Goal: Task Accomplishment & Management: Complete application form

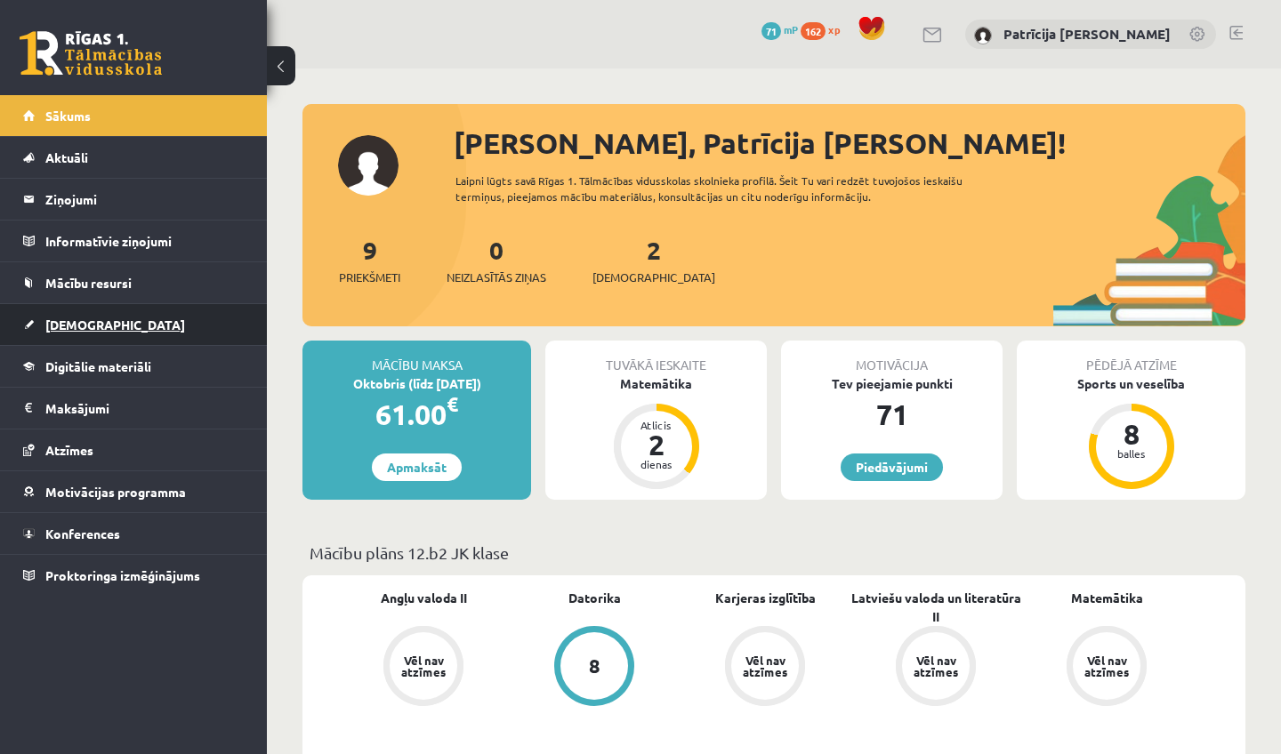
click at [88, 324] on span "[DEMOGRAPHIC_DATA]" at bounding box center [115, 325] width 140 height 16
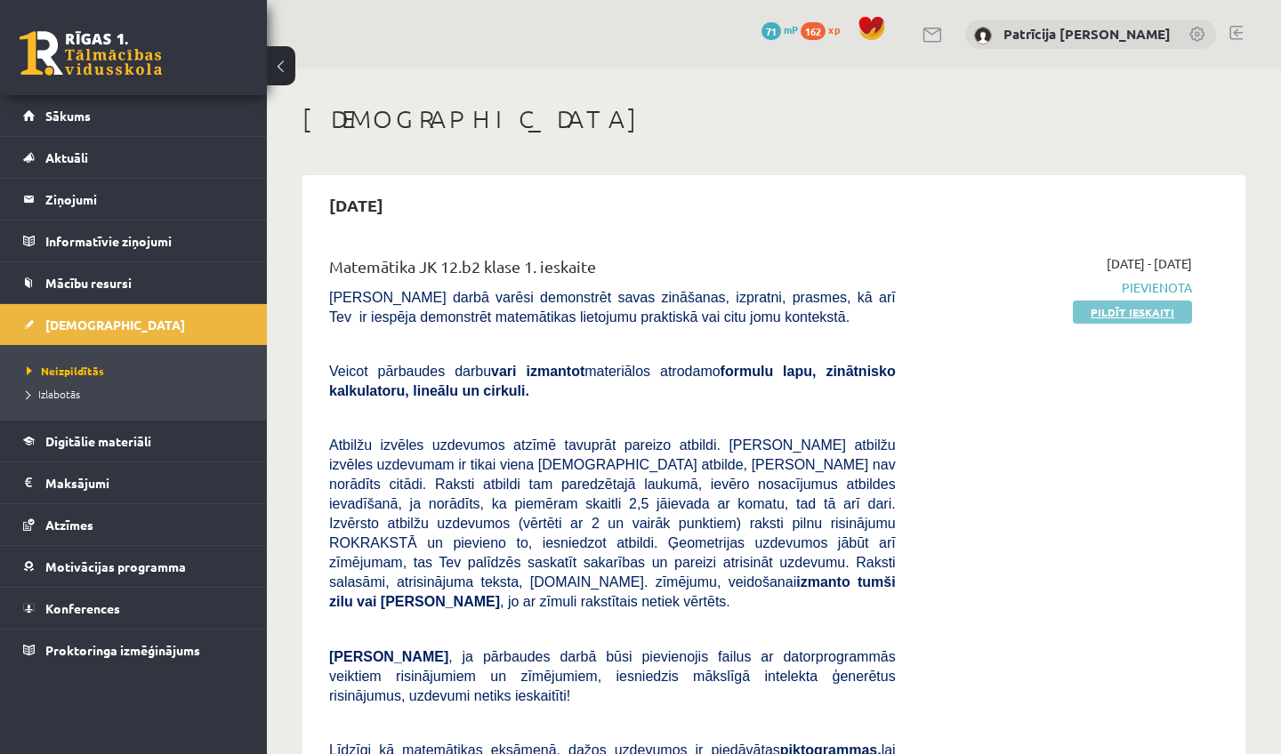
click at [1092, 320] on link "Pildīt ieskaiti" at bounding box center [1132, 312] width 119 height 23
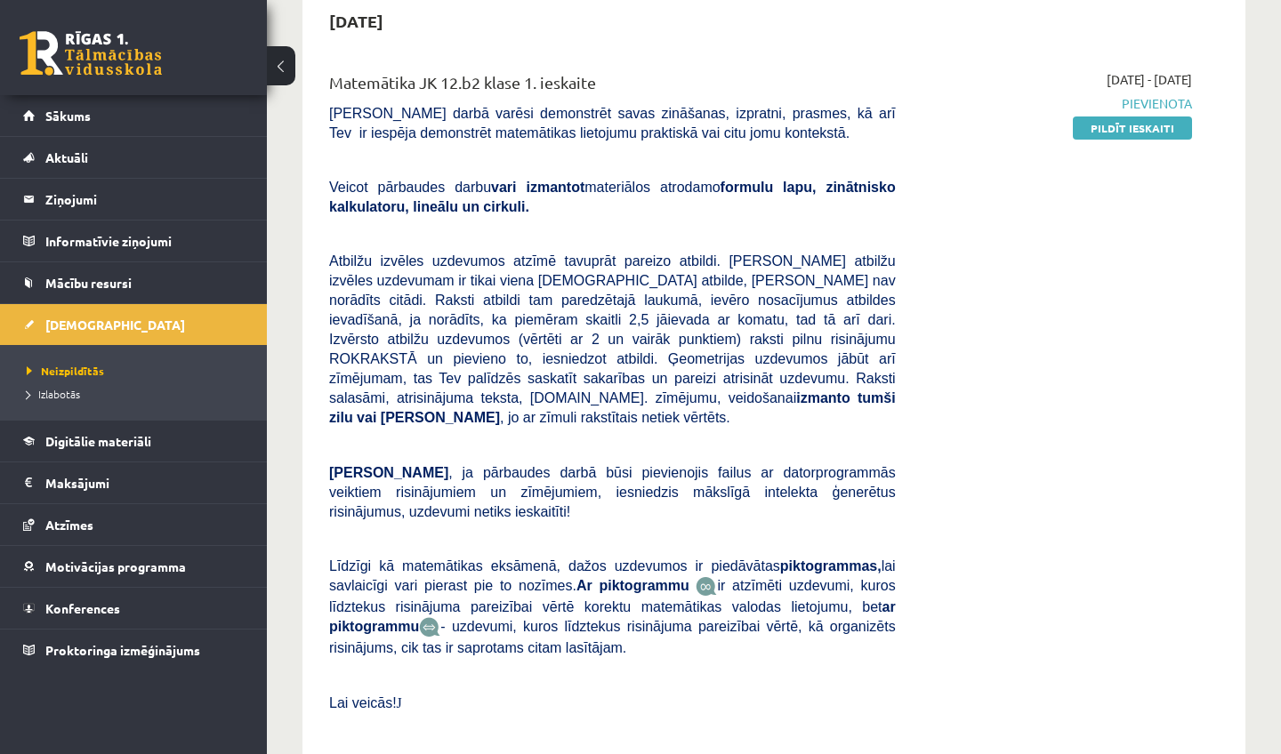
scroll to position [189, 0]
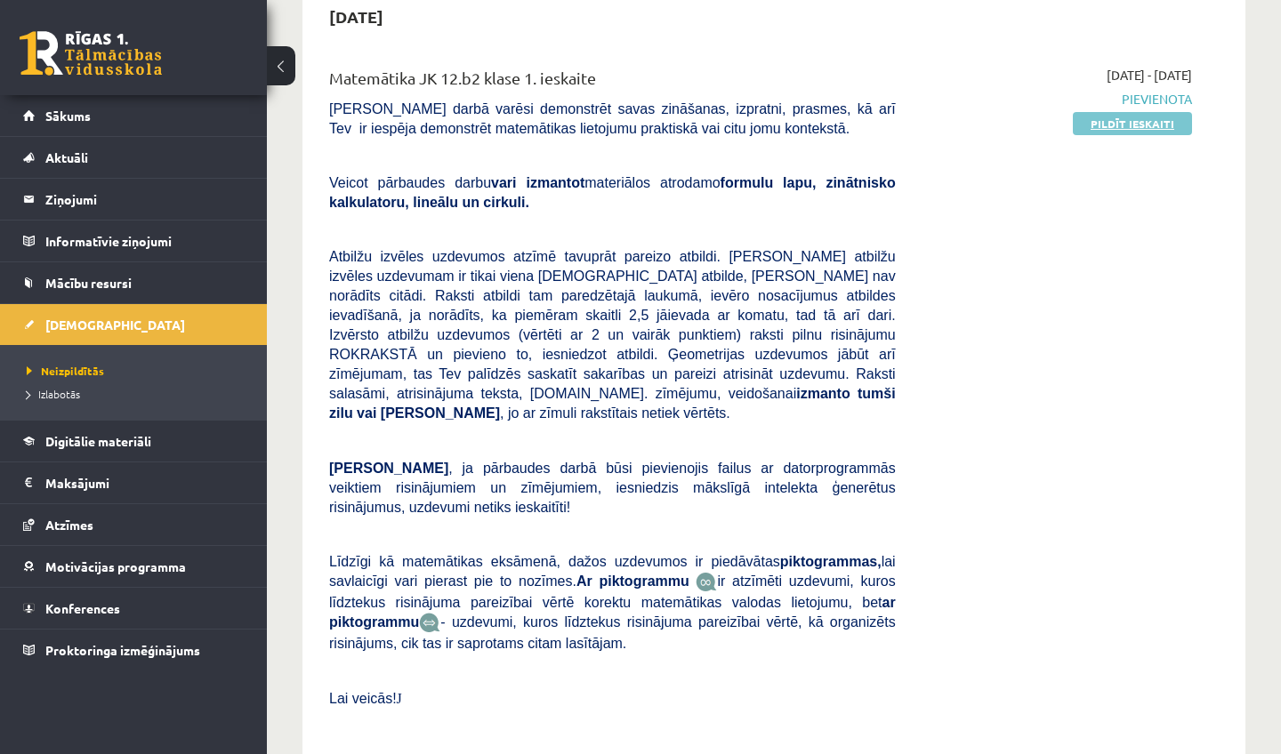
click at [1088, 130] on link "Pildīt ieskaiti" at bounding box center [1132, 123] width 119 height 23
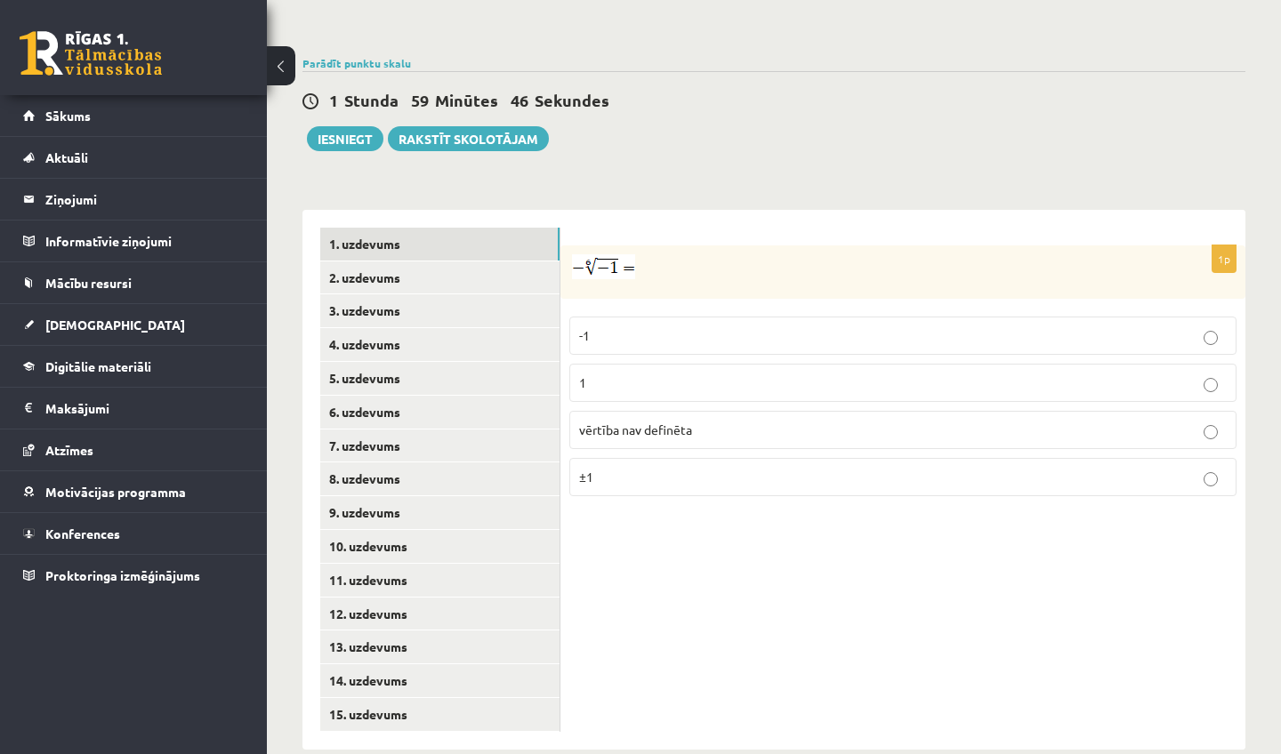
scroll to position [600, 0]
click at [773, 422] on p "vērtība nav definēta" at bounding box center [903, 431] width 648 height 19
click at [431, 262] on link "2. uzdevums" at bounding box center [439, 278] width 239 height 33
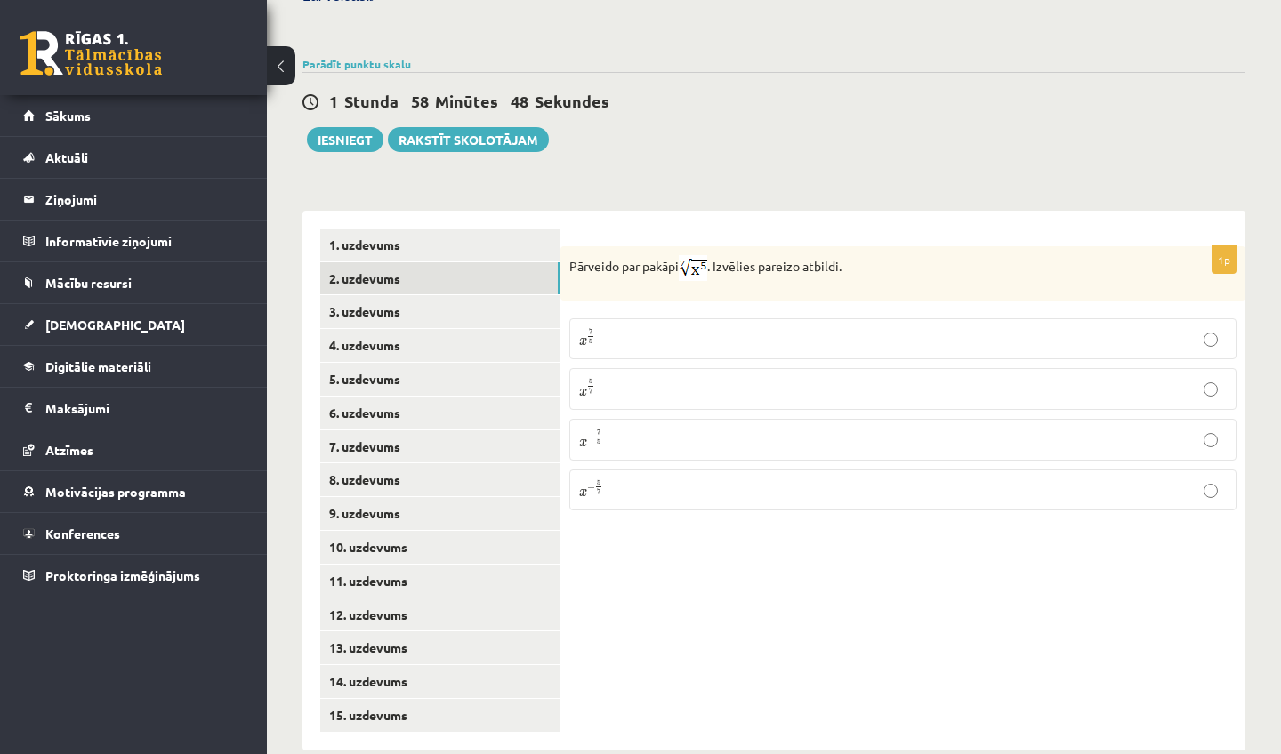
click at [645, 381] on p "x 5 7 x 5 7" at bounding box center [903, 389] width 648 height 22
click at [427, 295] on link "3. uzdevums" at bounding box center [439, 311] width 239 height 33
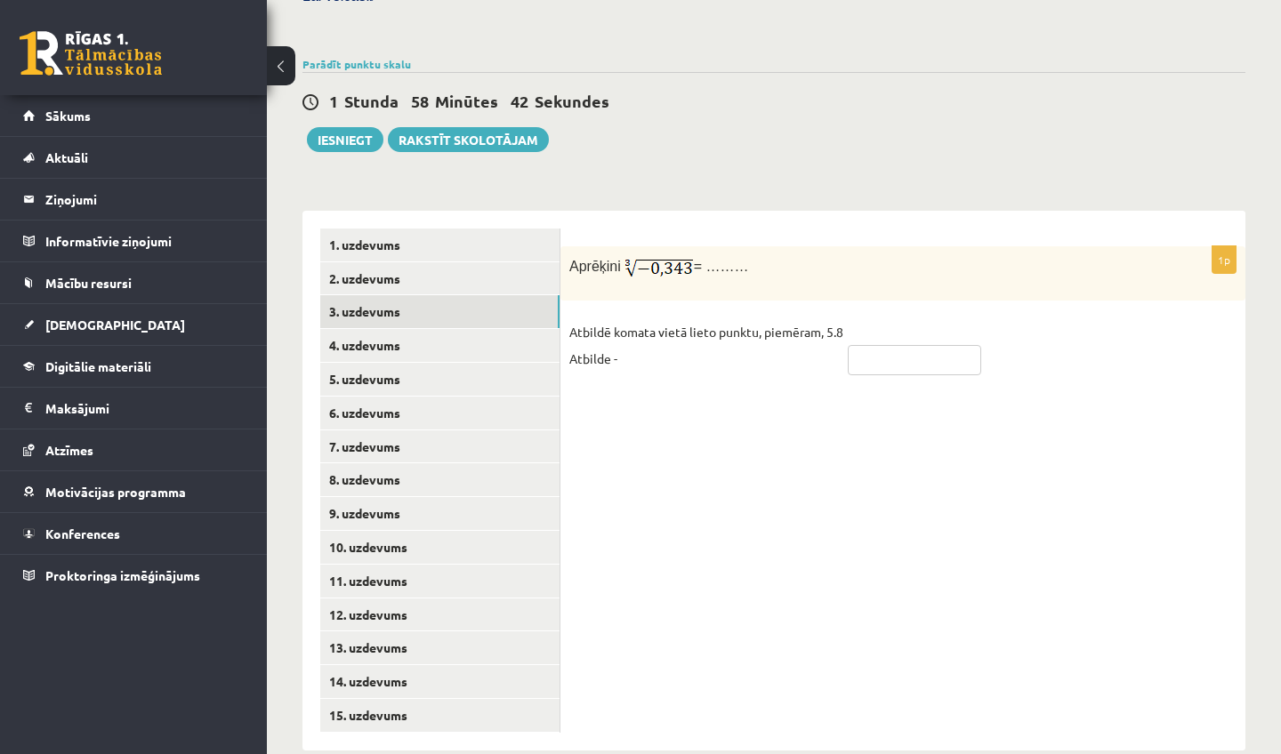
click at [883, 350] on input "text" at bounding box center [914, 360] width 133 height 30
type input "****"
click at [399, 329] on link "4. uzdevums" at bounding box center [439, 345] width 239 height 33
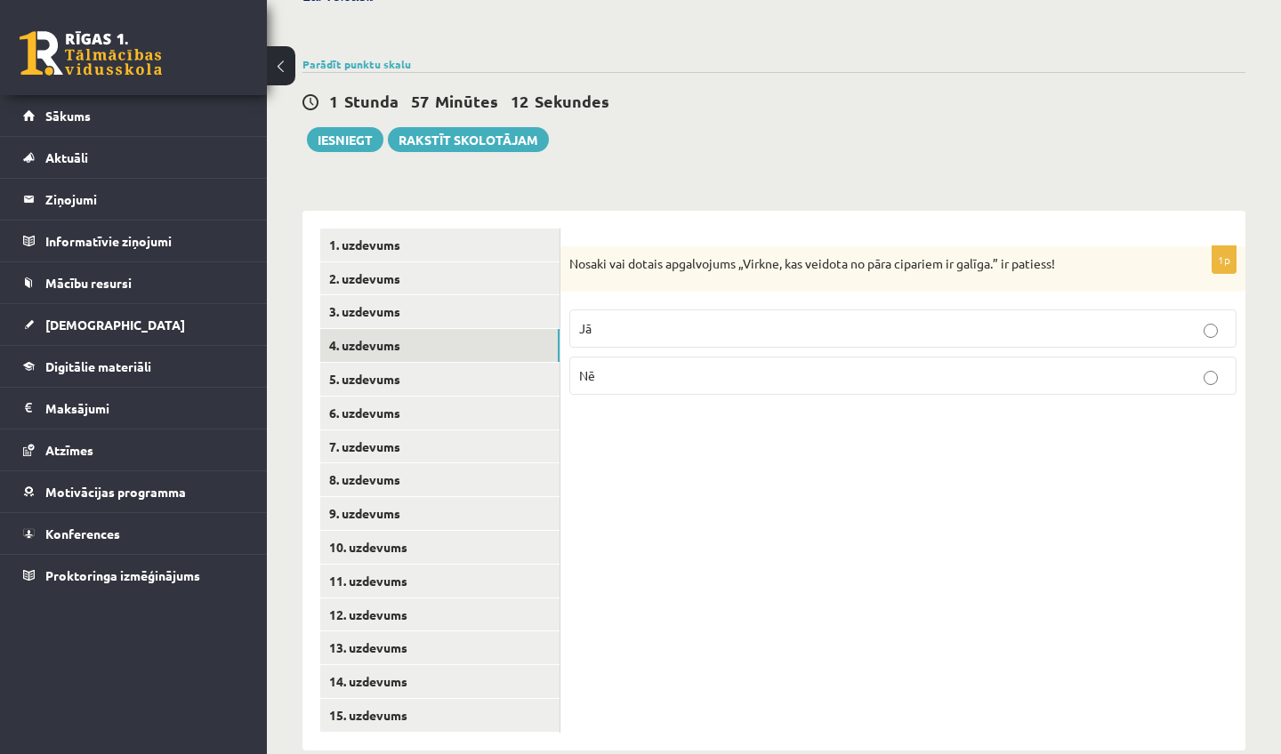
click at [696, 366] on label "Nē" at bounding box center [902, 376] width 667 height 38
click at [386, 363] on link "5. uzdevums" at bounding box center [439, 379] width 239 height 33
click at [442, 329] on link "4. uzdevums" at bounding box center [439, 345] width 239 height 33
click at [447, 363] on link "5. uzdevums" at bounding box center [439, 379] width 239 height 33
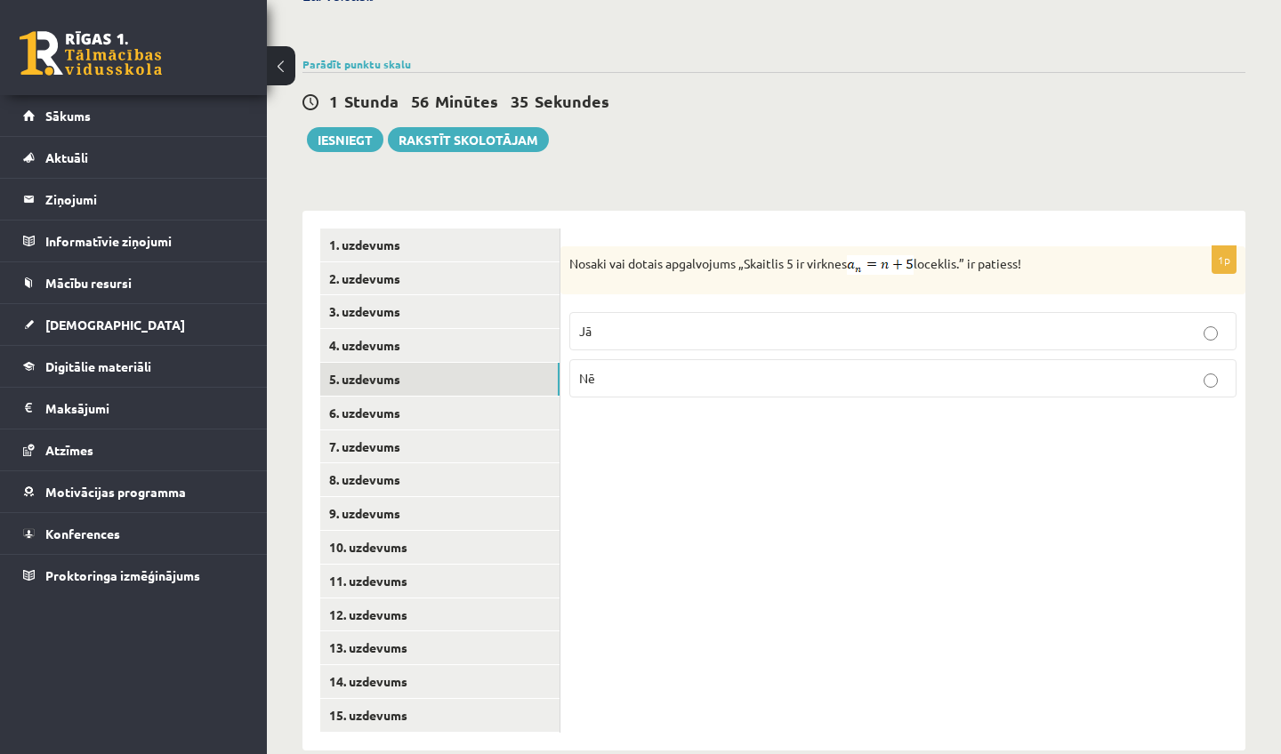
click at [636, 369] on p "Nē" at bounding box center [903, 378] width 648 height 19
click at [448, 397] on link "6. uzdevums" at bounding box center [439, 413] width 239 height 33
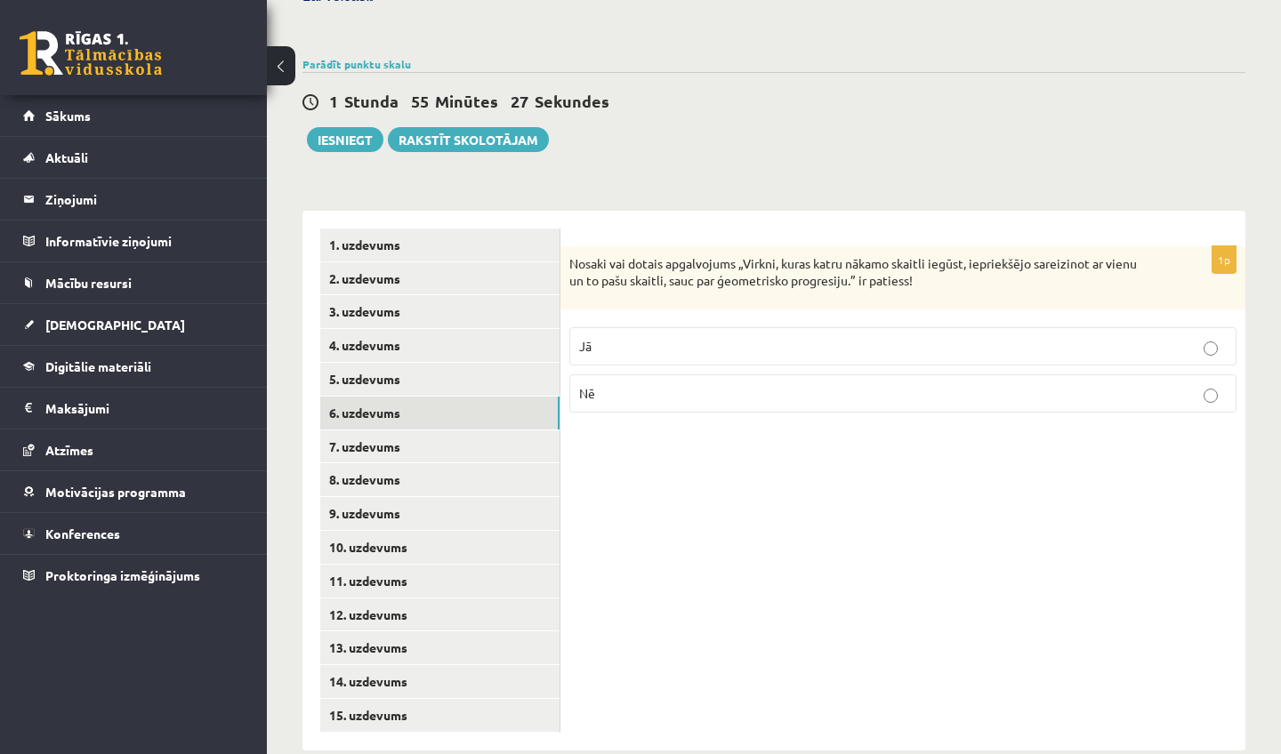
click at [782, 337] on p "Jā" at bounding box center [903, 346] width 648 height 19
click at [431, 431] on link "7. uzdevums" at bounding box center [439, 447] width 239 height 33
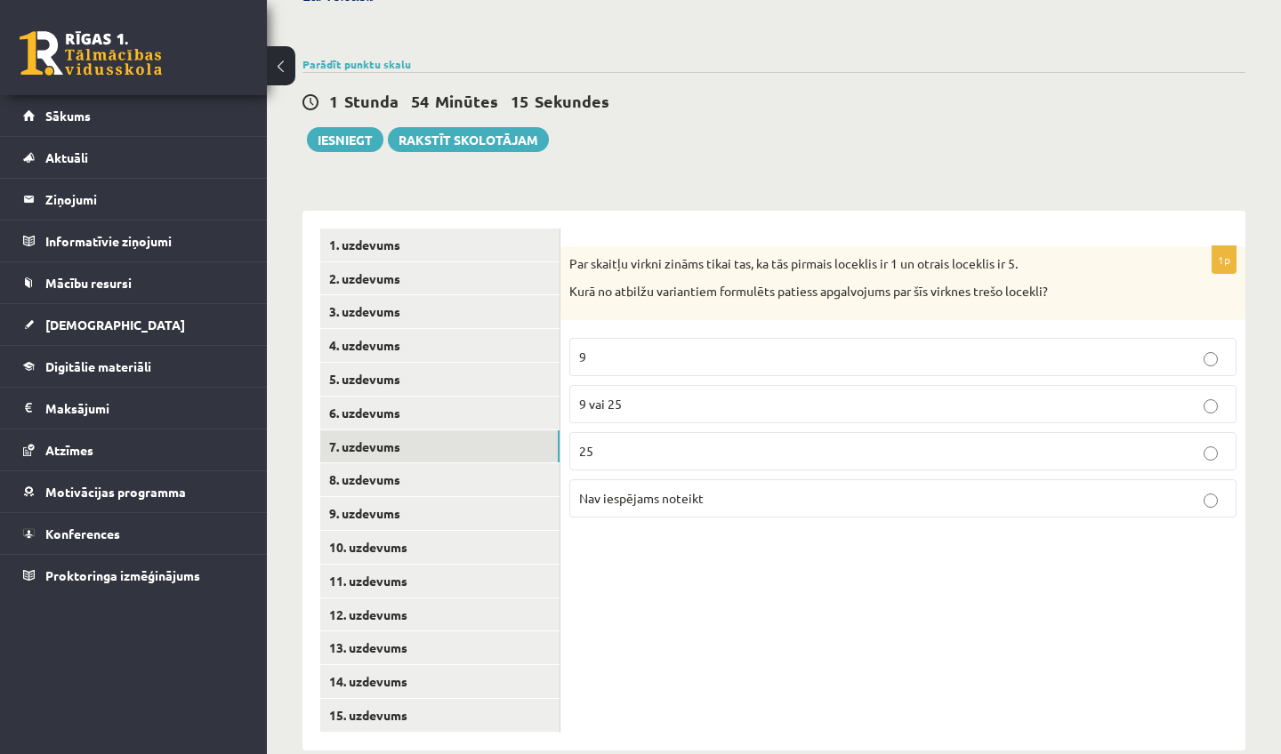
click at [694, 490] on span "Nav iespējams noteikt" at bounding box center [641, 498] width 125 height 16
click at [418, 463] on link "8. uzdevums" at bounding box center [439, 479] width 239 height 33
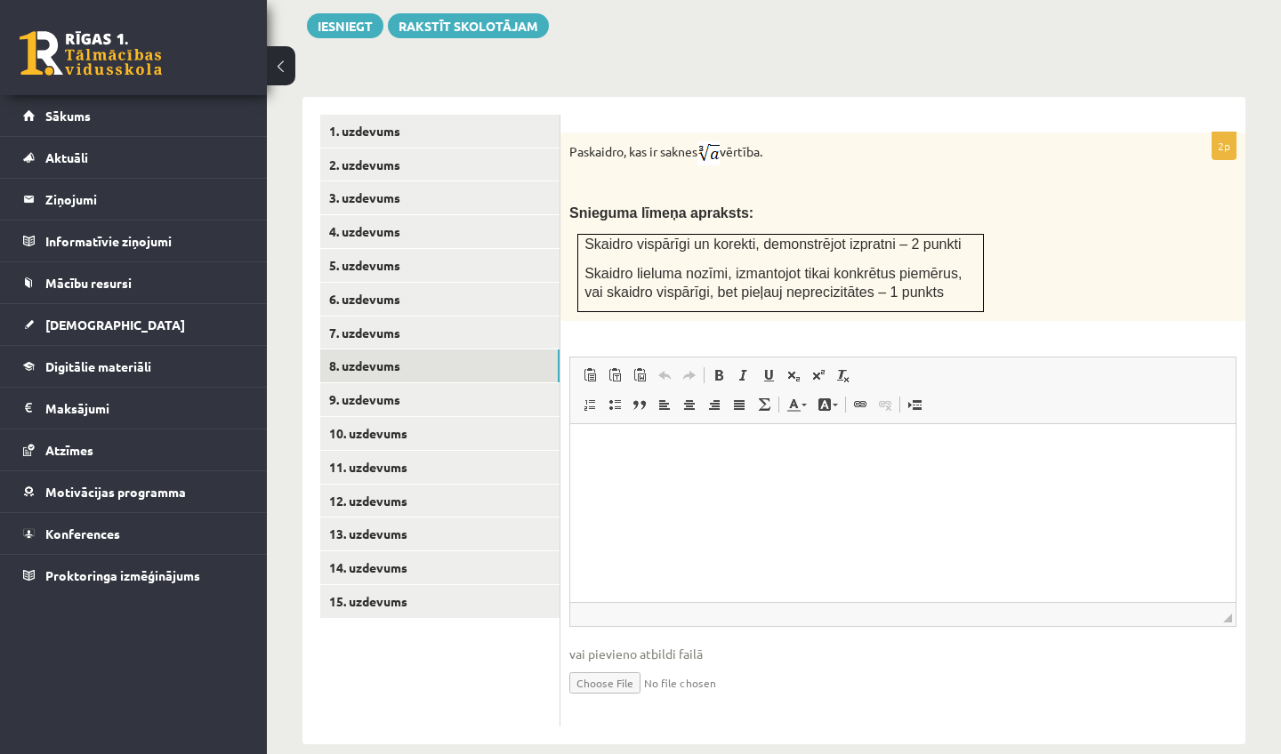
scroll to position [719, 0]
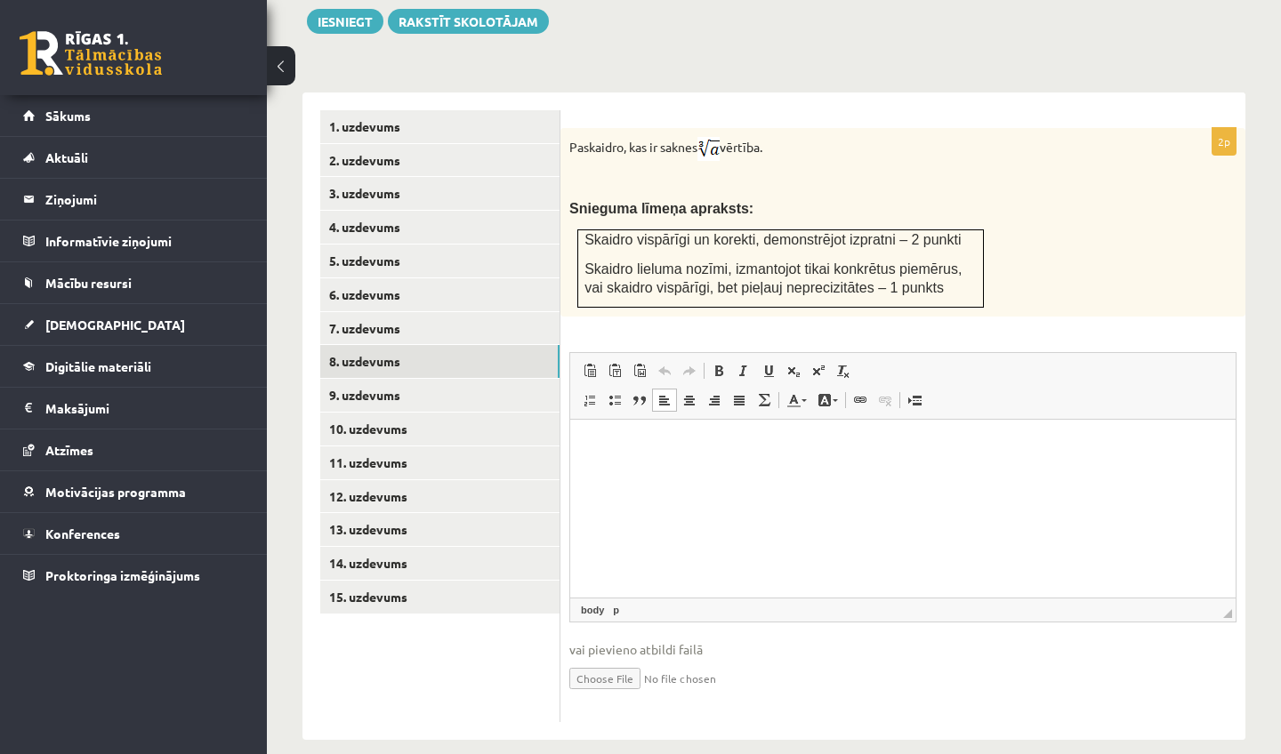
click at [654, 424] on html at bounding box center [902, 447] width 665 height 54
click at [598, 659] on input "file" at bounding box center [902, 677] width 667 height 36
click at [465, 312] on link "7. uzdevums" at bounding box center [439, 328] width 239 height 33
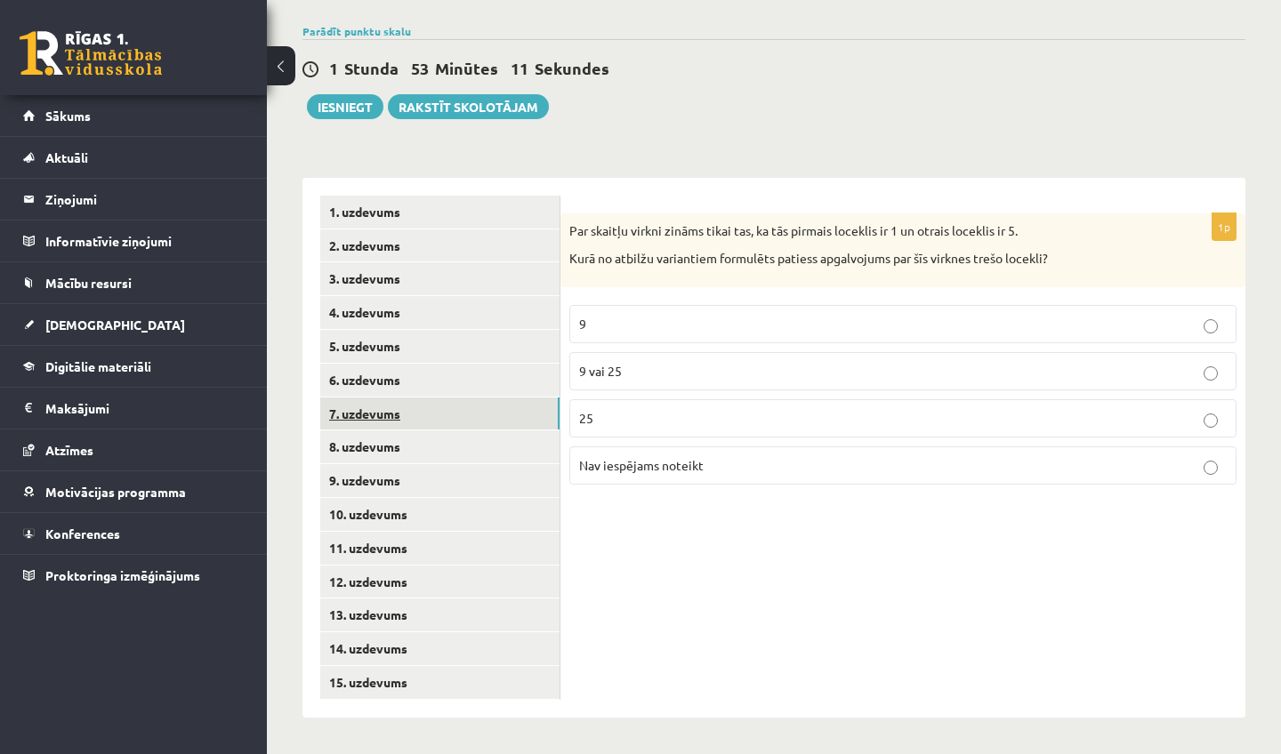
scroll to position [601, 0]
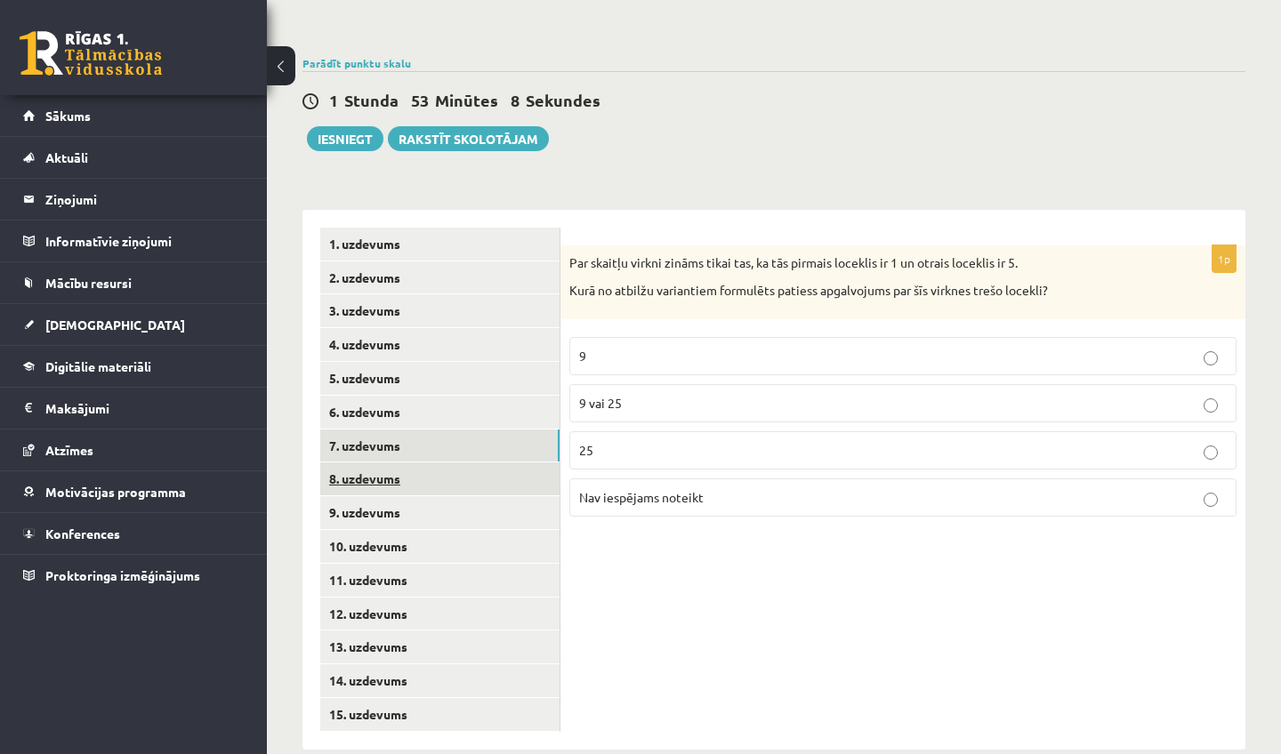
click at [431, 463] on link "8. uzdevums" at bounding box center [439, 479] width 239 height 33
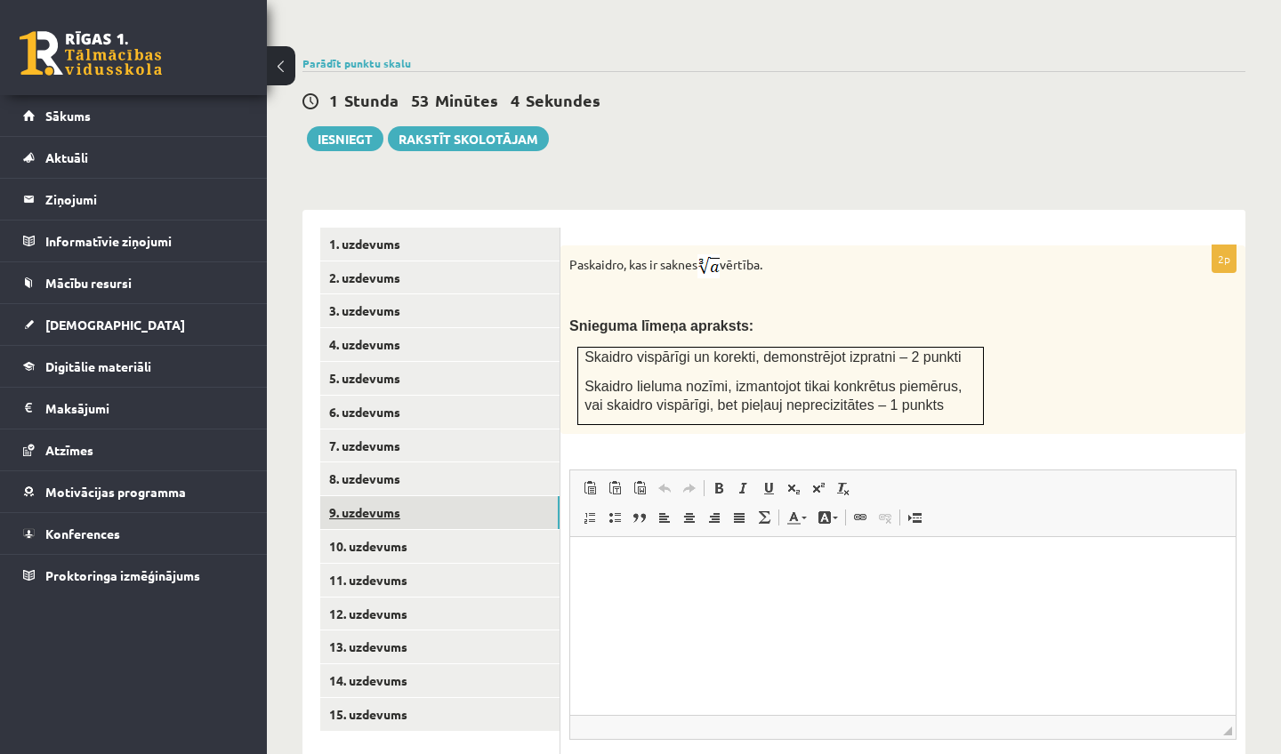
click at [398, 496] on link "9. uzdevums" at bounding box center [439, 512] width 239 height 33
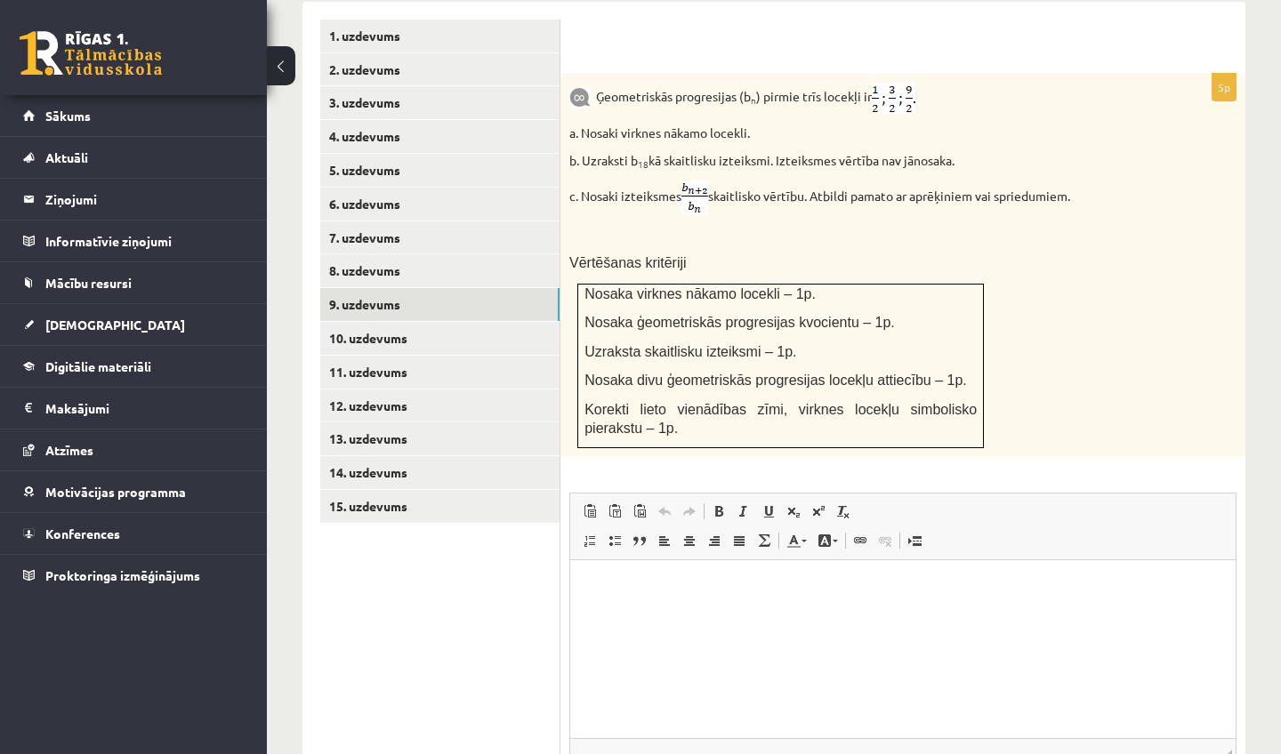
scroll to position [811, 0]
click at [382, 253] on link "8. uzdevums" at bounding box center [439, 269] width 239 height 33
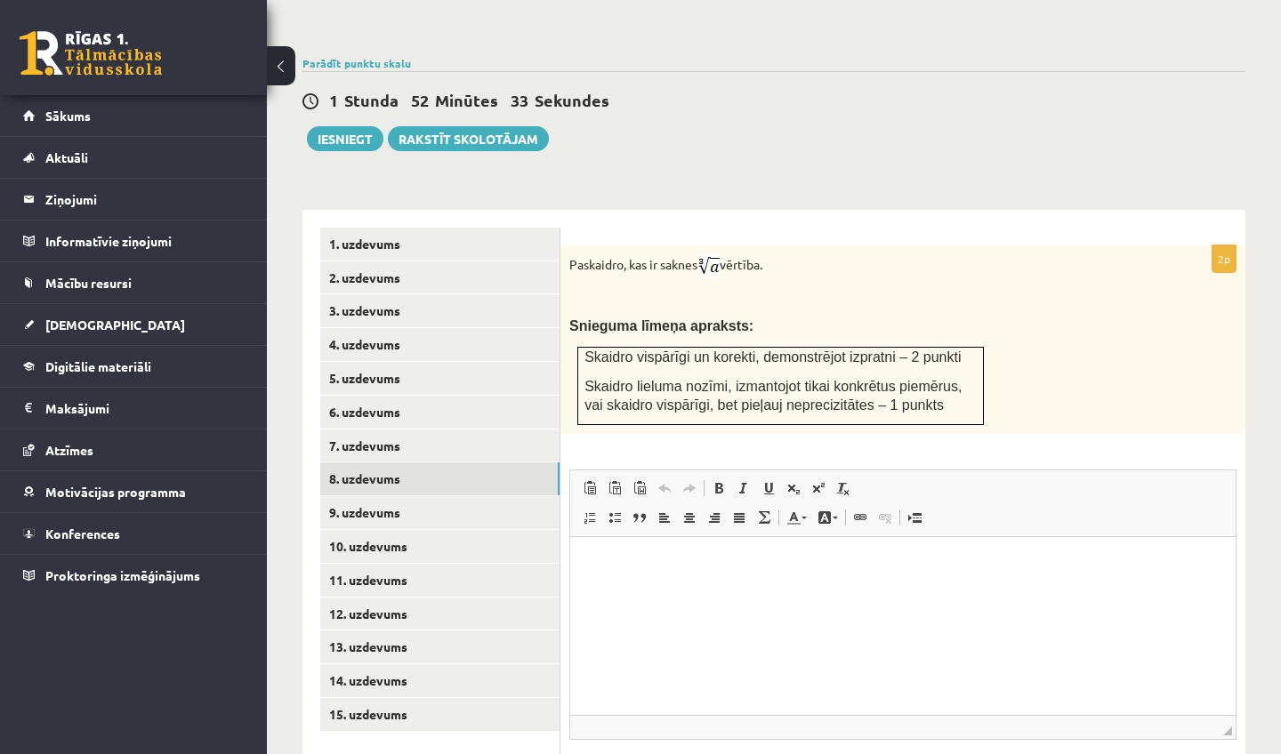
scroll to position [0, 0]
click at [437, 530] on link "10. uzdevums" at bounding box center [439, 546] width 239 height 33
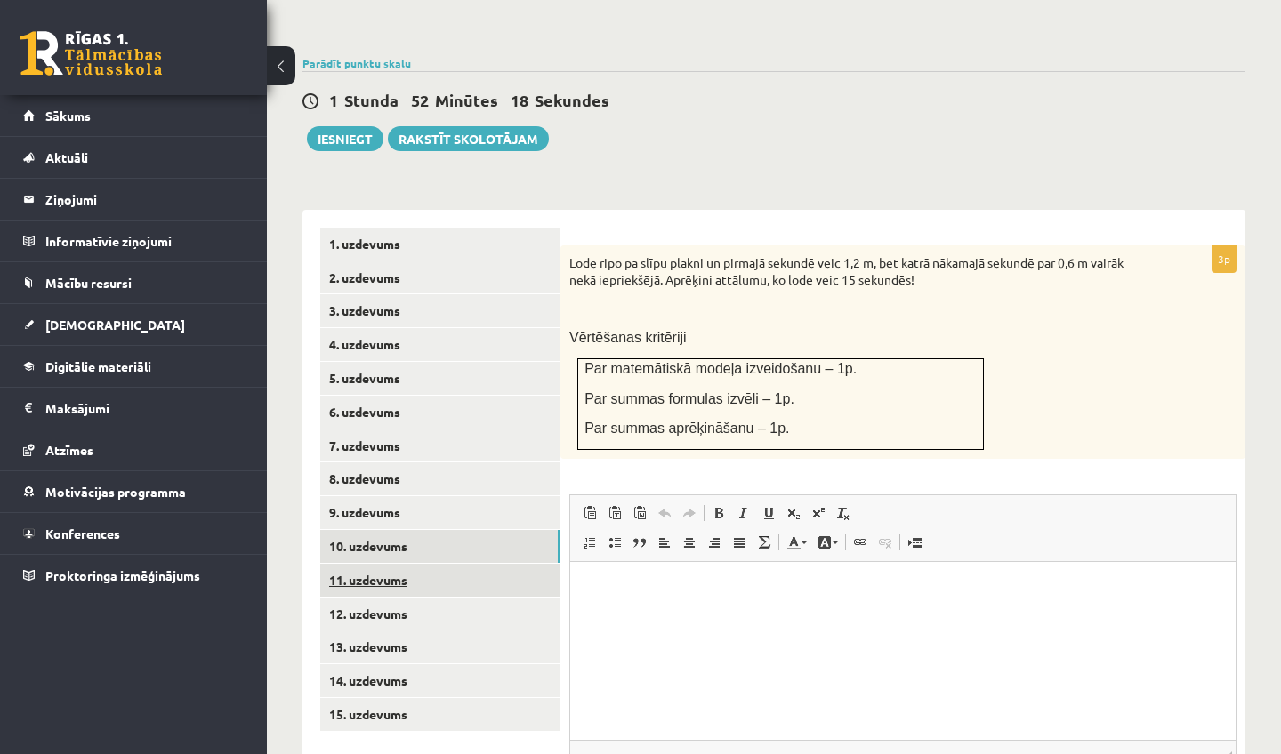
click at [362, 564] on link "11. uzdevums" at bounding box center [439, 580] width 239 height 33
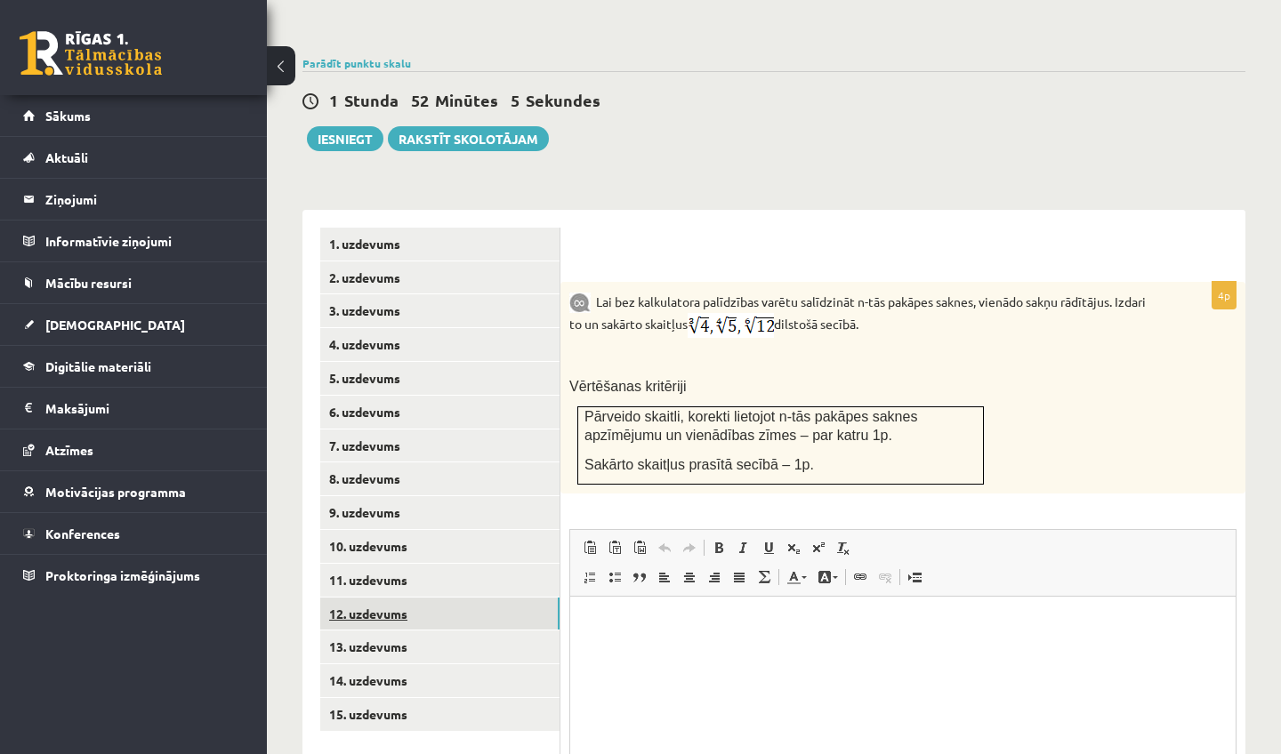
click at [379, 598] on link "12. uzdevums" at bounding box center [439, 614] width 239 height 33
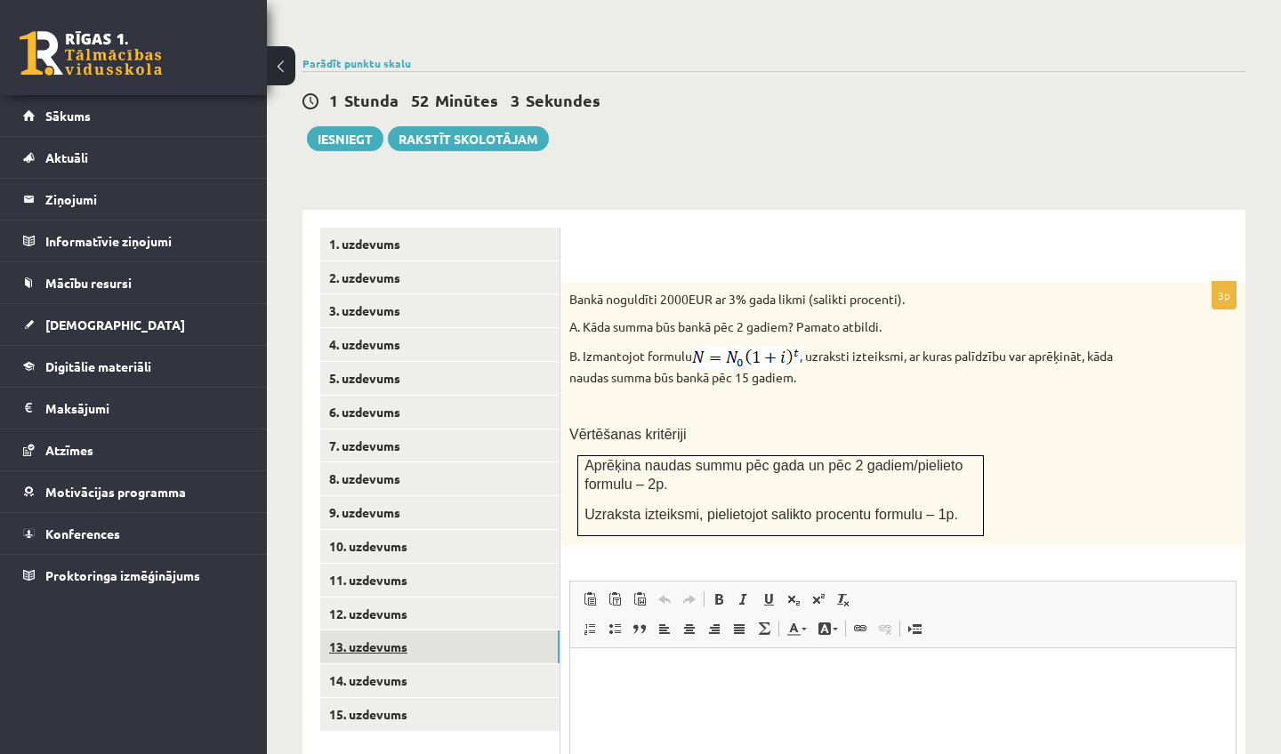
click at [382, 631] on link "13. uzdevums" at bounding box center [439, 647] width 239 height 33
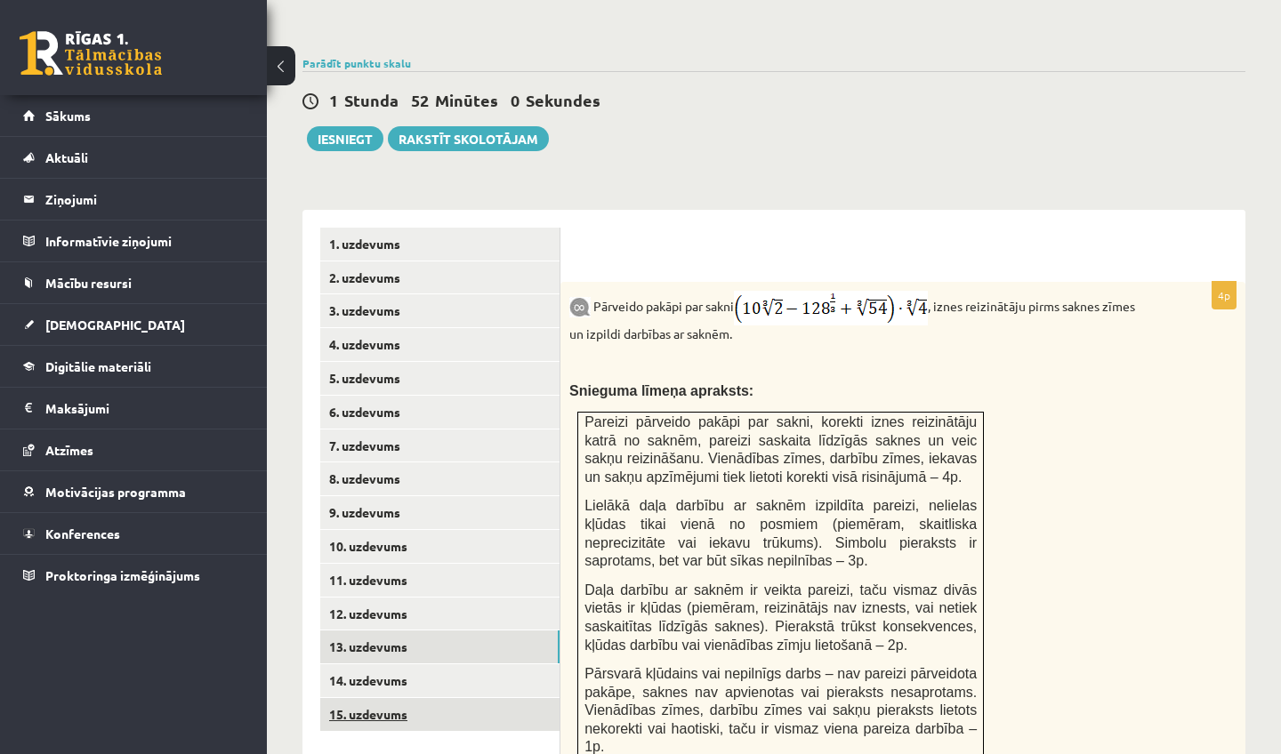
click at [376, 698] on link "15. uzdevums" at bounding box center [439, 714] width 239 height 33
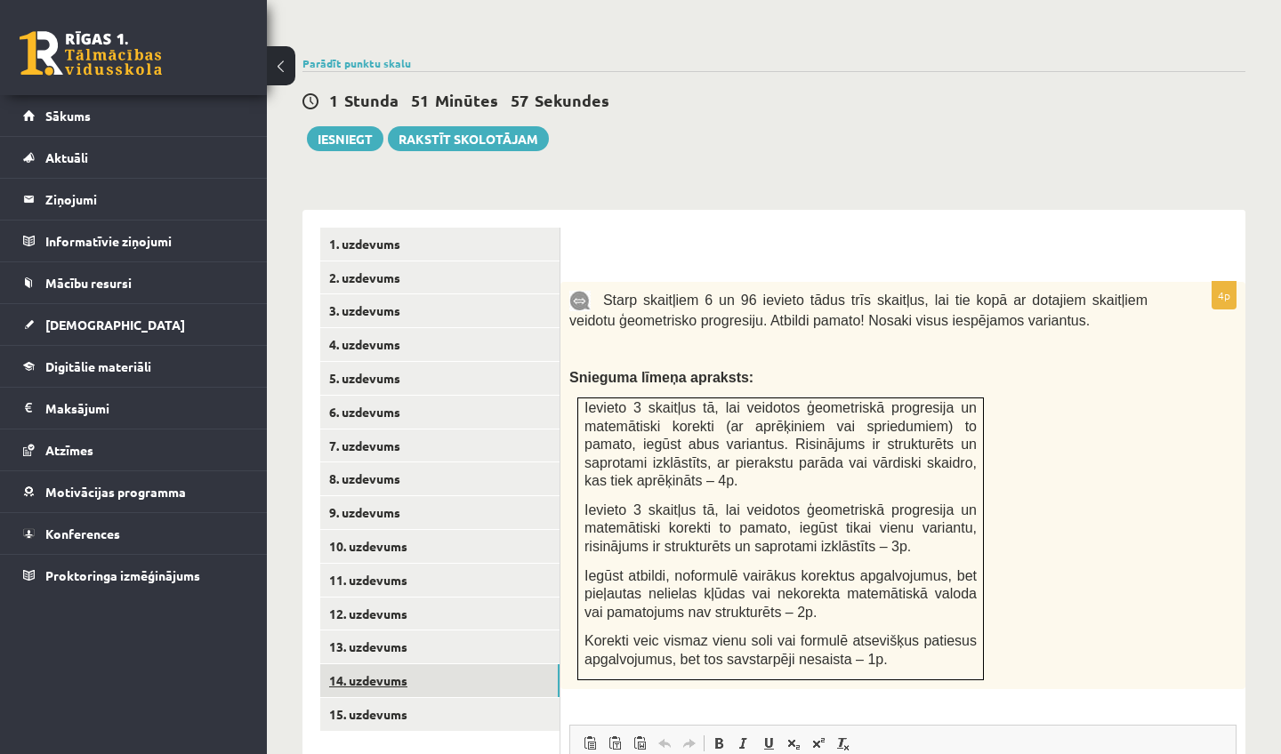
click at [363, 664] on link "14. uzdevums" at bounding box center [439, 680] width 239 height 33
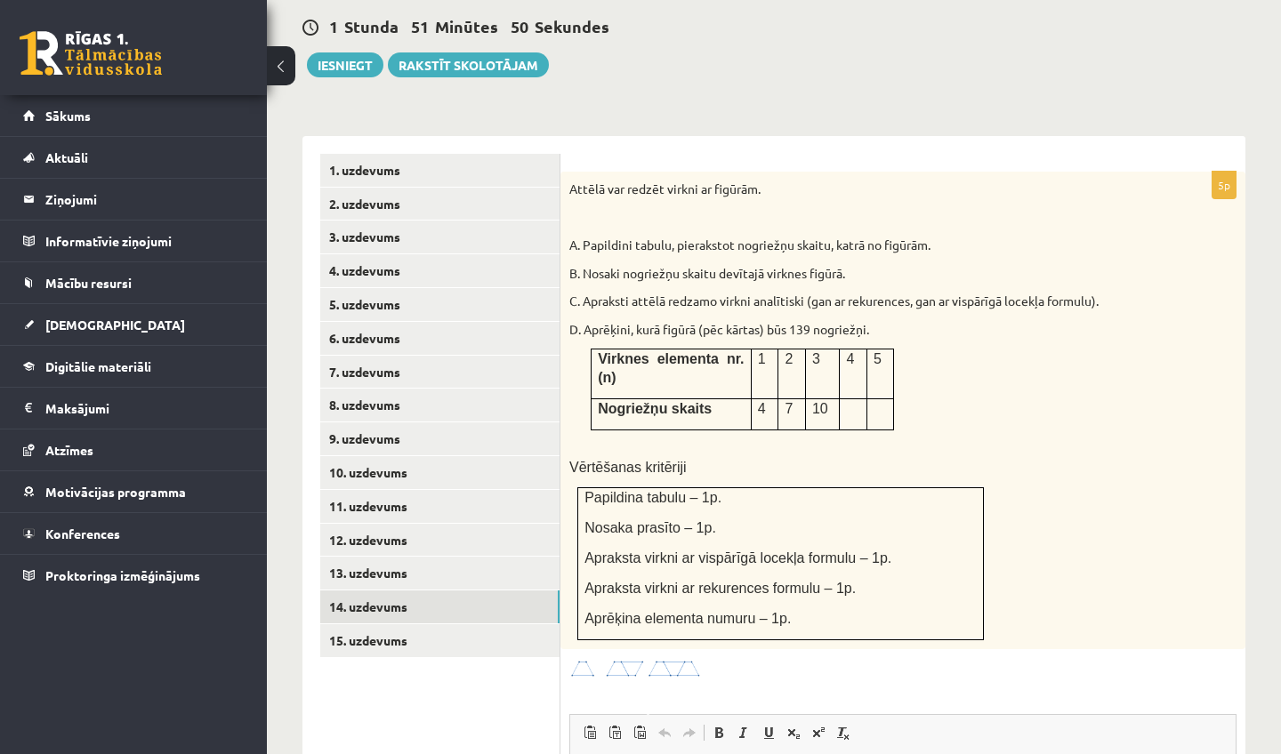
scroll to position [677, 0]
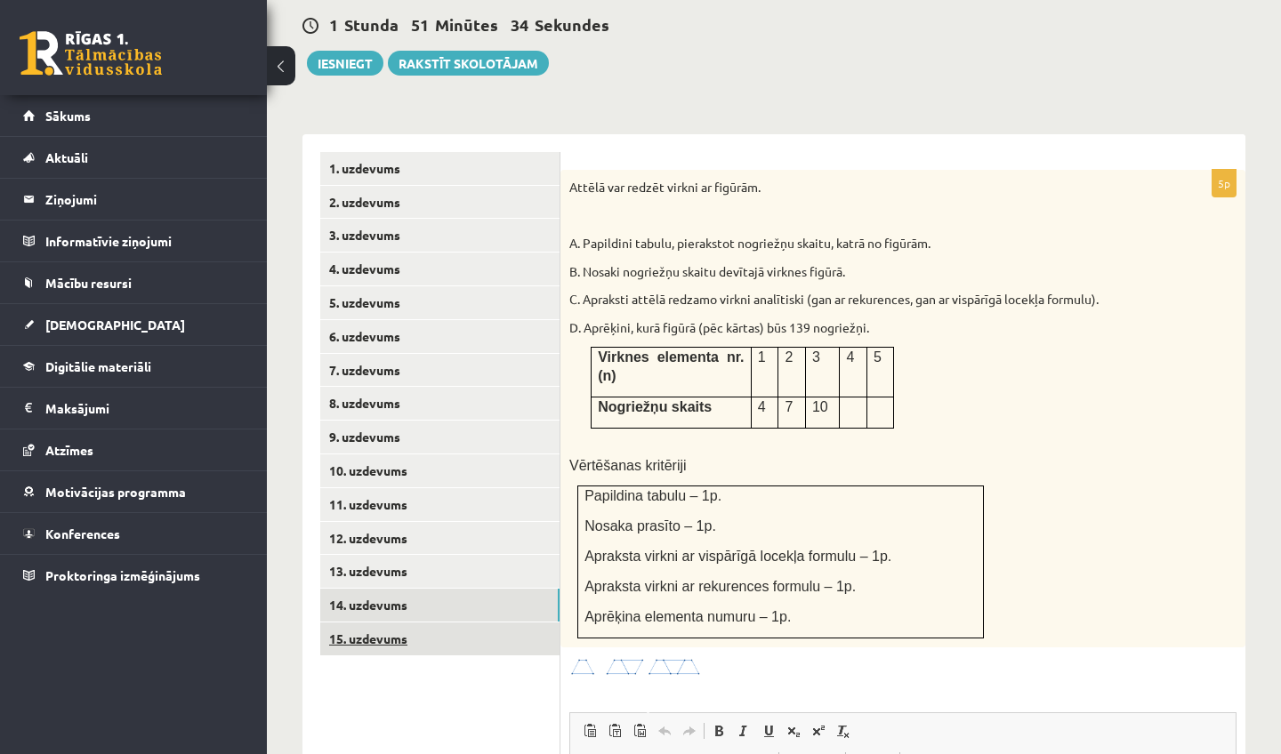
click at [416, 623] on link "15. uzdevums" at bounding box center [439, 639] width 239 height 33
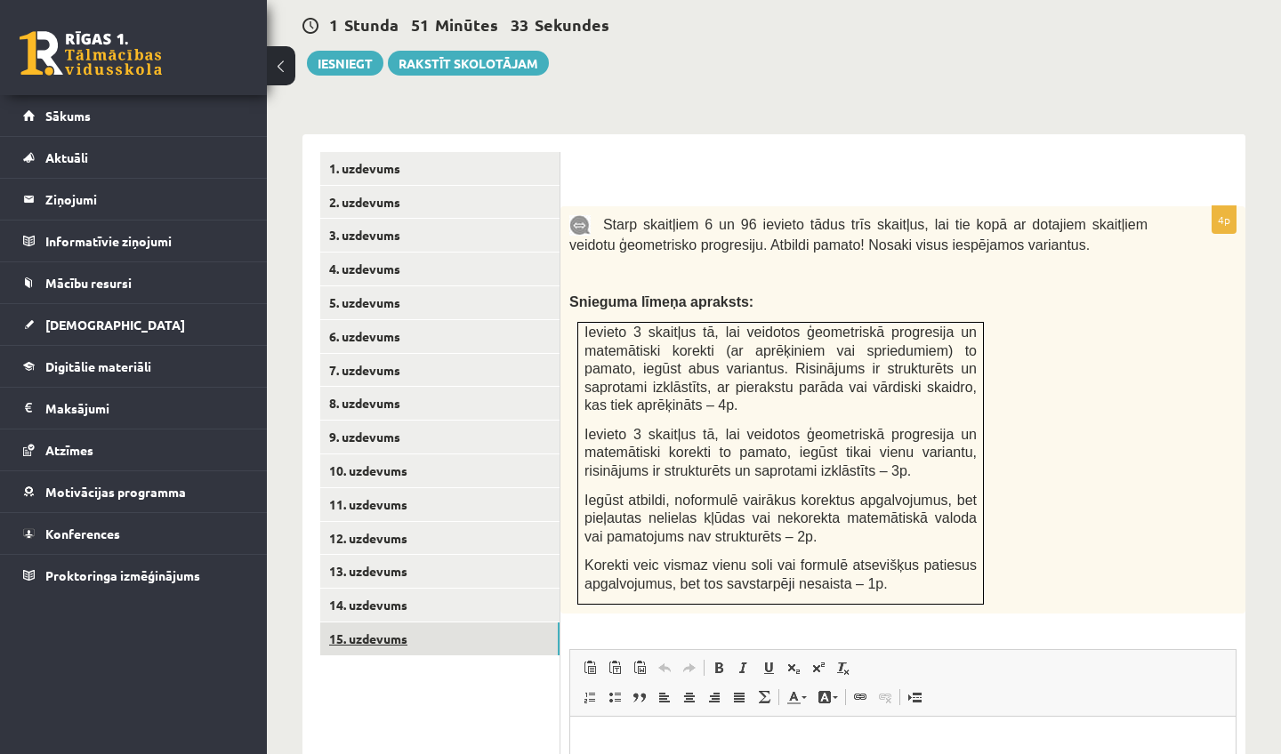
scroll to position [0, 0]
click at [380, 555] on link "13. uzdevums" at bounding box center [439, 571] width 239 height 33
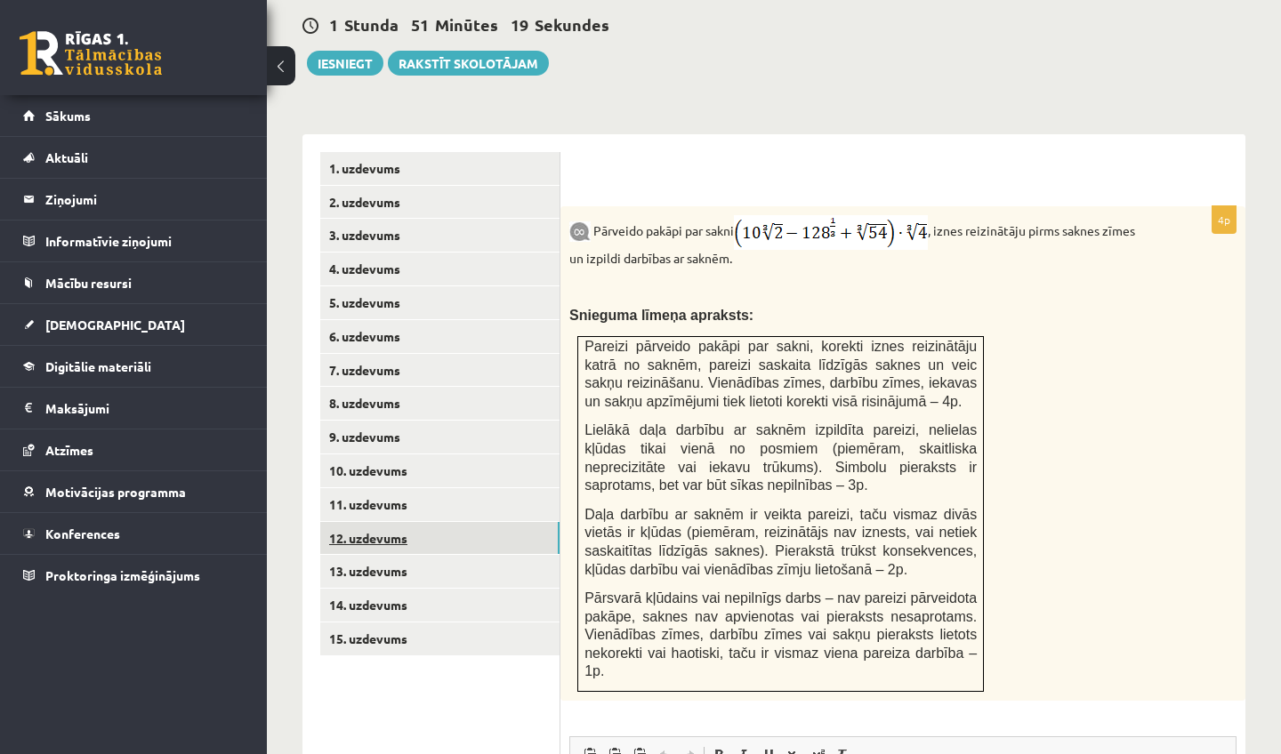
click at [365, 522] on link "12. uzdevums" at bounding box center [439, 538] width 239 height 33
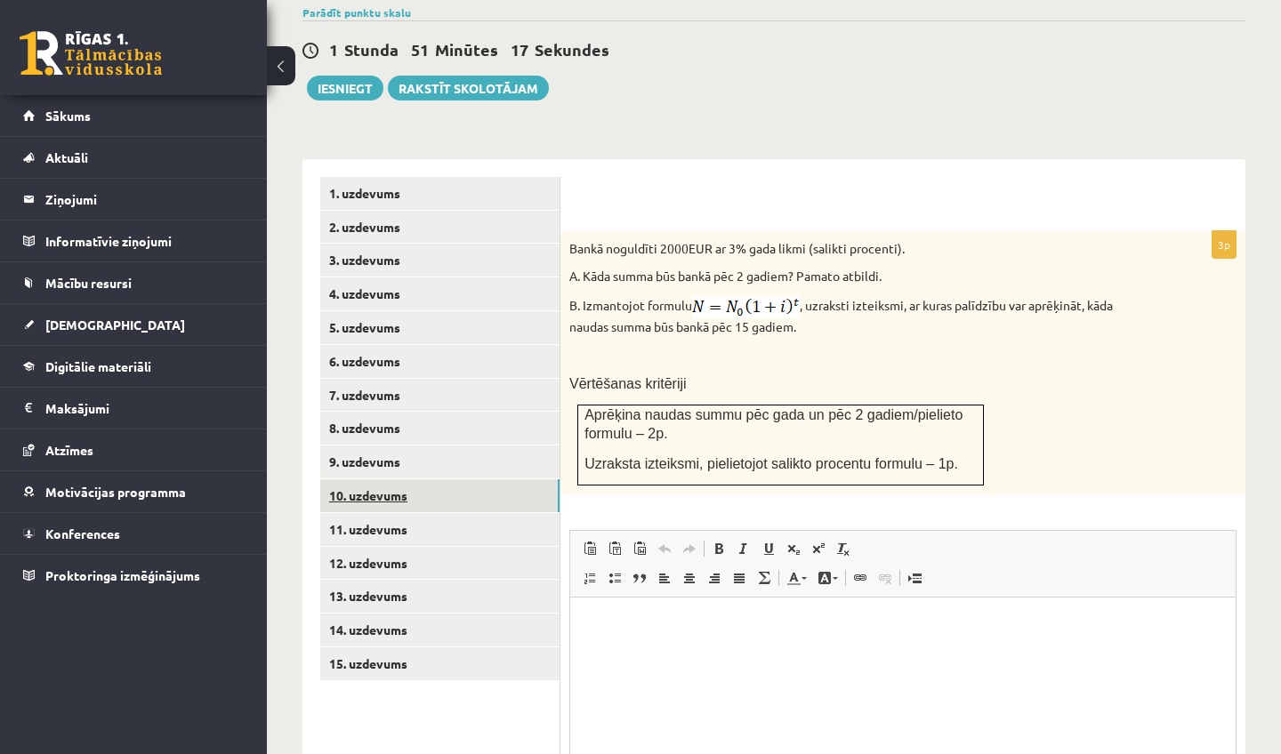
click at [361, 479] on link "10. uzdevums" at bounding box center [439, 495] width 239 height 33
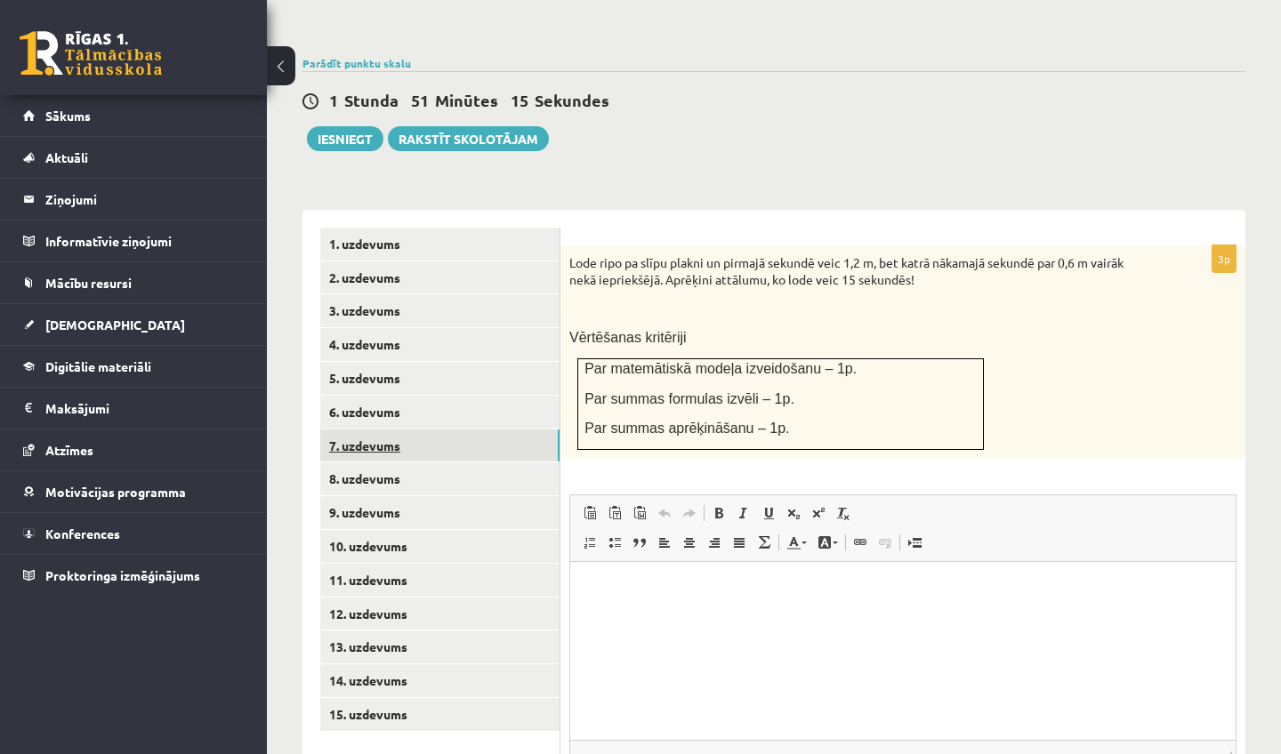
click at [364, 432] on link "7. uzdevums" at bounding box center [439, 446] width 239 height 33
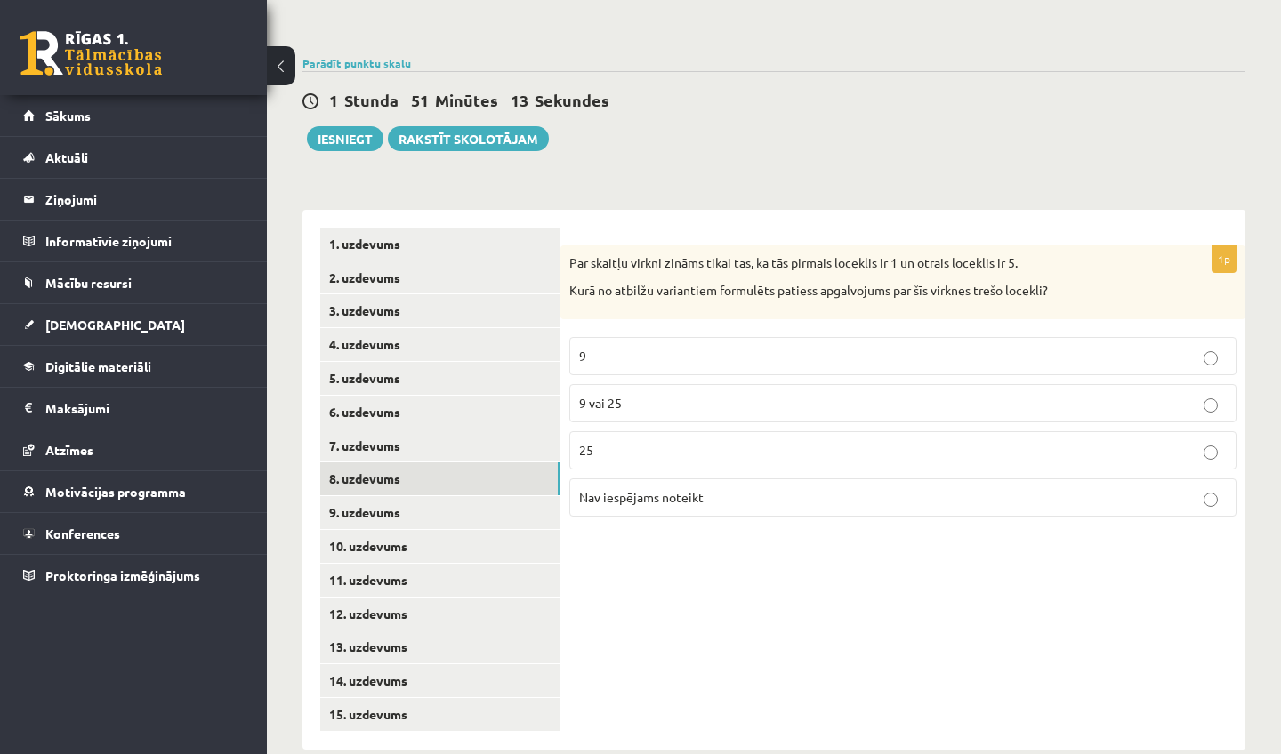
click at [366, 463] on link "8. uzdevums" at bounding box center [439, 479] width 239 height 33
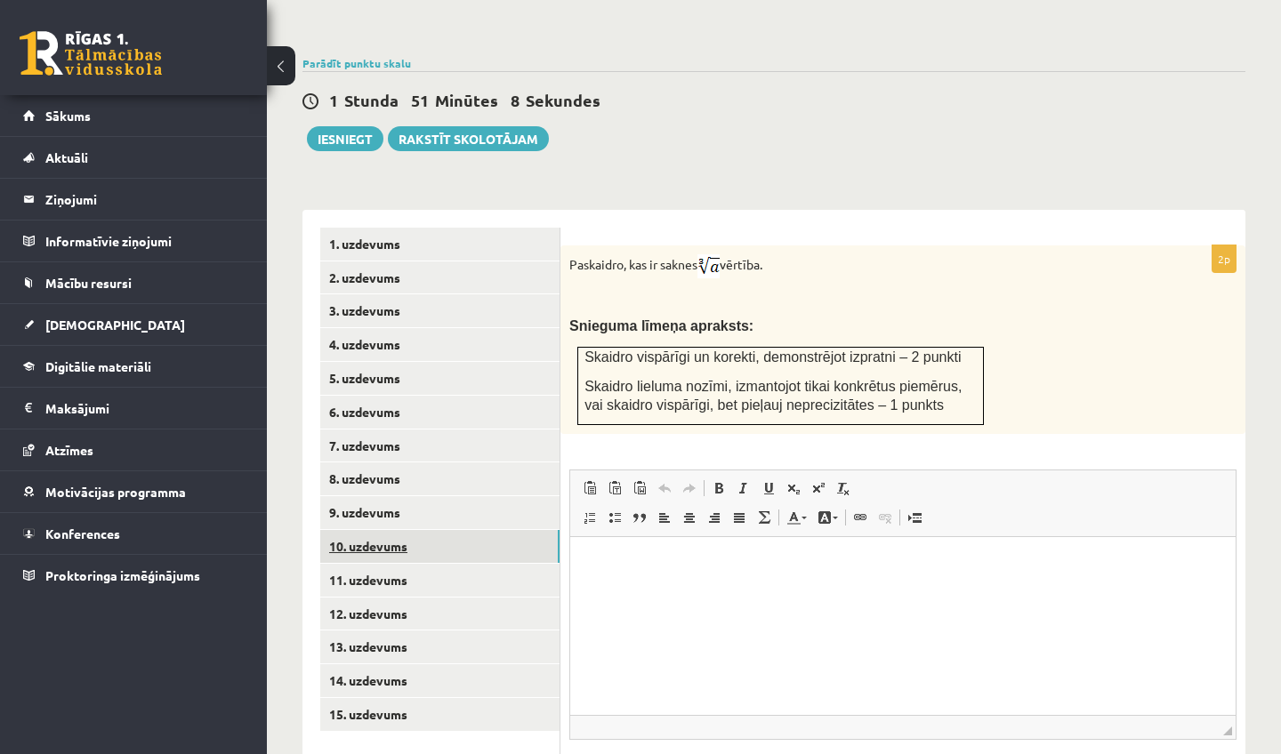
click at [399, 530] on link "10. uzdevums" at bounding box center [439, 546] width 239 height 33
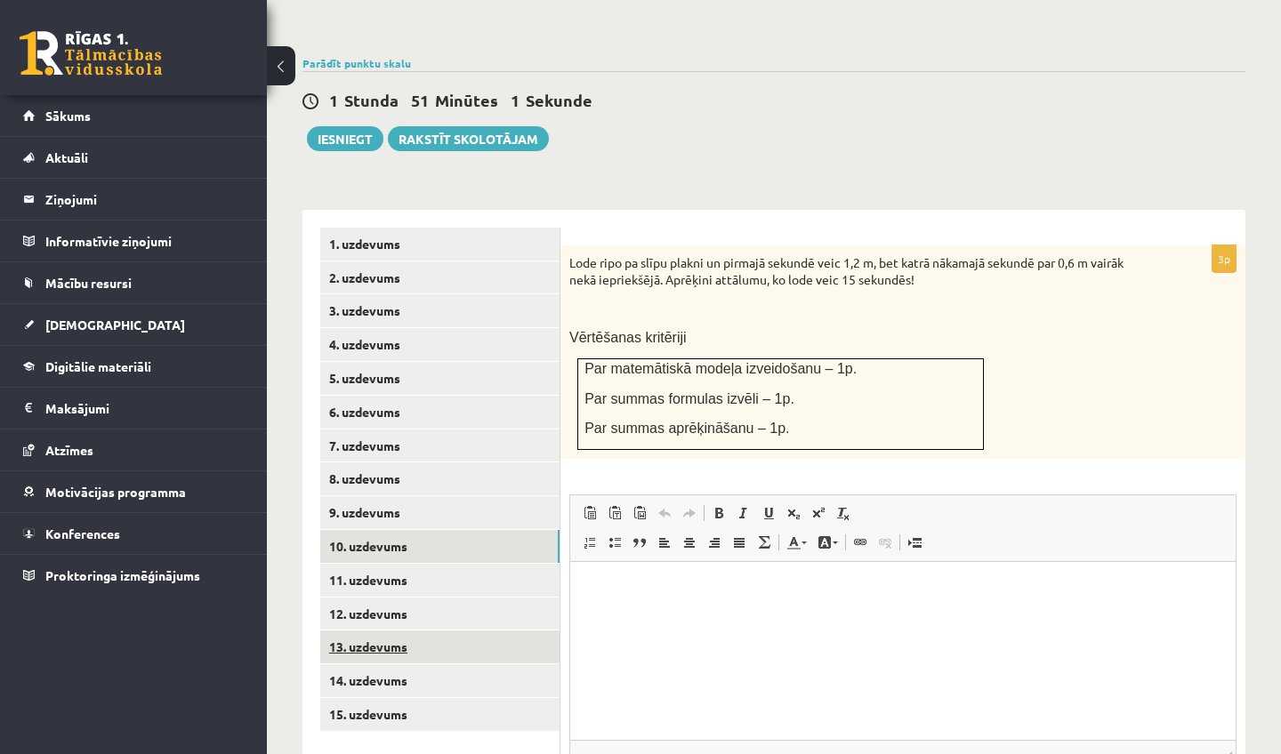
click at [364, 631] on link "13. uzdevums" at bounding box center [439, 647] width 239 height 33
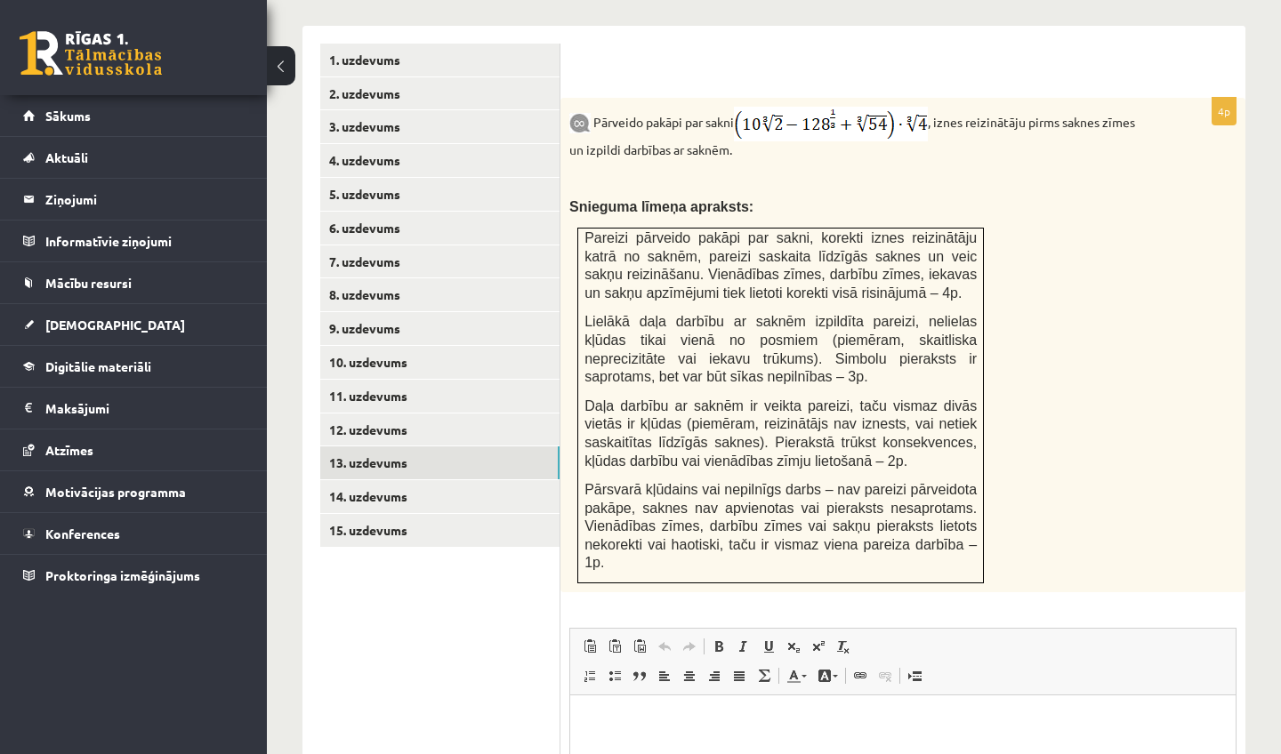
scroll to position [787, 0]
click at [355, 512] on link "15. uzdevums" at bounding box center [439, 528] width 239 height 33
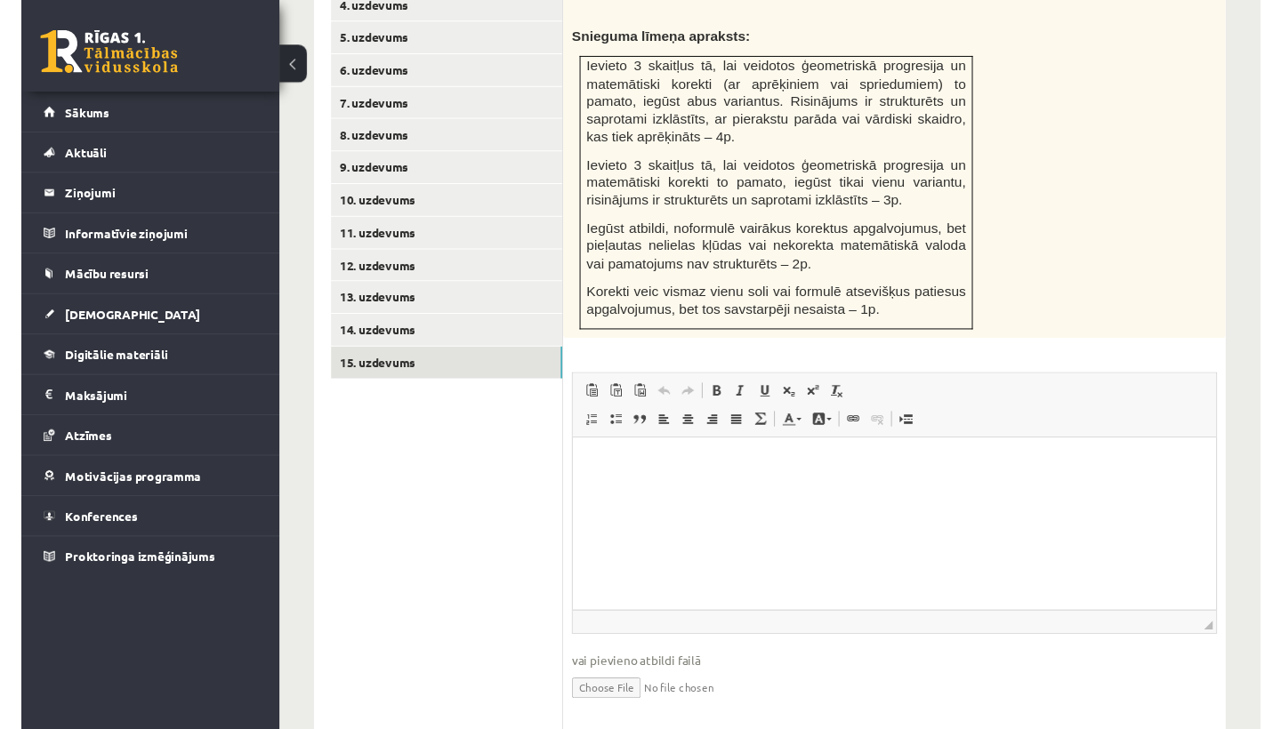
scroll to position [943, 0]
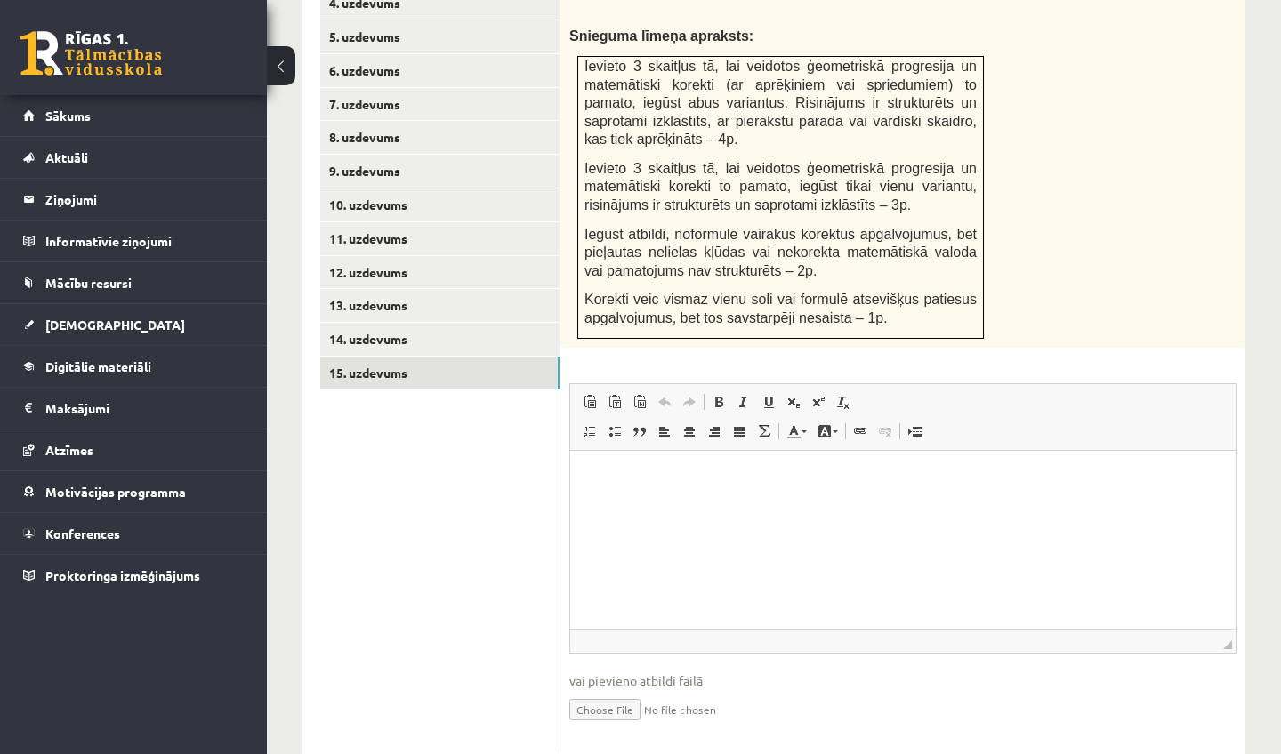
click at [602, 695] on input "file" at bounding box center [902, 708] width 667 height 36
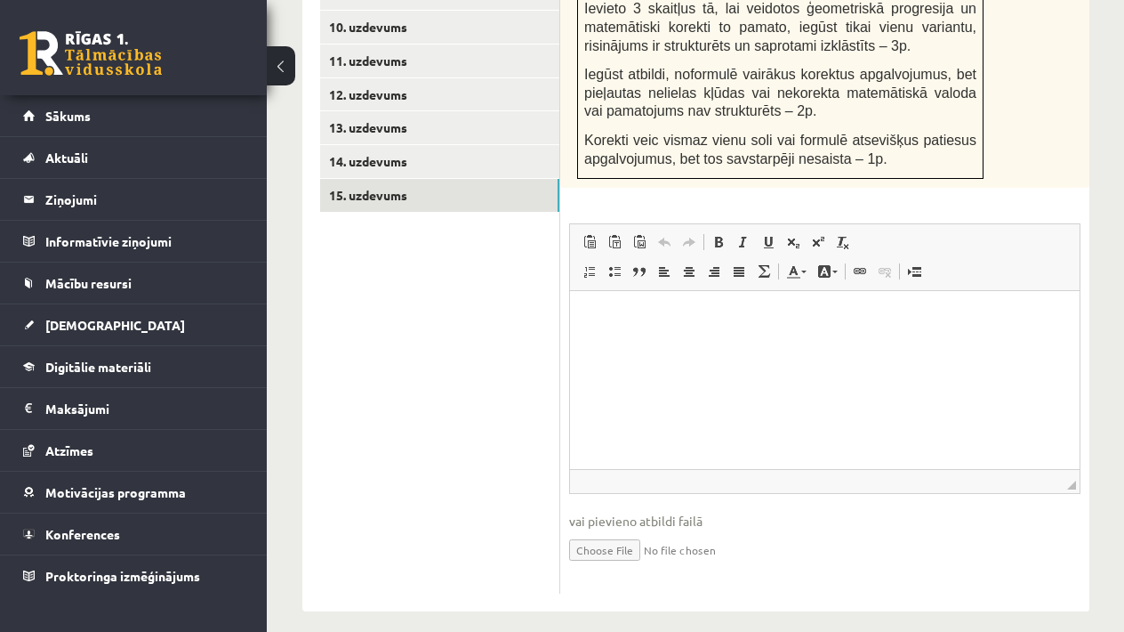
scroll to position [1159, 0]
click at [594, 533] on input "file" at bounding box center [824, 549] width 511 height 36
click at [610, 538] on input "file" at bounding box center [824, 549] width 511 height 36
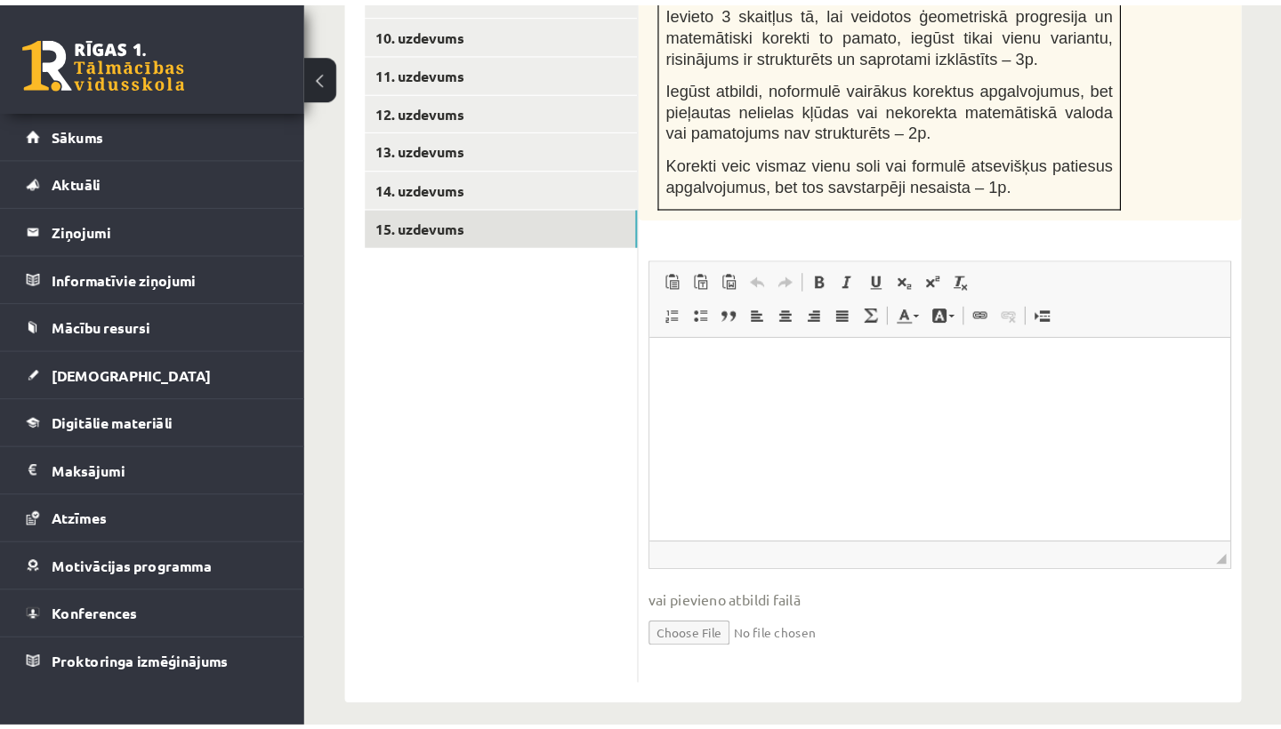
scroll to position [1003, 0]
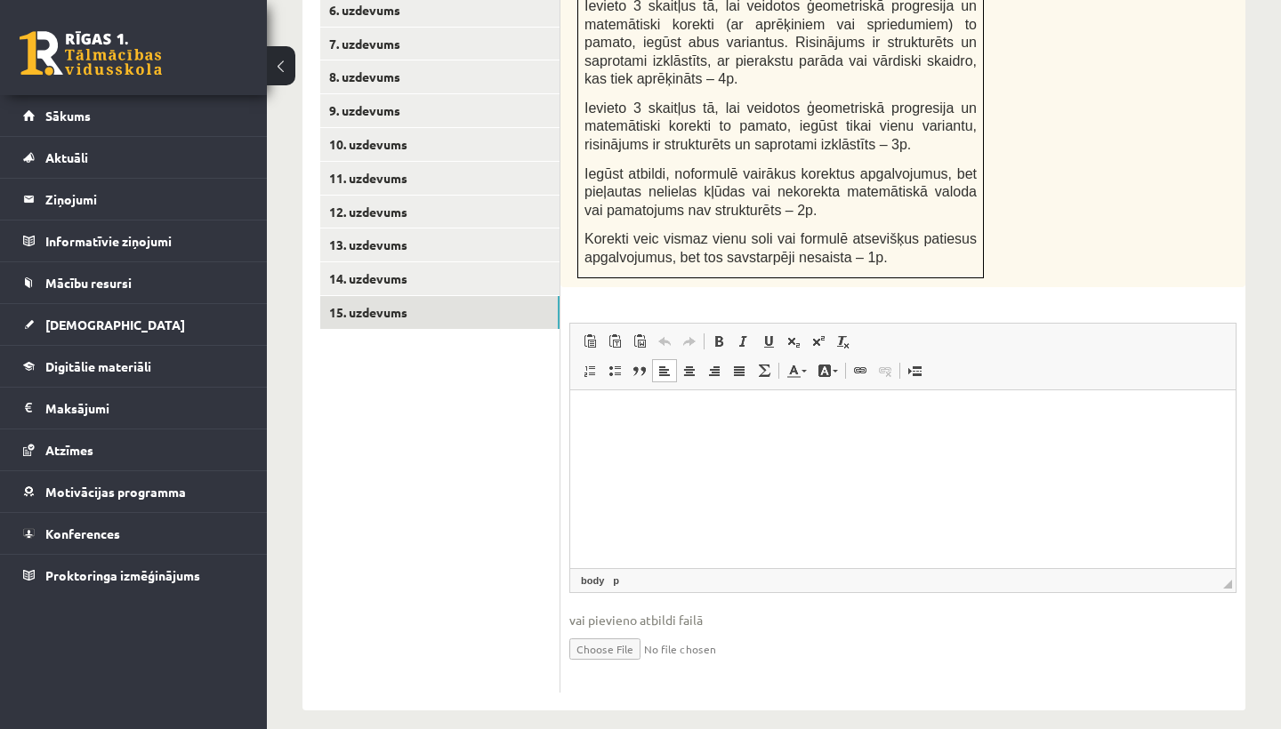
click at [611, 418] on p "Rich Text Editor, wiswyg-editor-user-answer-47024902876940" at bounding box center [903, 416] width 630 height 19
click at [597, 637] on input "file" at bounding box center [902, 648] width 667 height 36
type input "**********"
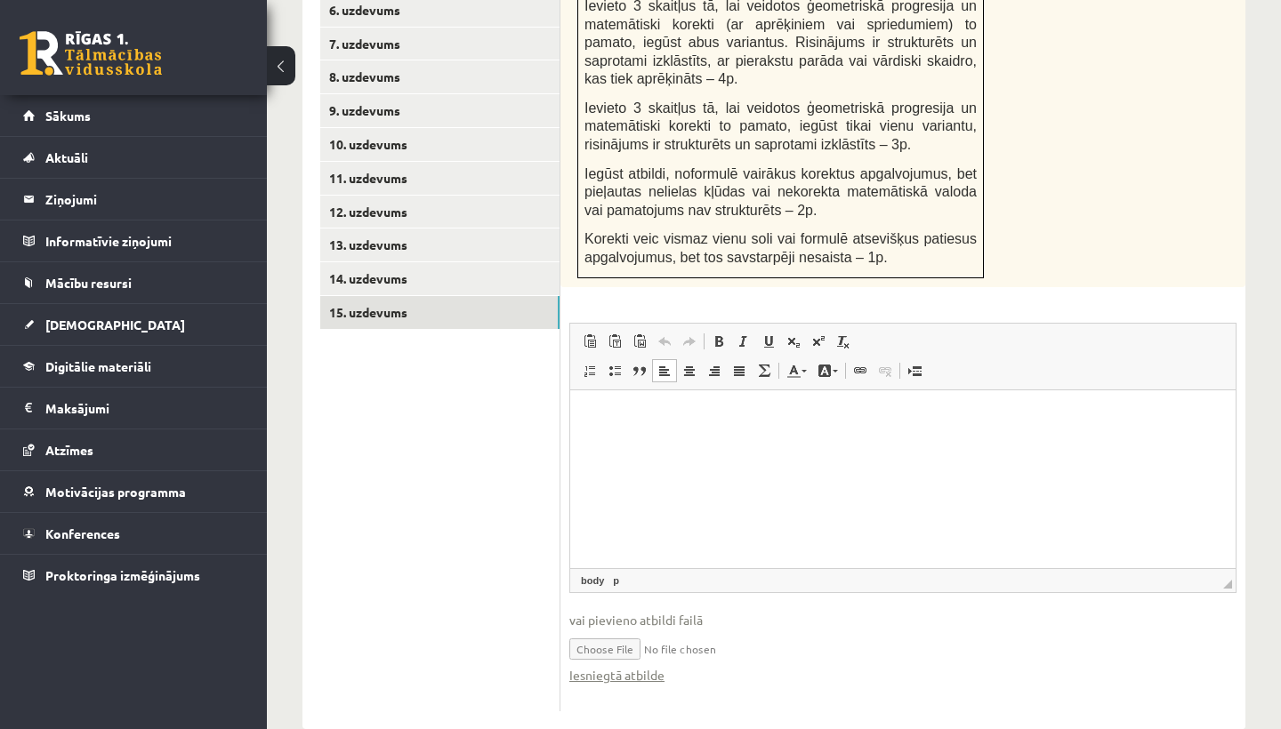
click at [811, 634] on input "file" at bounding box center [902, 648] width 667 height 36
click at [817, 631] on input "file" at bounding box center [902, 648] width 667 height 36
click at [677, 438] on html at bounding box center [902, 417] width 665 height 54
drag, startPoint x: 587, startPoint y: 413, endPoint x: 793, endPoint y: 412, distance: 205.5
click at [793, 413] on html "**********" at bounding box center [902, 416] width 665 height 53
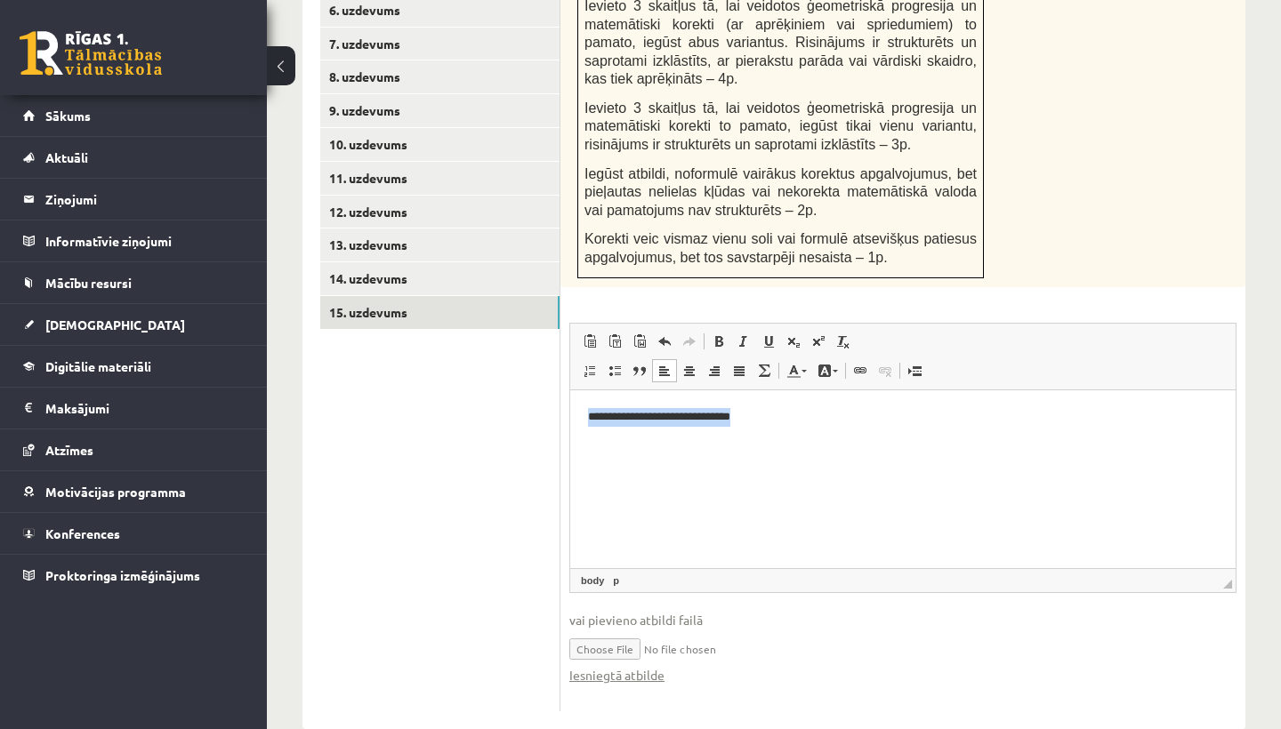
click at [793, 412] on p "**********" at bounding box center [903, 416] width 630 height 18
drag, startPoint x: 587, startPoint y: 416, endPoint x: 714, endPoint y: 421, distance: 127.3
click at [714, 421] on html "**********" at bounding box center [902, 416] width 665 height 53
click at [693, 443] on html "**********" at bounding box center [902, 416] width 665 height 53
drag, startPoint x: 590, startPoint y: 415, endPoint x: 756, endPoint y: 412, distance: 166.4
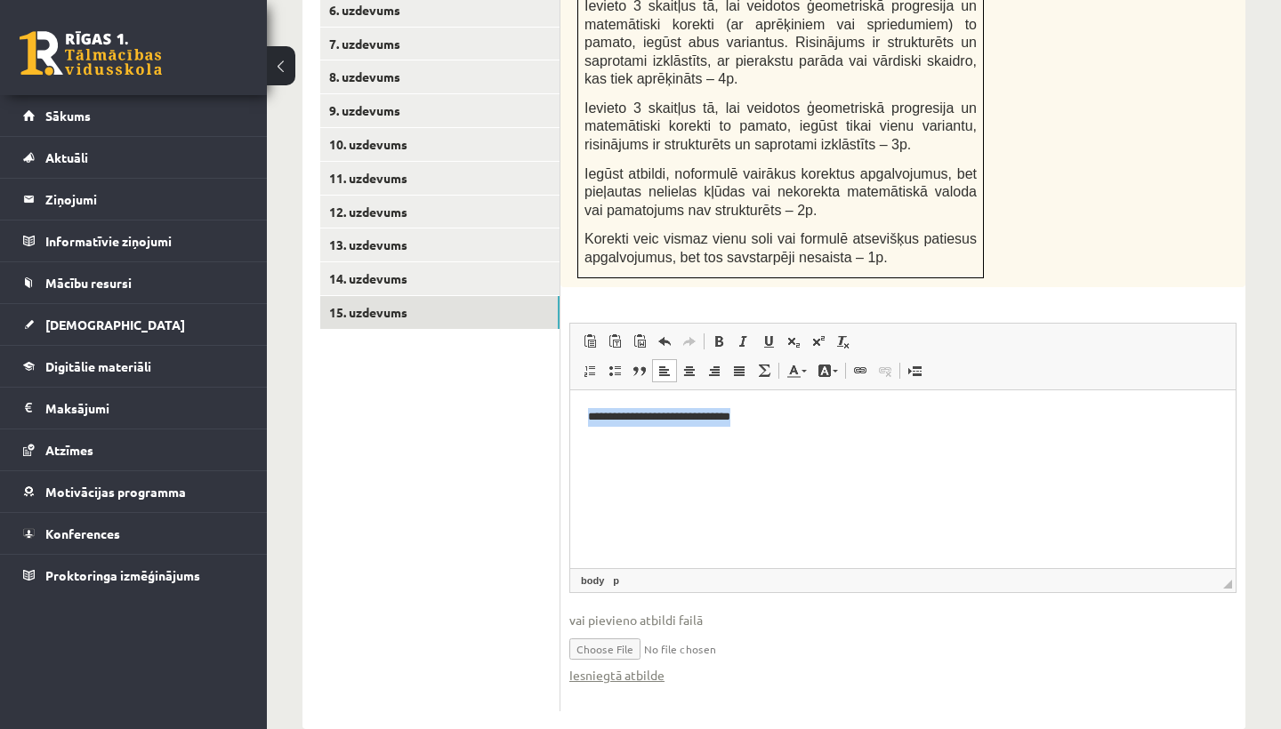
click at [757, 415] on p "**********" at bounding box center [903, 416] width 630 height 18
click at [756, 412] on p "**********" at bounding box center [903, 416] width 630 height 18
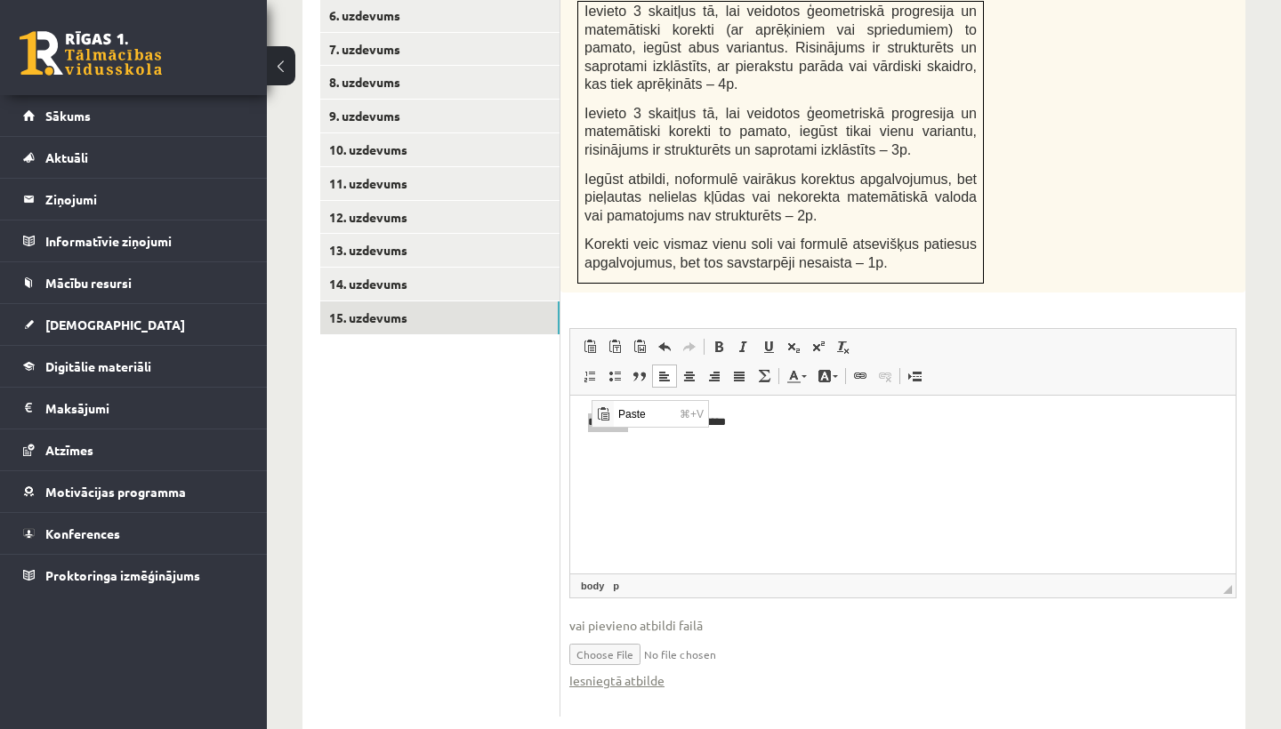
scroll to position [0, 0]
drag, startPoint x: 592, startPoint y: 422, endPoint x: 618, endPoint y: 428, distance: 27.4
click at [617, 411] on span "Paste" at bounding box center [644, 414] width 61 height 26
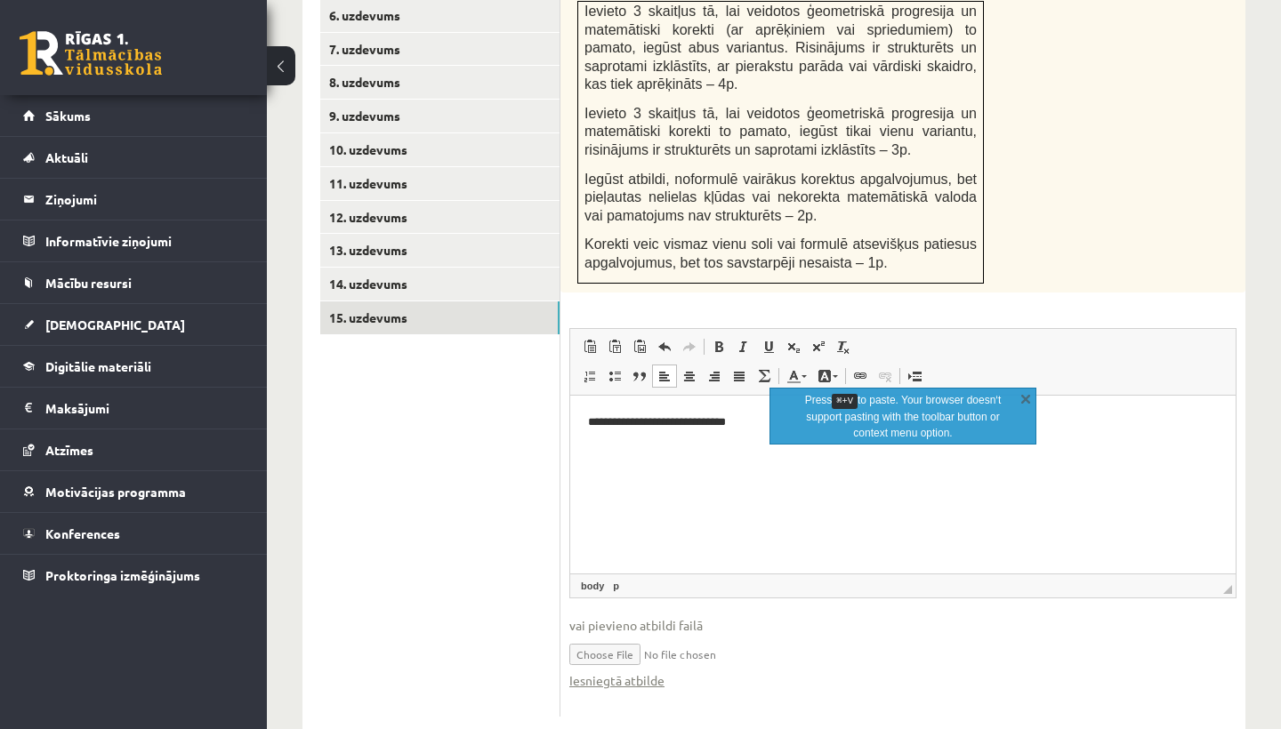
click at [640, 448] on html "**********" at bounding box center [902, 421] width 665 height 53
click at [613, 444] on html "**********" at bounding box center [902, 421] width 665 height 53
drag, startPoint x: 1027, startPoint y: 399, endPoint x: 457, endPoint y: 20, distance: 684.6
click at [1027, 399] on link "X" at bounding box center [1026, 399] width 18 height 18
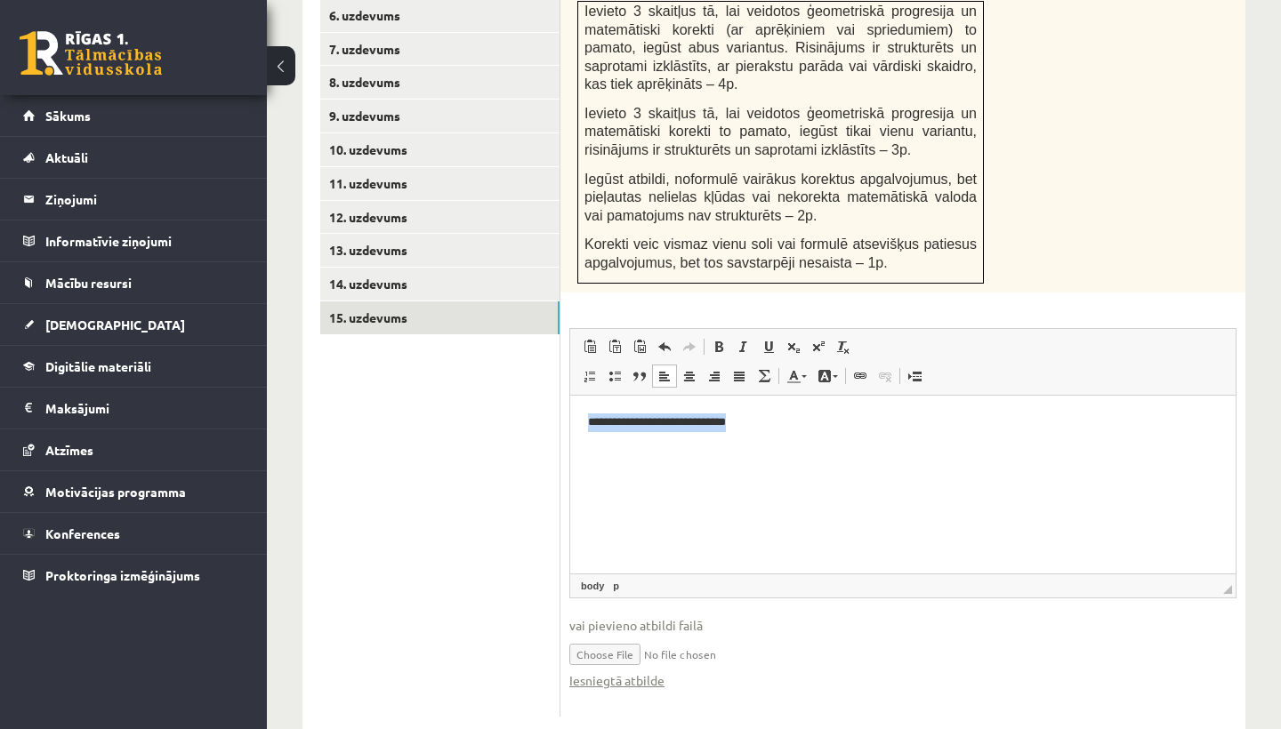
drag, startPoint x: 586, startPoint y: 415, endPoint x: 769, endPoint y: 440, distance: 184.2
click at [769, 440] on html "**********" at bounding box center [902, 421] width 665 height 53
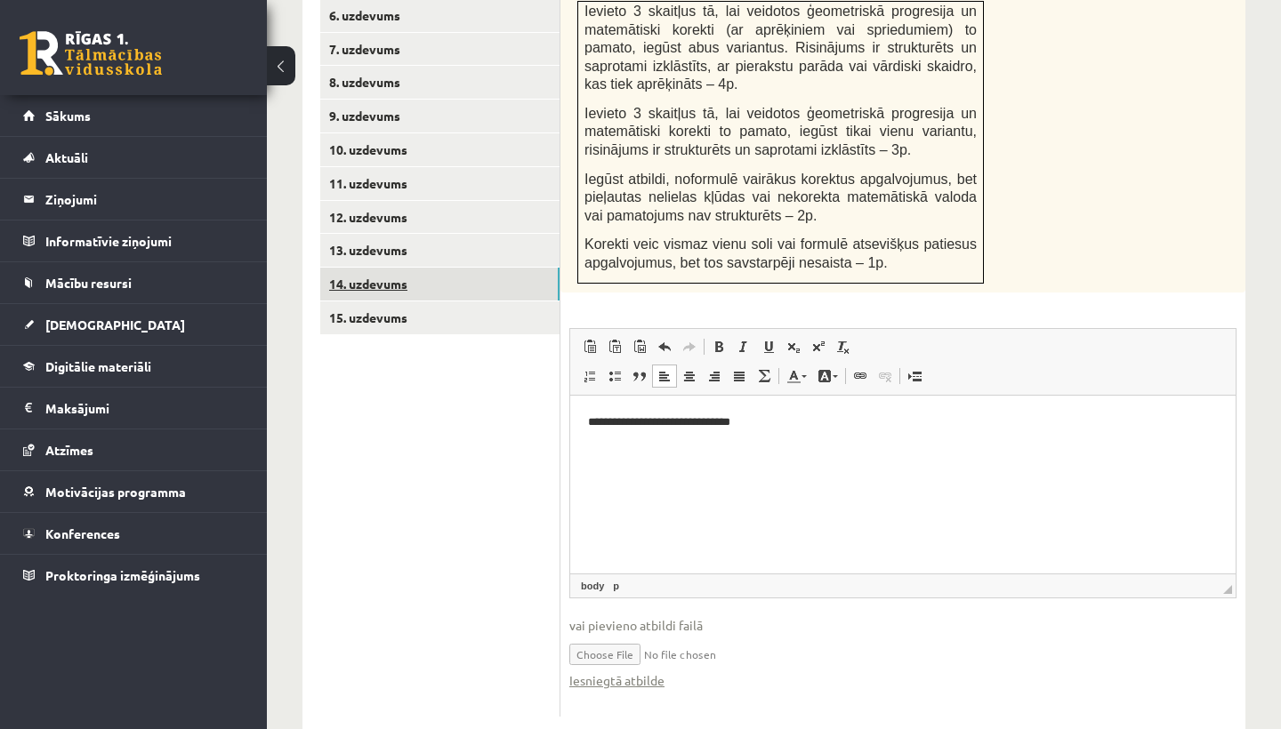
click at [387, 268] on link "14. uzdevums" at bounding box center [439, 284] width 239 height 33
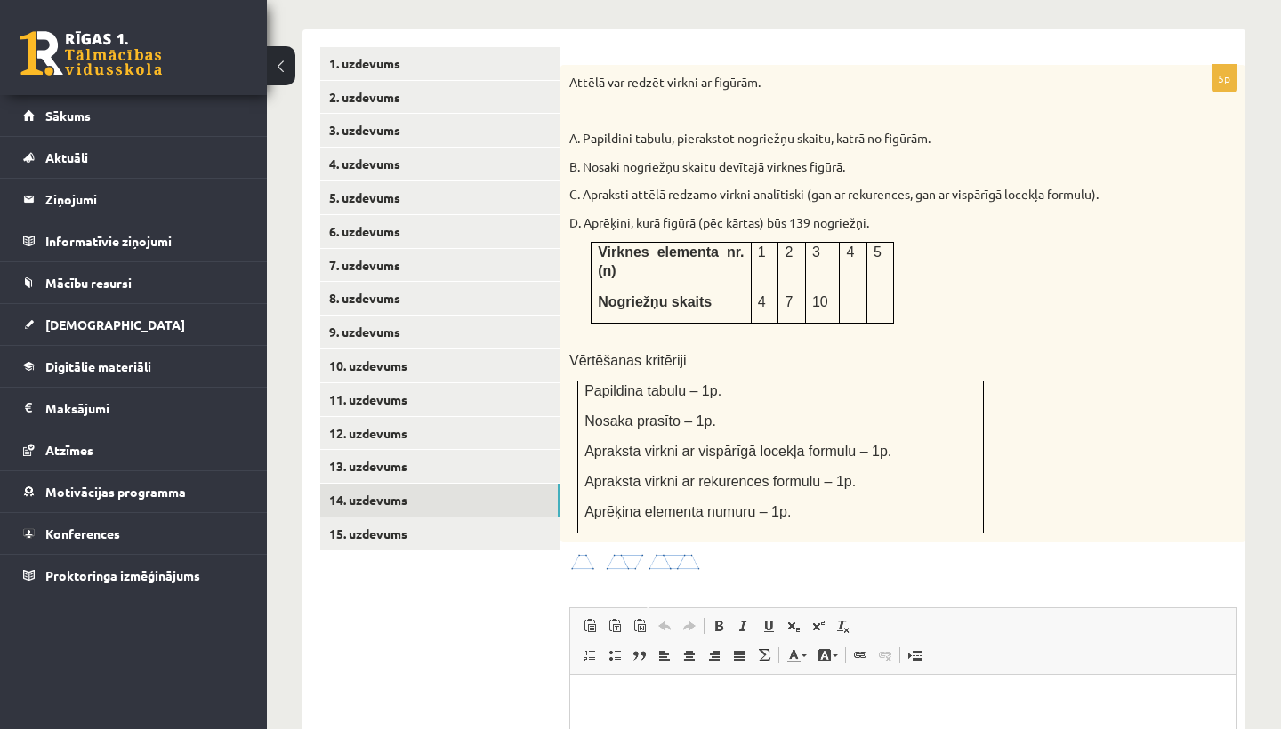
scroll to position [783, 0]
click at [395, 449] on link "13. uzdevums" at bounding box center [439, 465] width 239 height 33
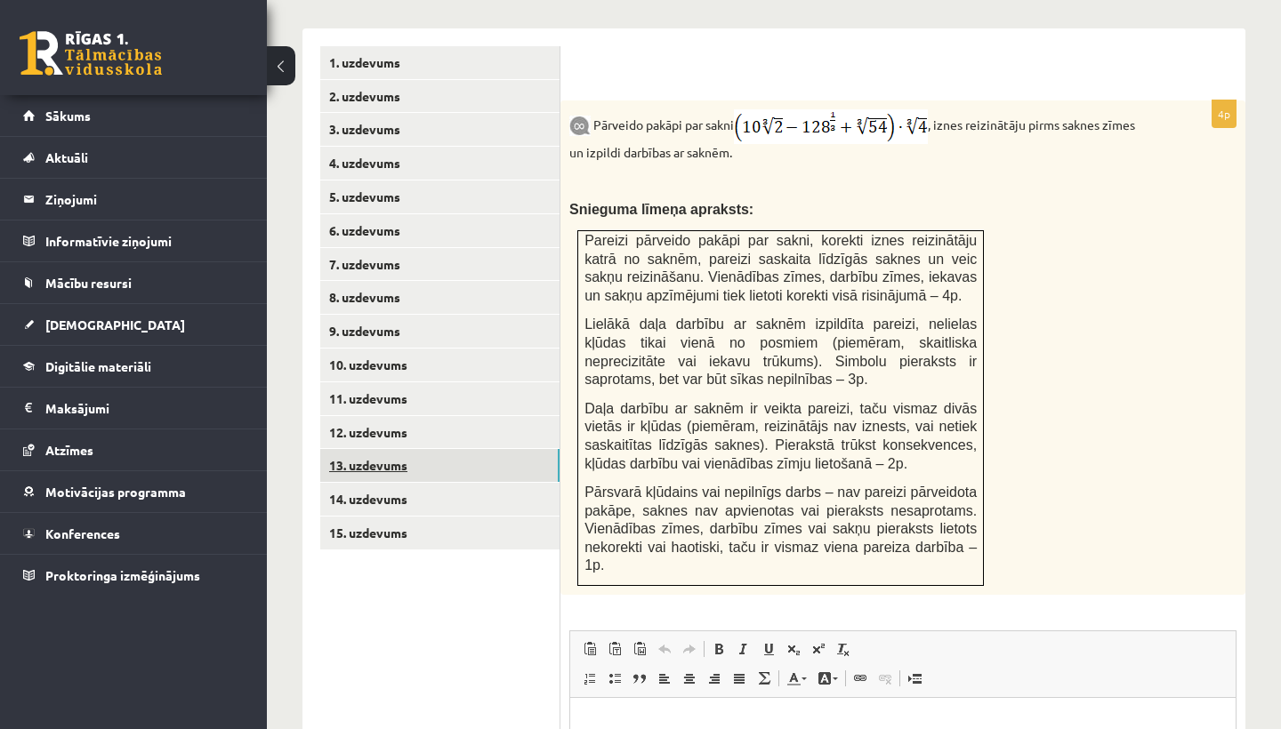
scroll to position [0, 0]
click at [376, 483] on link "14. uzdevums" at bounding box center [439, 499] width 239 height 33
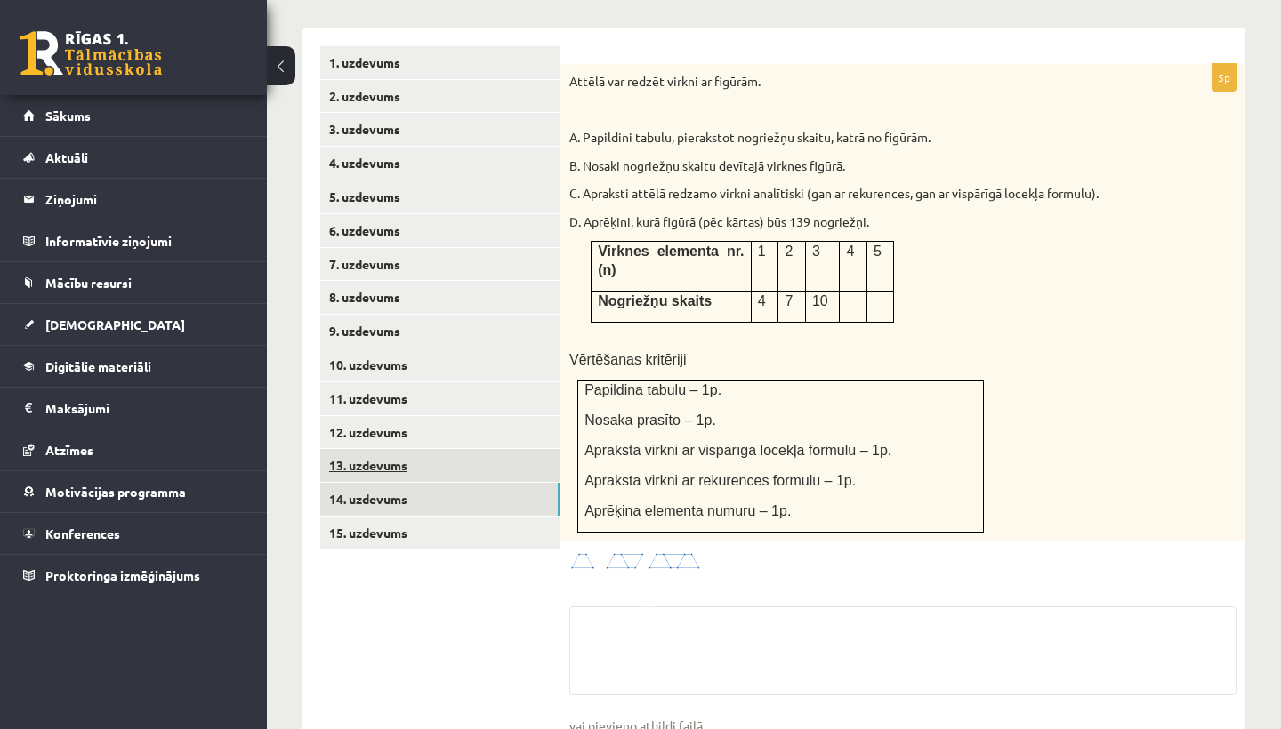
click at [372, 449] on link "13. uzdevums" at bounding box center [439, 465] width 239 height 33
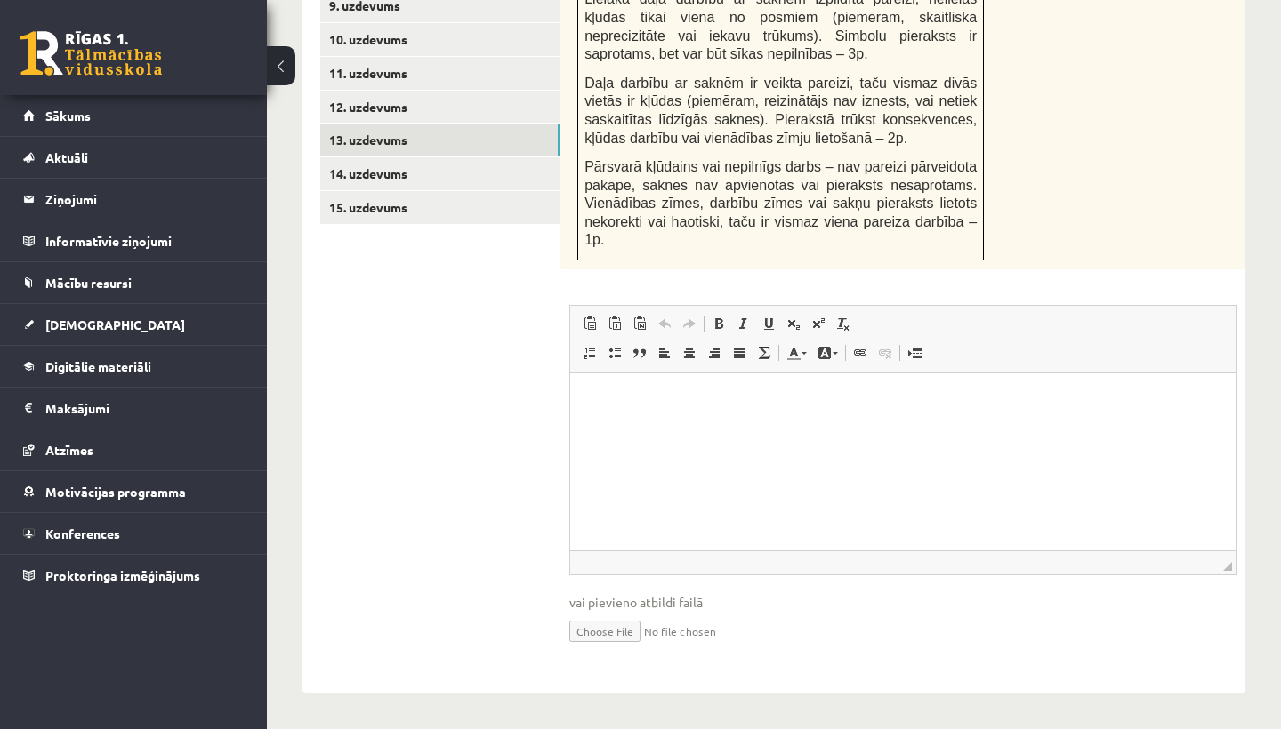
scroll to position [1110, 0]
click at [616, 627] on input "file" at bounding box center [902, 630] width 667 height 36
type input "**********"
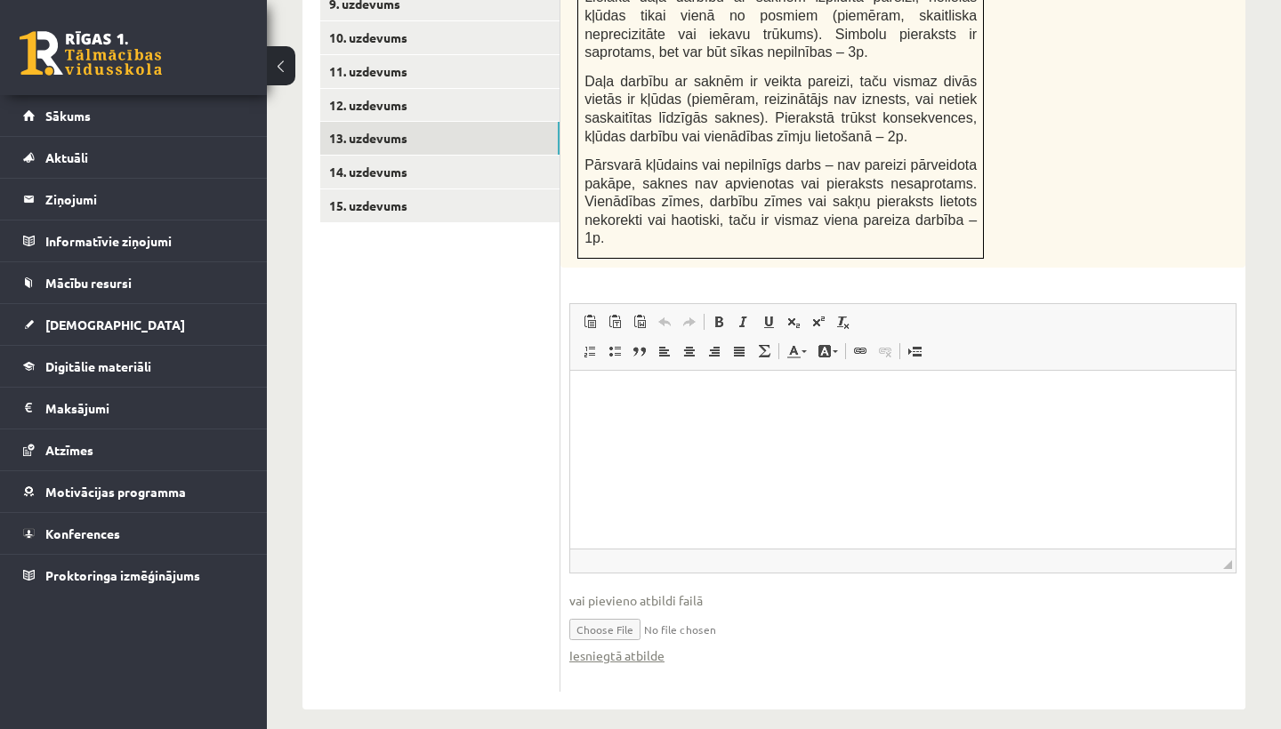
click at [751, 634] on input "file" at bounding box center [902, 628] width 667 height 36
click at [675, 392] on p "Rich Text Editor, wiswyg-editor-user-answer-47024963029160" at bounding box center [903, 398] width 630 height 19
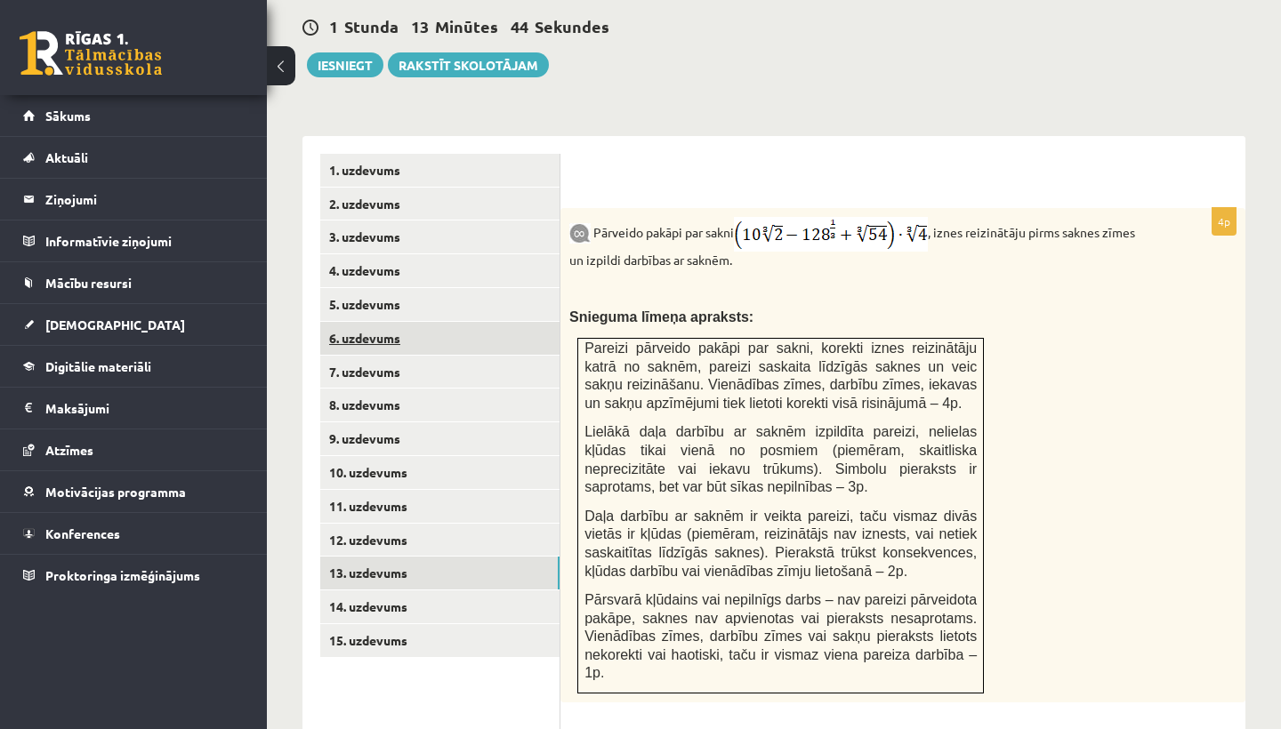
scroll to position [684, 0]
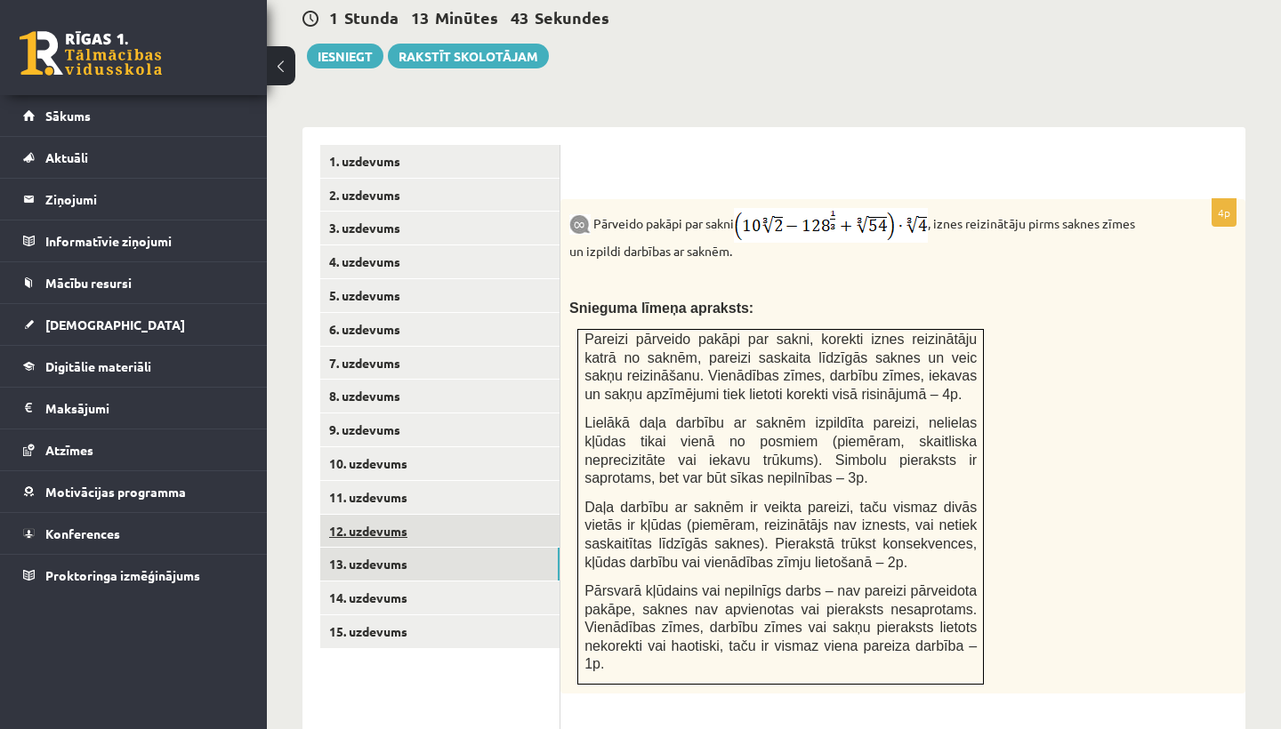
click at [368, 515] on link "12. uzdevums" at bounding box center [439, 531] width 239 height 33
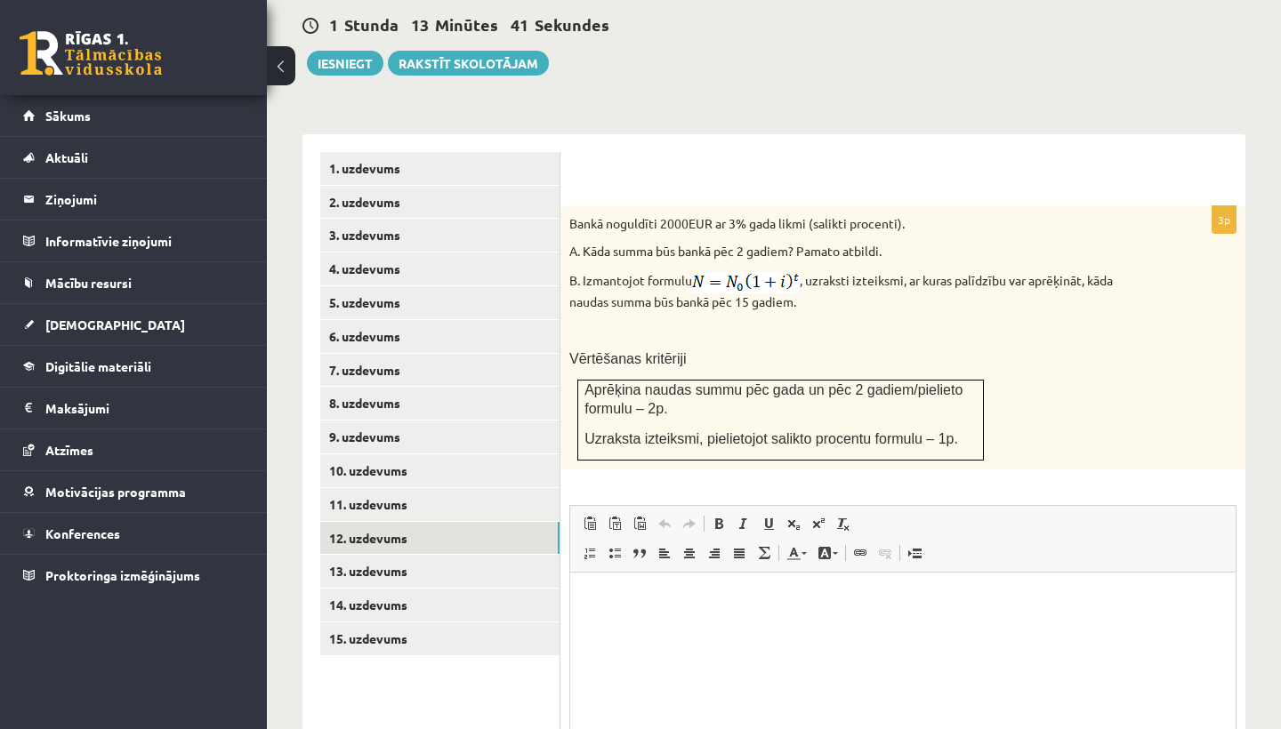
scroll to position [0, 0]
click at [377, 488] on link "11. uzdevums" at bounding box center [439, 504] width 239 height 33
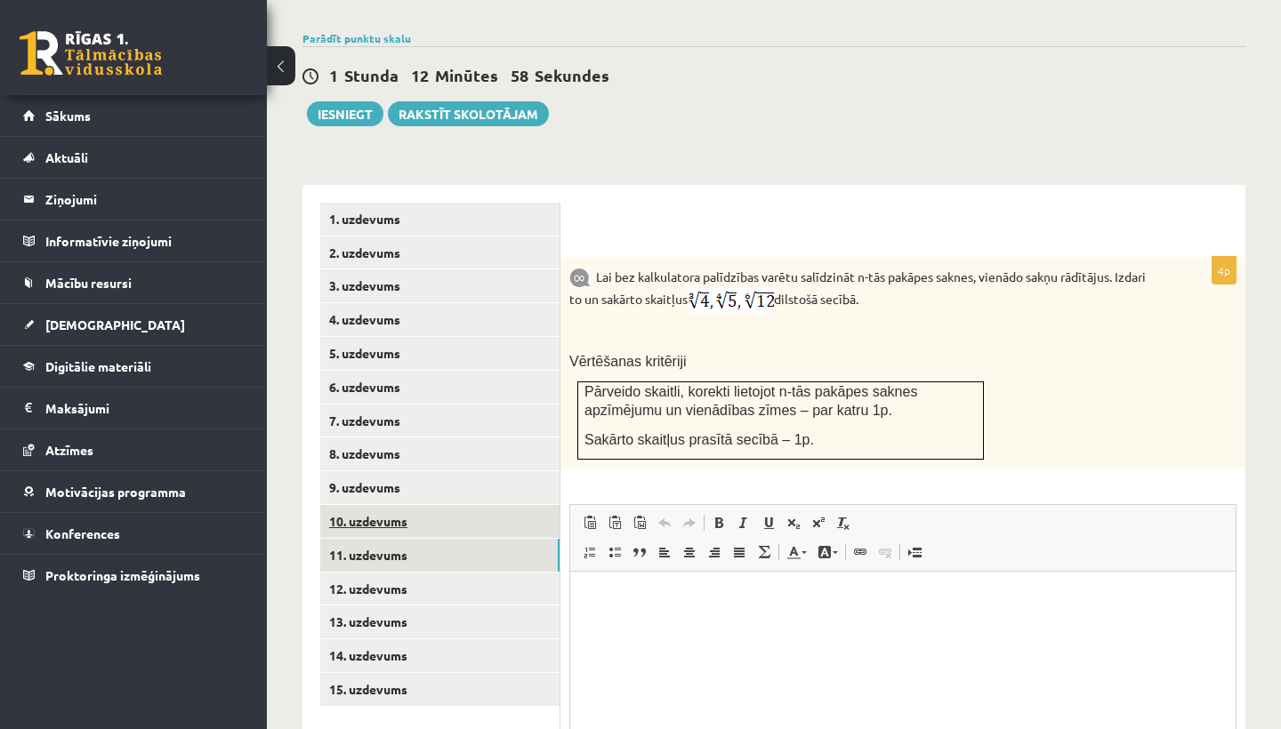
click at [369, 505] on link "10. uzdevums" at bounding box center [439, 521] width 239 height 33
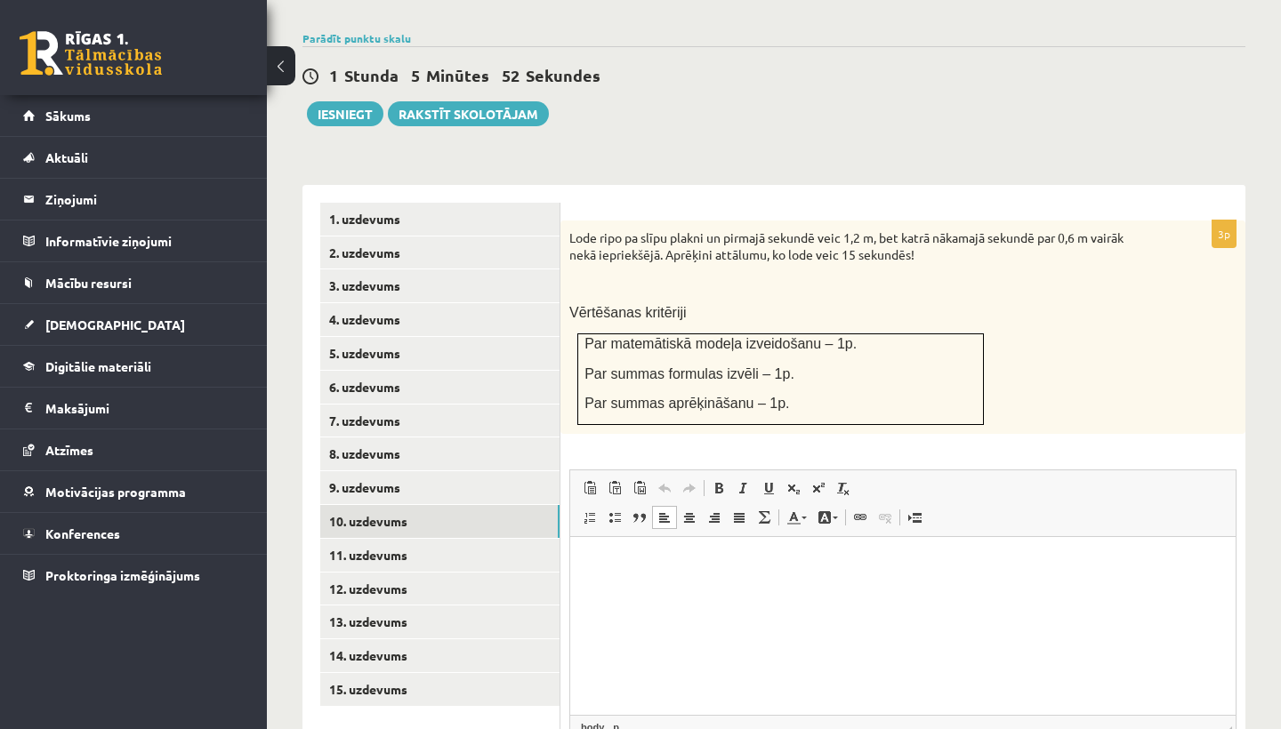
click at [682, 592] on html at bounding box center [902, 564] width 665 height 54
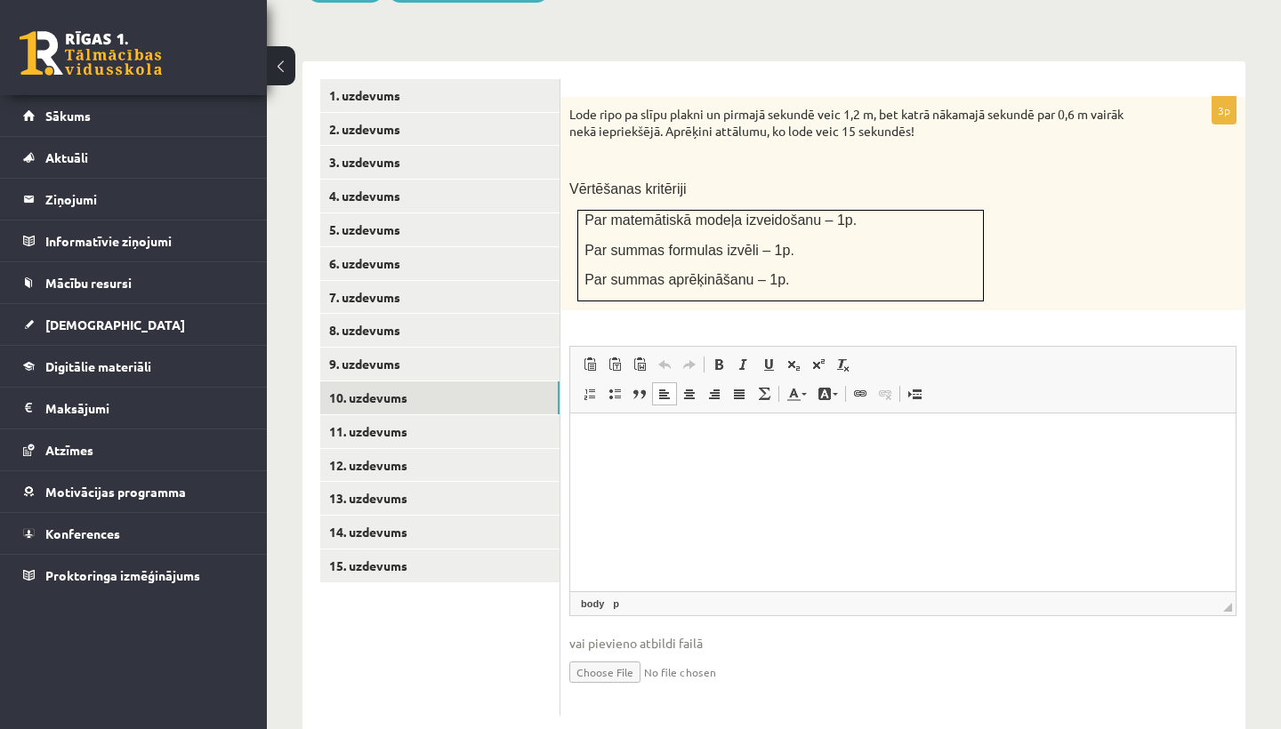
scroll to position [757, 0]
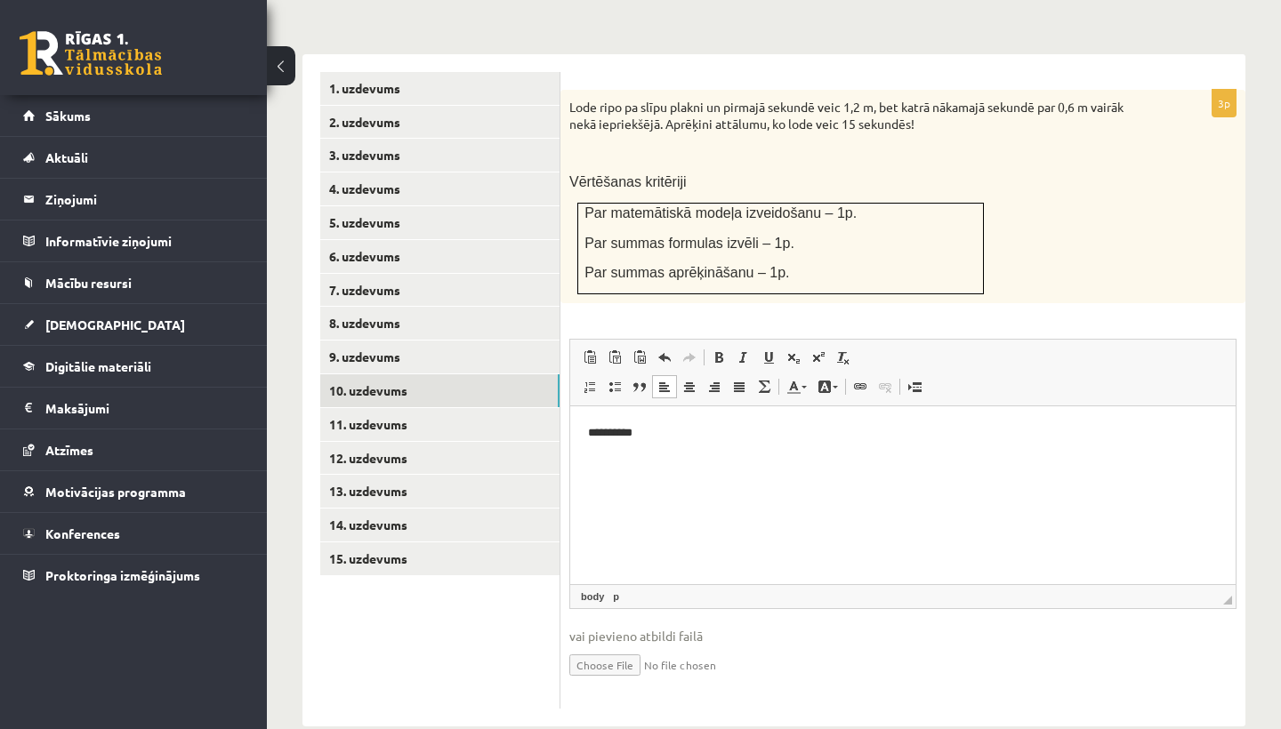
click at [624, 646] on input "file" at bounding box center [902, 664] width 667 height 36
type input "**********"
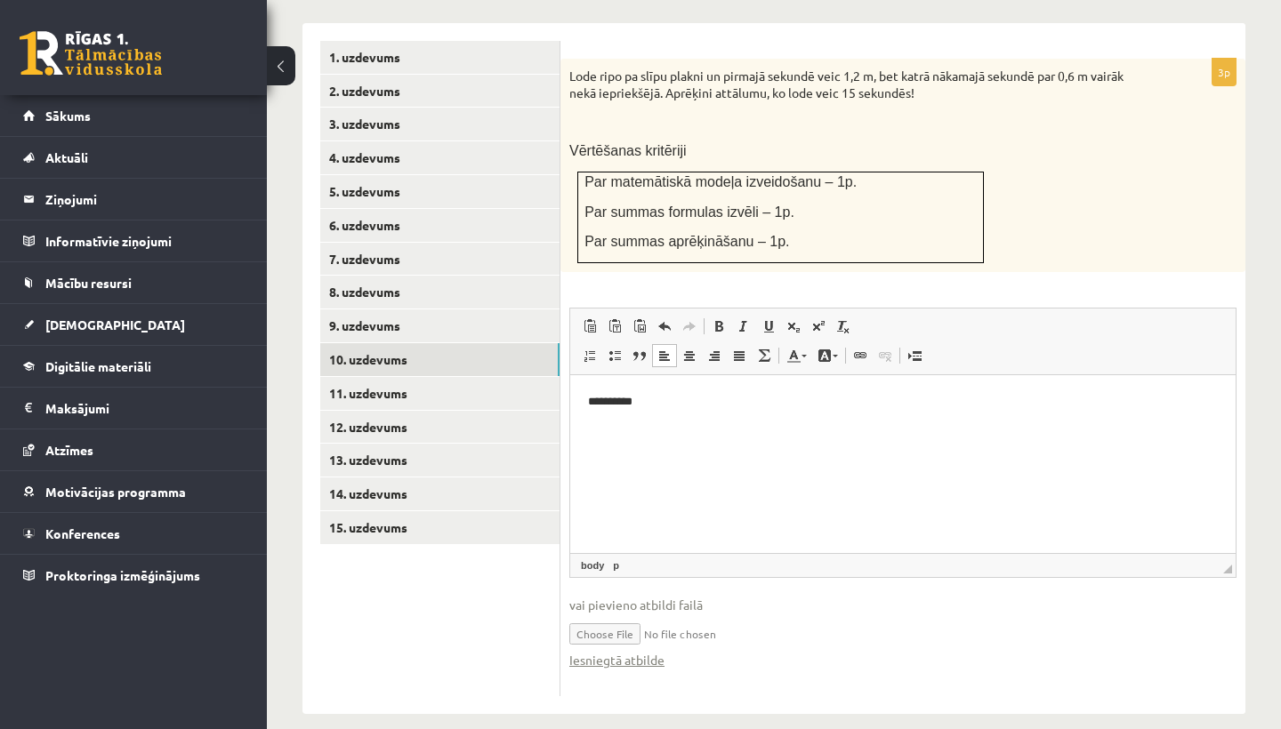
scroll to position [787, 0]
click at [396, 310] on link "9. uzdevums" at bounding box center [439, 326] width 239 height 33
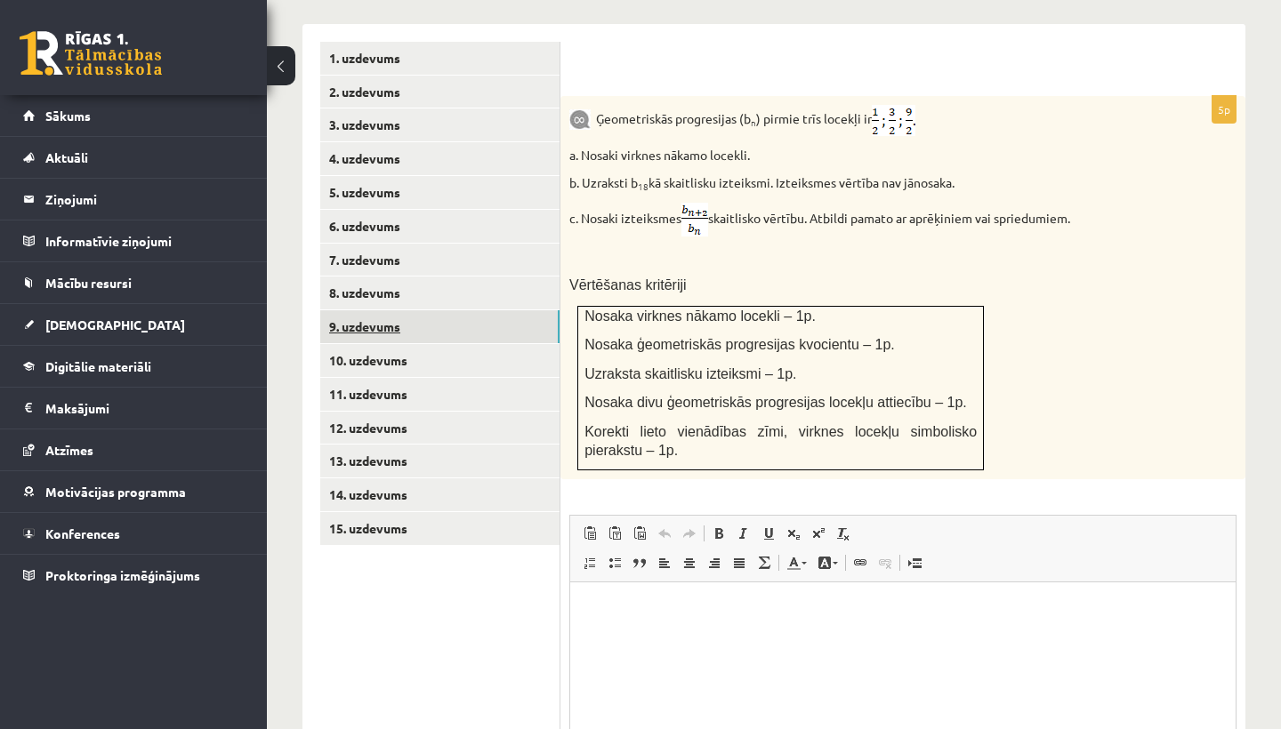
scroll to position [0, 0]
click at [374, 378] on link "11. uzdevums" at bounding box center [439, 394] width 239 height 33
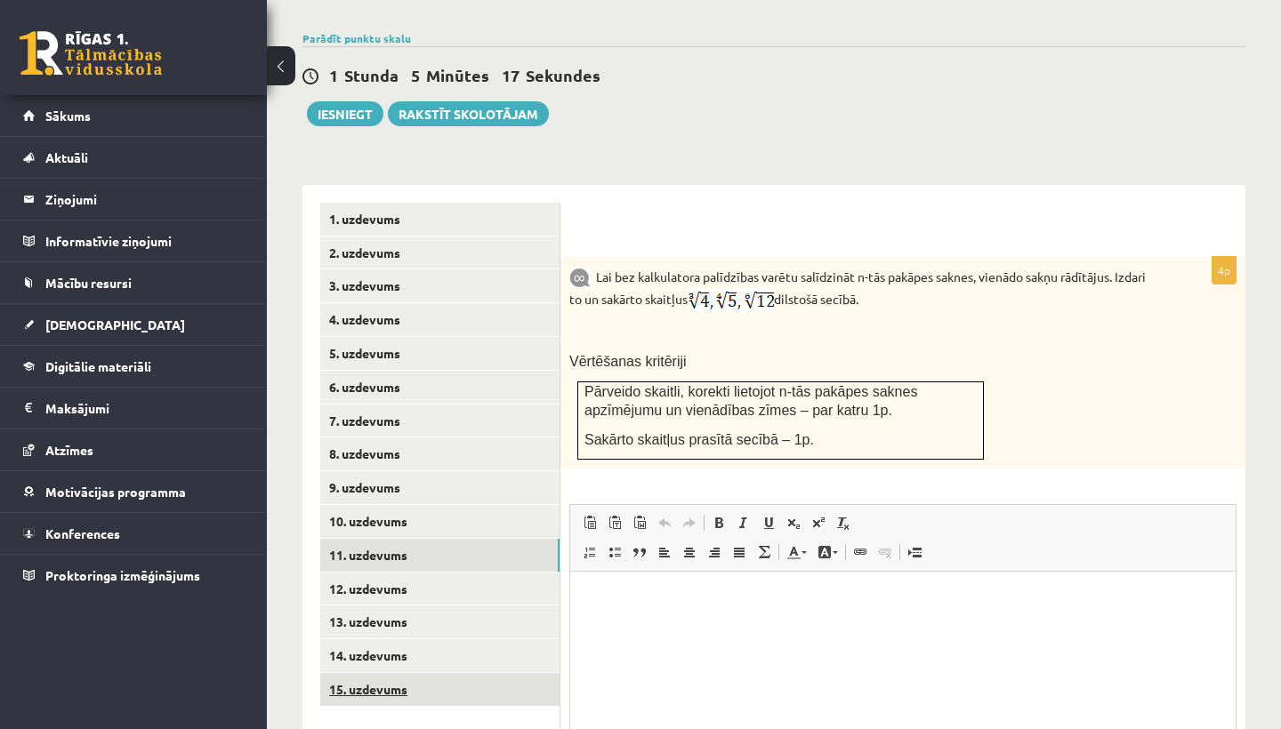
click at [394, 673] on link "15. uzdevums" at bounding box center [439, 689] width 239 height 33
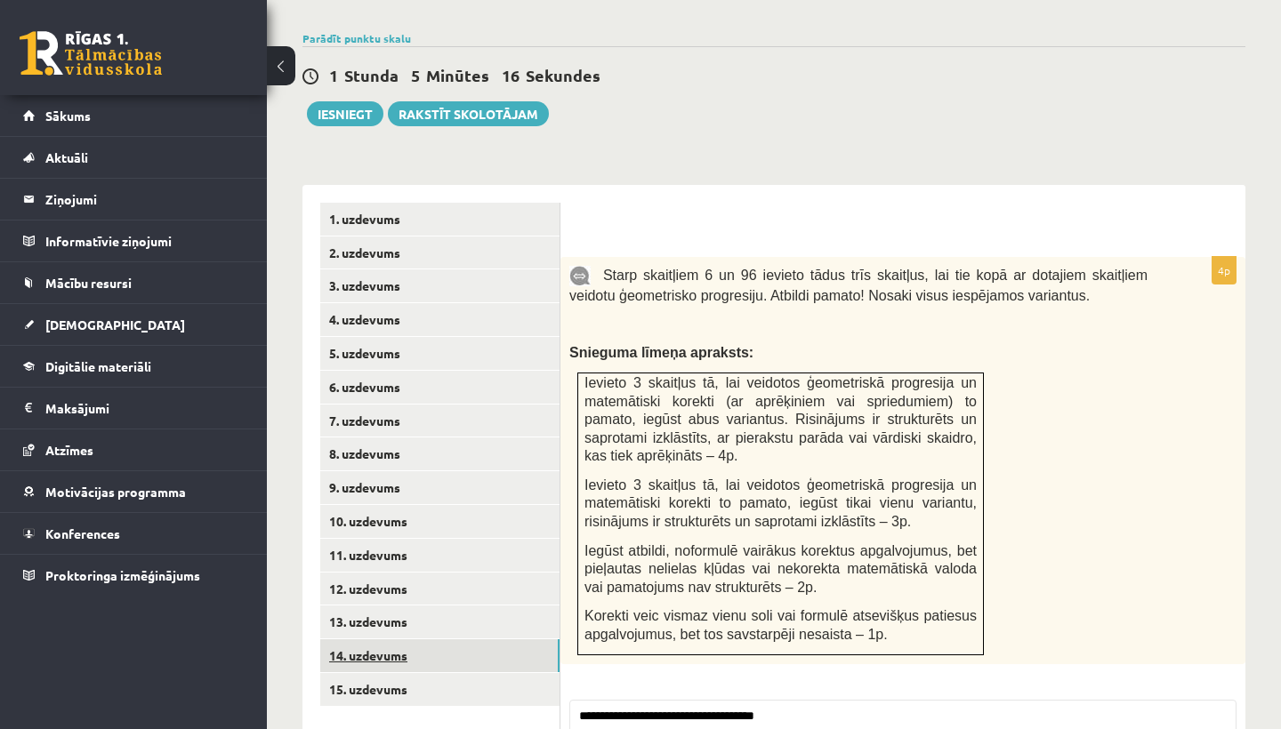
click at [385, 640] on link "14. uzdevums" at bounding box center [439, 656] width 239 height 33
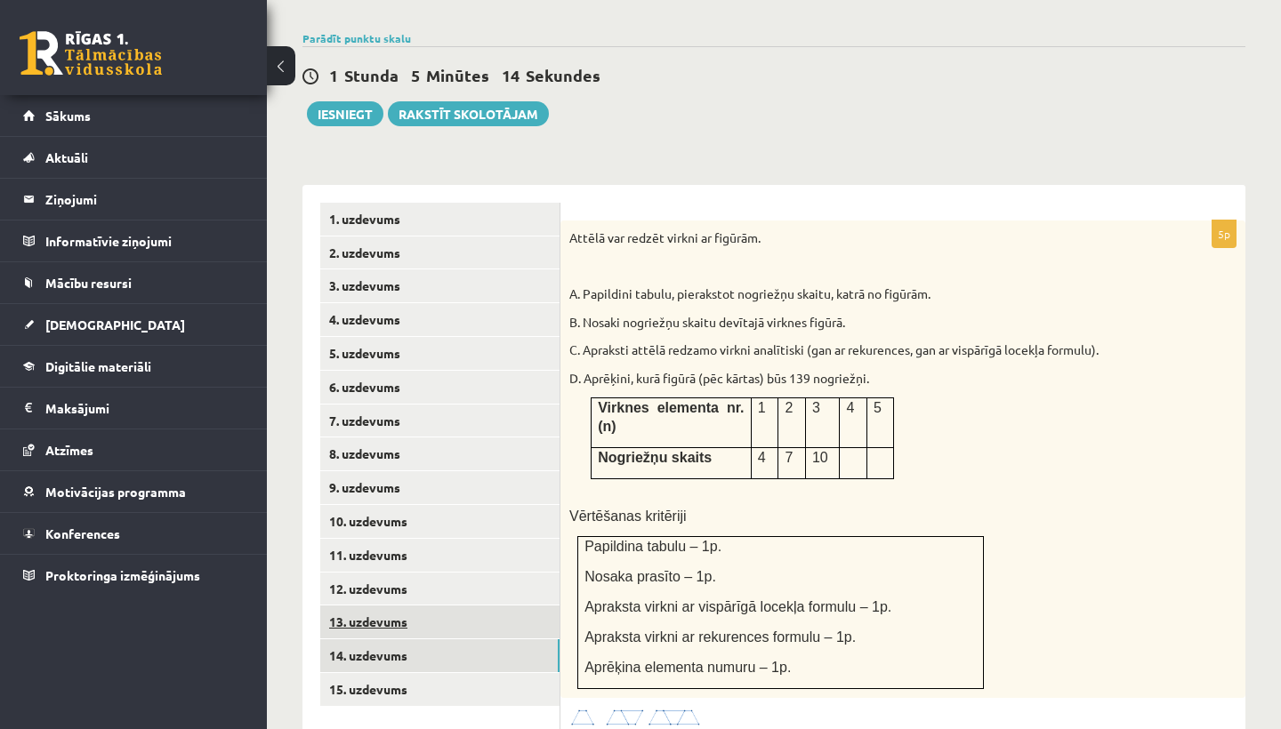
click at [384, 606] on link "13. uzdevums" at bounding box center [439, 622] width 239 height 33
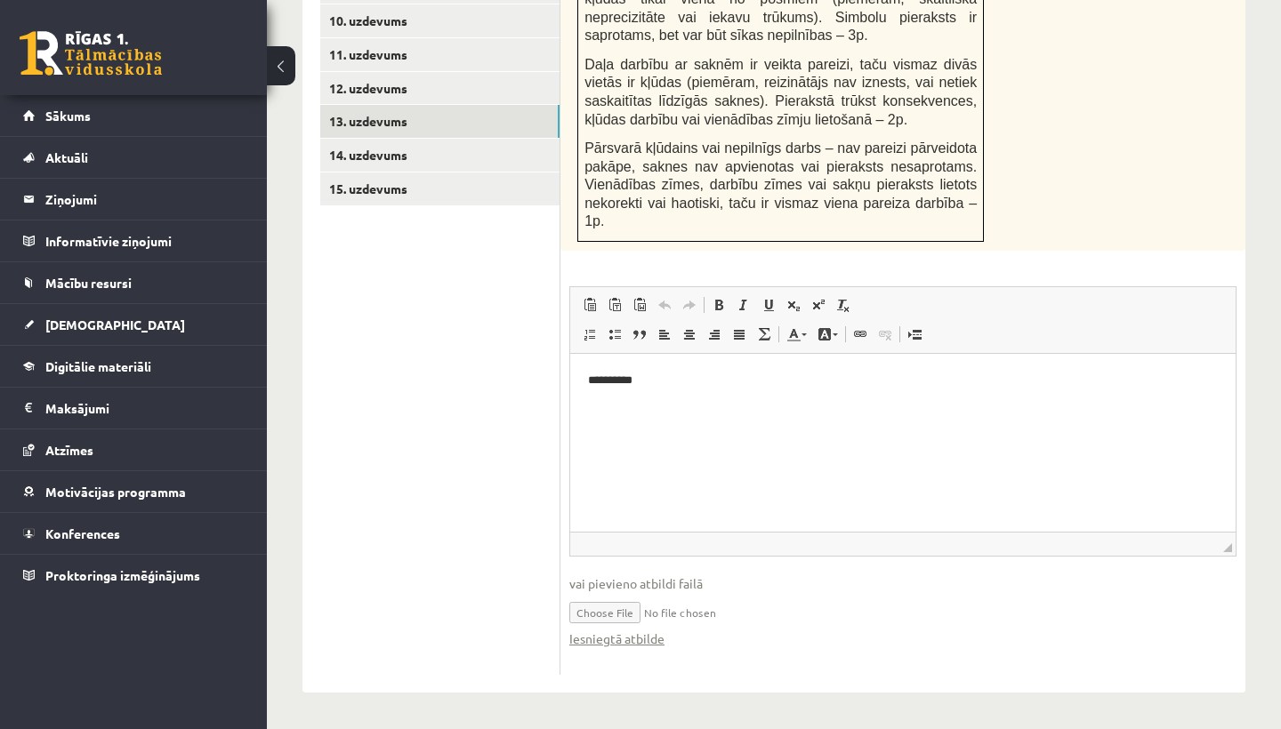
scroll to position [1129, 0]
click at [664, 616] on input "file" at bounding box center [902, 611] width 667 height 36
type input "**********"
click at [448, 173] on link "15. uzdevums" at bounding box center [439, 189] width 239 height 33
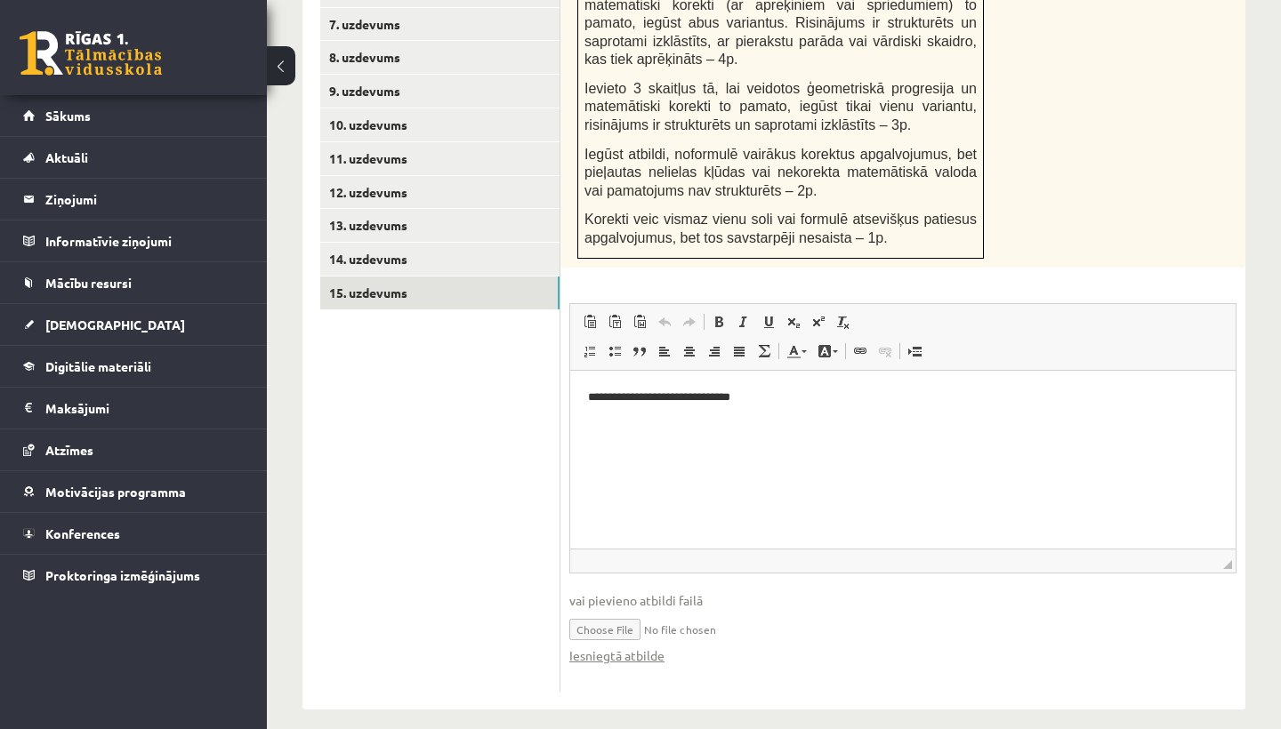
scroll to position [1018, 0]
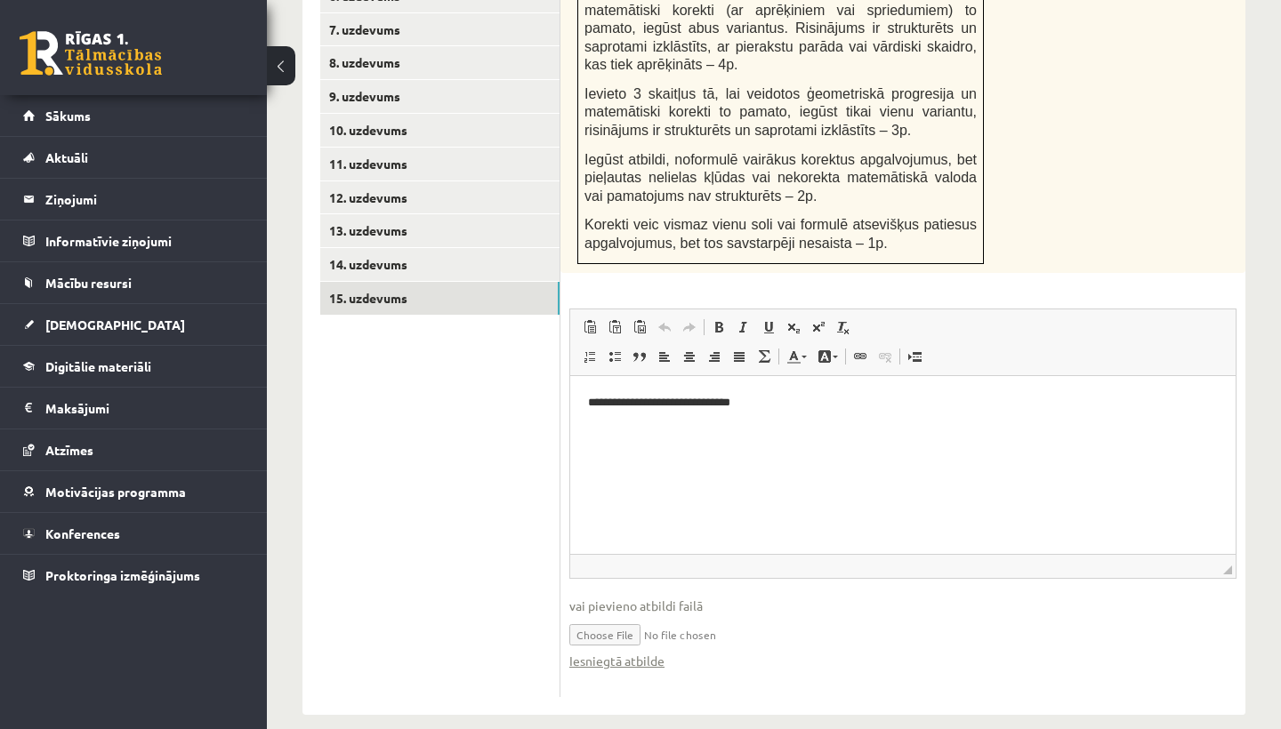
click at [626, 617] on input "file" at bounding box center [902, 634] width 667 height 36
type input "**********"
click at [753, 412] on body "**********" at bounding box center [903, 417] width 630 height 48
click at [616, 652] on link "Iesniegtā atbilde" at bounding box center [616, 661] width 95 height 19
click at [347, 248] on link "14. uzdevums" at bounding box center [439, 264] width 239 height 33
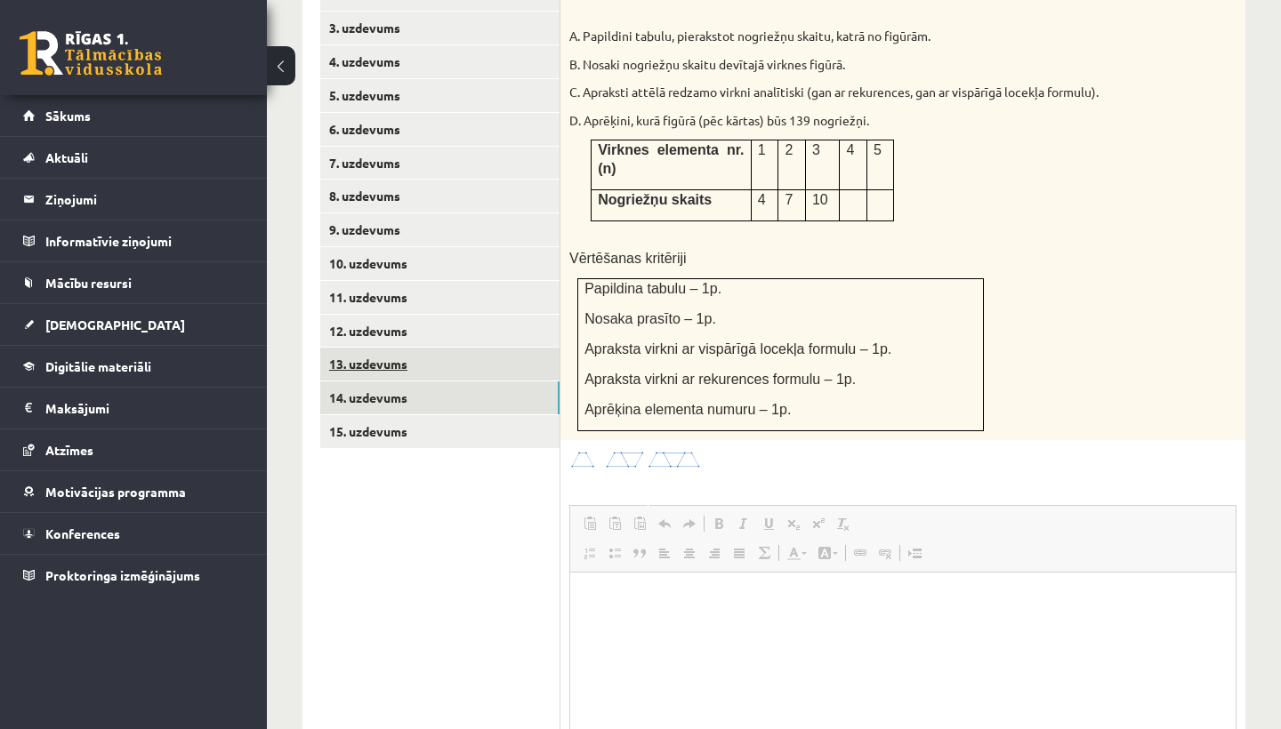
scroll to position [0, 0]
click at [385, 348] on link "13. uzdevums" at bounding box center [439, 364] width 239 height 33
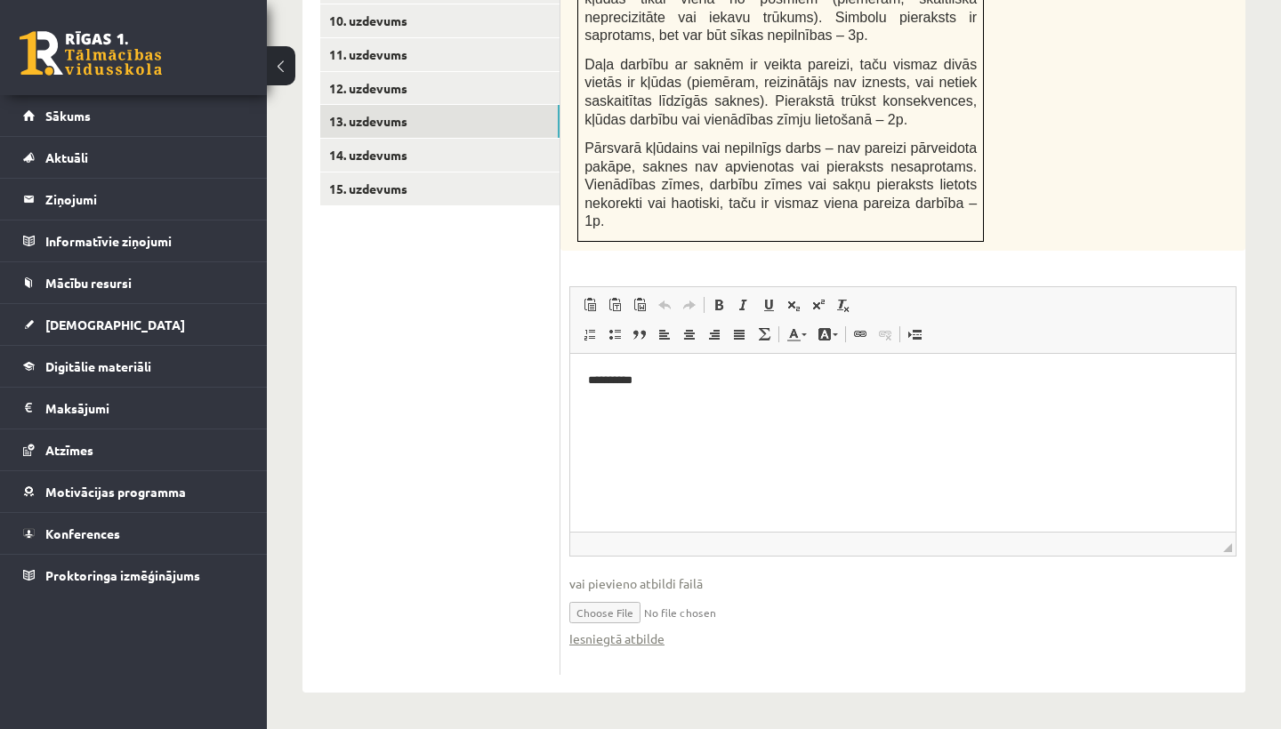
scroll to position [1129, 0]
click at [378, 173] on link "15. uzdevums" at bounding box center [439, 189] width 239 height 33
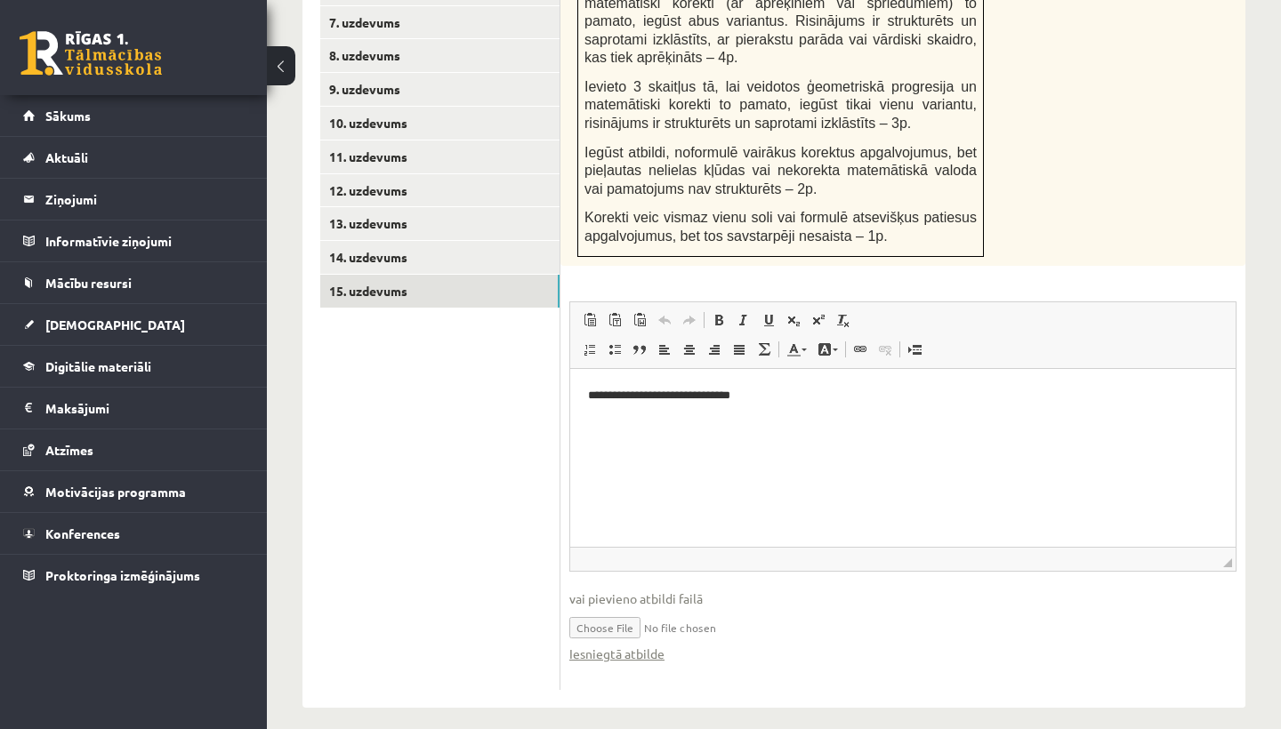
scroll to position [1022, 0]
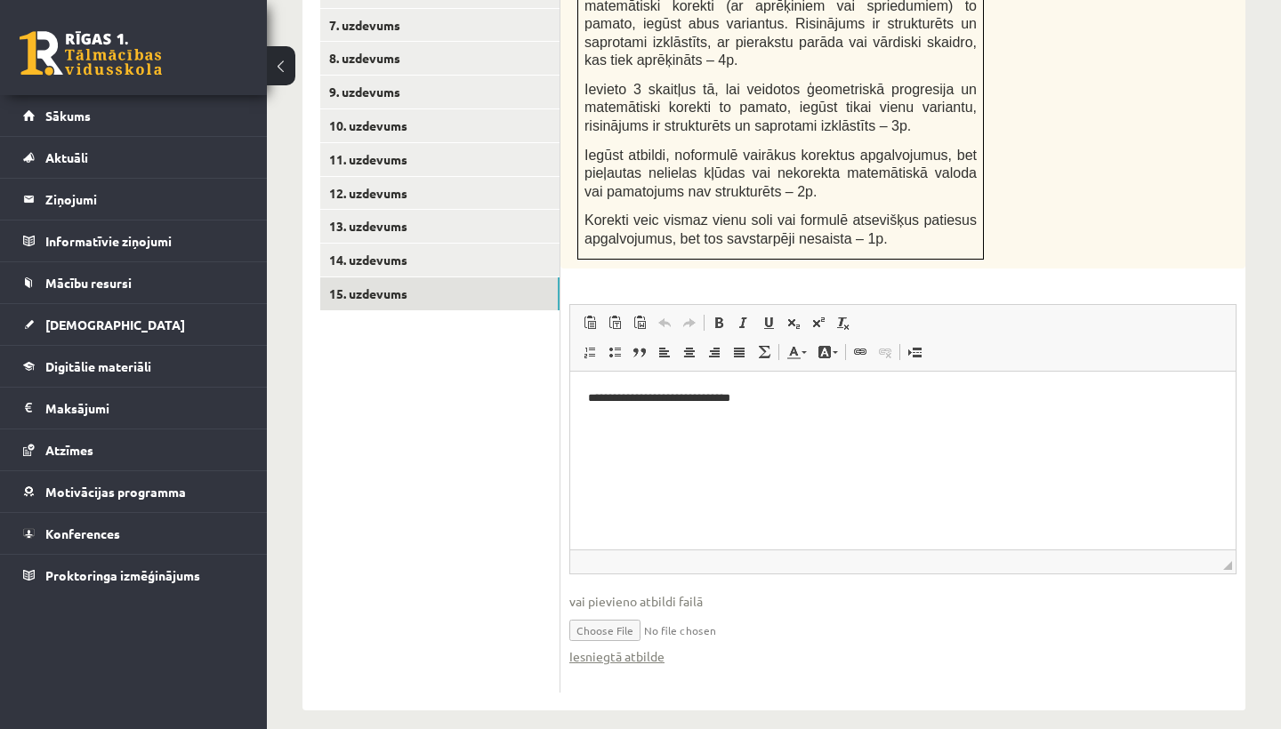
click at [622, 414] on body "**********" at bounding box center [903, 413] width 630 height 48
click at [633, 421] on p "Rich Text Editor, wiswyg-editor-user-answer-47024793762300" at bounding box center [903, 427] width 630 height 19
click at [624, 615] on input "file" at bounding box center [902, 629] width 667 height 36
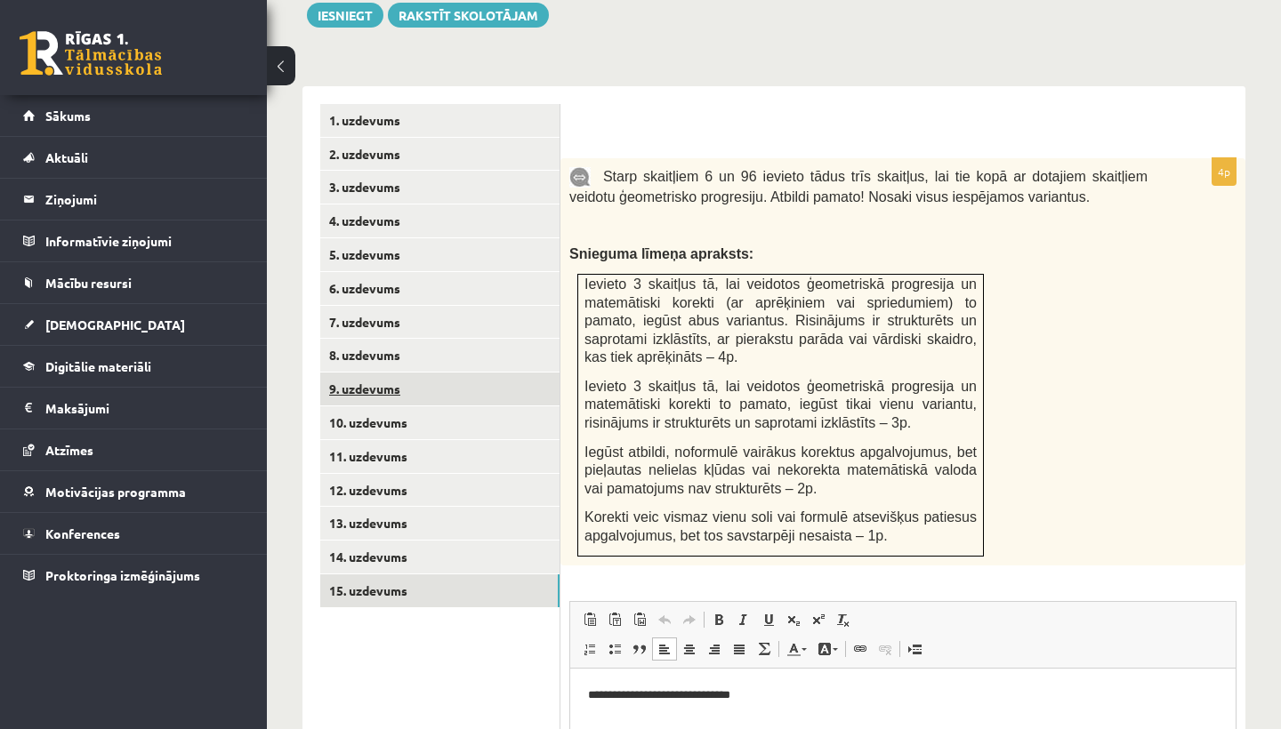
scroll to position [721, 0]
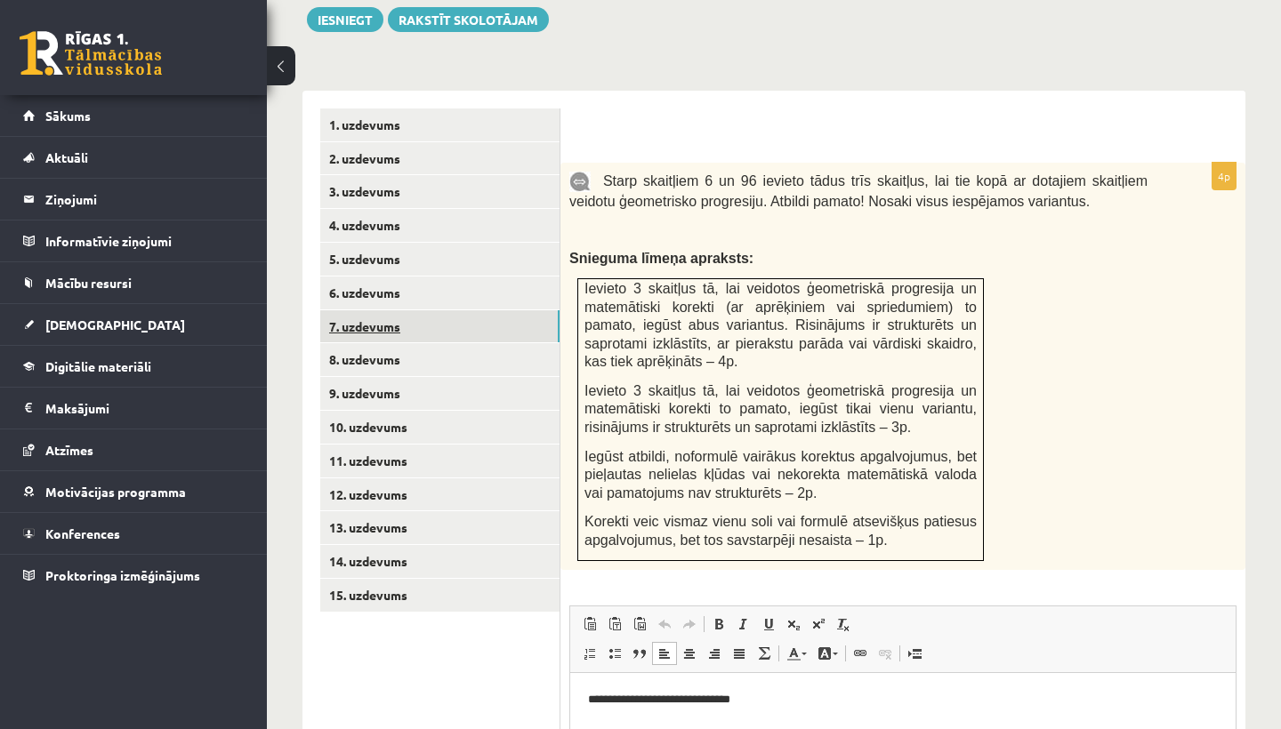
click at [410, 310] on link "7. uzdevums" at bounding box center [439, 326] width 239 height 33
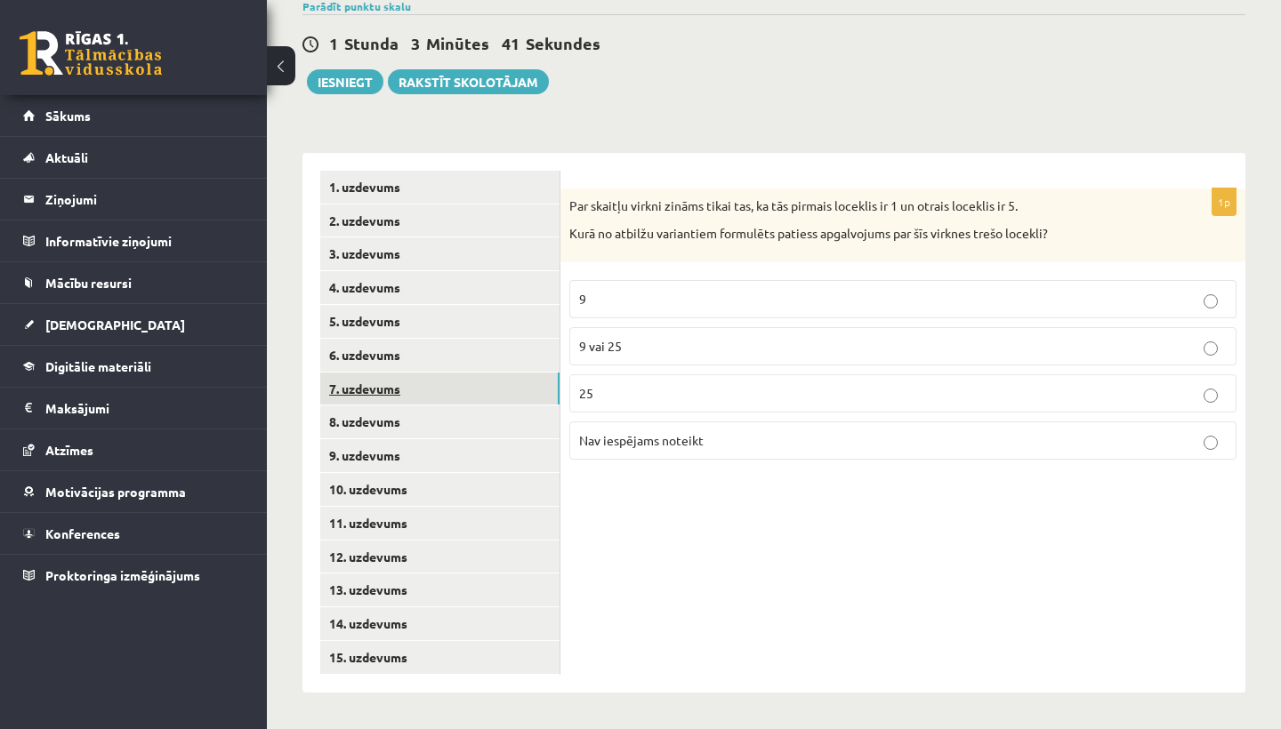
scroll to position [626, 0]
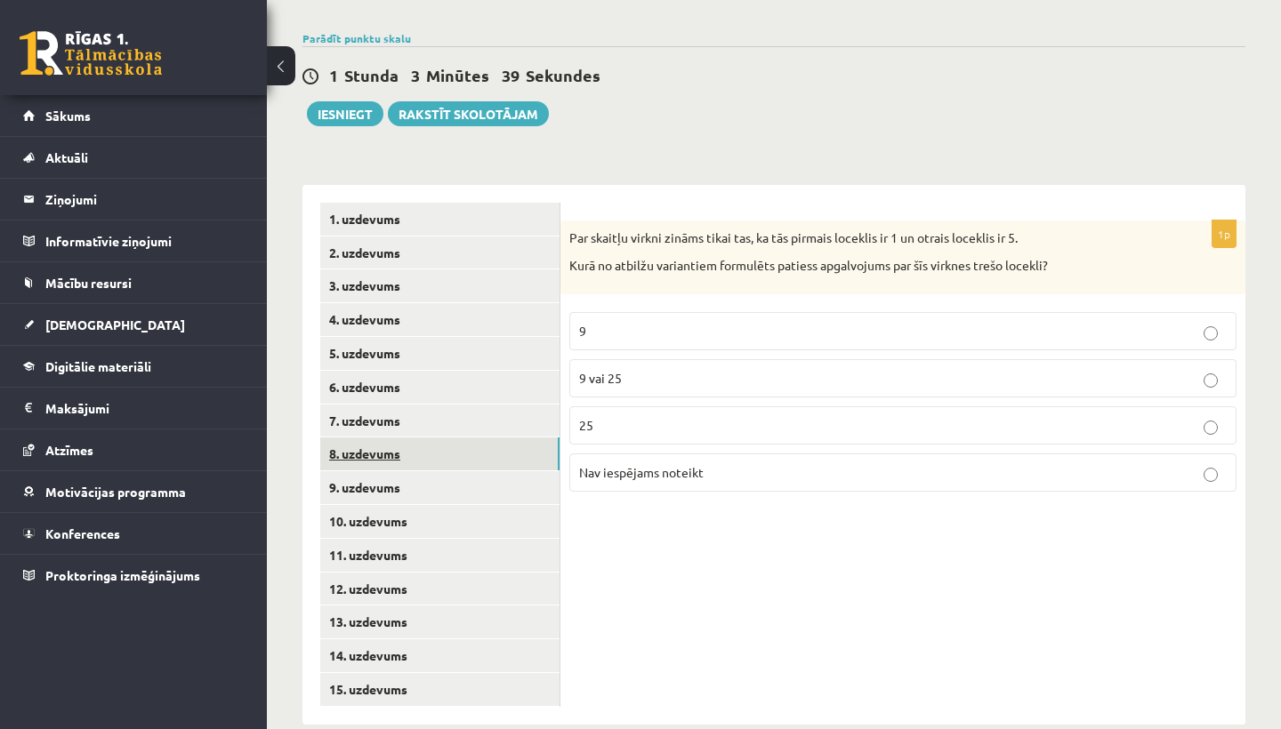
click at [451, 438] on link "8. uzdevums" at bounding box center [439, 454] width 239 height 33
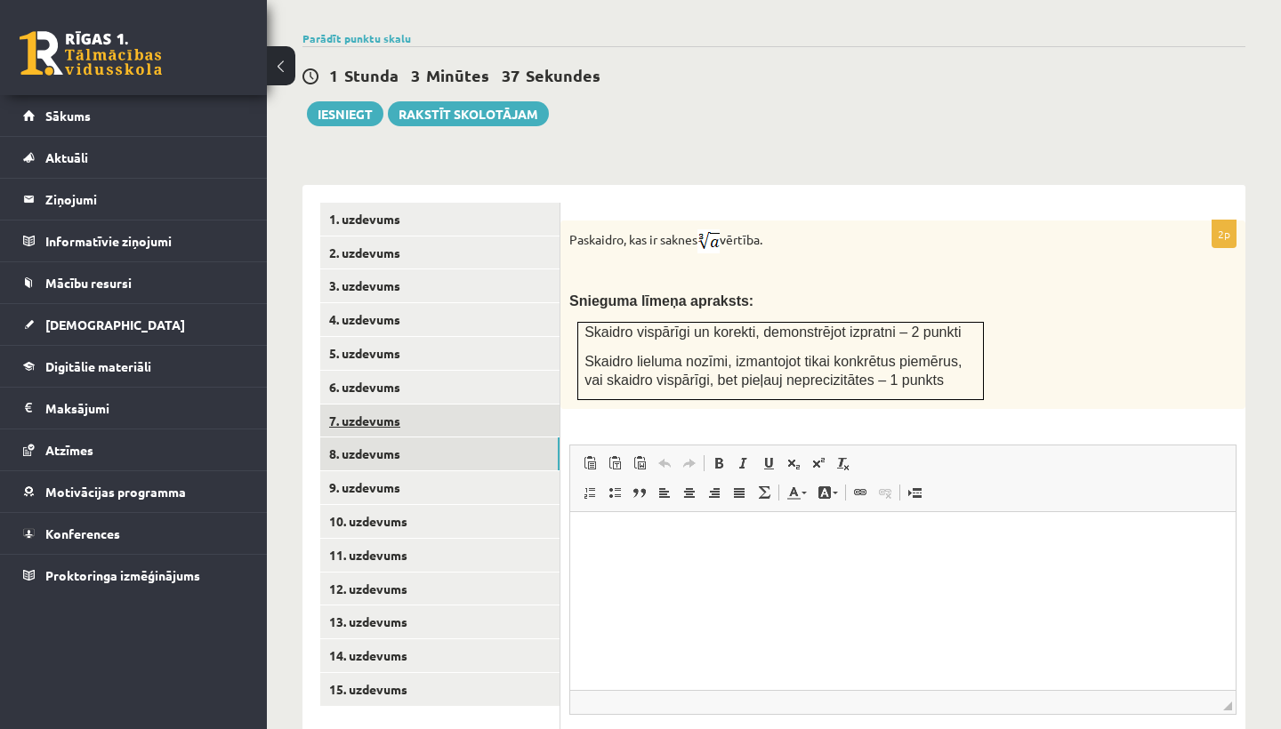
scroll to position [0, 0]
click at [443, 405] on link "7. uzdevums" at bounding box center [439, 421] width 239 height 33
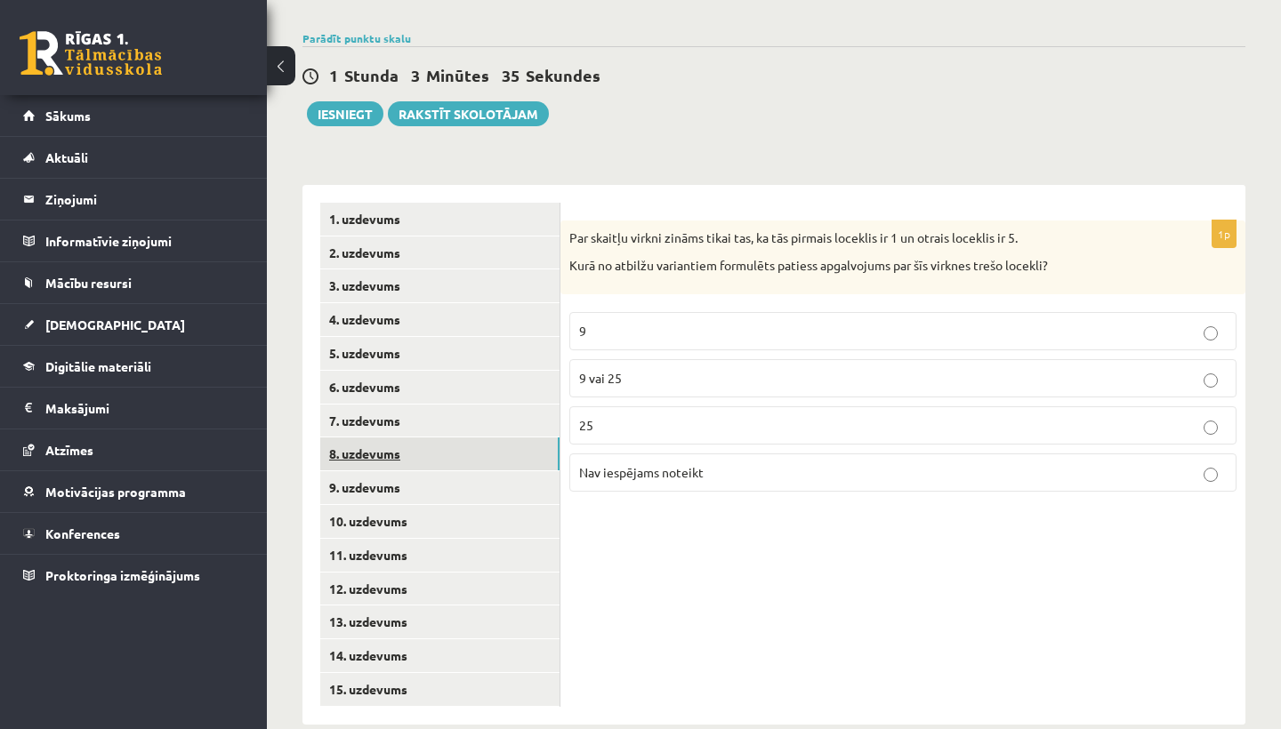
click at [447, 438] on link "8. uzdevums" at bounding box center [439, 454] width 239 height 33
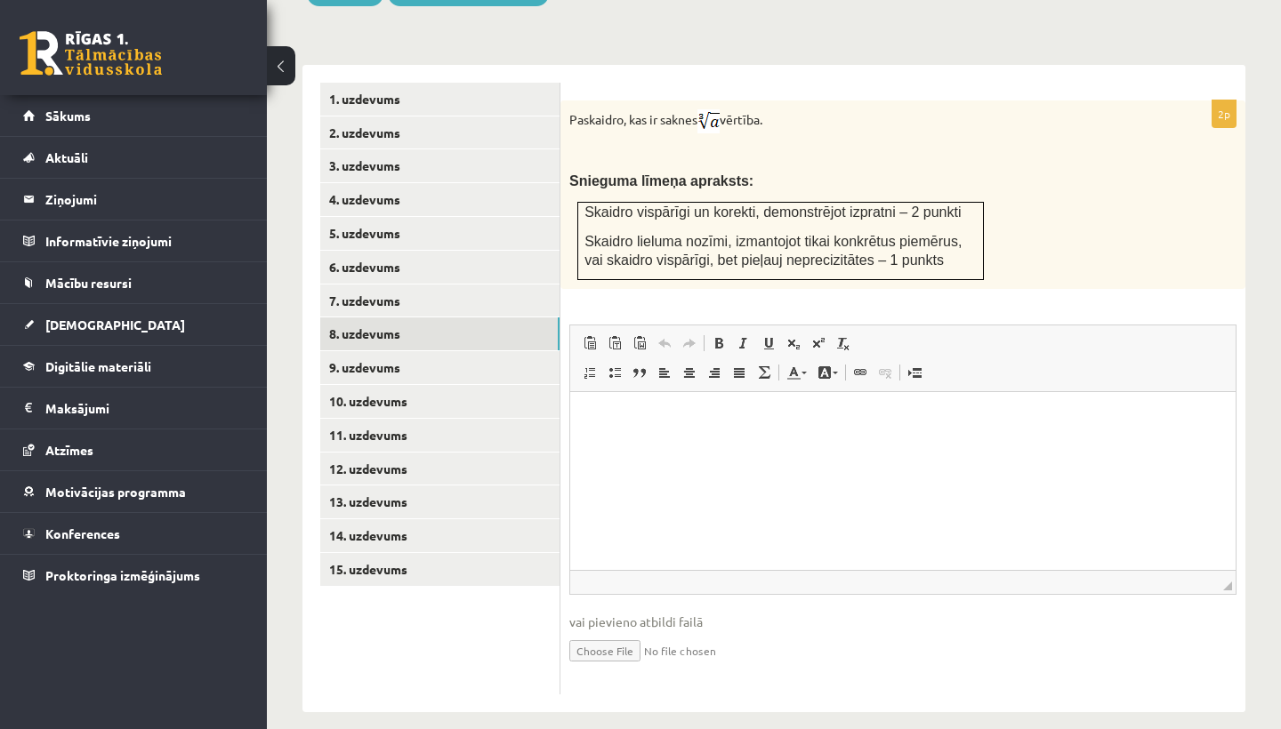
scroll to position [745, 0]
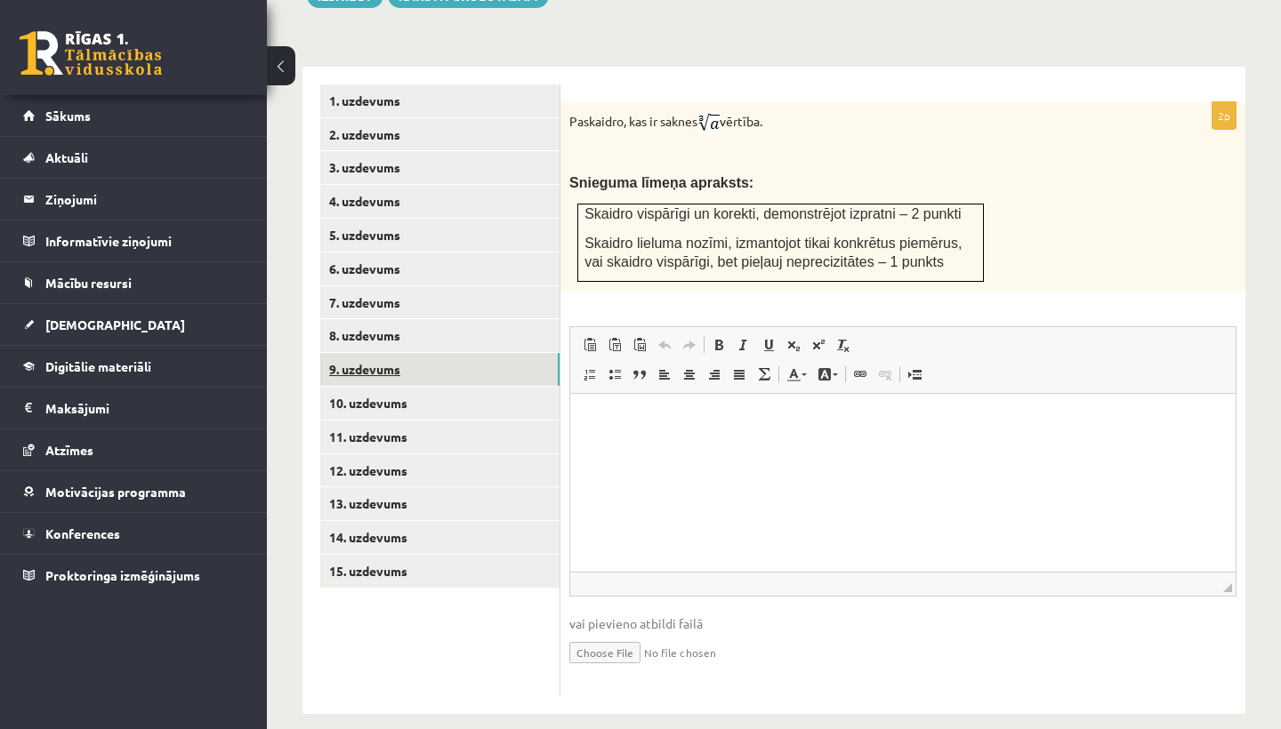
click at [397, 353] on link "9. uzdevums" at bounding box center [439, 369] width 239 height 33
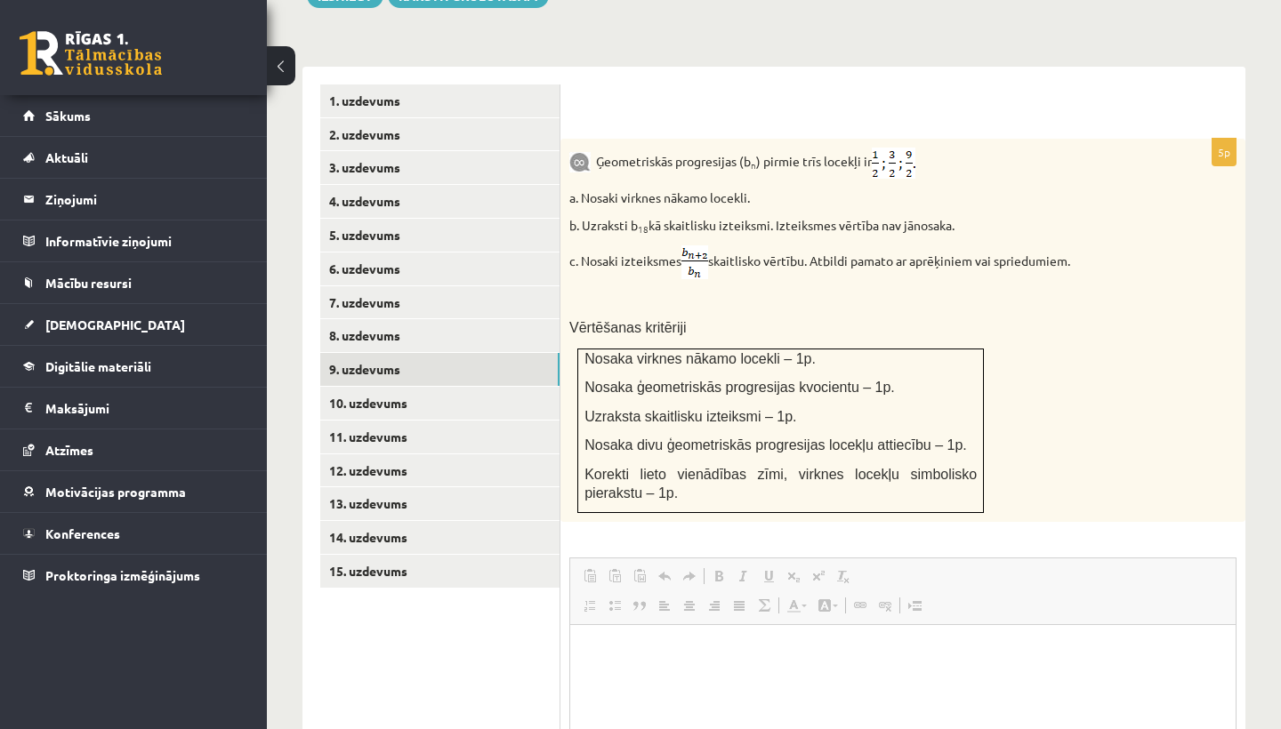
scroll to position [0, 0]
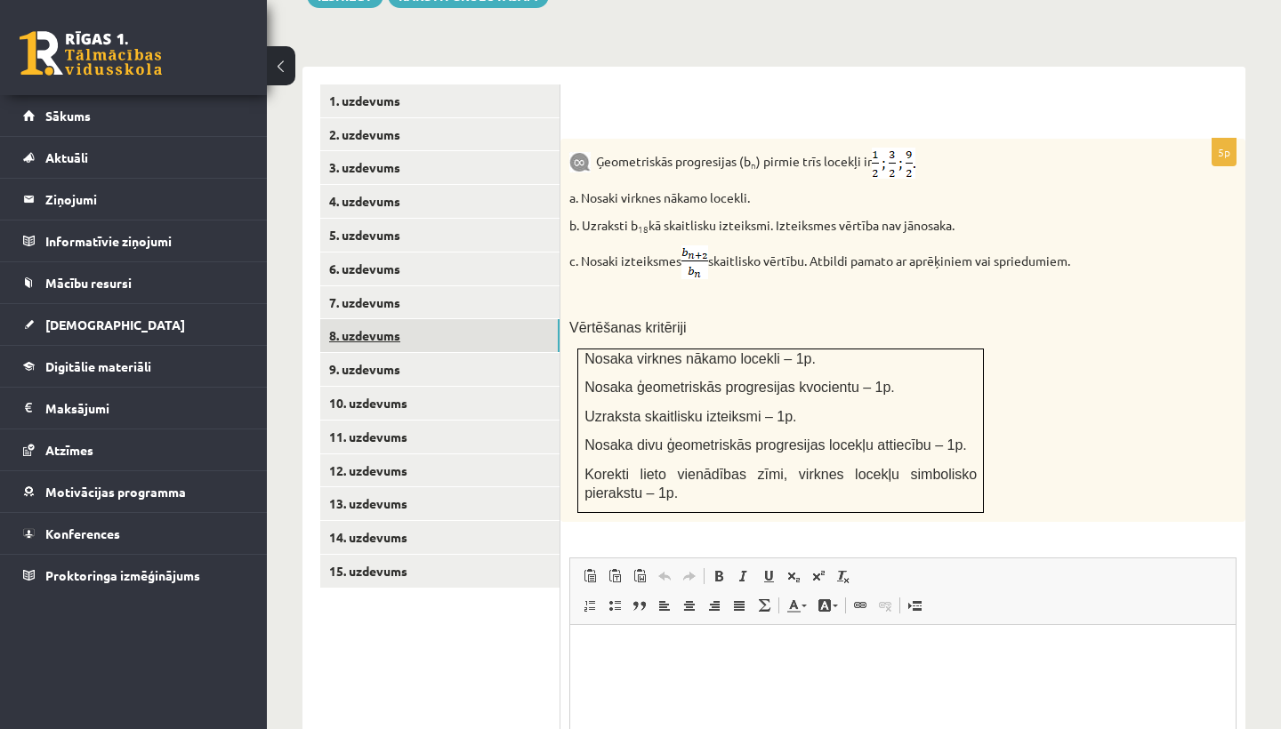
click at [350, 319] on link "8. uzdevums" at bounding box center [439, 335] width 239 height 33
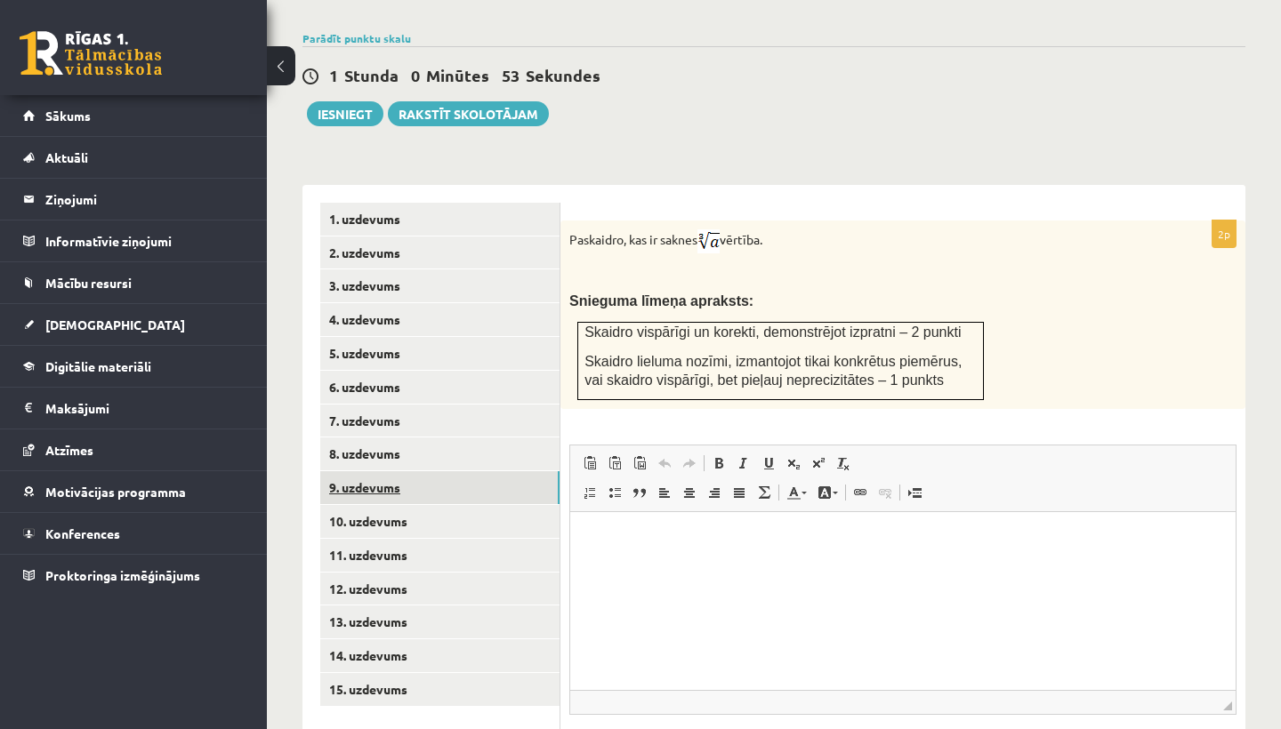
click at [406, 471] on link "9. uzdevums" at bounding box center [439, 487] width 239 height 33
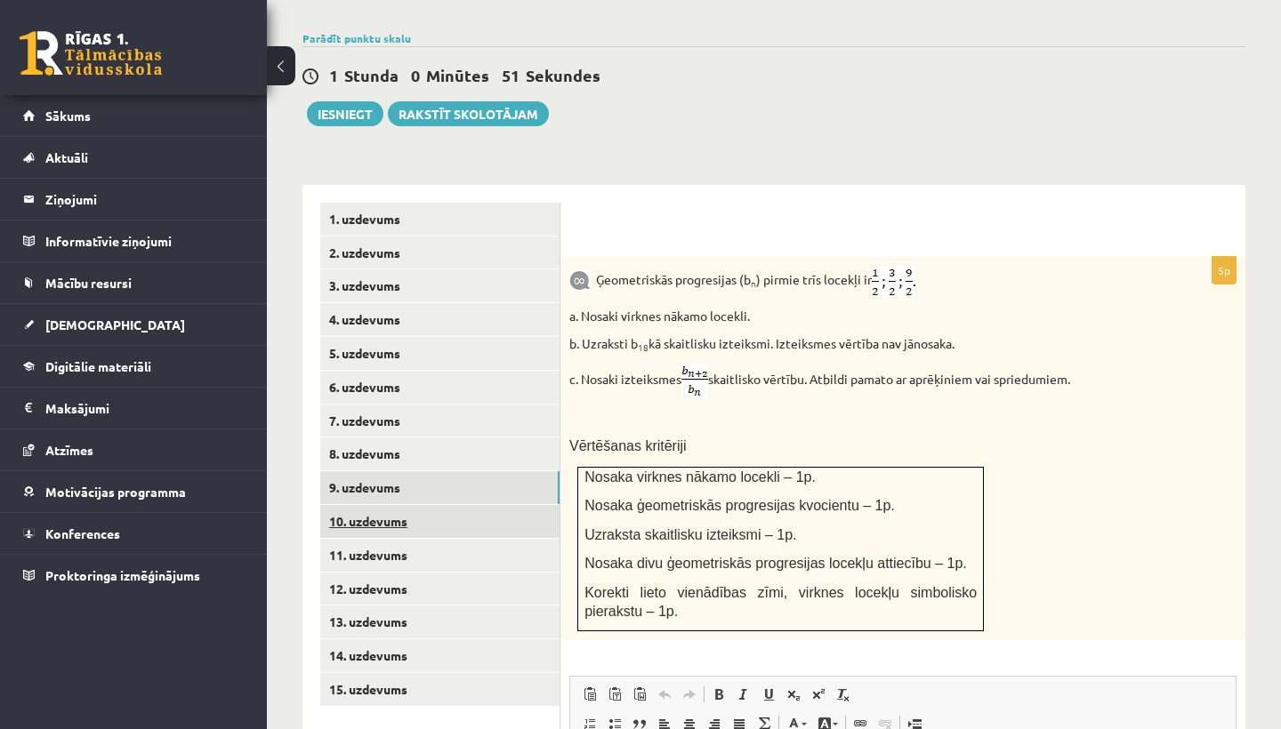
click at [334, 505] on link "10. uzdevums" at bounding box center [439, 521] width 239 height 33
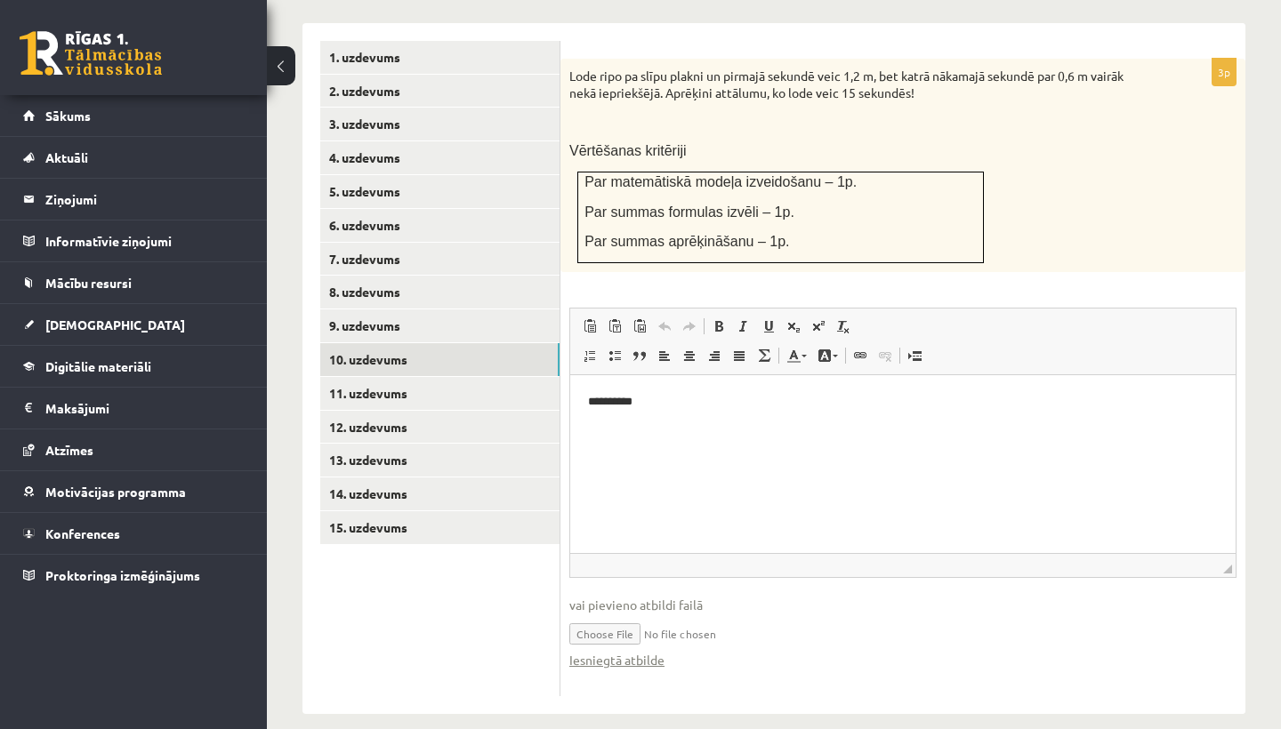
scroll to position [787, 0]
click at [656, 409] on p "**********" at bounding box center [903, 403] width 630 height 18
click at [849, 625] on input "file" at bounding box center [902, 634] width 667 height 36
click at [586, 616] on input "file" at bounding box center [902, 634] width 667 height 36
type input "**********"
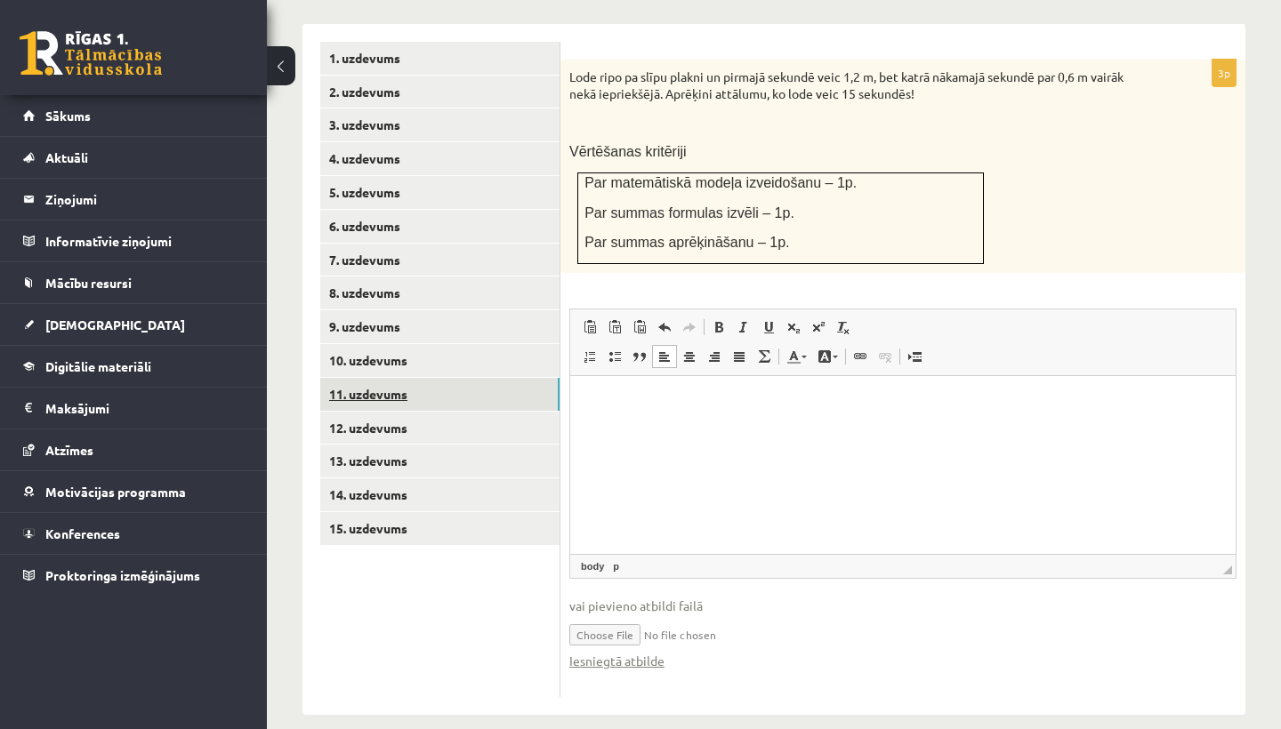
click at [387, 378] on link "11. uzdevums" at bounding box center [439, 394] width 239 height 33
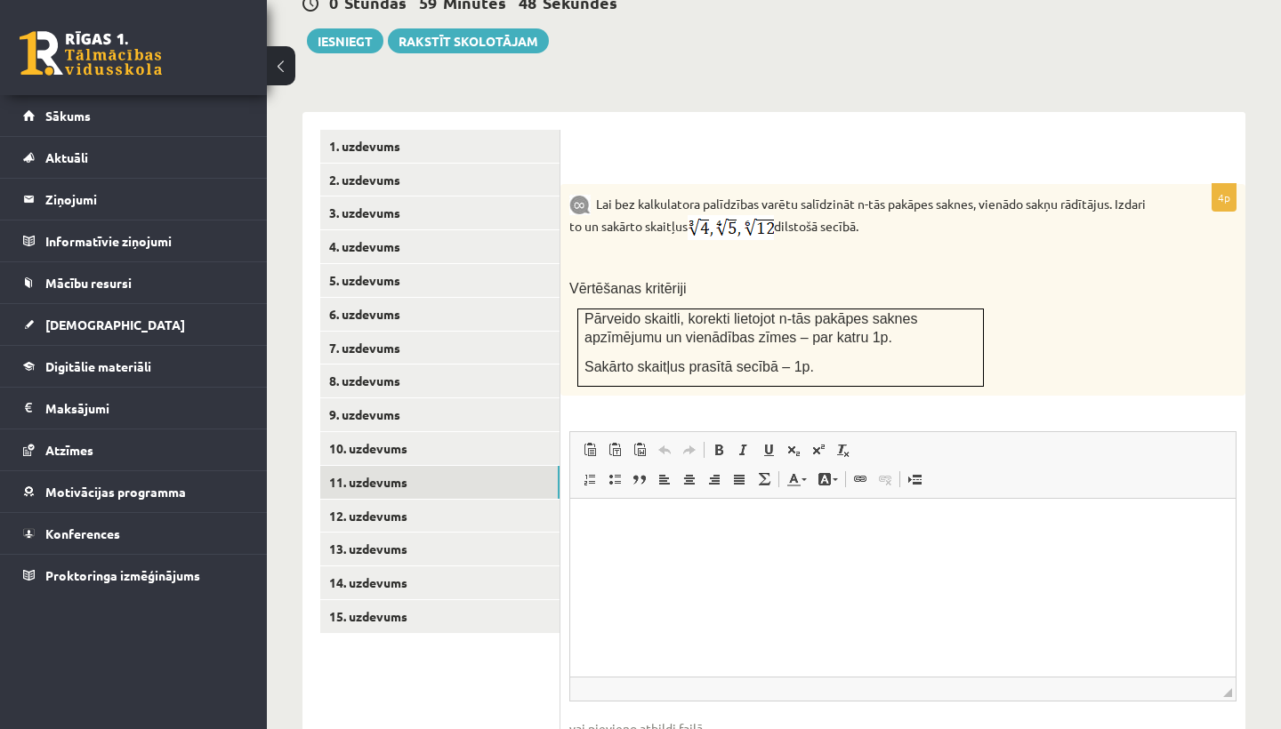
scroll to position [701, 0]
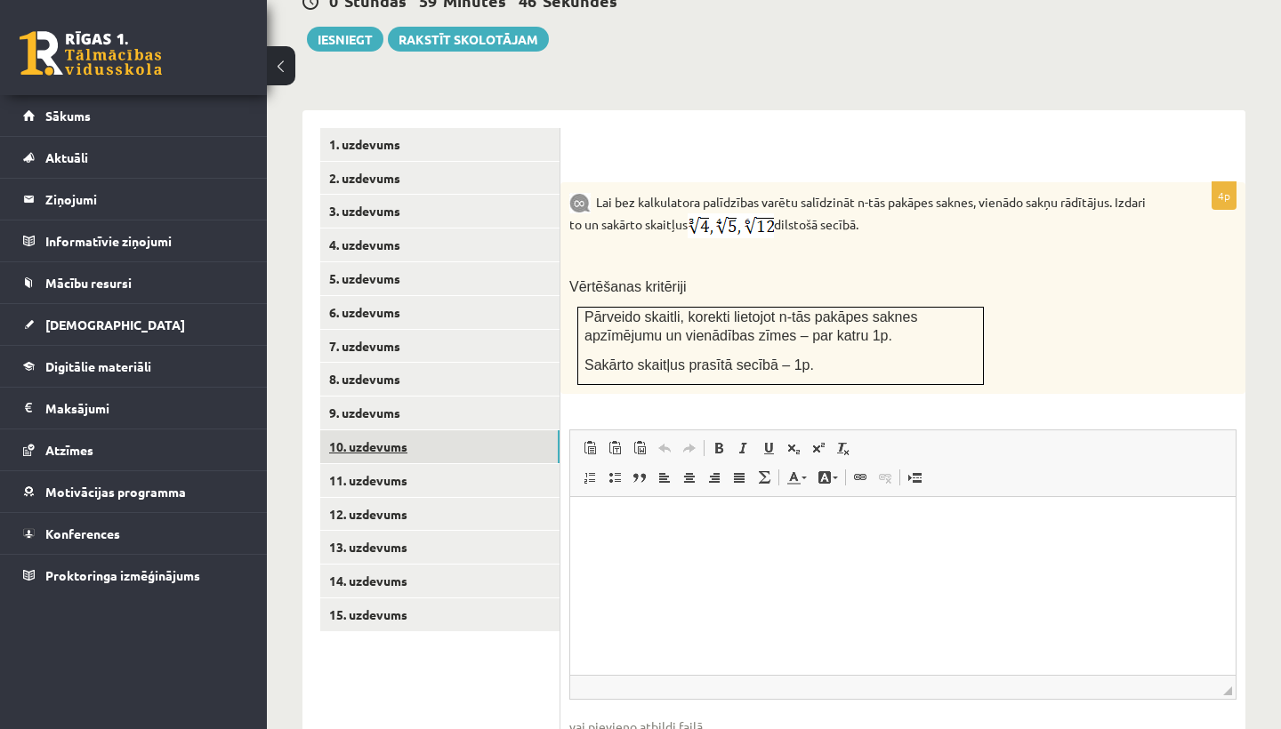
click at [401, 431] on link "10. uzdevums" at bounding box center [439, 447] width 239 height 33
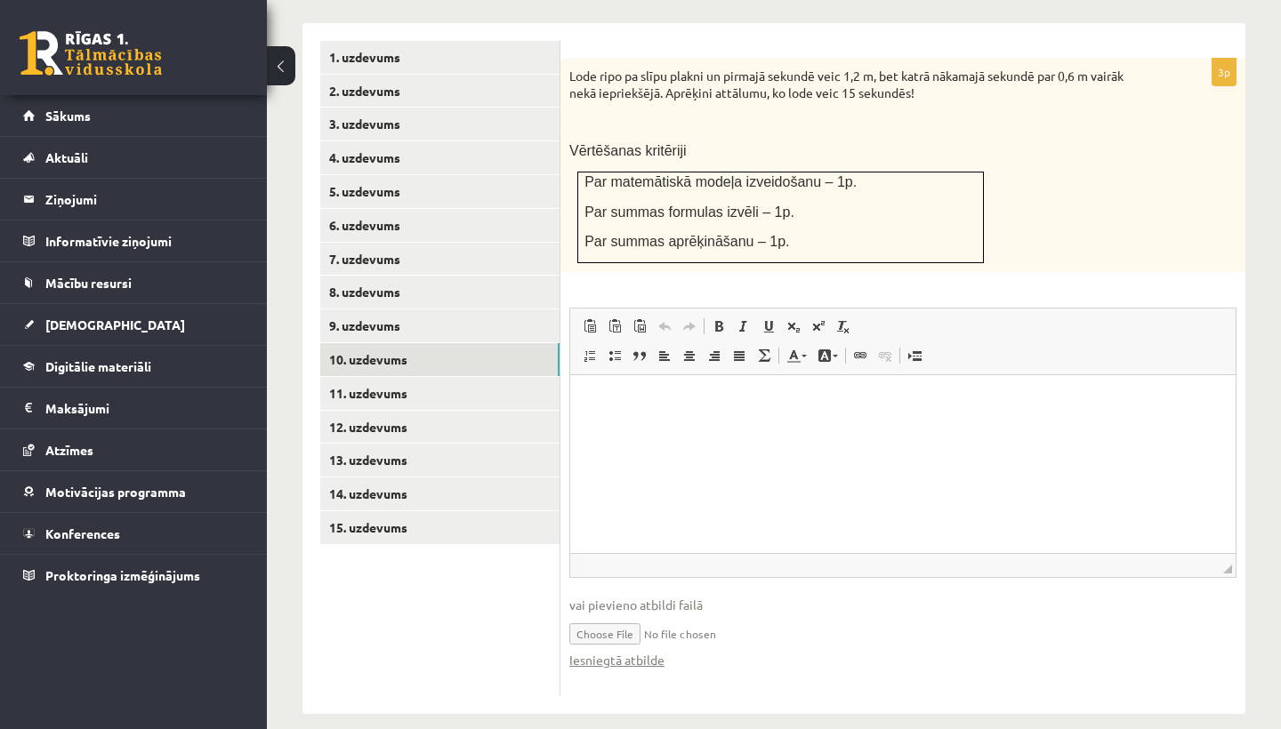
scroll to position [787, 0]
click at [680, 597] on span "vai pievieno atbildi failā" at bounding box center [902, 606] width 667 height 19
click at [1229, 566] on span "◢" at bounding box center [1227, 570] width 9 height 9
click at [1230, 560] on fieldset "Rich Text Editor, wiswyg-editor-user-answer-47024726457780 Editor toolbars Past…" at bounding box center [902, 499] width 667 height 380
click at [1228, 557] on span "◢ Elements path" at bounding box center [902, 566] width 665 height 24
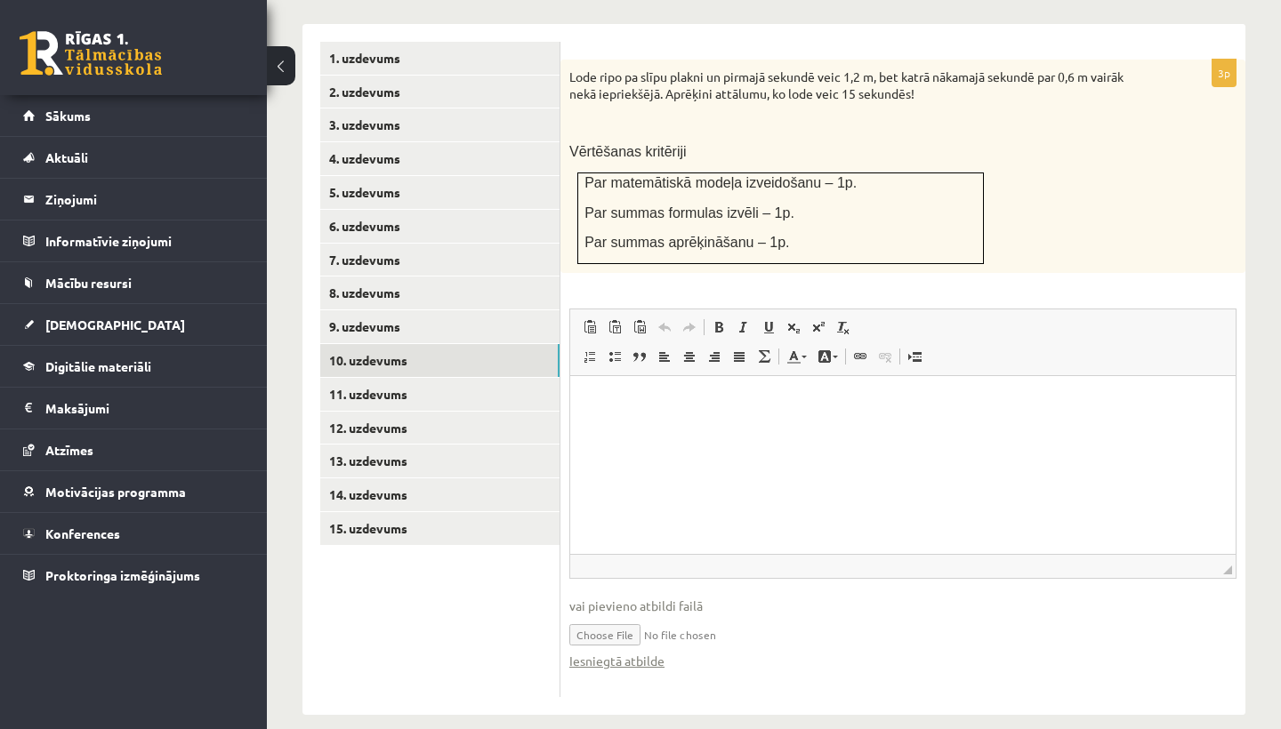
click at [1224, 566] on span "◢" at bounding box center [1227, 570] width 9 height 9
click at [591, 316] on link "Paste Keyboard shortcut Command+V" at bounding box center [589, 327] width 25 height 23
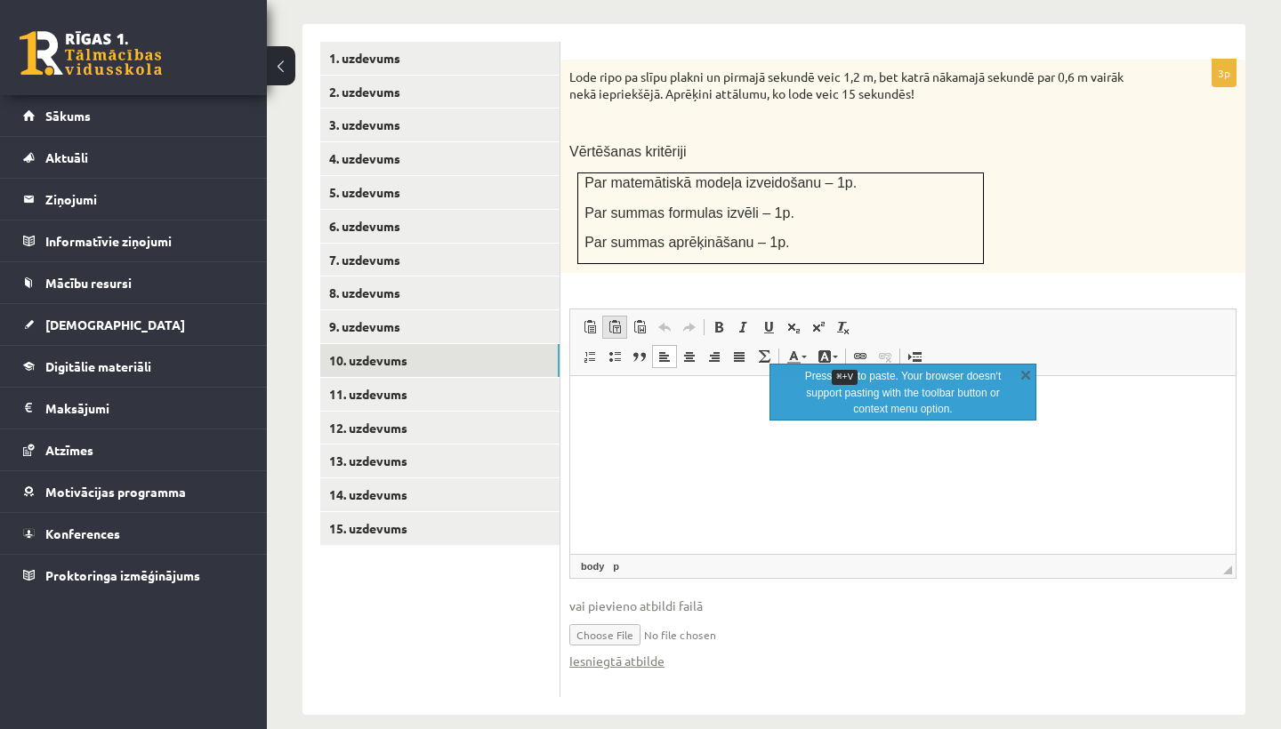
click at [610, 320] on span at bounding box center [615, 327] width 14 height 14
click at [638, 320] on span at bounding box center [639, 327] width 14 height 14
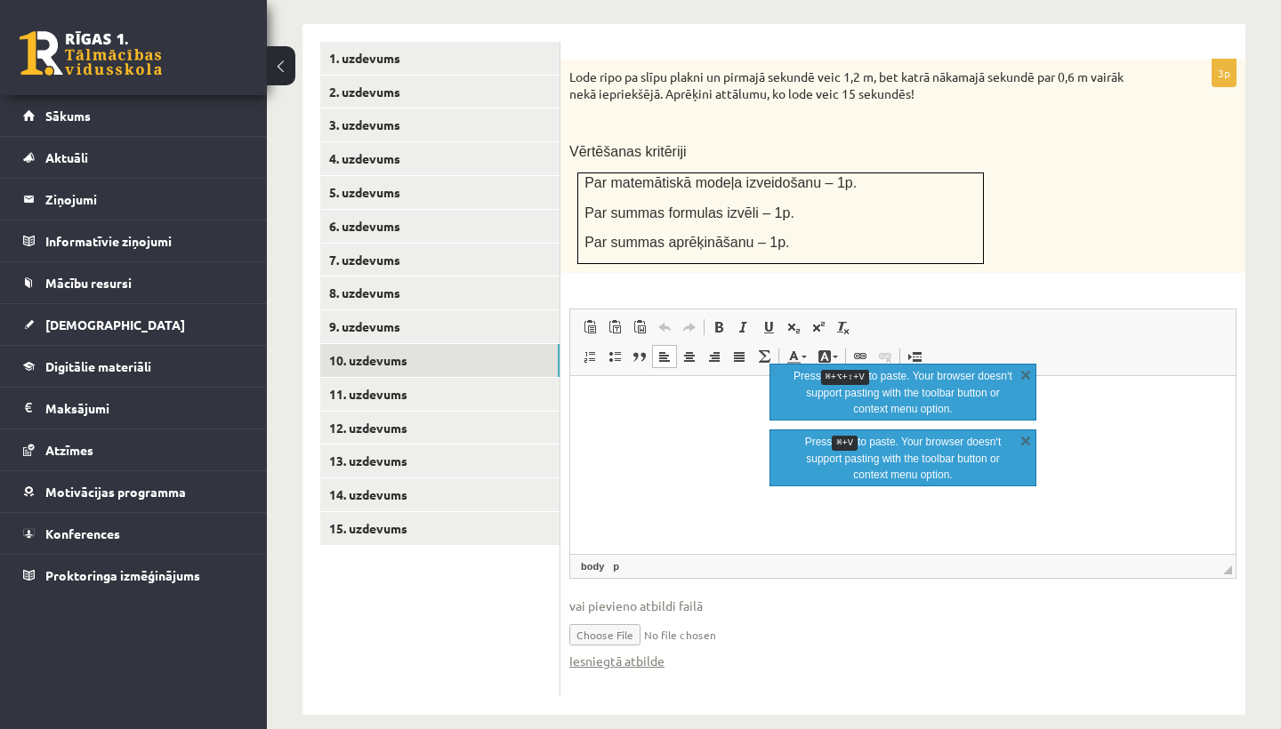
click at [615, 422] on html at bounding box center [902, 403] width 665 height 54
click at [1021, 377] on link "X" at bounding box center [1026, 375] width 18 height 18
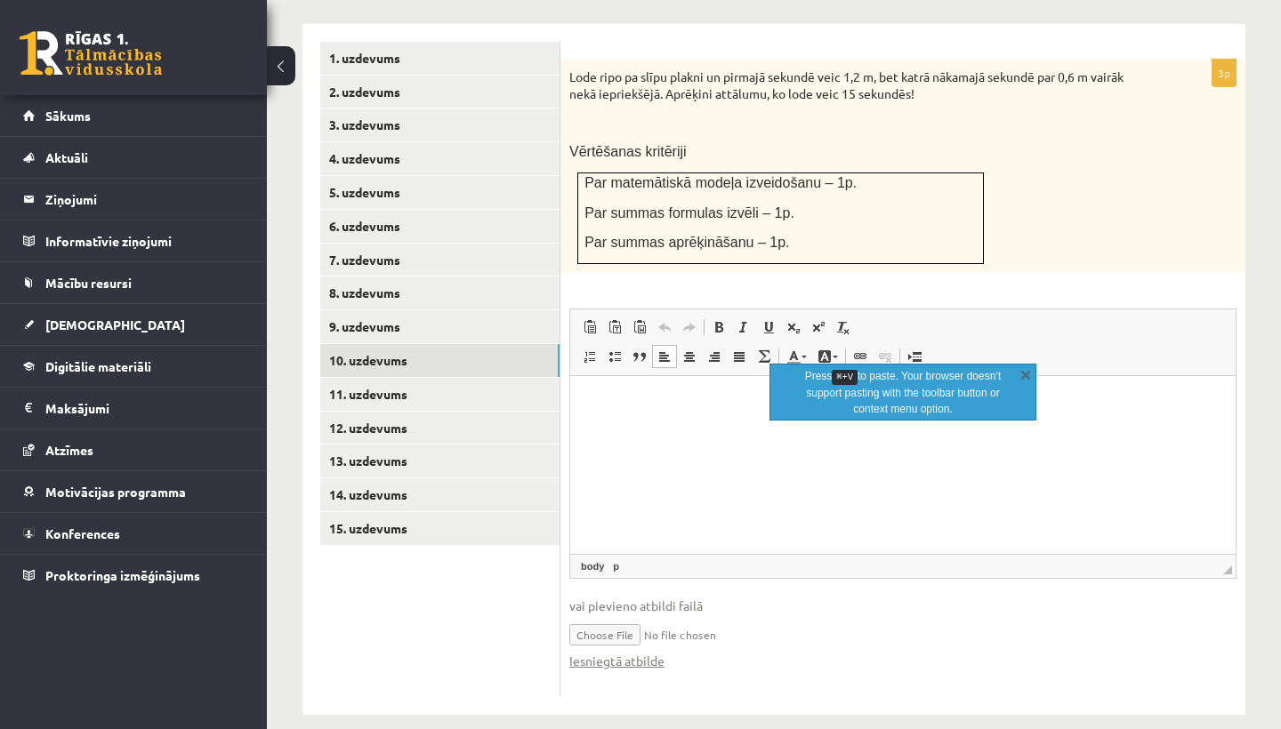
click at [1026, 365] on div "Press ⌘+V to paste. Your browser doesn‘t support pasting with the toolbar butto…" at bounding box center [902, 392] width 267 height 57
click at [1023, 374] on link "X" at bounding box center [1026, 375] width 18 height 18
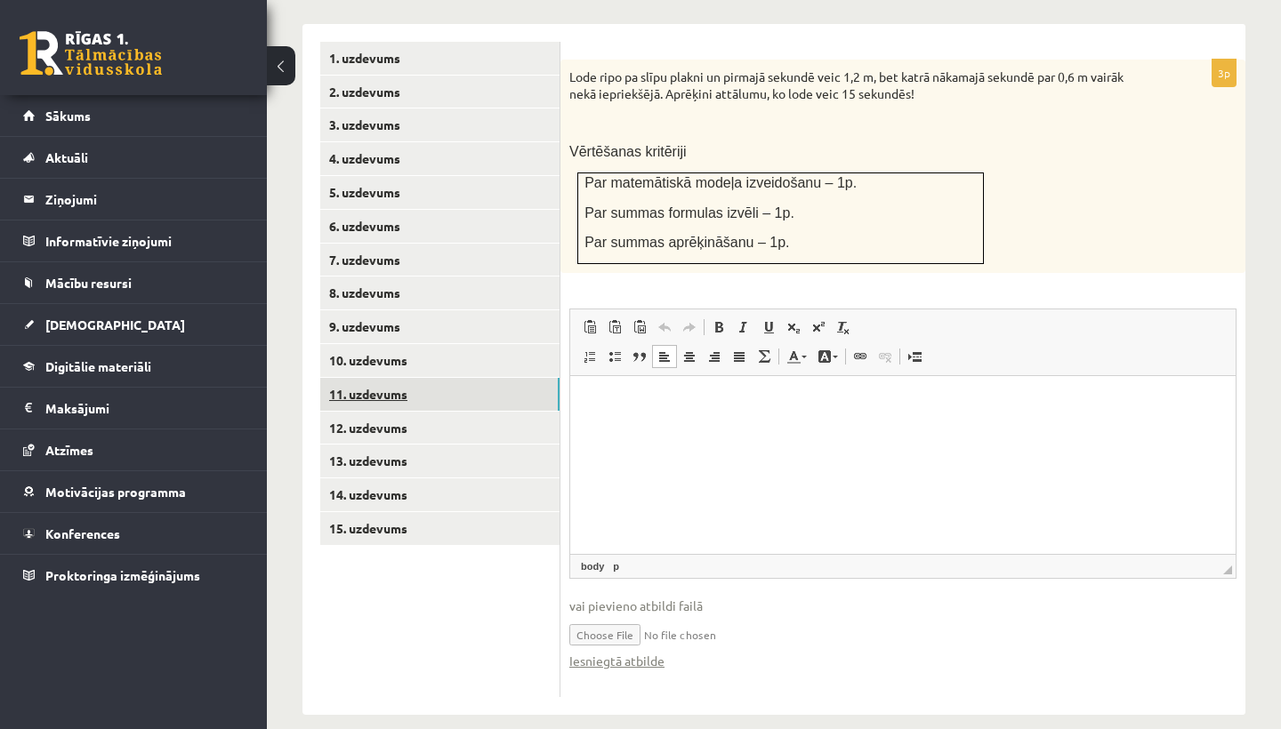
click at [361, 378] on link "11. uzdevums" at bounding box center [439, 394] width 239 height 33
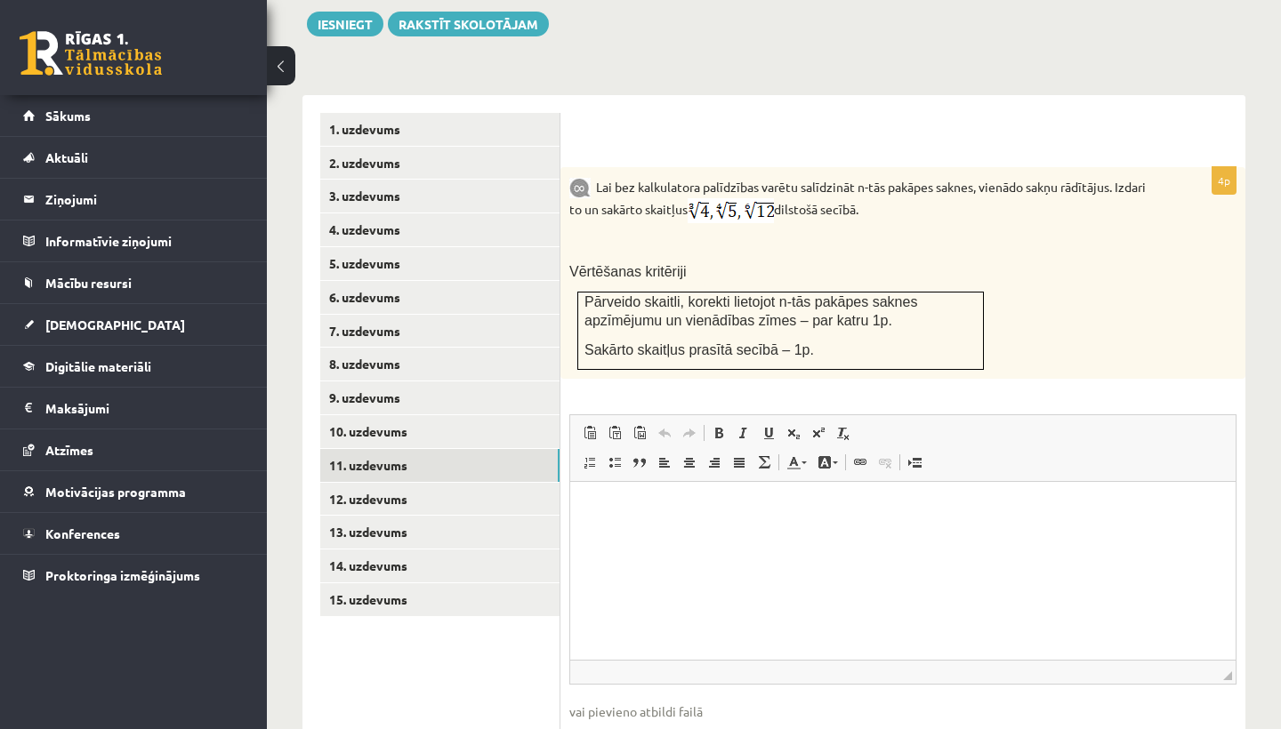
scroll to position [775, 0]
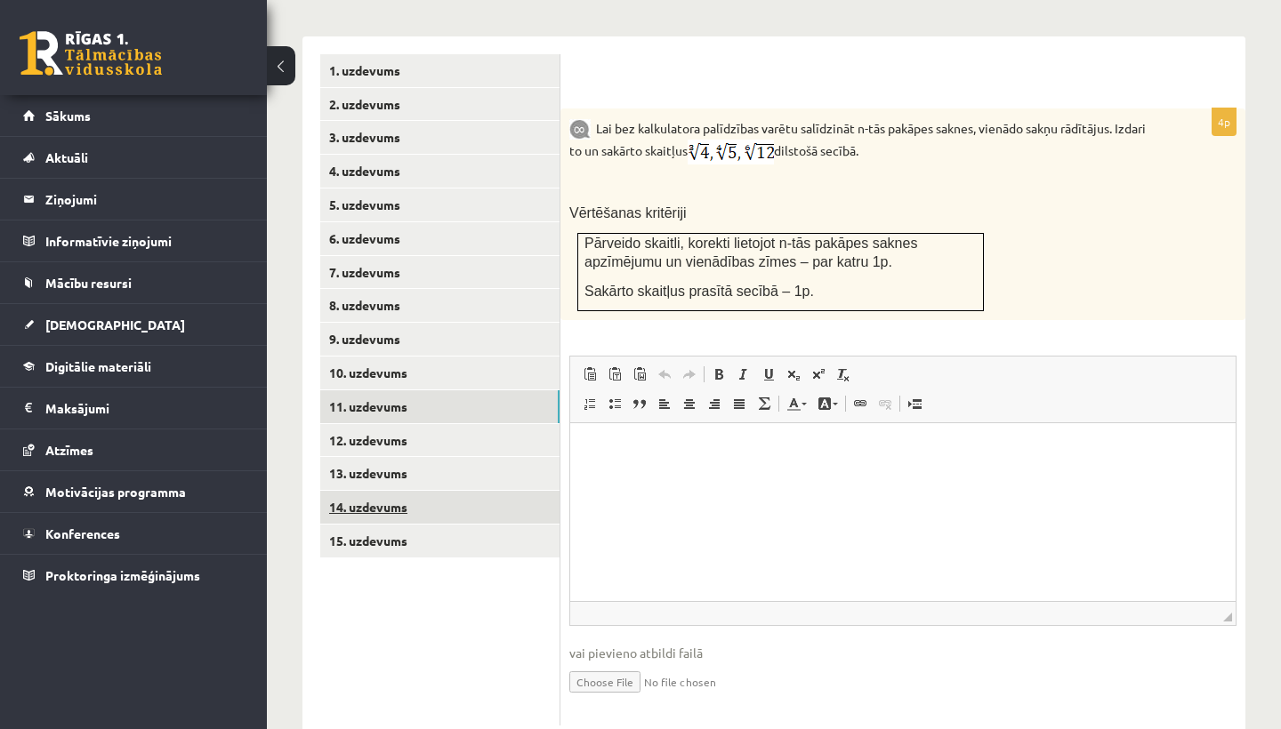
click at [398, 491] on link "14. uzdevums" at bounding box center [439, 507] width 239 height 33
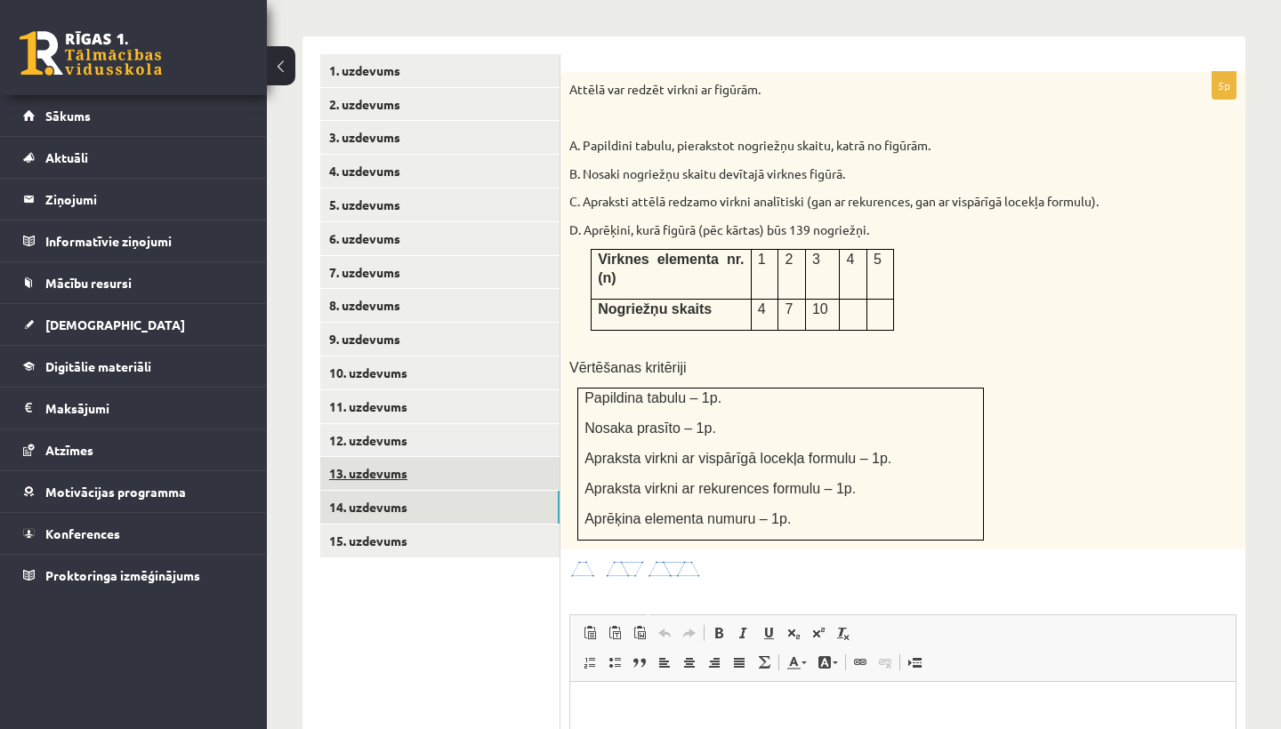
scroll to position [0, 0]
click at [386, 457] on link "13. uzdevums" at bounding box center [439, 473] width 239 height 33
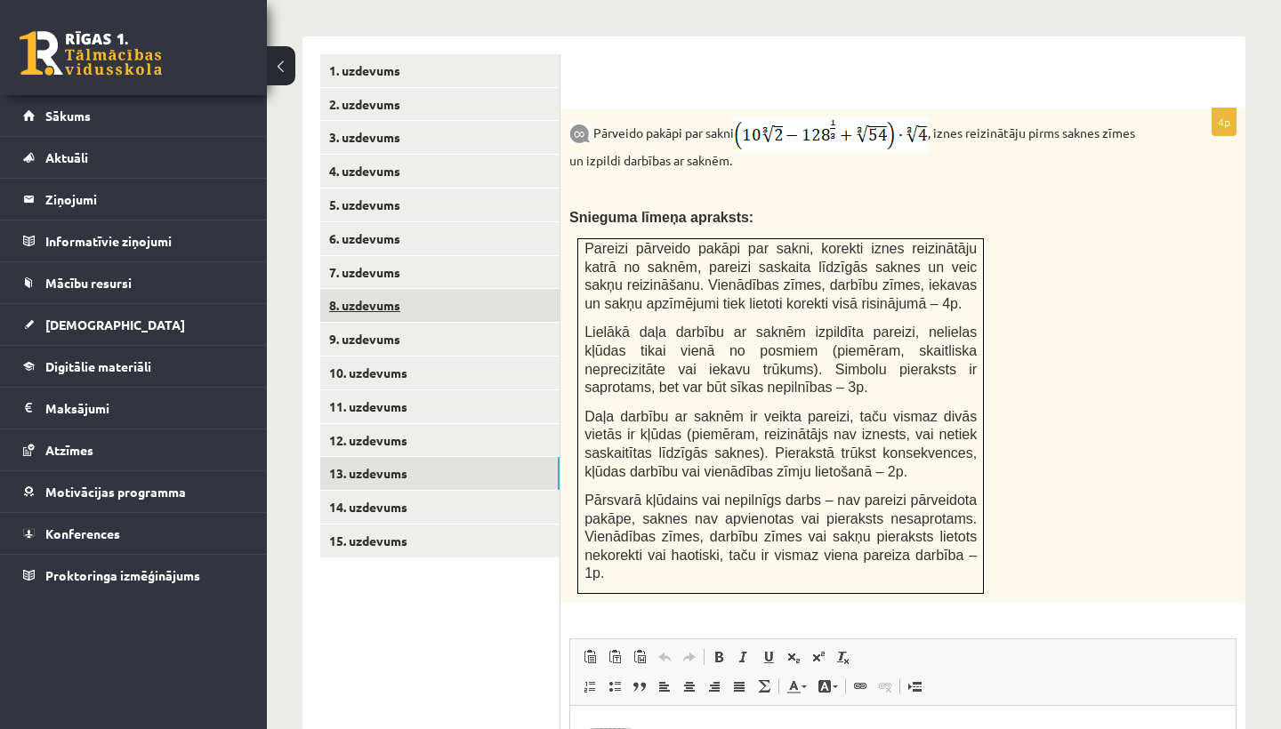
click at [390, 289] on link "8. uzdevums" at bounding box center [439, 305] width 239 height 33
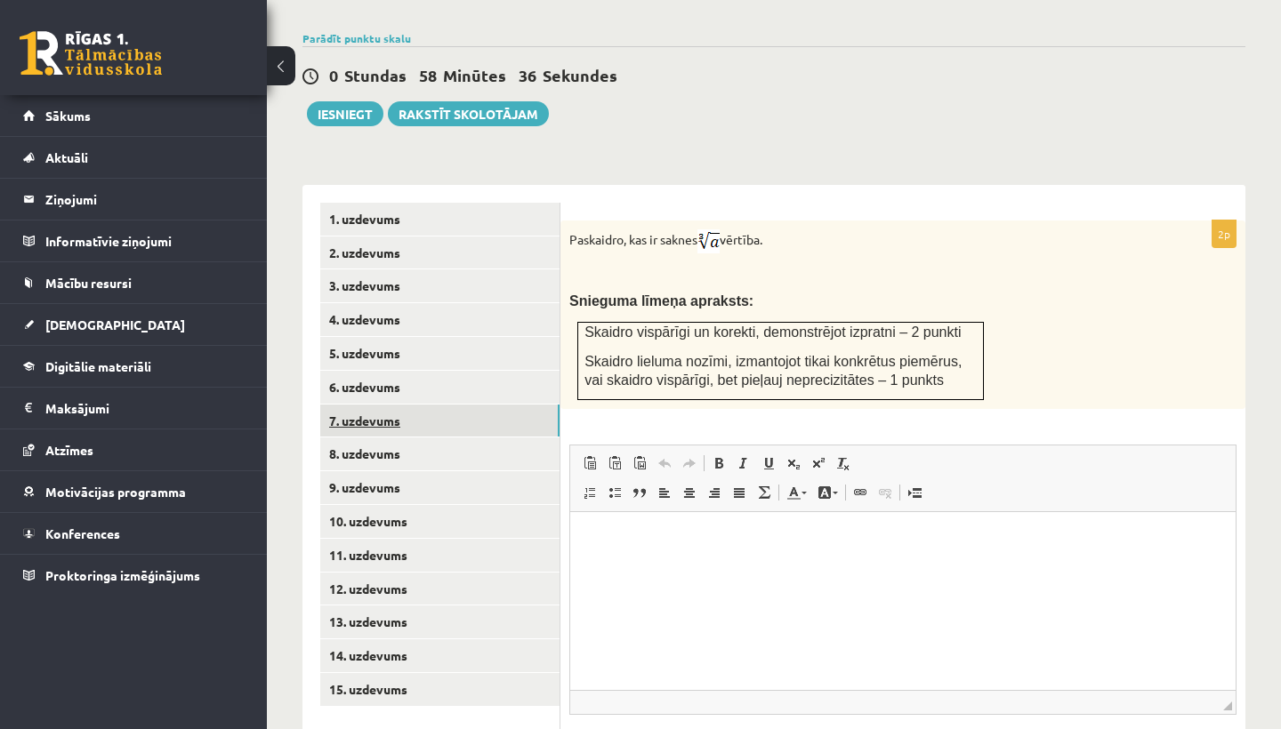
click at [366, 405] on link "7. uzdevums" at bounding box center [439, 421] width 239 height 33
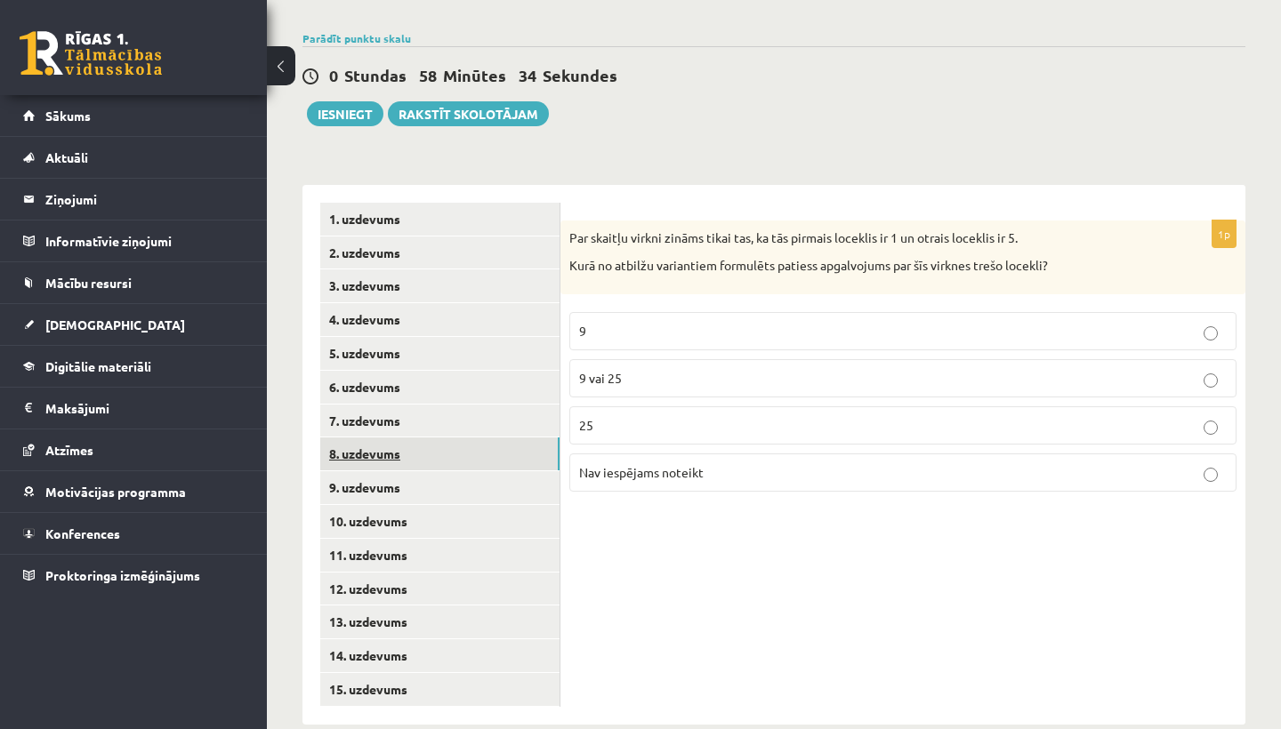
click at [367, 438] on link "8. uzdevums" at bounding box center [439, 454] width 239 height 33
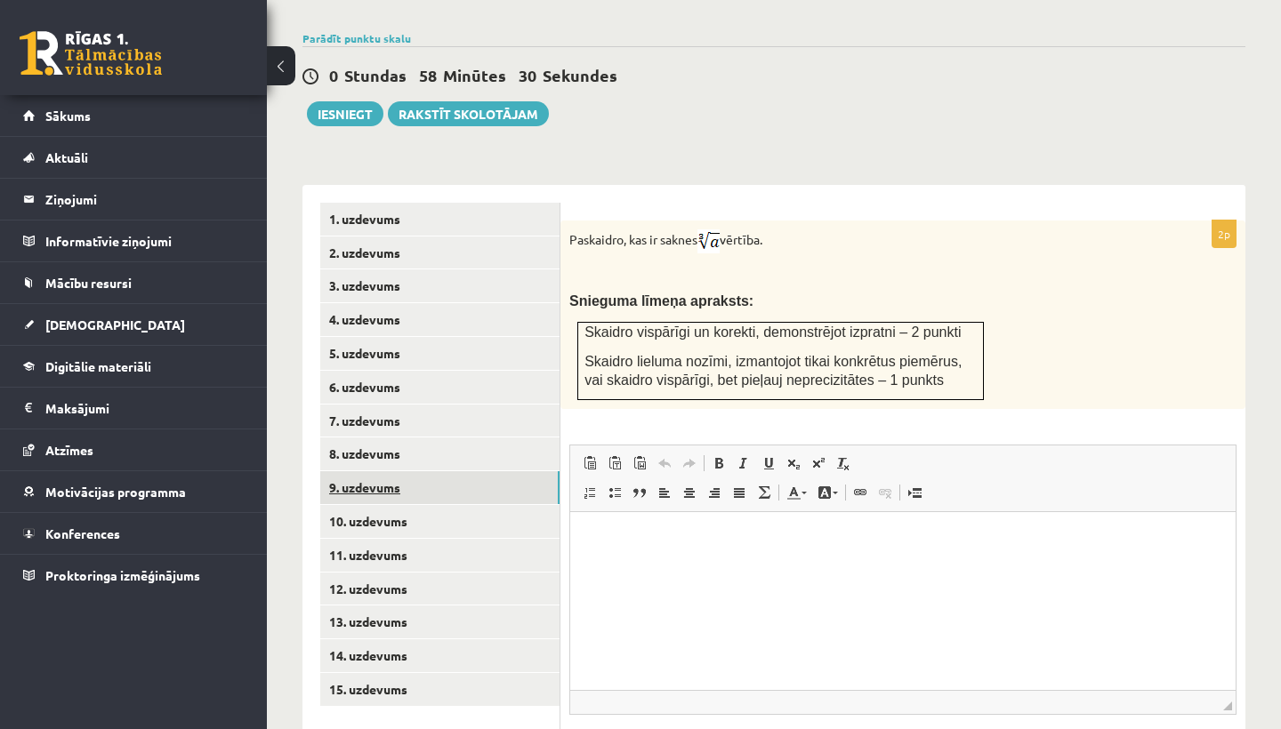
click at [378, 471] on link "9. uzdevums" at bounding box center [439, 487] width 239 height 33
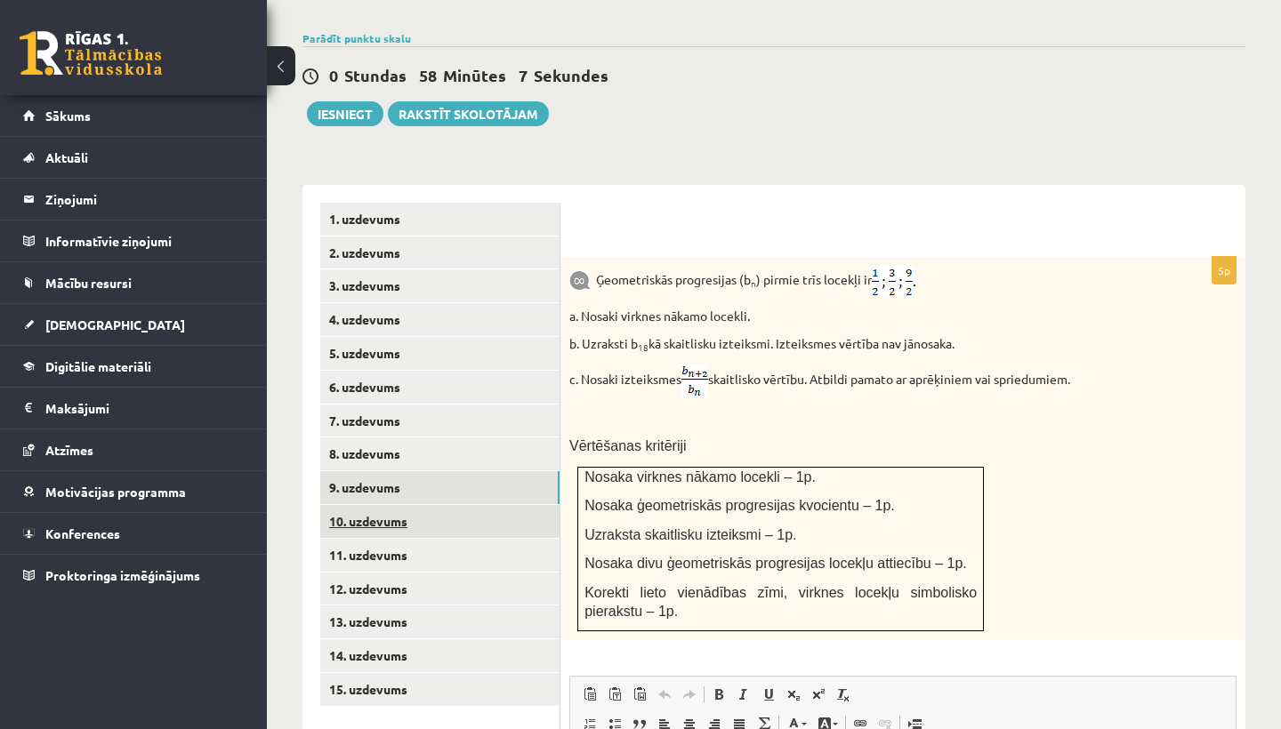
click at [387, 505] on link "10. uzdevums" at bounding box center [439, 521] width 239 height 33
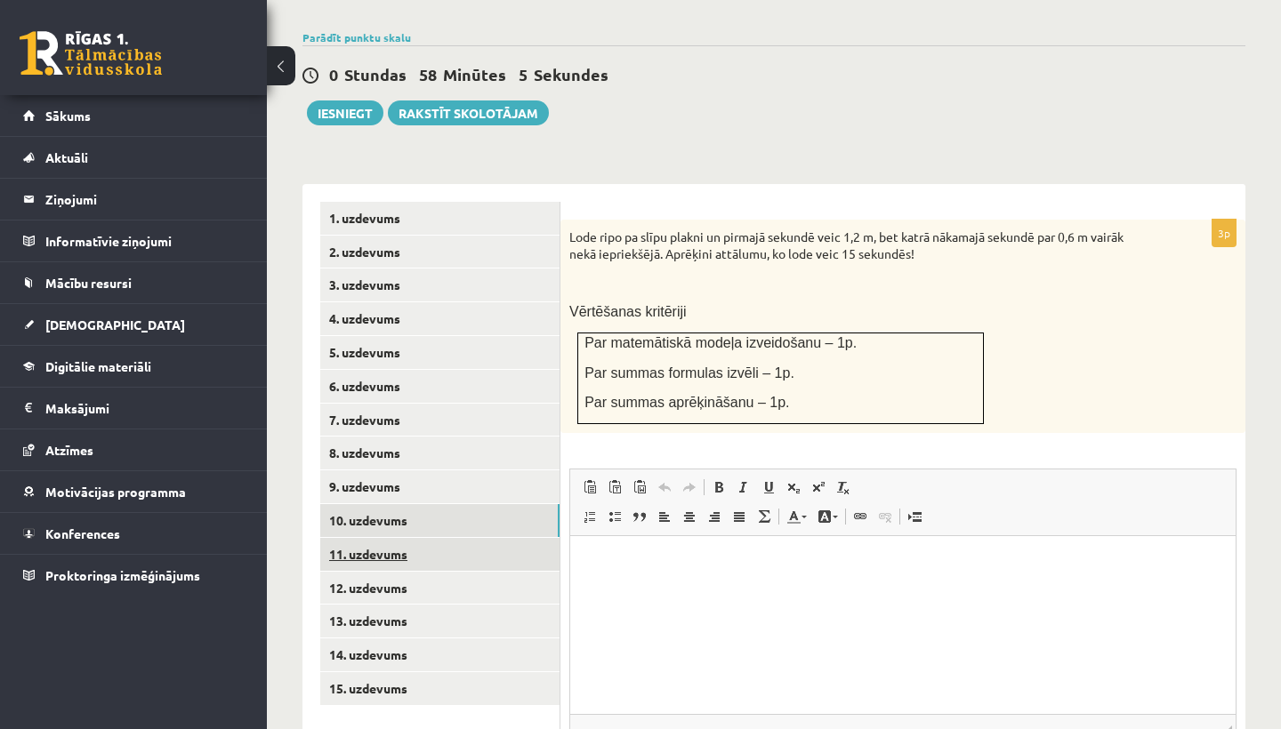
scroll to position [626, 0]
click at [386, 539] on link "11. uzdevums" at bounding box center [439, 555] width 239 height 33
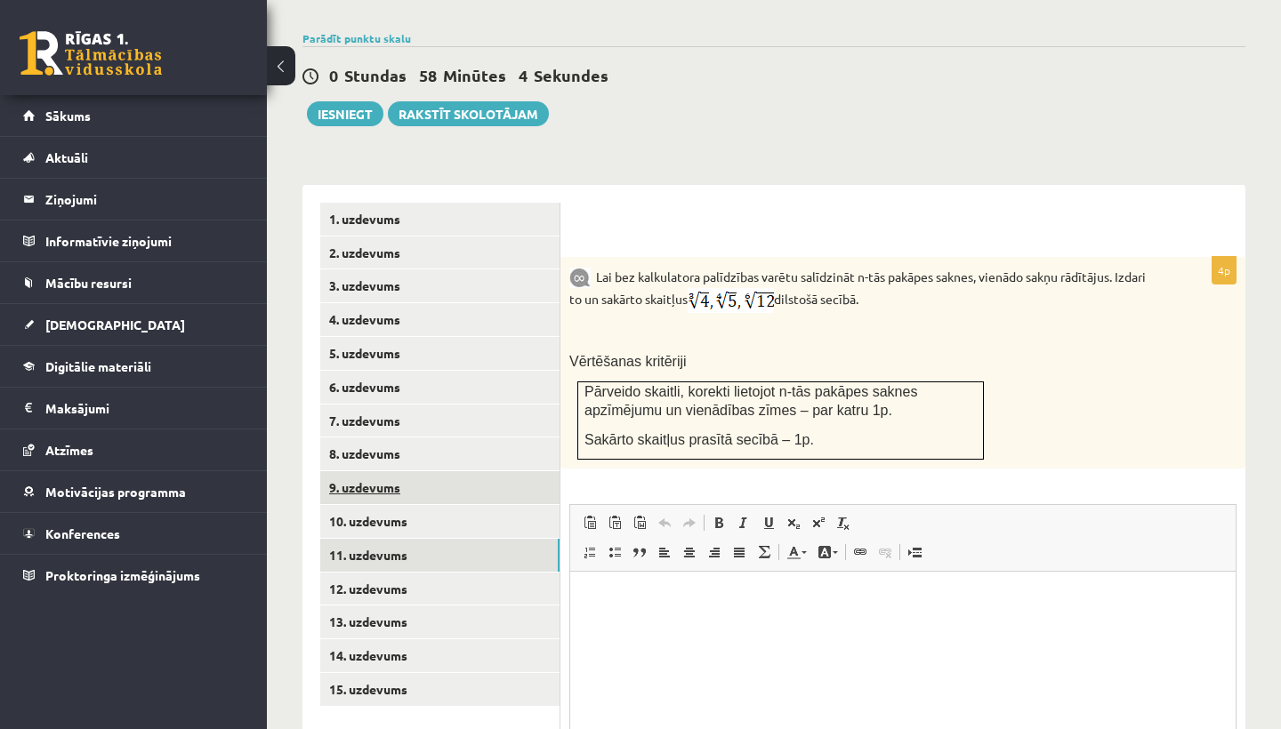
scroll to position [0, 0]
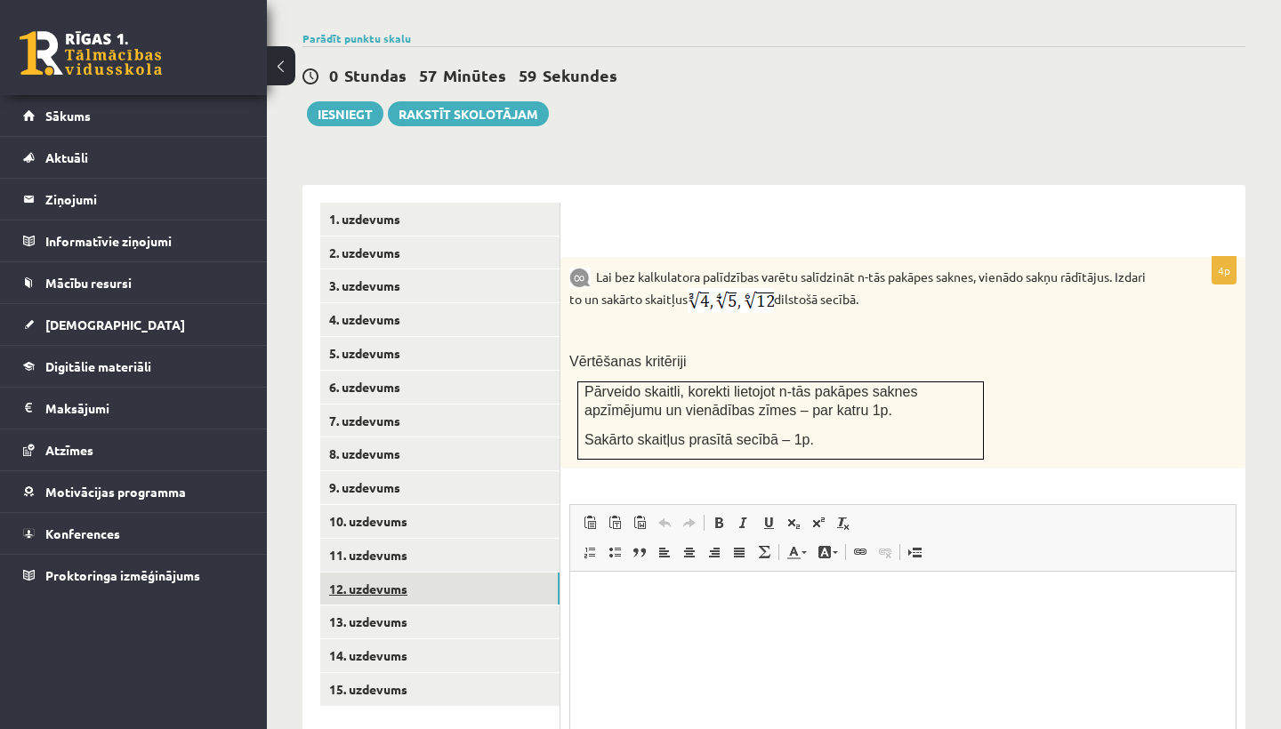
click at [398, 573] on link "12. uzdevums" at bounding box center [439, 589] width 239 height 33
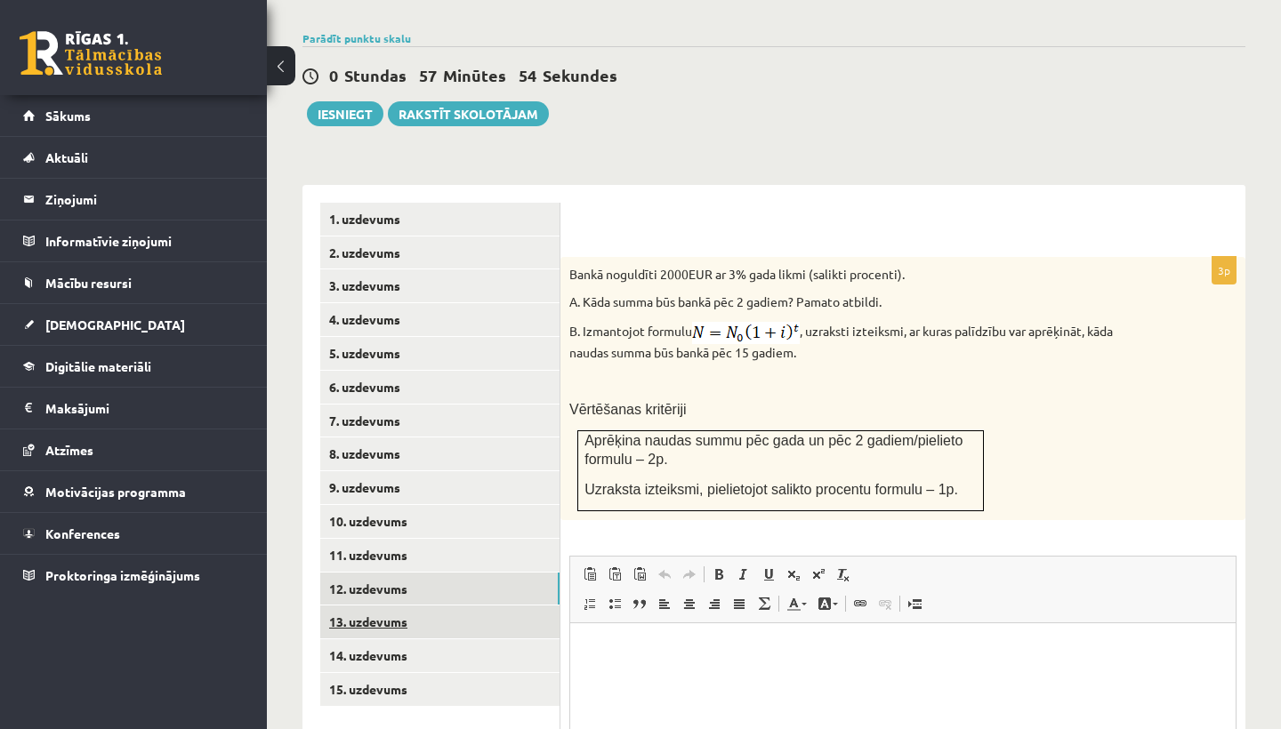
click at [394, 606] on link "13. uzdevums" at bounding box center [439, 622] width 239 height 33
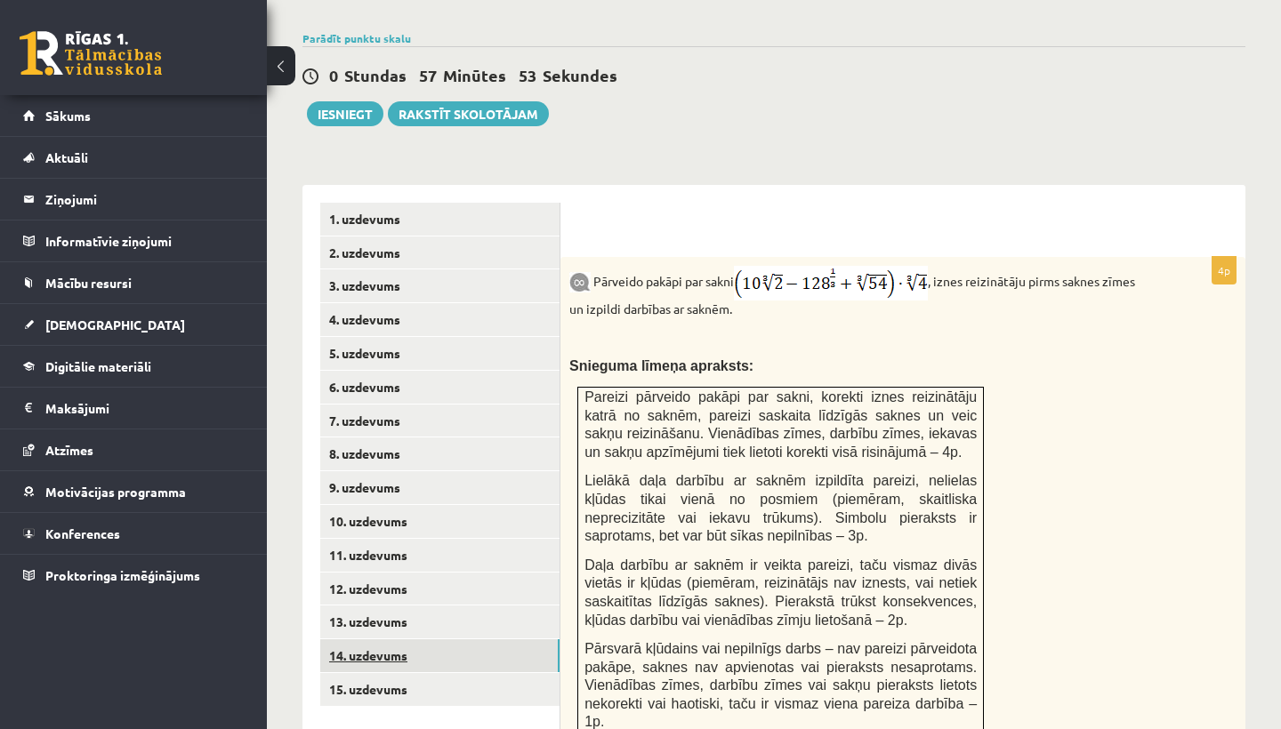
click at [394, 640] on link "14. uzdevums" at bounding box center [439, 656] width 239 height 33
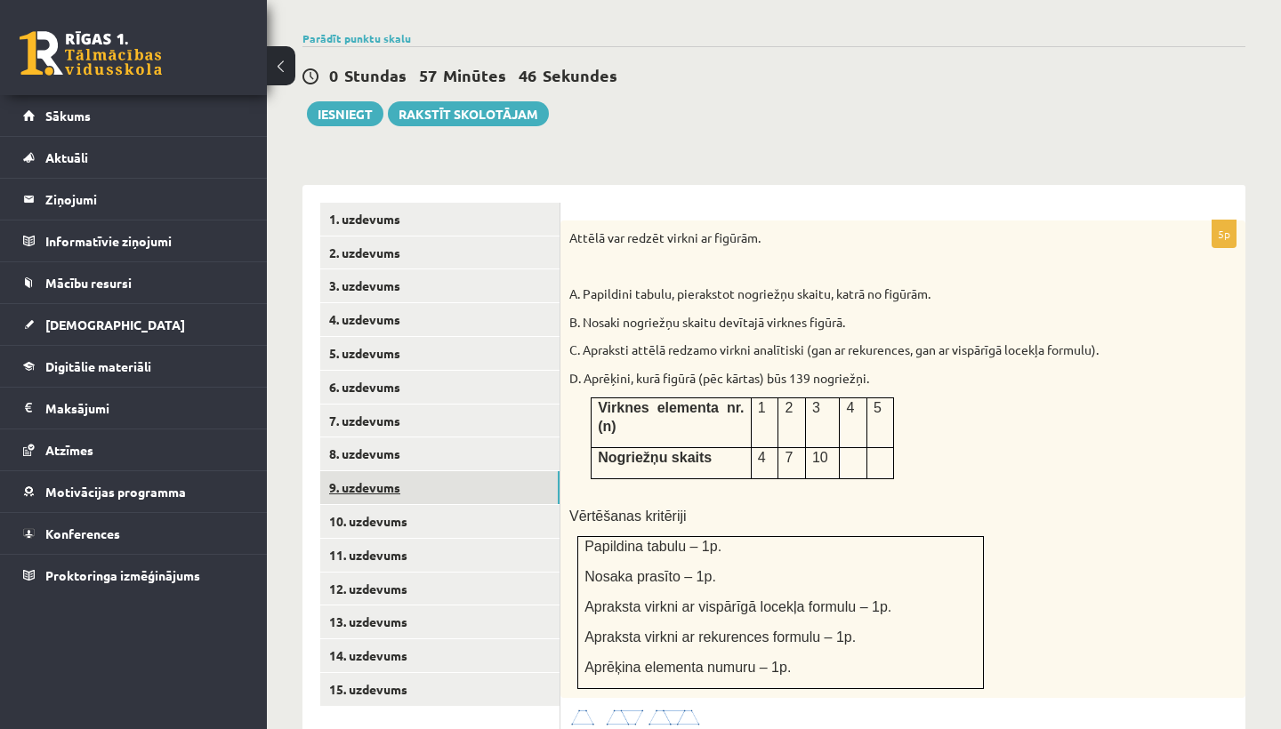
click at [392, 471] on link "9. uzdevums" at bounding box center [439, 487] width 239 height 33
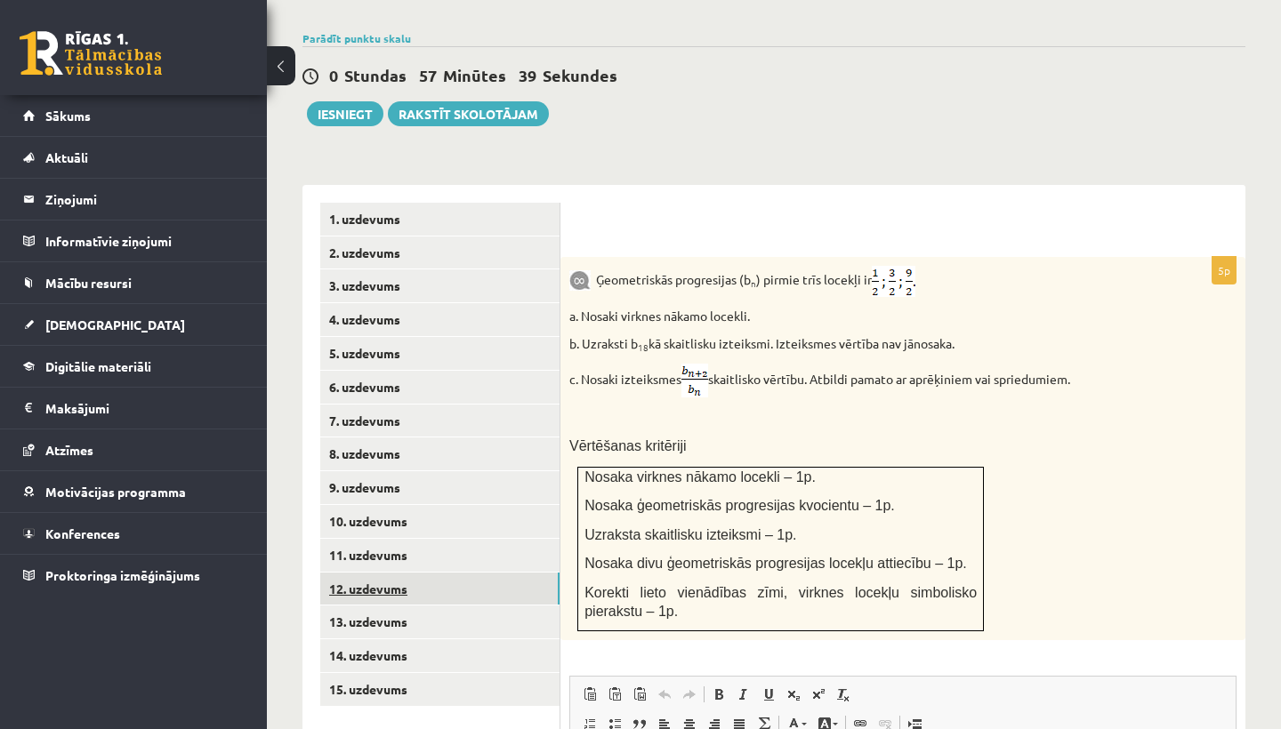
click at [382, 573] on link "12. uzdevums" at bounding box center [439, 589] width 239 height 33
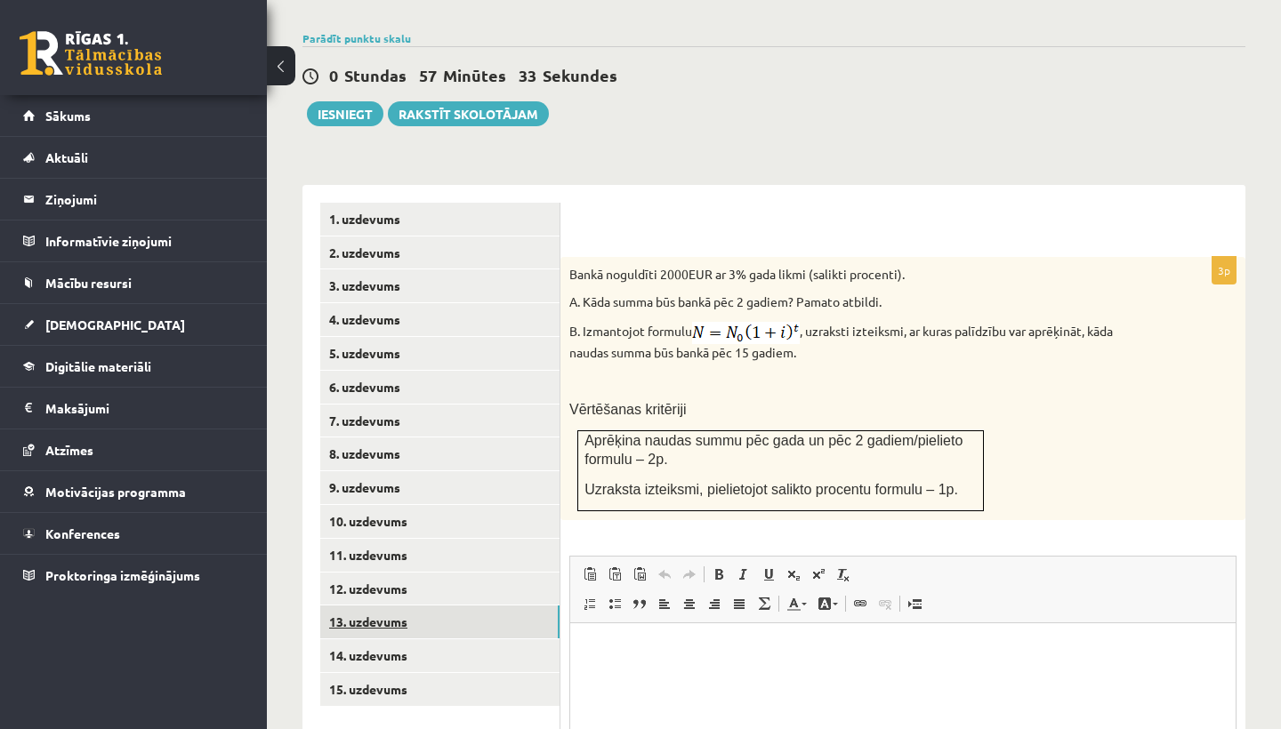
click at [395, 606] on link "13. uzdevums" at bounding box center [439, 622] width 239 height 33
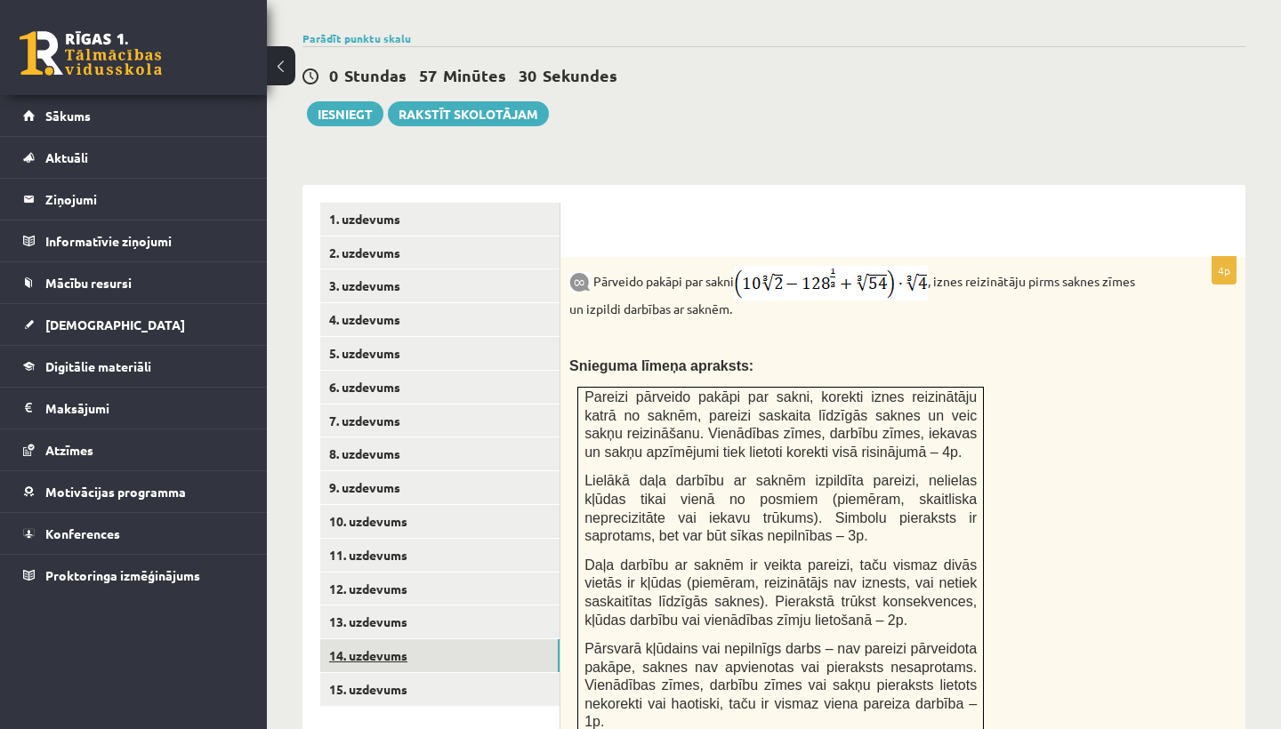
click at [390, 640] on link "14. uzdevums" at bounding box center [439, 656] width 239 height 33
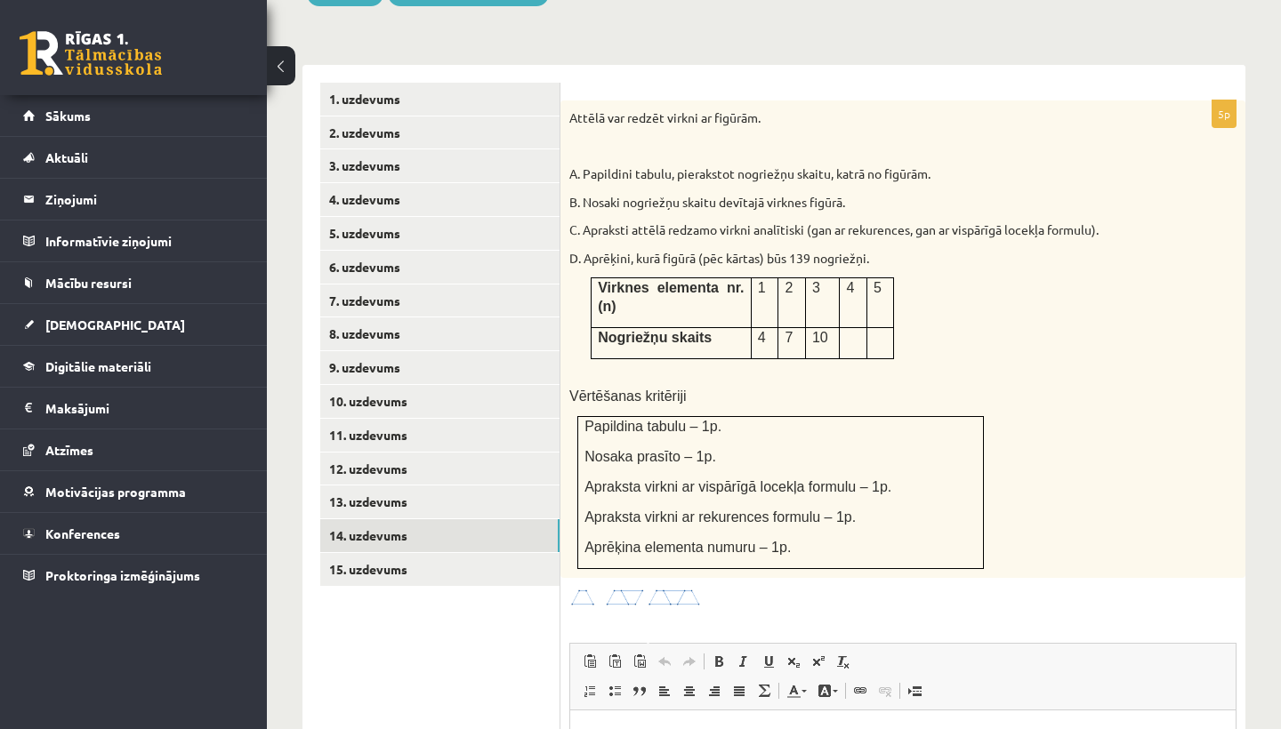
scroll to position [742, 0]
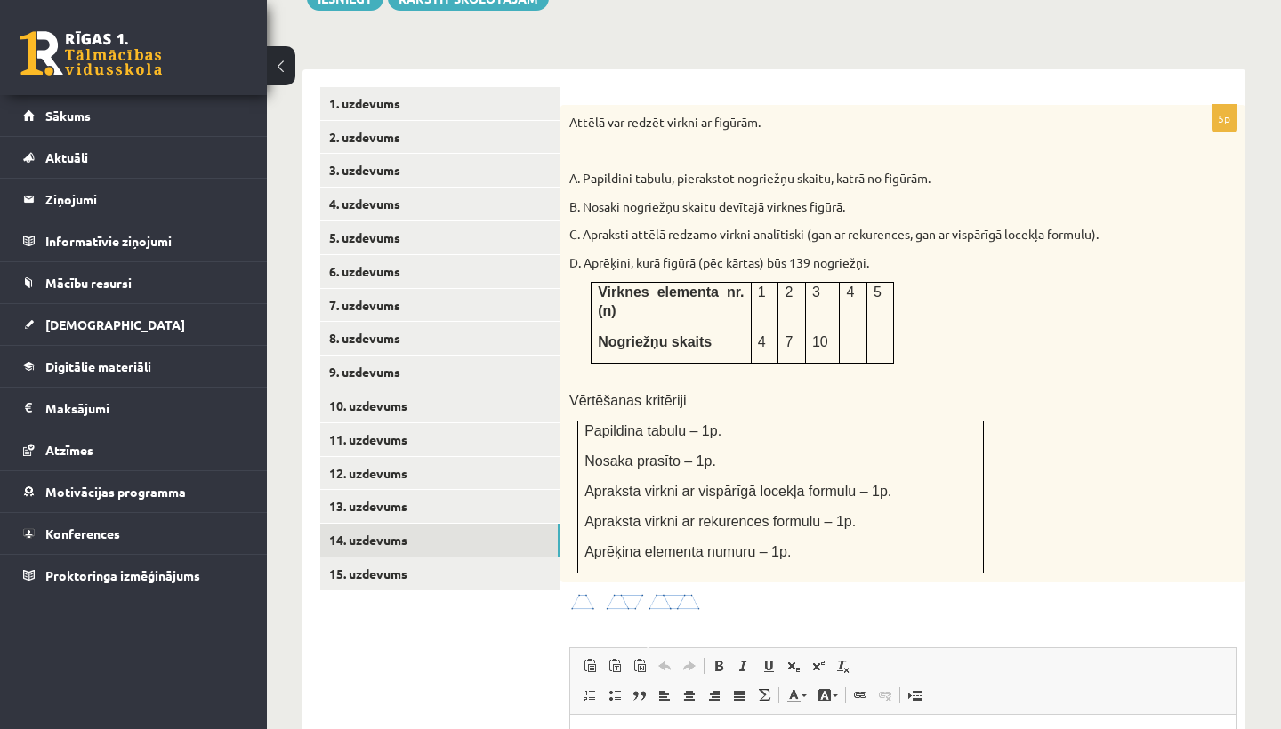
click at [641, 592] on img at bounding box center [635, 602] width 133 height 20
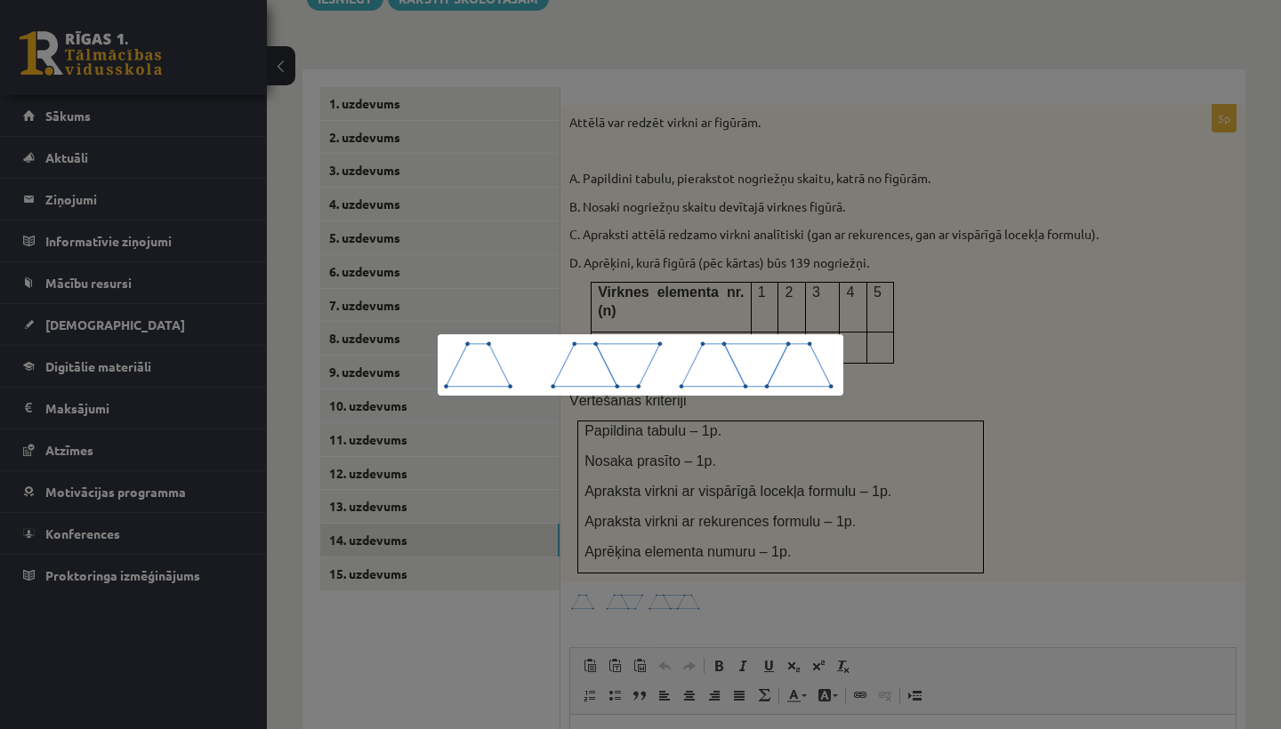
click at [961, 531] on div at bounding box center [640, 364] width 1281 height 729
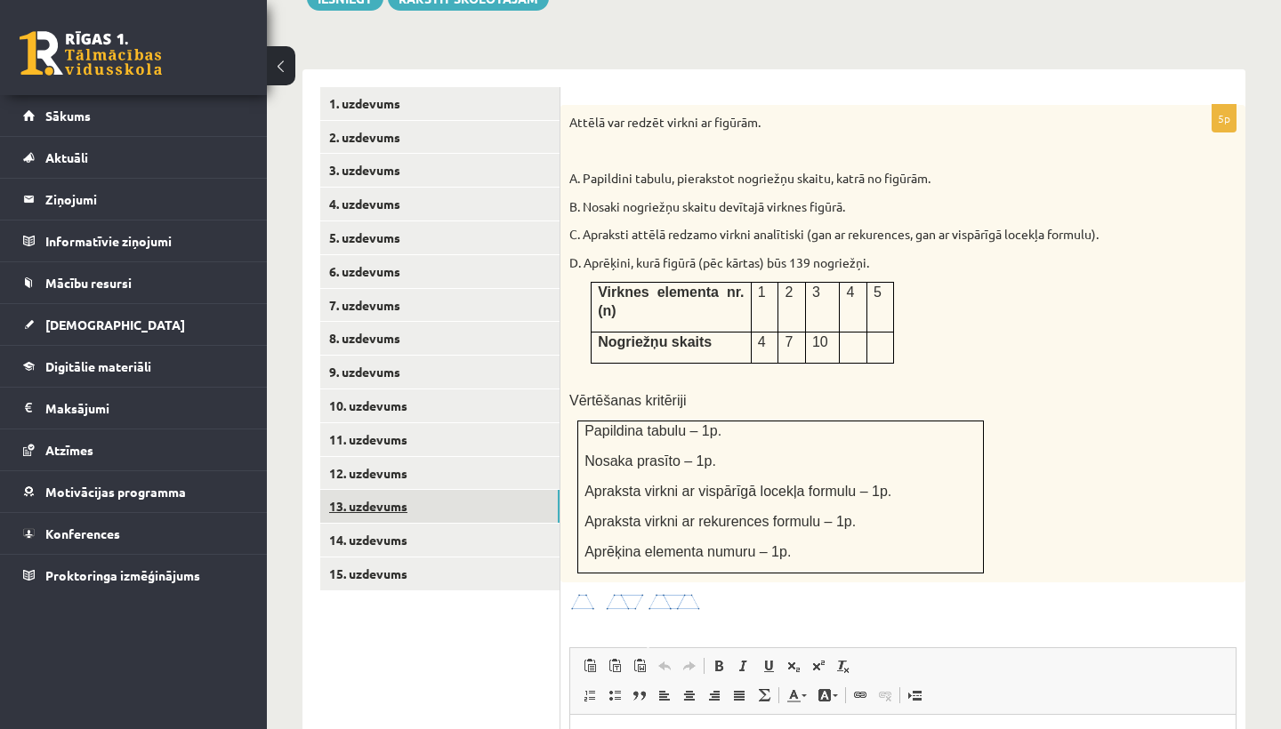
click at [423, 490] on link "13. uzdevums" at bounding box center [439, 506] width 239 height 33
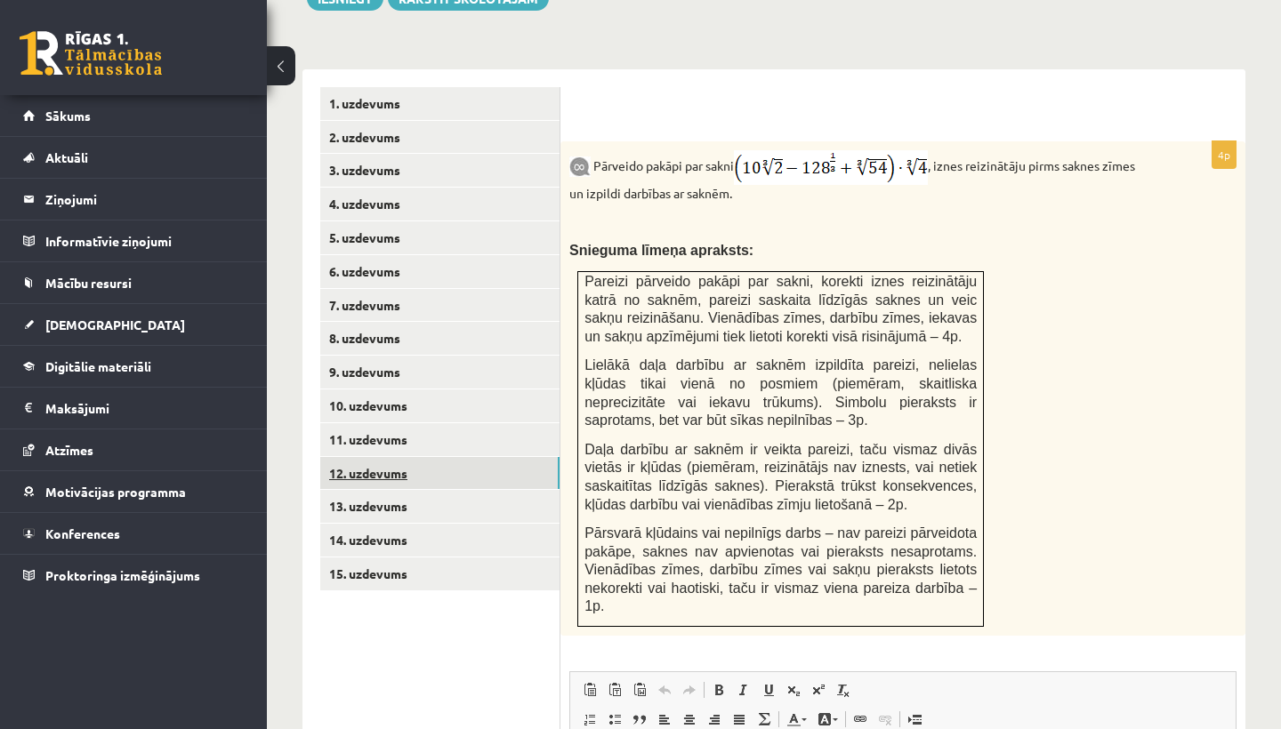
click at [390, 457] on link "12. uzdevums" at bounding box center [439, 473] width 239 height 33
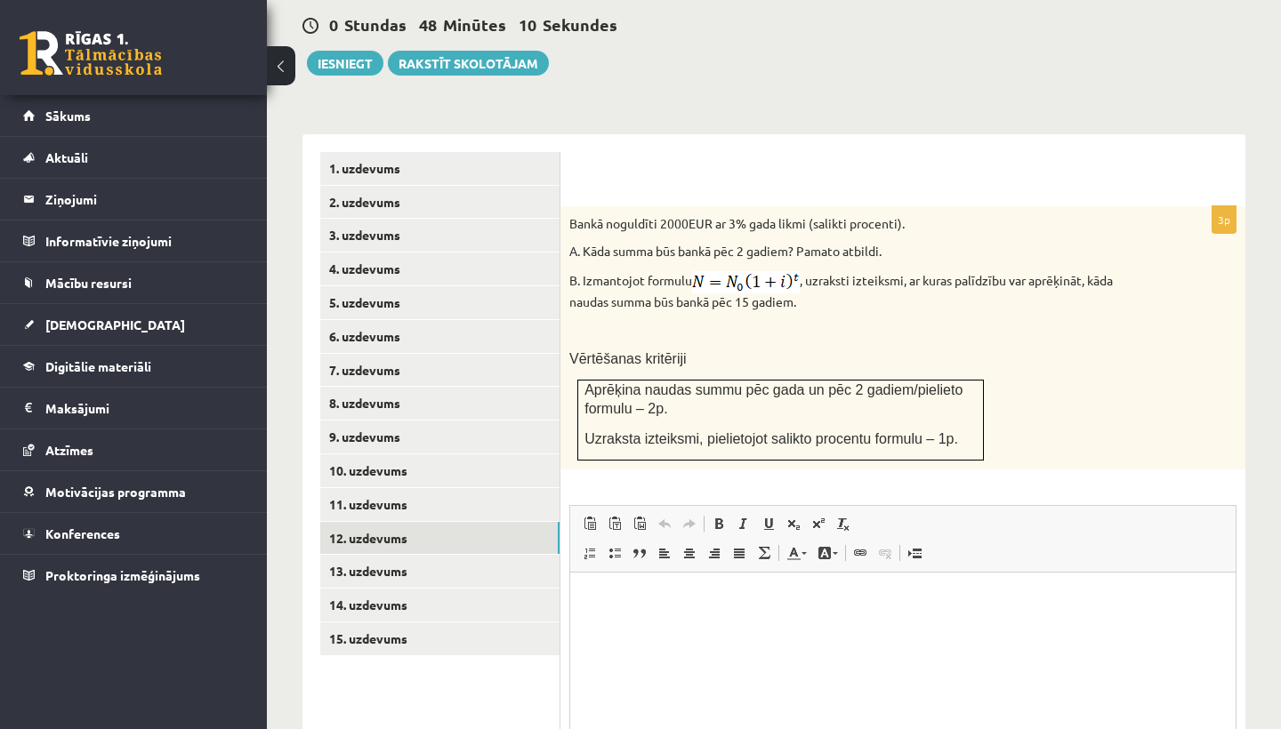
scroll to position [0, 0]
click at [386, 488] on link "11. uzdevums" at bounding box center [439, 504] width 239 height 33
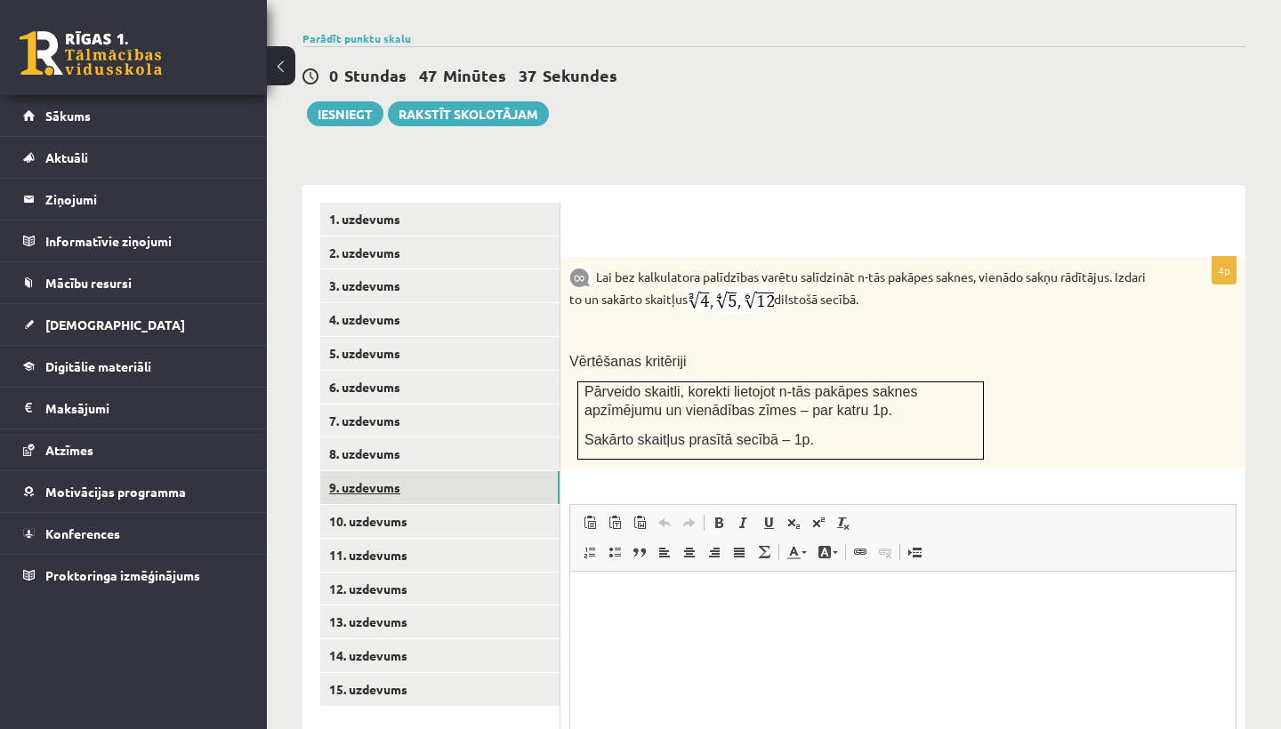
click at [396, 471] on link "9. uzdevums" at bounding box center [439, 487] width 239 height 33
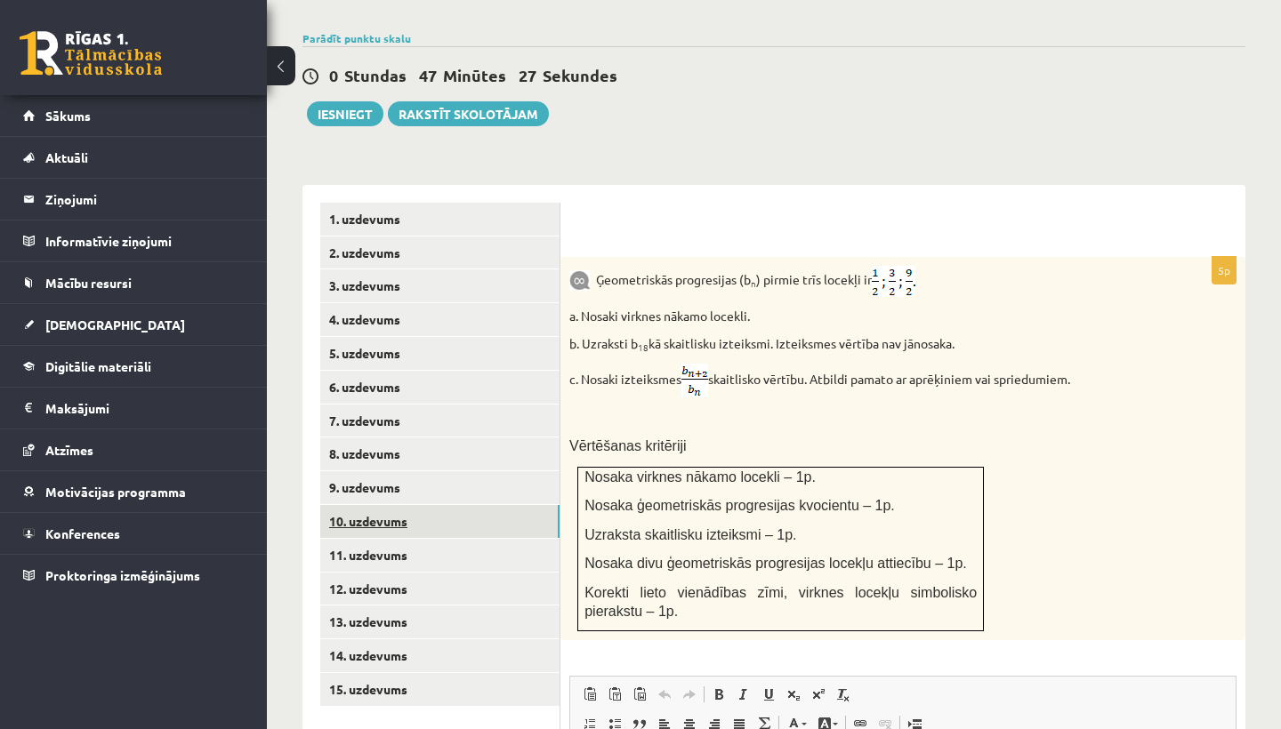
click at [380, 505] on link "10. uzdevums" at bounding box center [439, 521] width 239 height 33
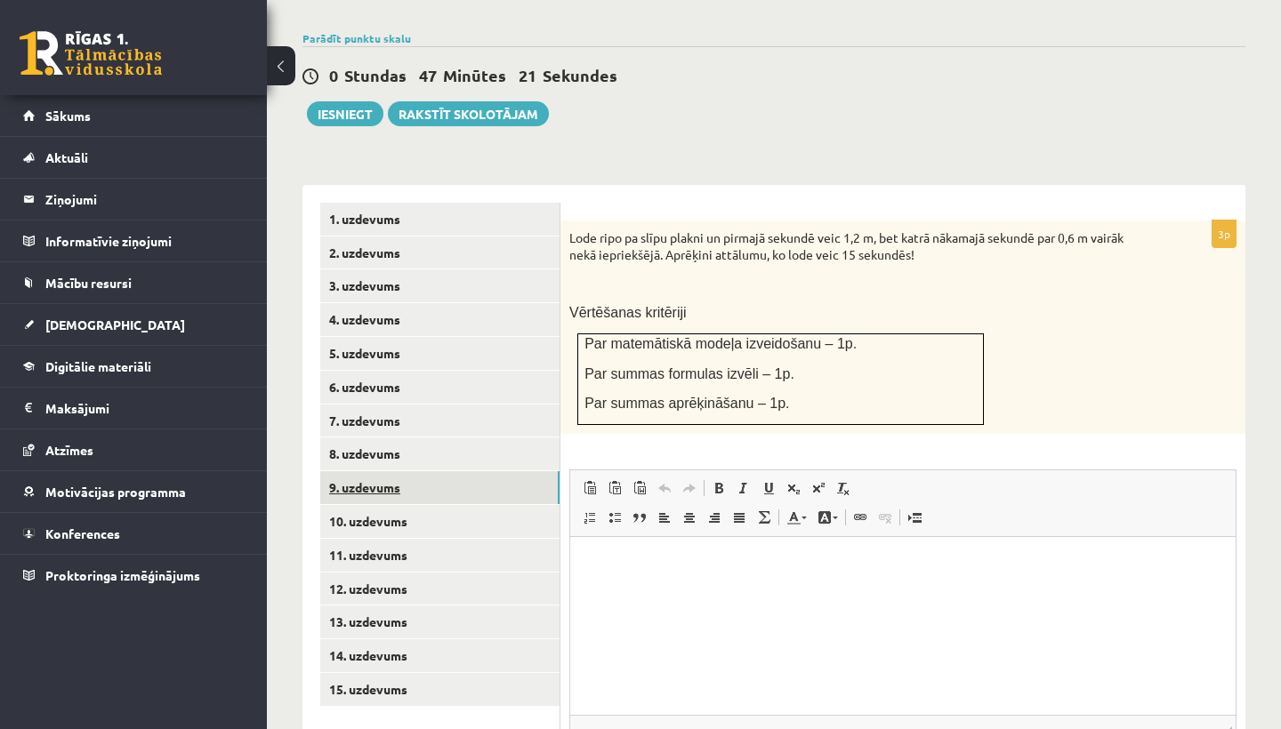
click at [365, 471] on link "9. uzdevums" at bounding box center [439, 487] width 239 height 33
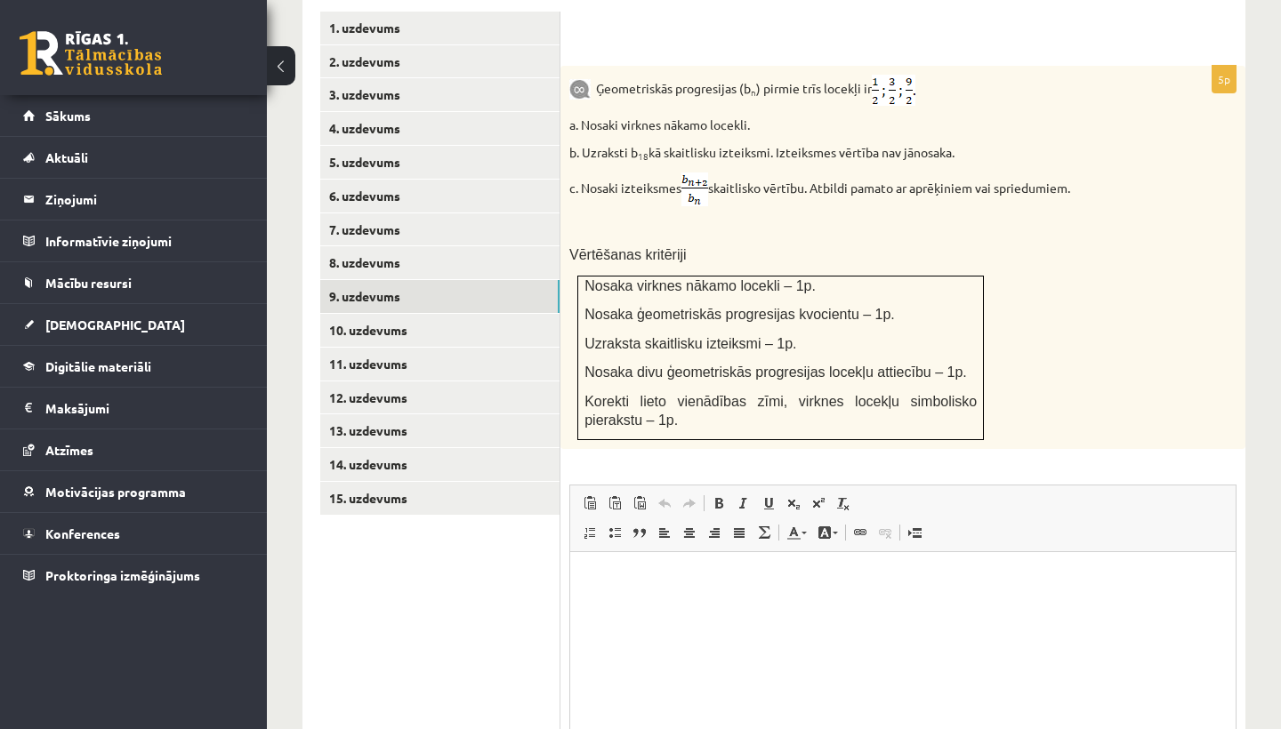
scroll to position [819, 0]
click at [374, 346] on link "11. uzdevums" at bounding box center [439, 362] width 239 height 33
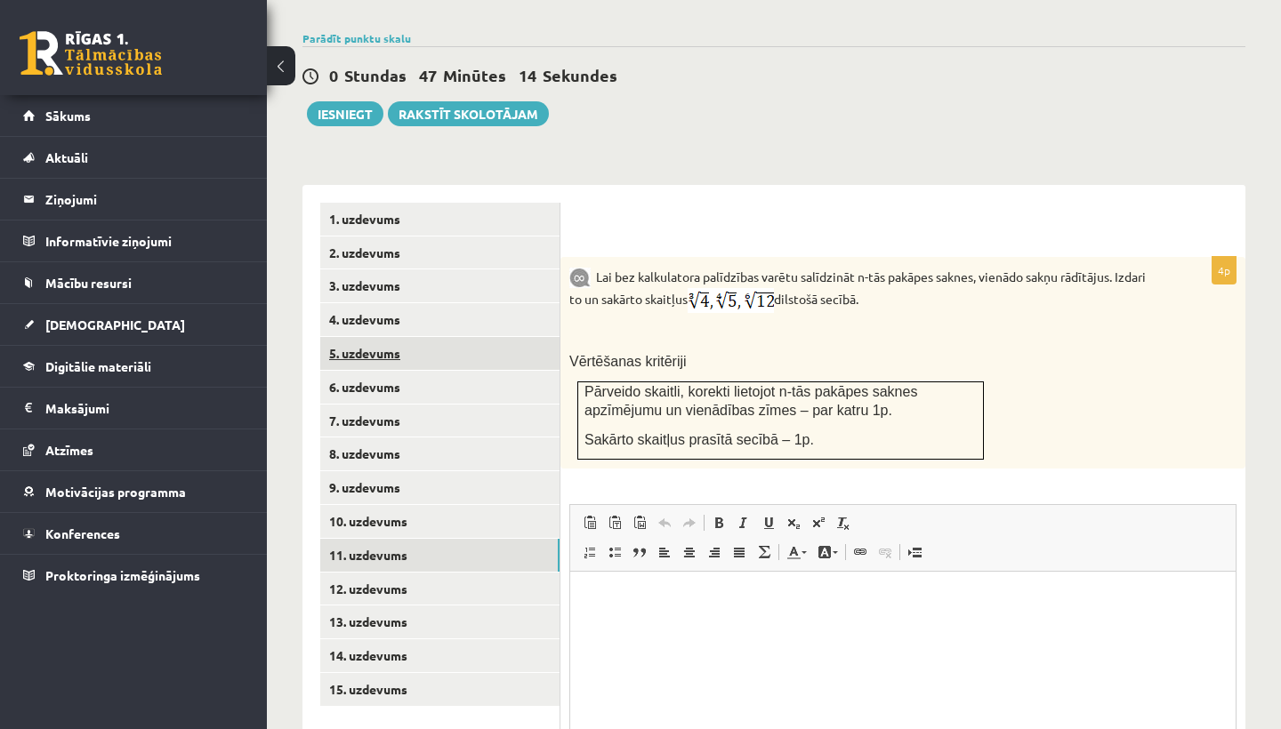
scroll to position [0, 0]
click at [375, 471] on link "9. uzdevums" at bounding box center [439, 487] width 239 height 33
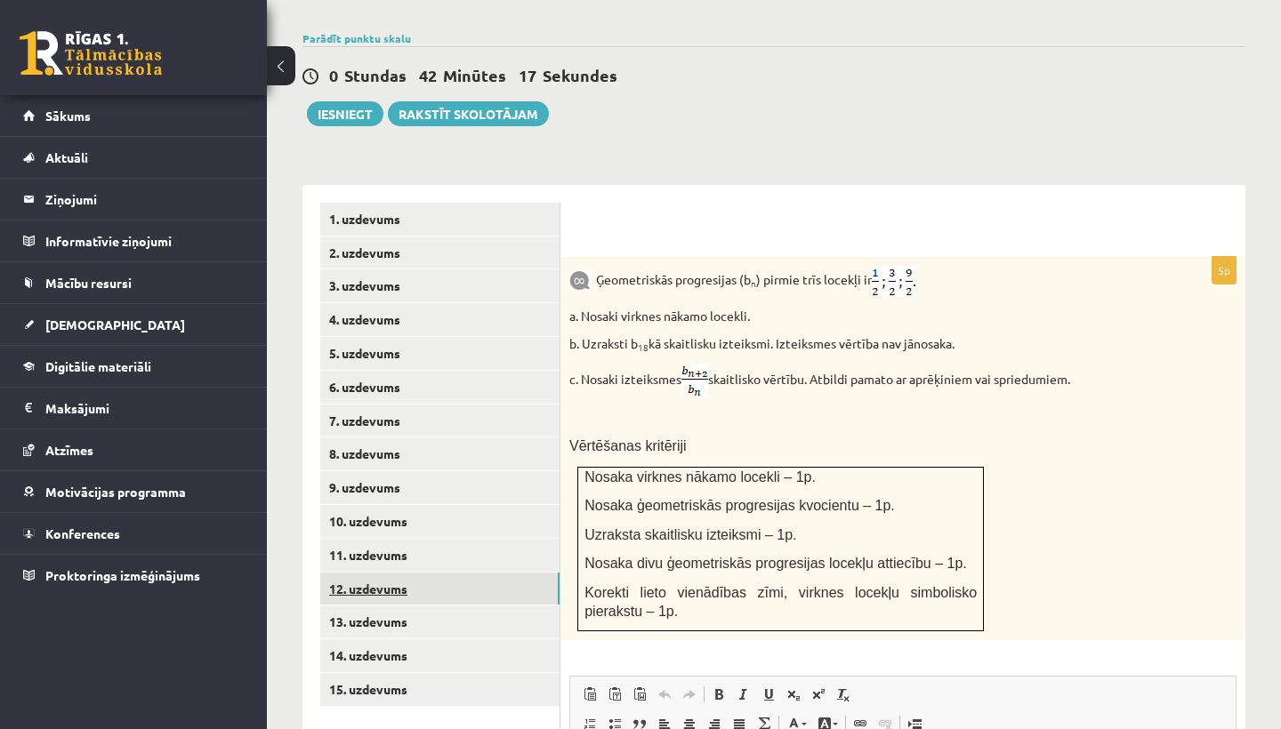
click at [378, 573] on link "12. uzdevums" at bounding box center [439, 589] width 239 height 33
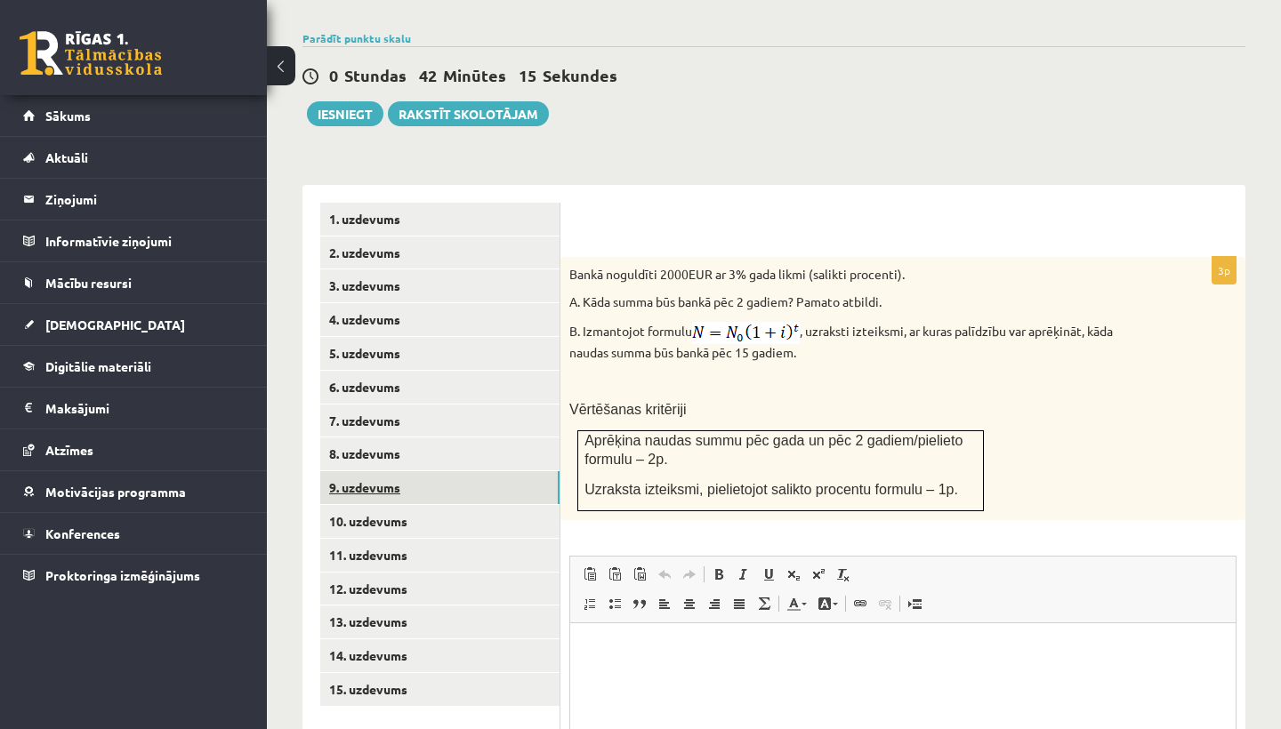
click at [376, 471] on link "9. uzdevums" at bounding box center [439, 487] width 239 height 33
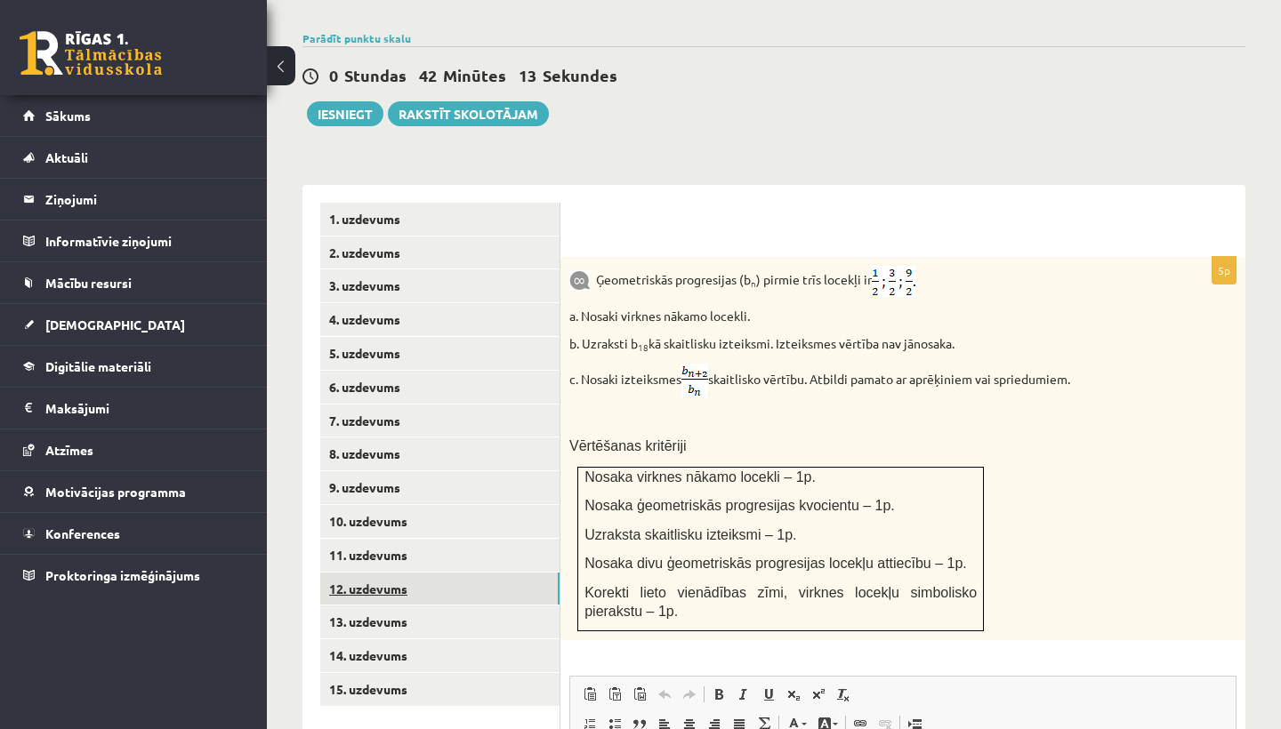
click at [368, 573] on link "12. uzdevums" at bounding box center [439, 589] width 239 height 33
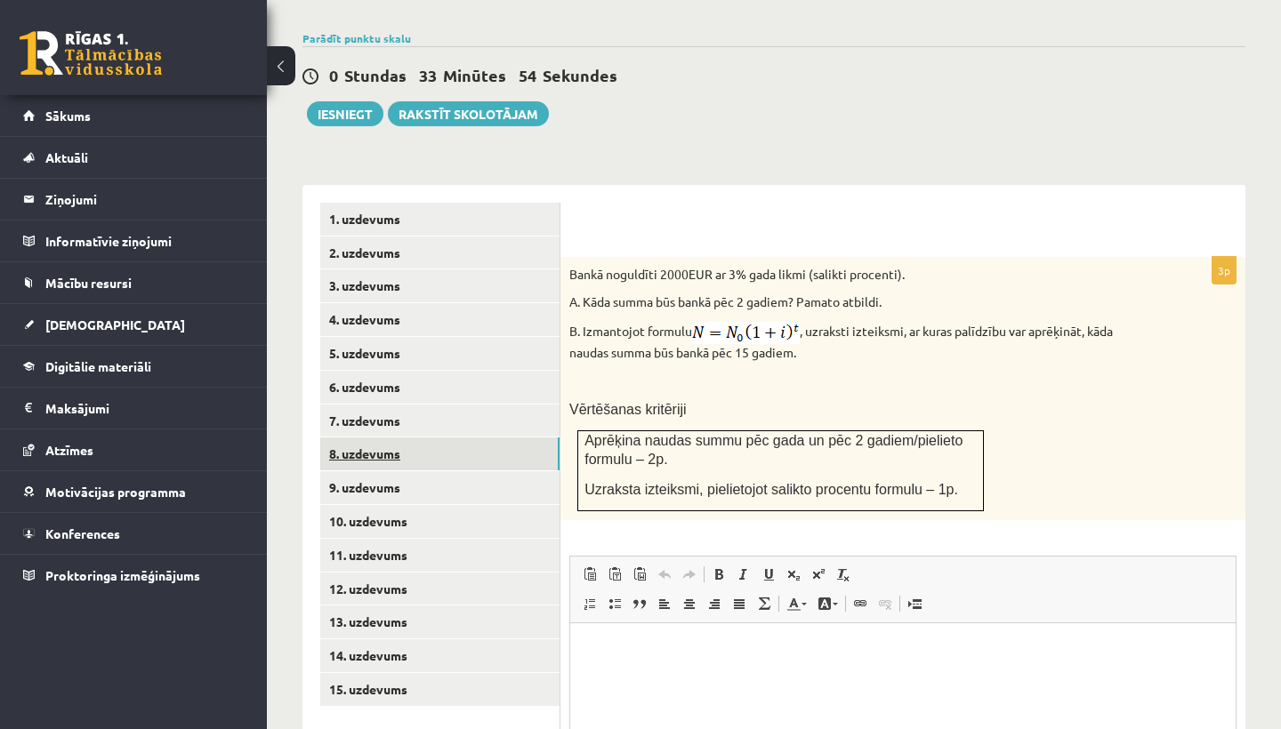
click at [379, 438] on link "8. uzdevums" at bounding box center [439, 454] width 239 height 33
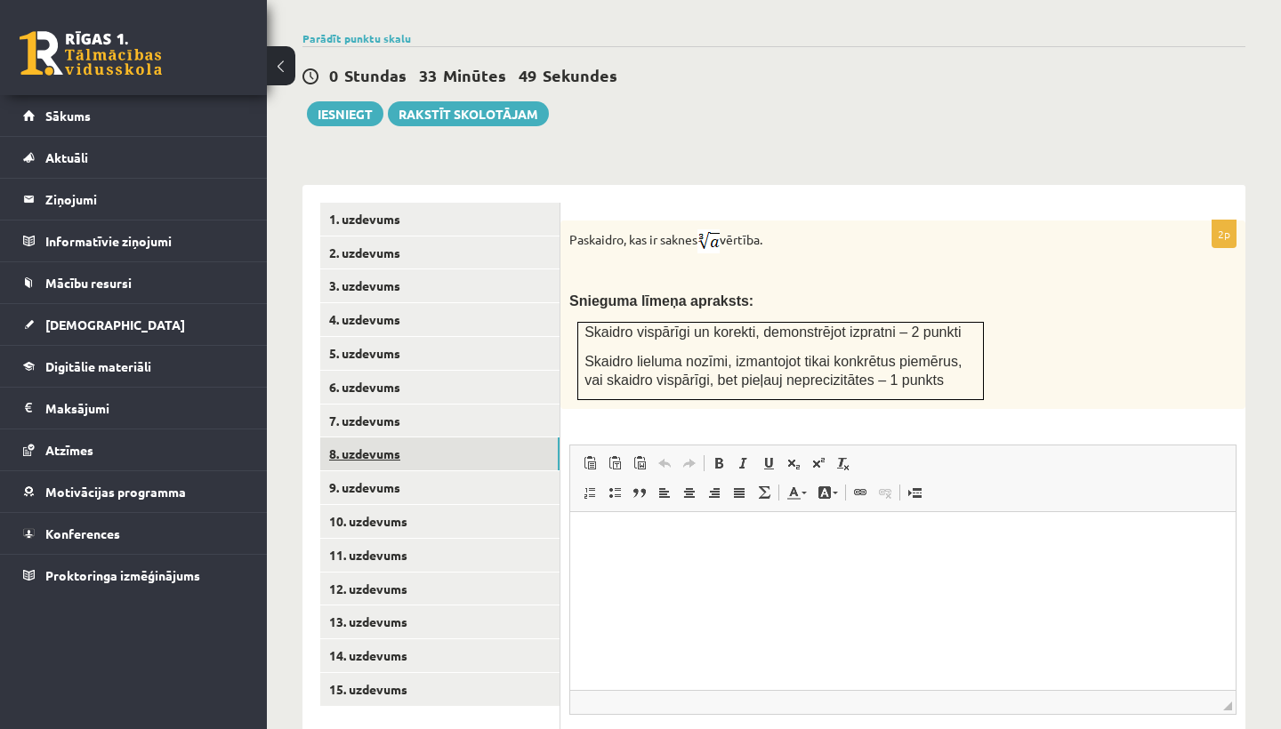
click at [386, 443] on link "8. uzdevums" at bounding box center [439, 454] width 239 height 33
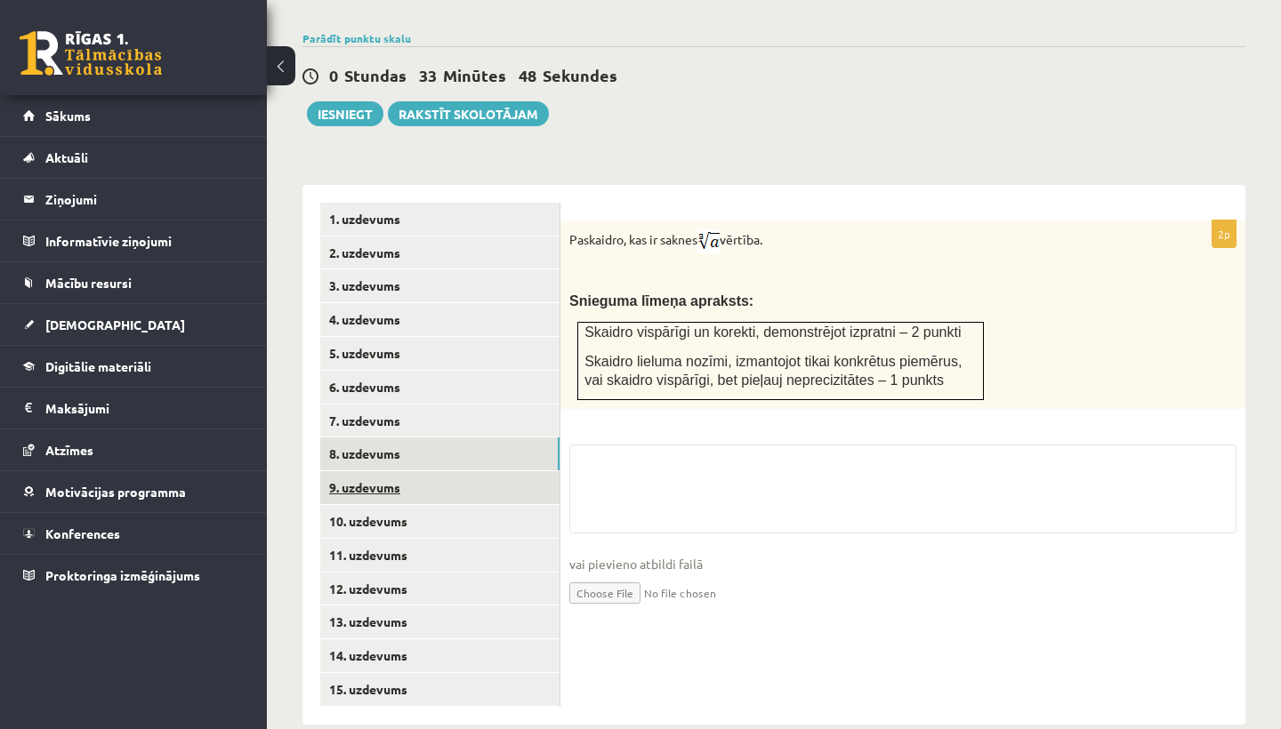
click at [390, 471] on link "9. uzdevums" at bounding box center [439, 487] width 239 height 33
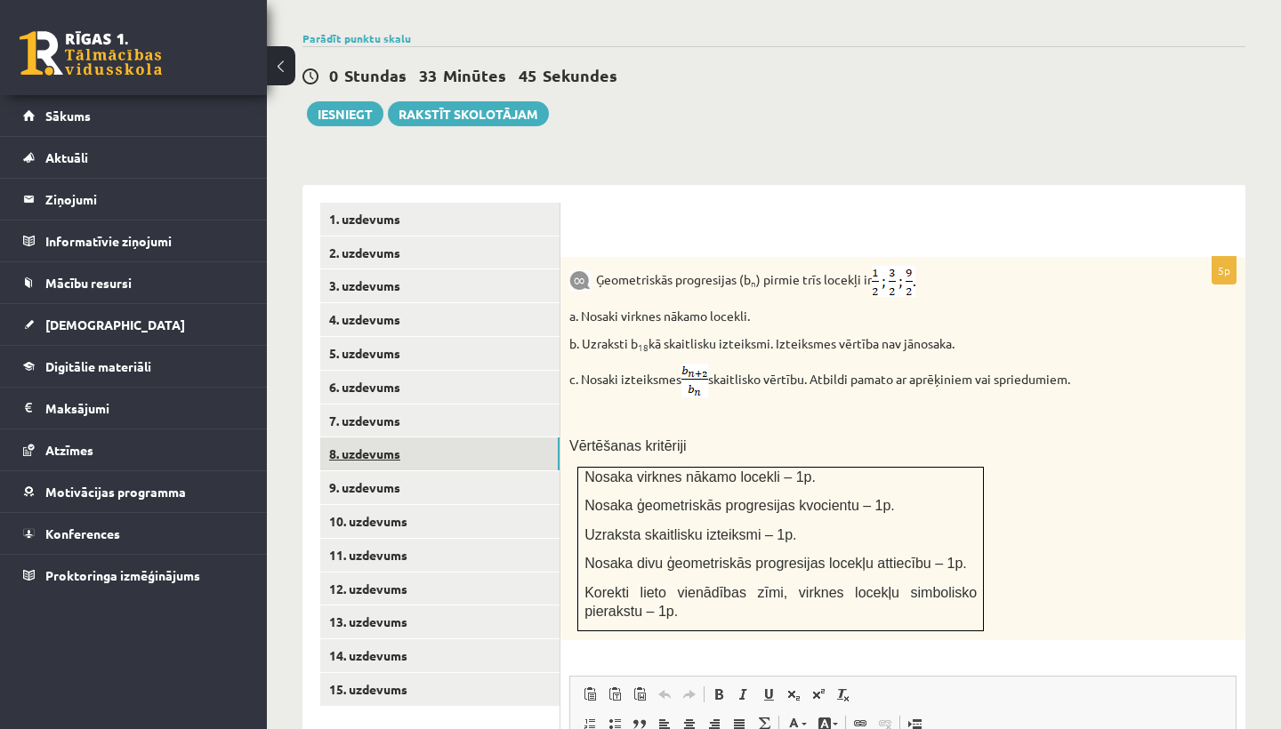
click at [384, 438] on link "8. uzdevums" at bounding box center [439, 454] width 239 height 33
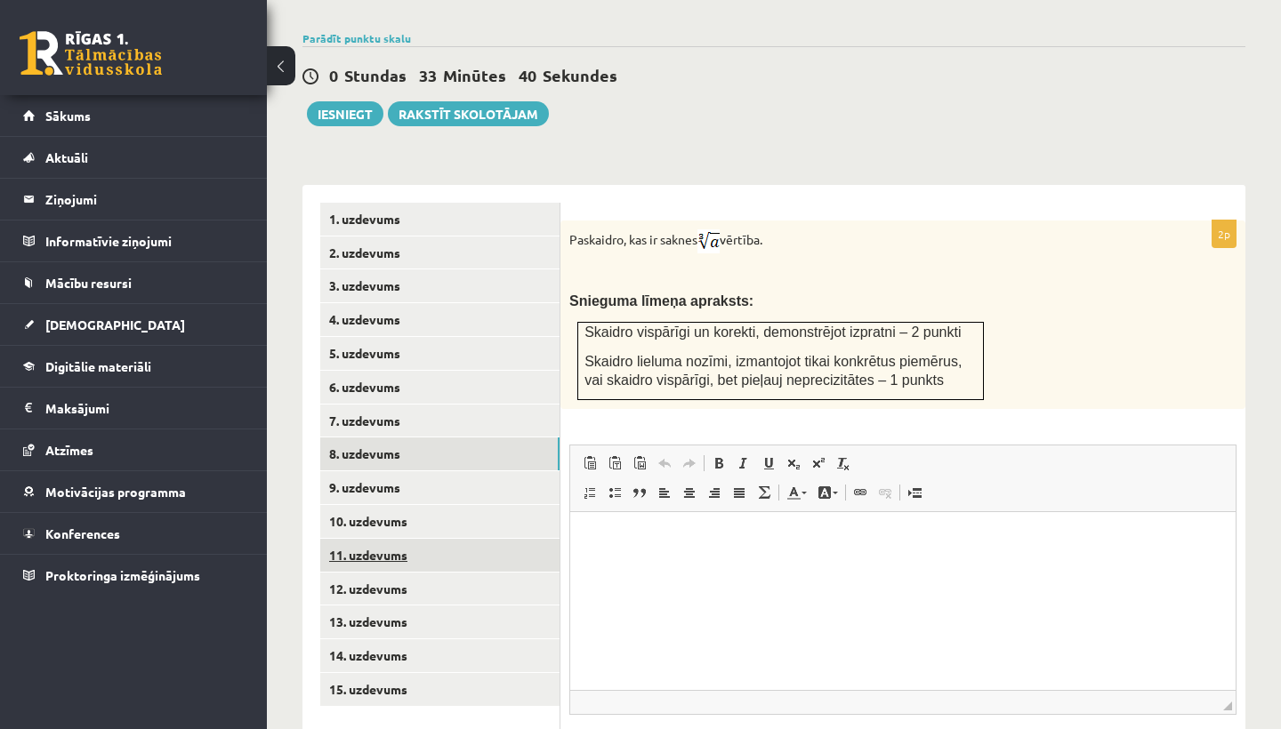
click at [390, 539] on link "11. uzdevums" at bounding box center [439, 555] width 239 height 33
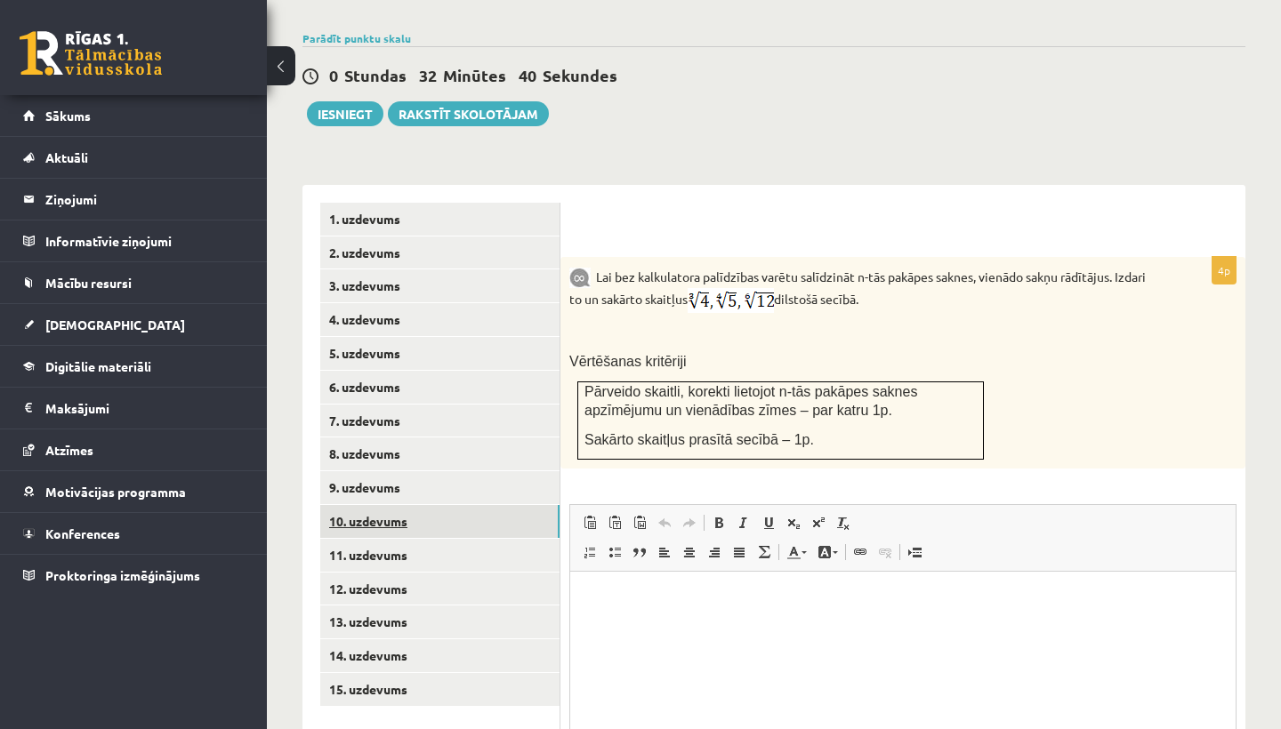
click at [367, 505] on link "10. uzdevums" at bounding box center [439, 521] width 239 height 33
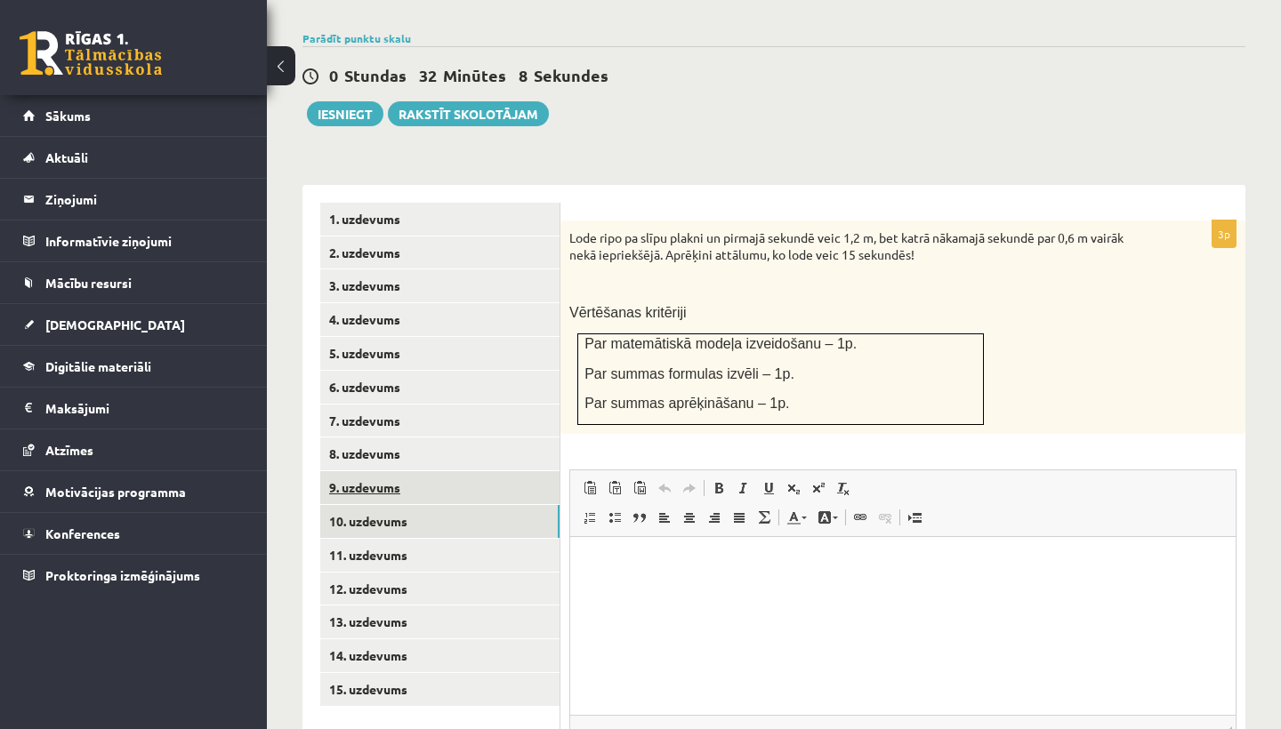
click at [382, 471] on link "9. uzdevums" at bounding box center [439, 487] width 239 height 33
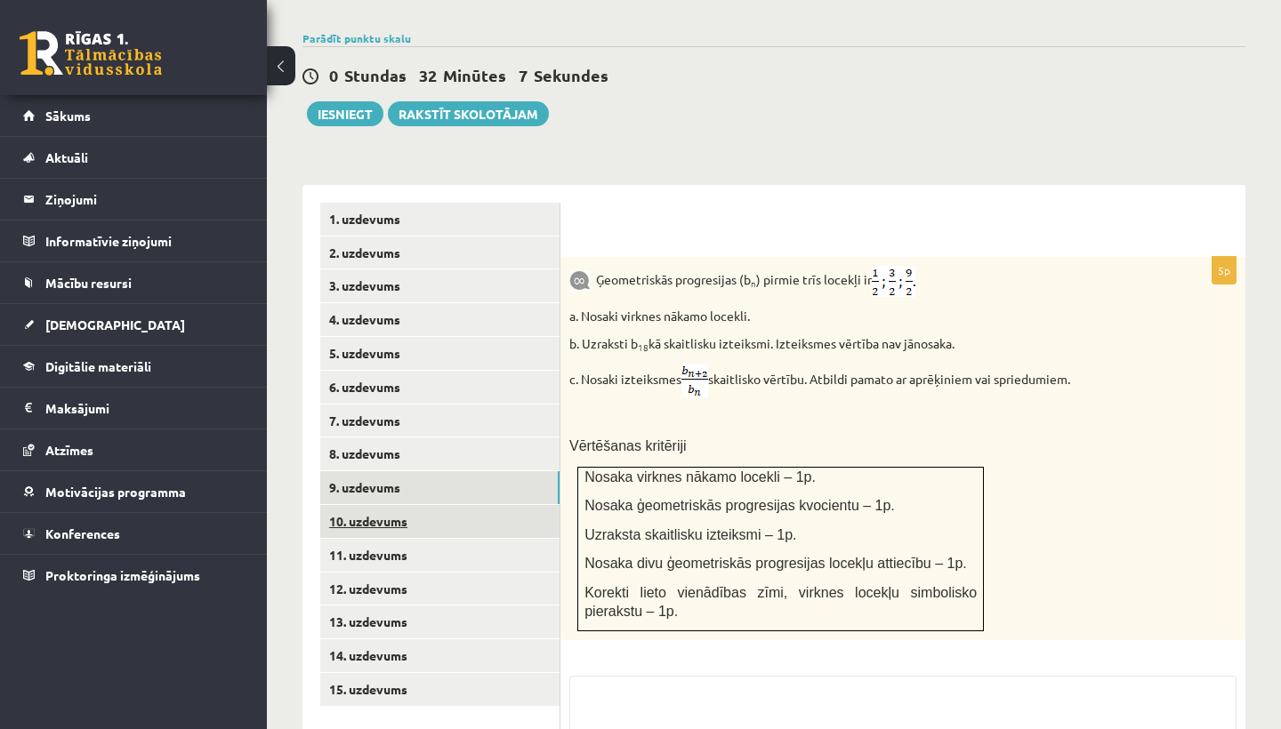
click at [396, 505] on link "10. uzdevums" at bounding box center [439, 521] width 239 height 33
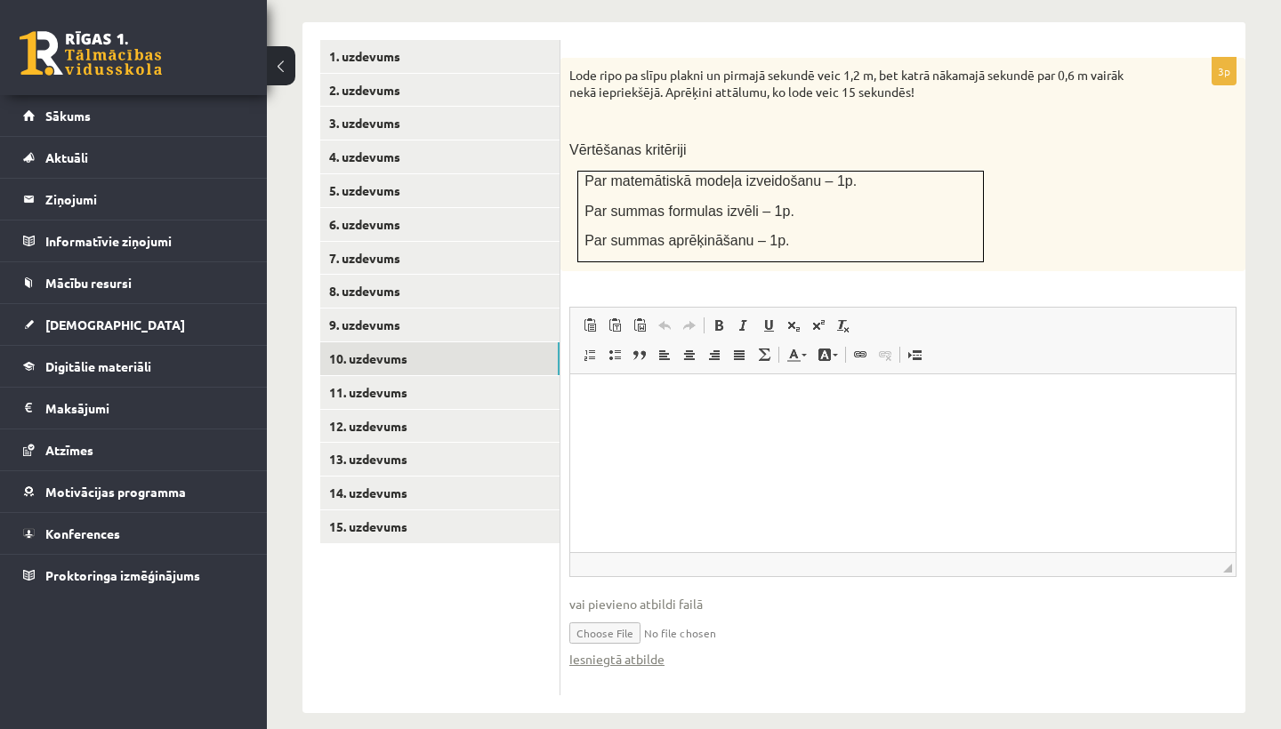
scroll to position [787, 0]
click at [617, 616] on input "file" at bounding box center [902, 634] width 667 height 36
type input "**********"
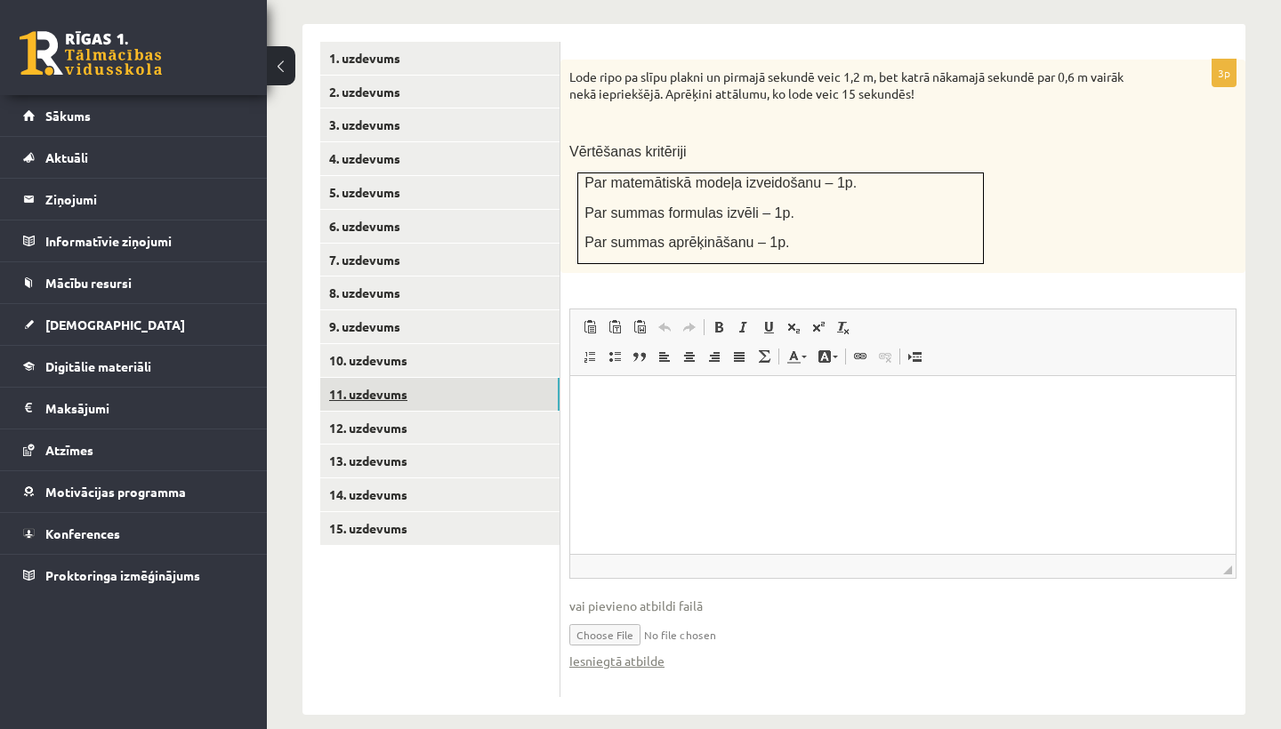
click at [463, 378] on link "11. uzdevums" at bounding box center [439, 394] width 239 height 33
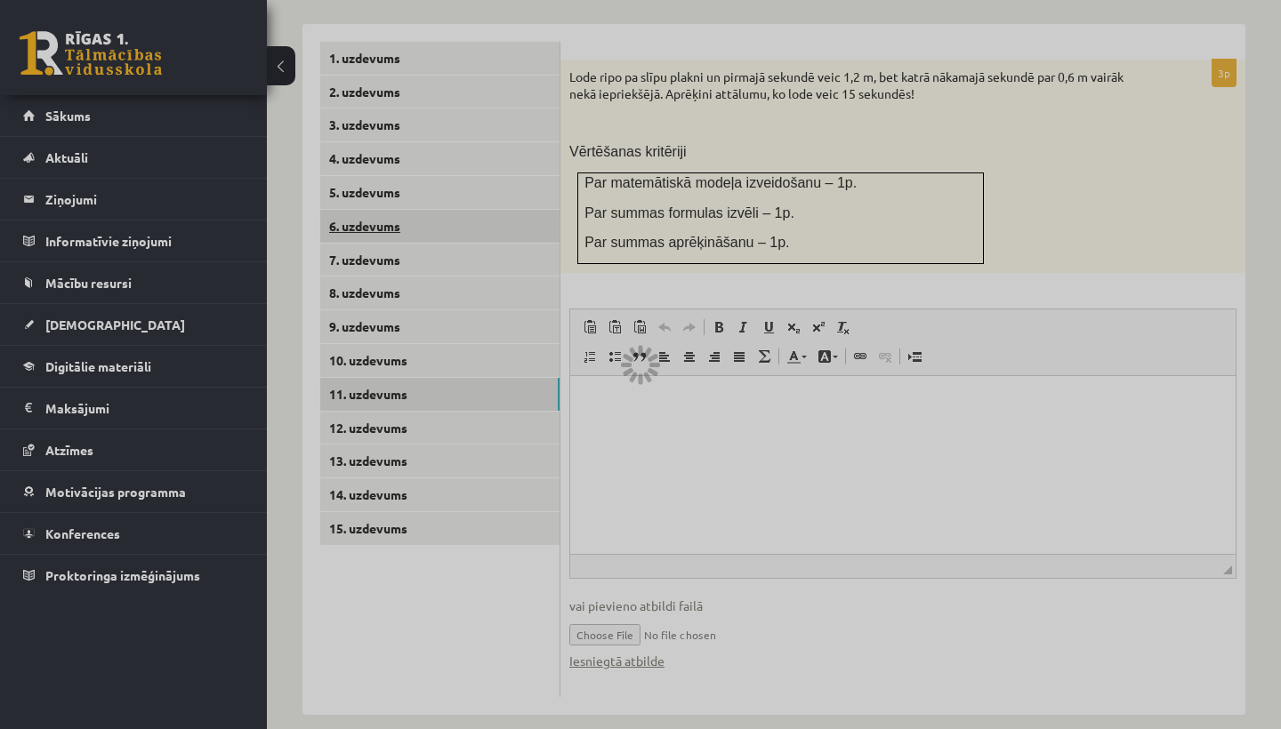
scroll to position [626, 0]
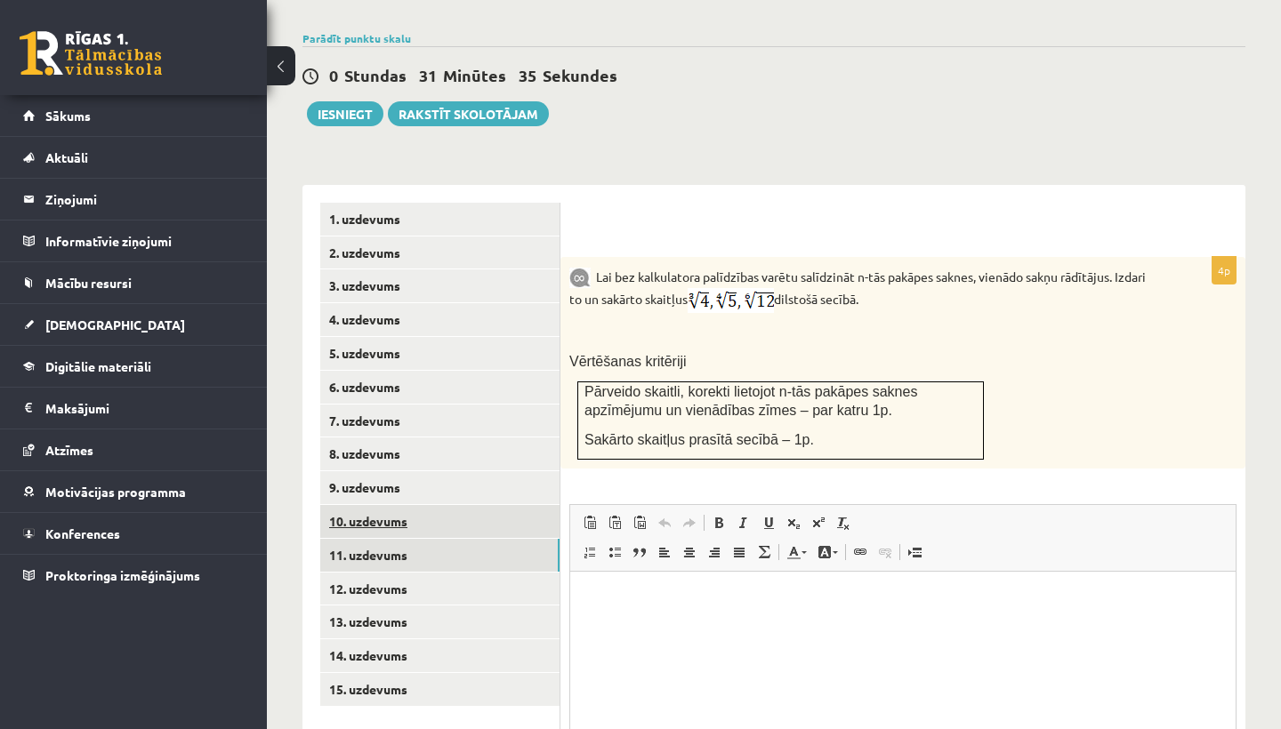
click at [448, 505] on link "10. uzdevums" at bounding box center [439, 521] width 239 height 33
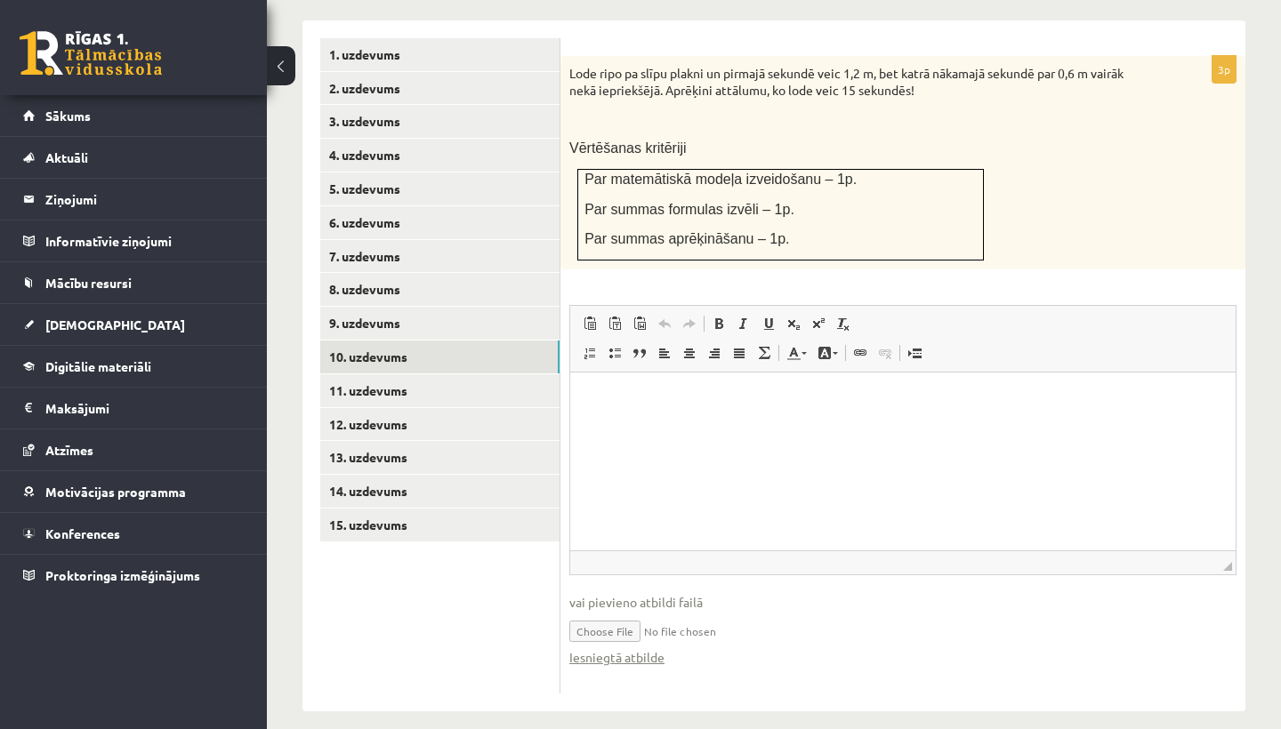
scroll to position [787, 0]
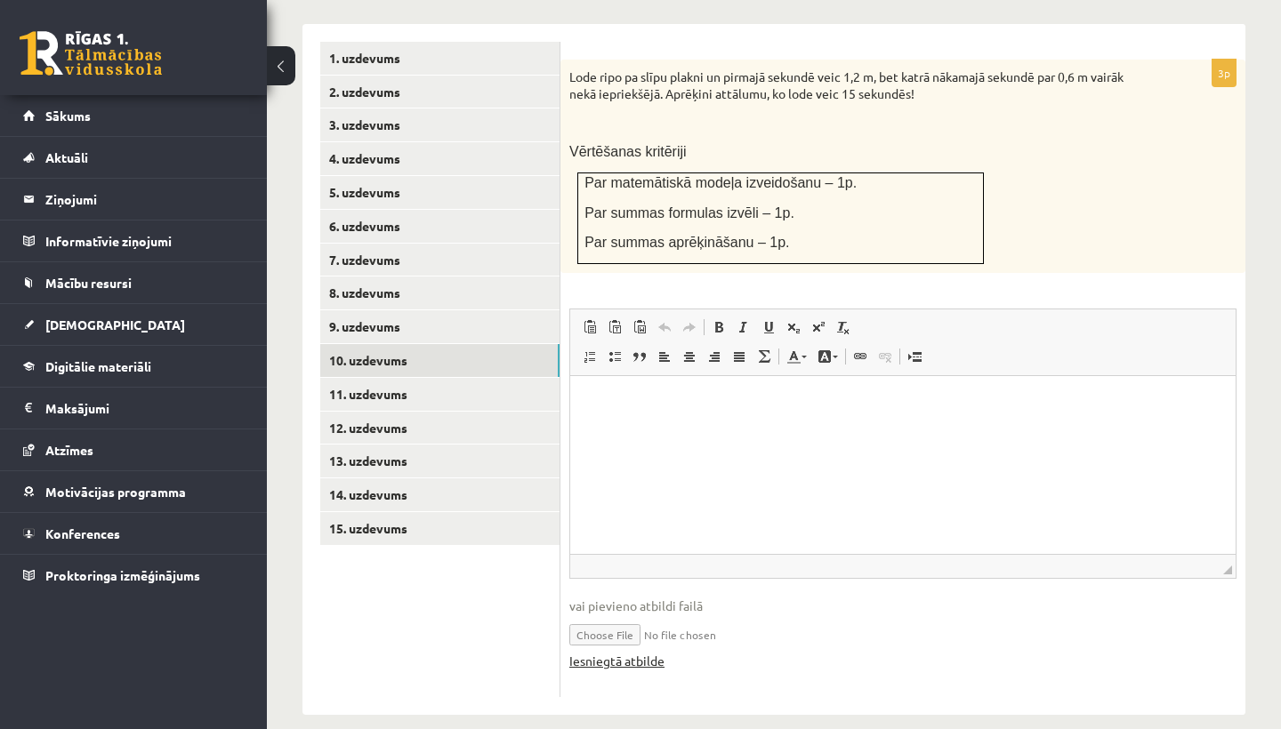
click at [631, 652] on link "Iesniegtā atbilde" at bounding box center [616, 661] width 95 height 19
click at [604, 652] on link "Iesniegtā atbilde" at bounding box center [616, 661] width 95 height 19
click at [397, 378] on link "11. uzdevums" at bounding box center [439, 394] width 239 height 33
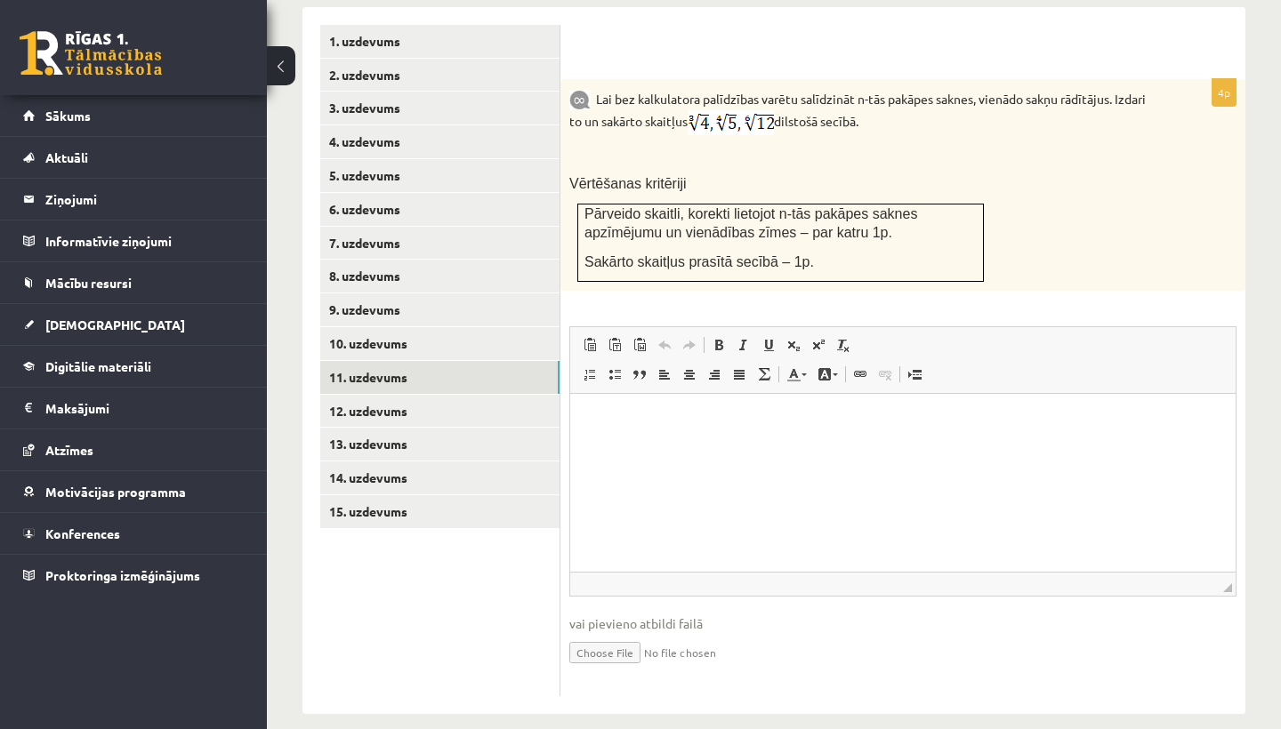
scroll to position [803, 0]
click at [622, 634] on input "file" at bounding box center [902, 652] width 667 height 36
click at [651, 671] on link "Iesniegtā atbilde" at bounding box center [616, 680] width 95 height 19
click at [739, 634] on input "file" at bounding box center [902, 652] width 667 height 36
click at [632, 671] on link "Iesniegtā atbilde" at bounding box center [616, 680] width 95 height 19
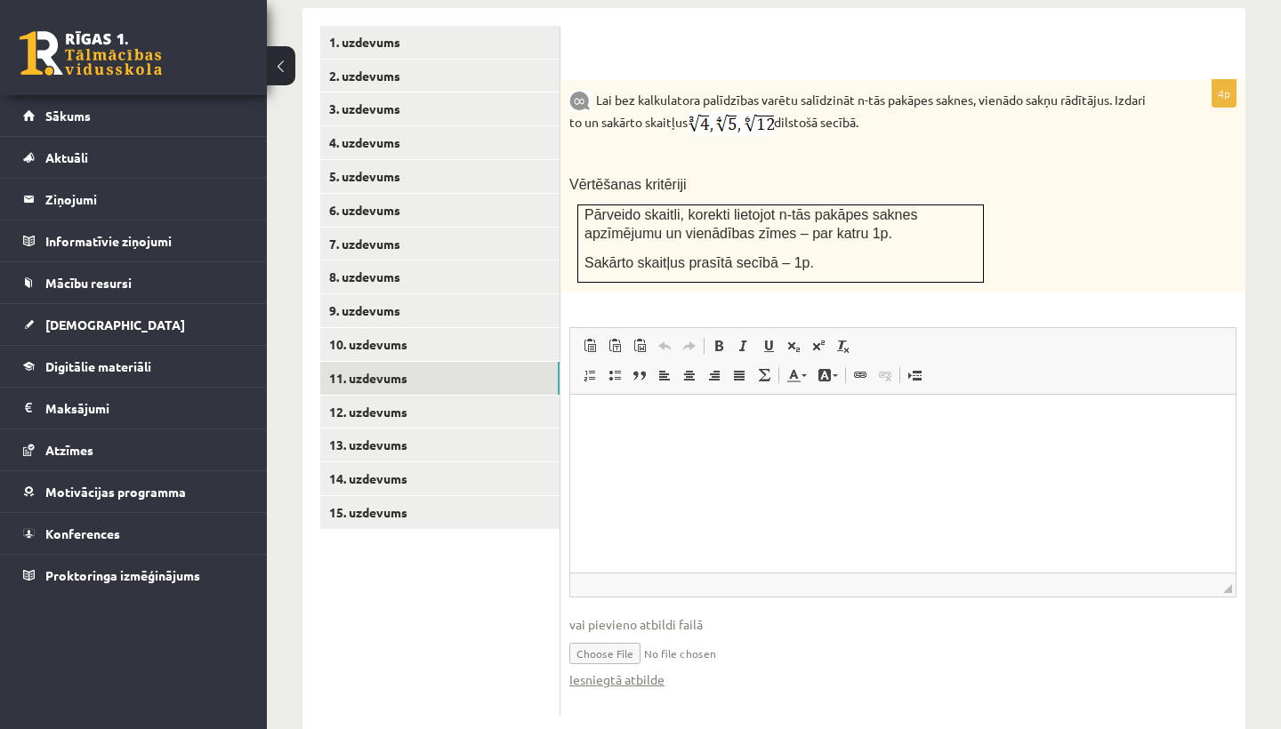
click at [627, 635] on input "file" at bounding box center [902, 652] width 667 height 36
type input "**********"
click at [646, 671] on link "Iesniegtā atbilde" at bounding box center [616, 680] width 95 height 19
click at [458, 396] on link "12. uzdevums" at bounding box center [439, 412] width 239 height 33
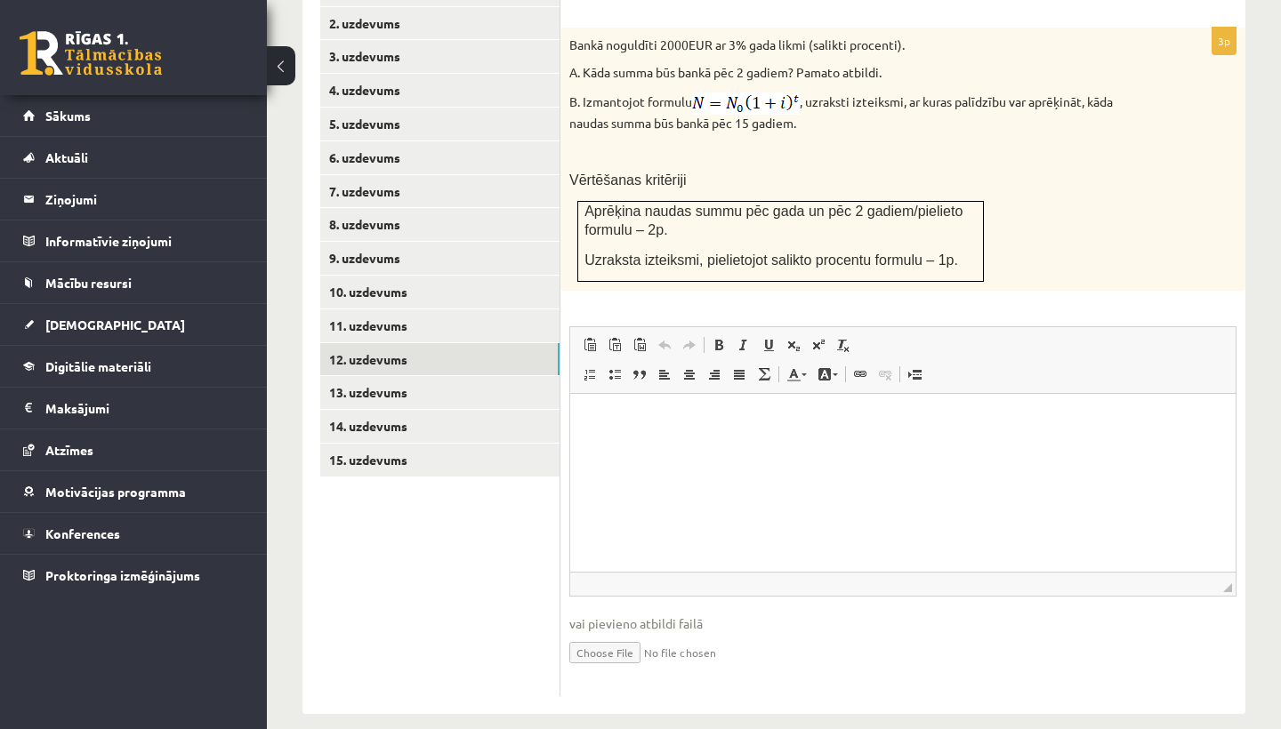
scroll to position [854, 0]
click at [624, 635] on input "file" at bounding box center [902, 653] width 667 height 36
type input "**********"
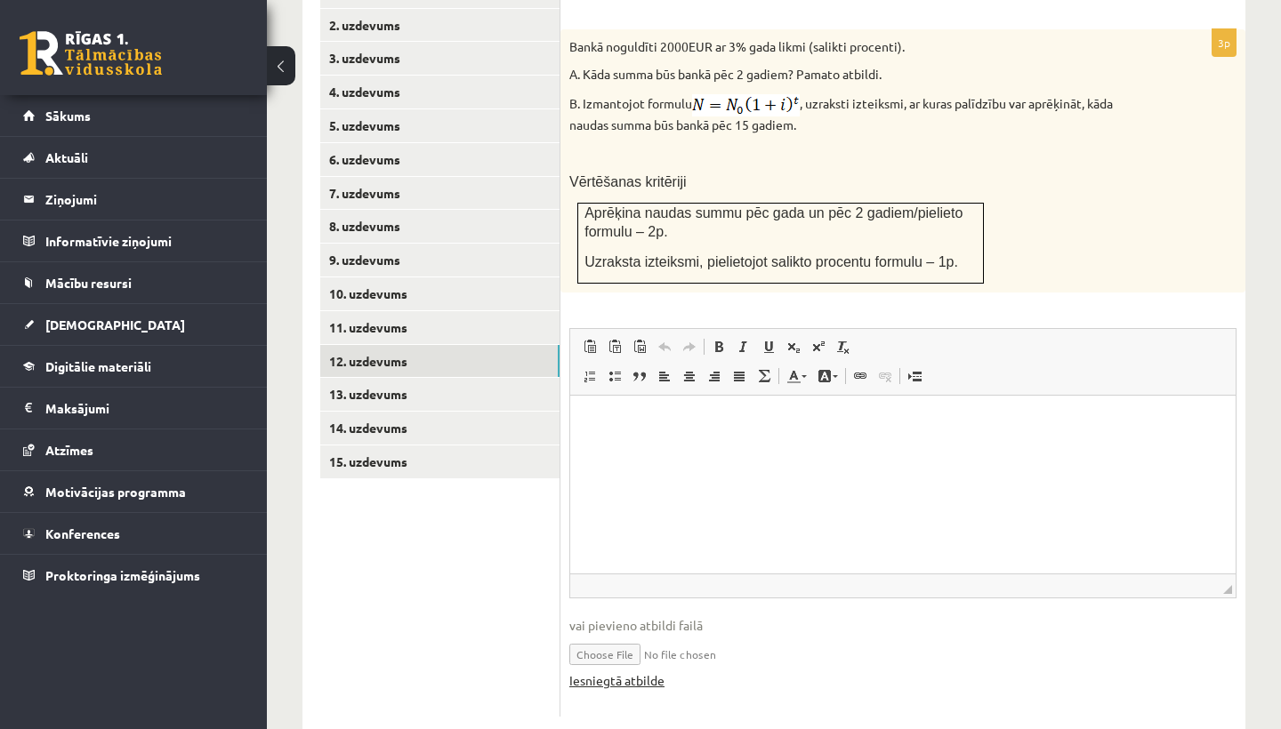
click at [597, 672] on link "Iesniegtā atbilde" at bounding box center [616, 681] width 95 height 19
click at [482, 378] on link "13. uzdevums" at bounding box center [439, 394] width 239 height 33
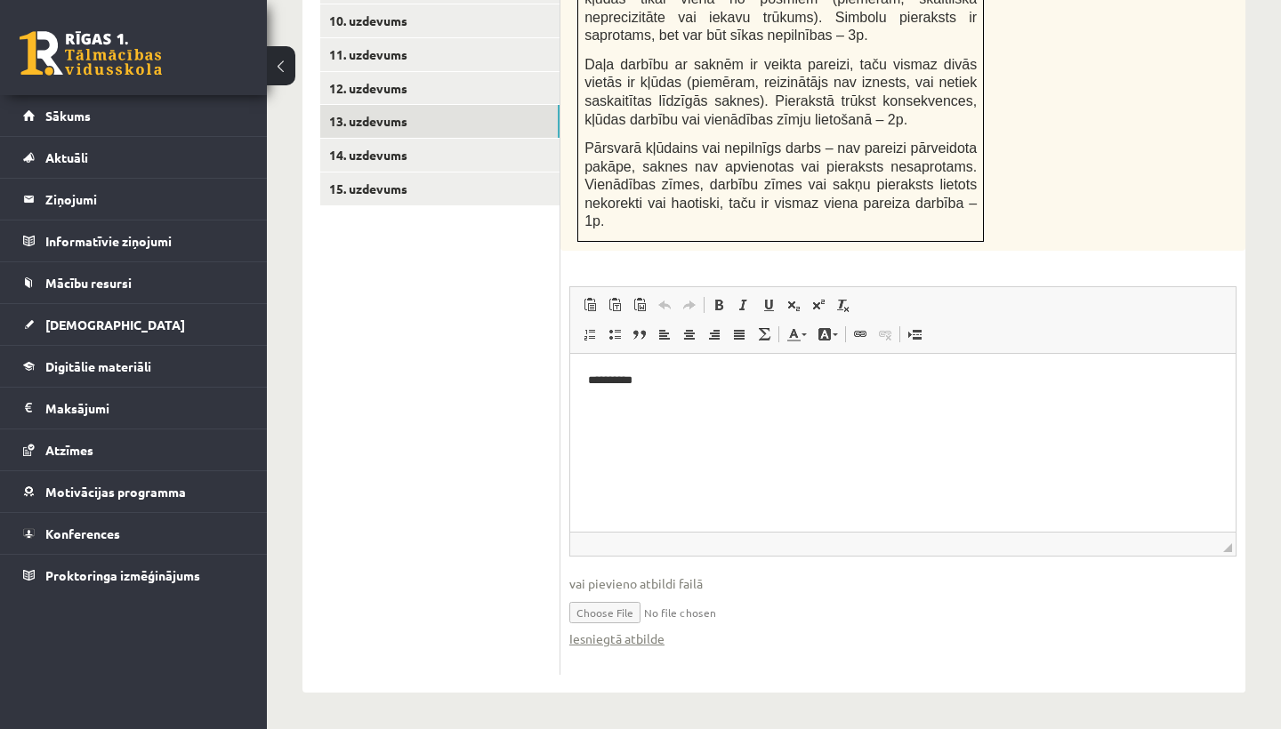
scroll to position [1129, 0]
click at [639, 641] on link "Iesniegtā atbilde" at bounding box center [616, 639] width 95 height 19
click at [388, 139] on link "14. uzdevums" at bounding box center [439, 155] width 239 height 33
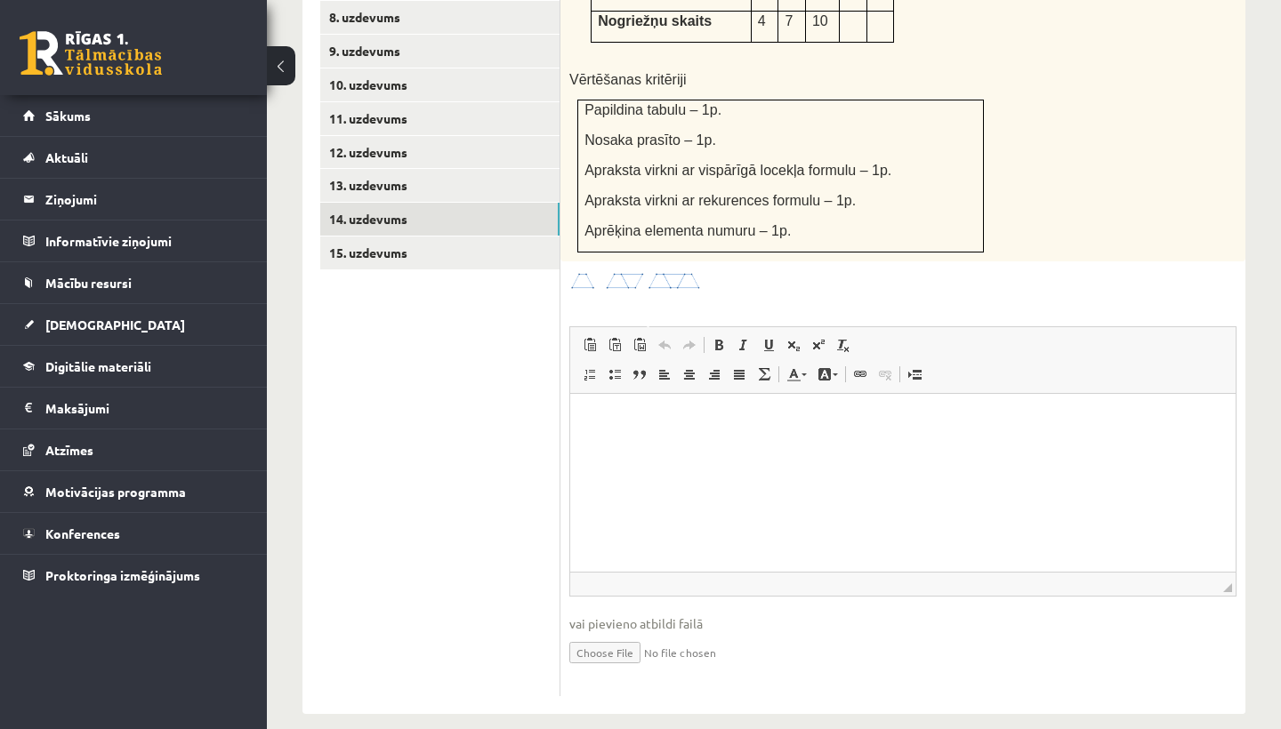
scroll to position [1061, 0]
click at [612, 635] on input "file" at bounding box center [902, 653] width 667 height 36
type input "**********"
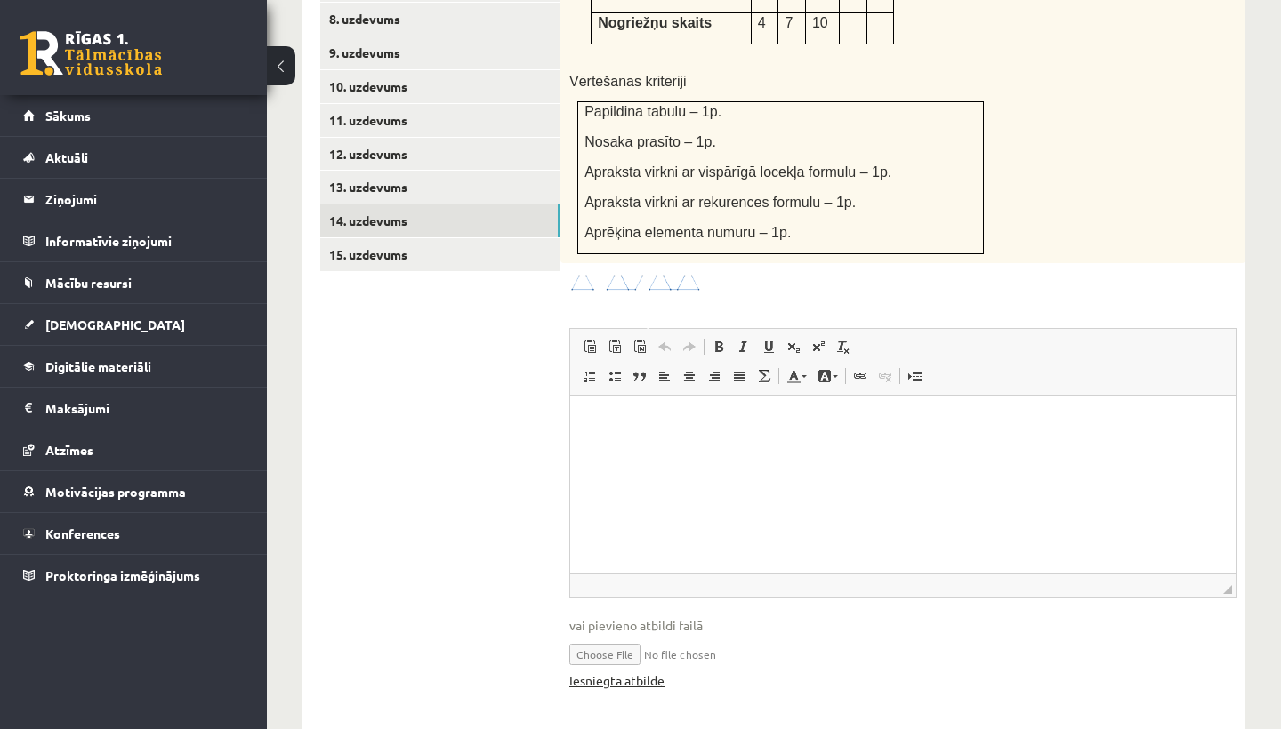
click at [639, 672] on link "Iesniegtā atbilde" at bounding box center [616, 681] width 95 height 19
click at [377, 238] on link "15. uzdevums" at bounding box center [439, 254] width 239 height 33
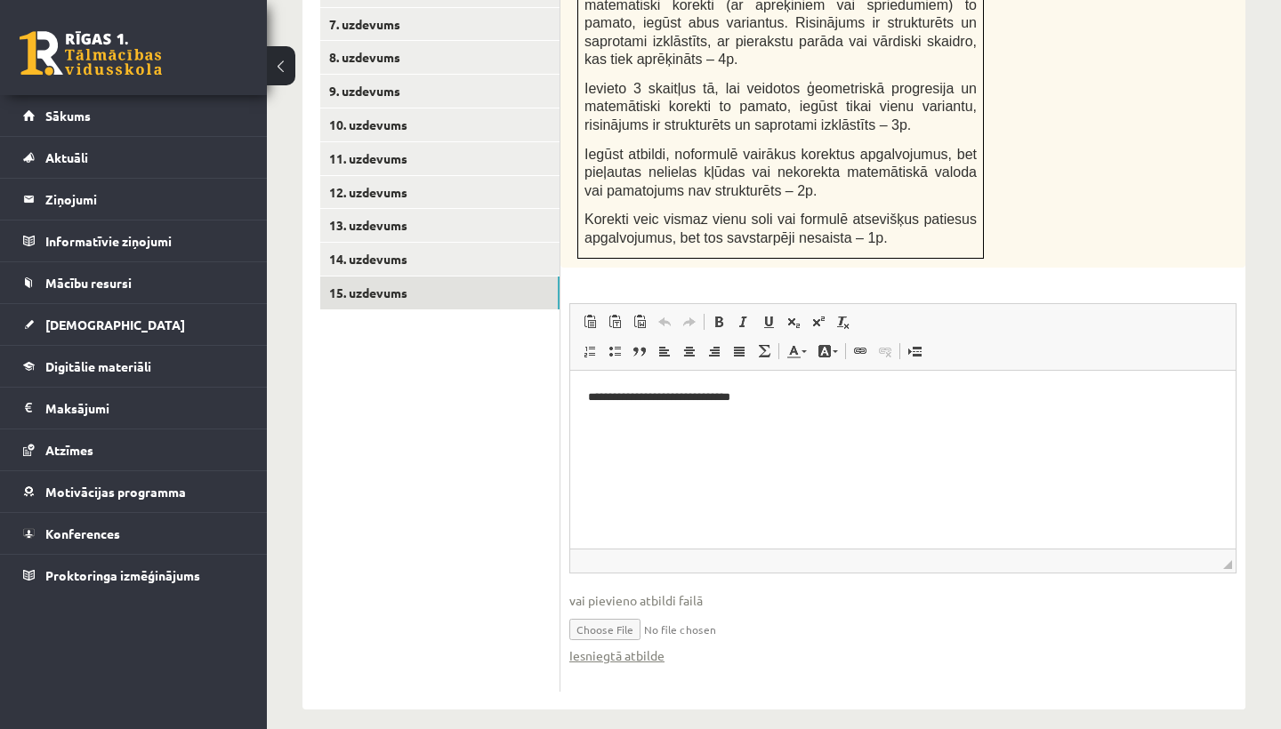
scroll to position [1022, 0]
click at [603, 648] on link "Iesniegtā atbilde" at bounding box center [616, 657] width 95 height 19
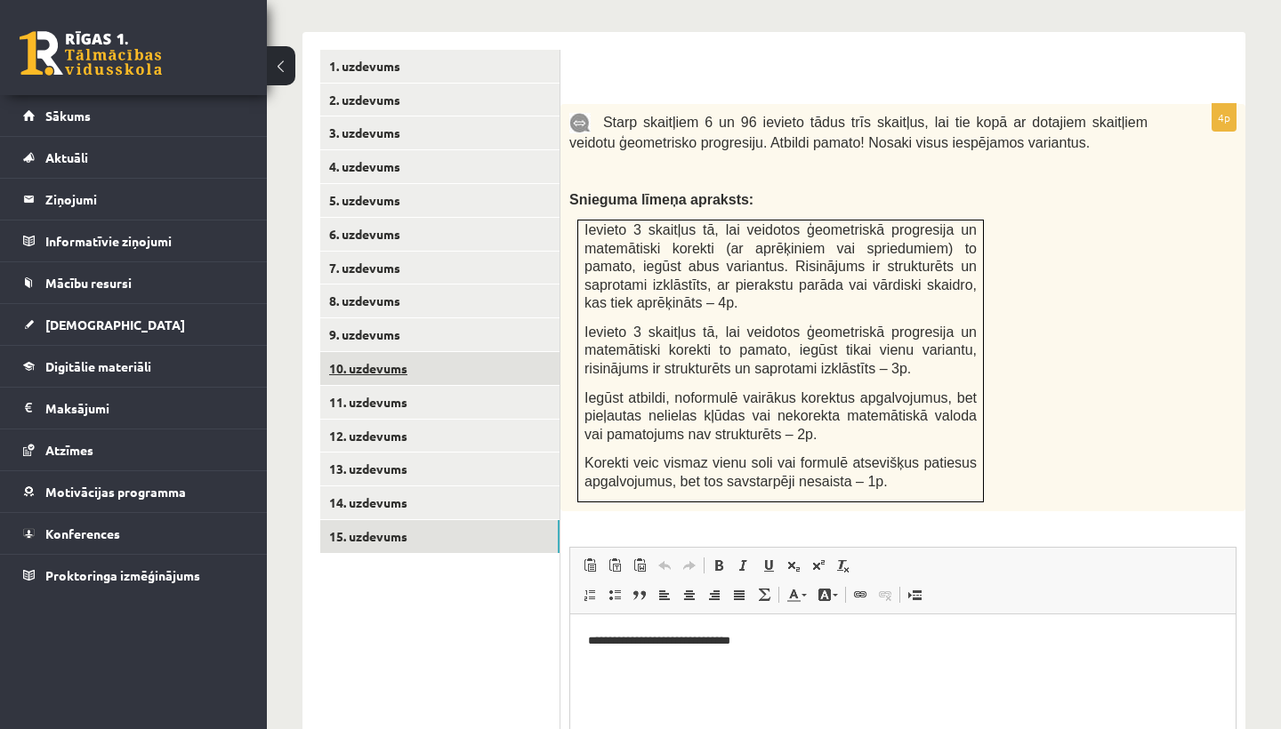
scroll to position [782, 0]
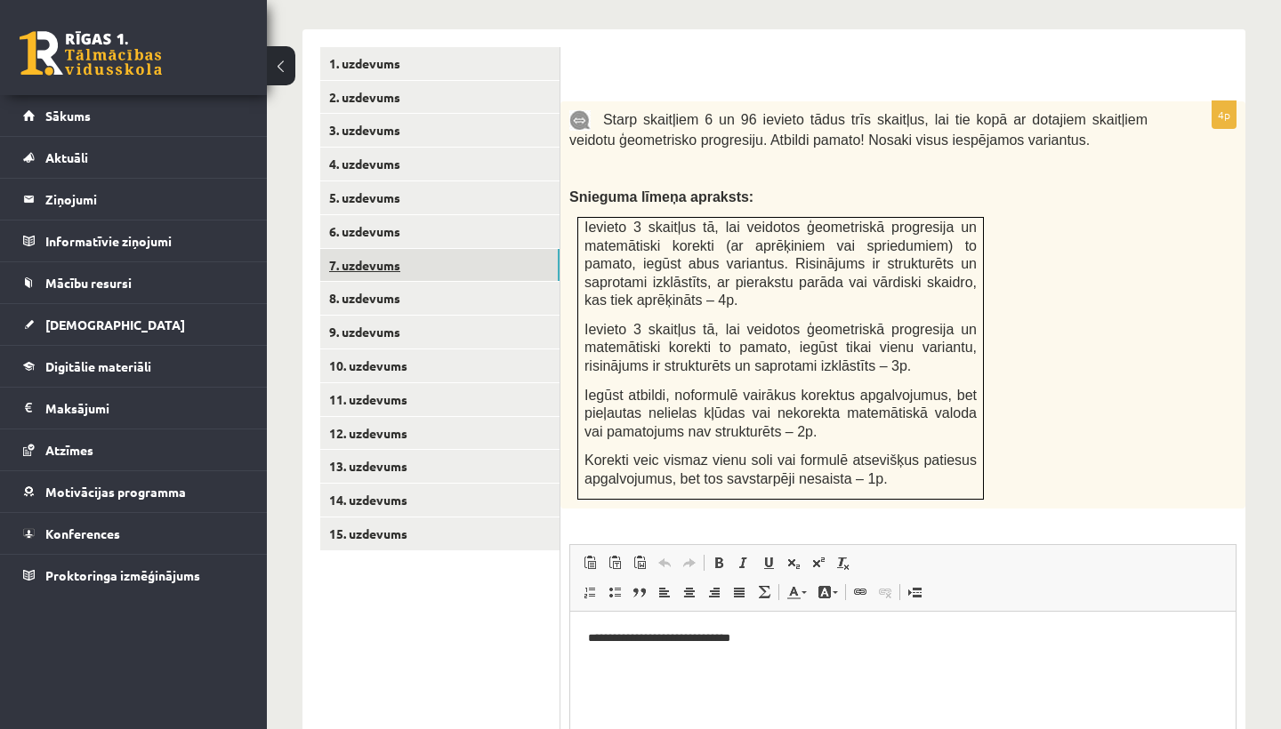
click at [401, 249] on link "7. uzdevums" at bounding box center [439, 265] width 239 height 33
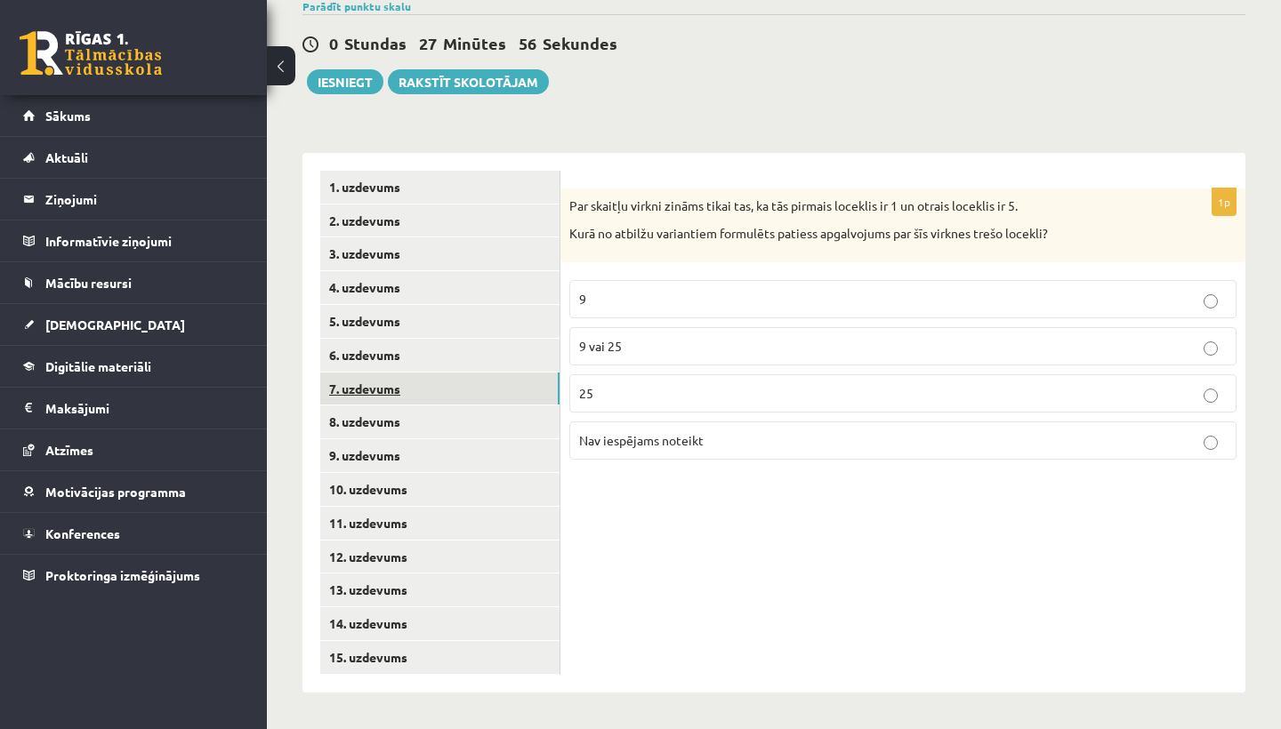
scroll to position [626, 0]
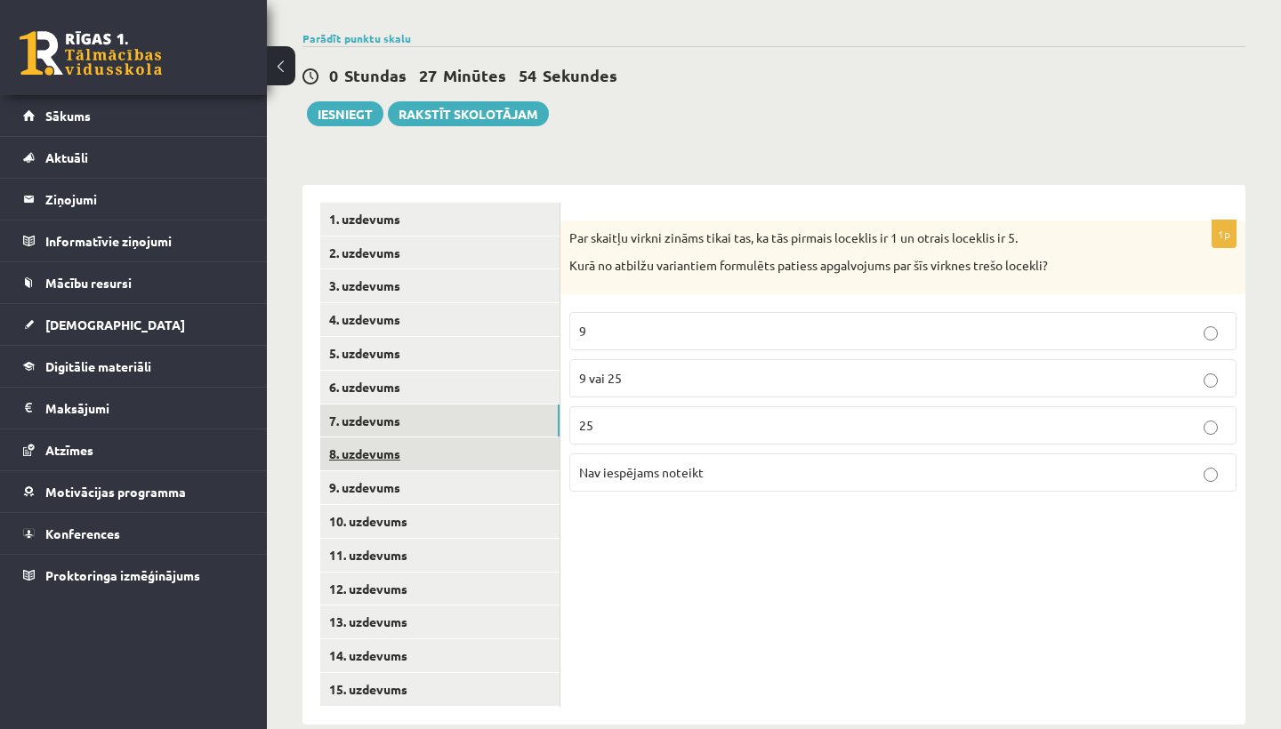
click at [383, 438] on link "8. uzdevums" at bounding box center [439, 454] width 239 height 33
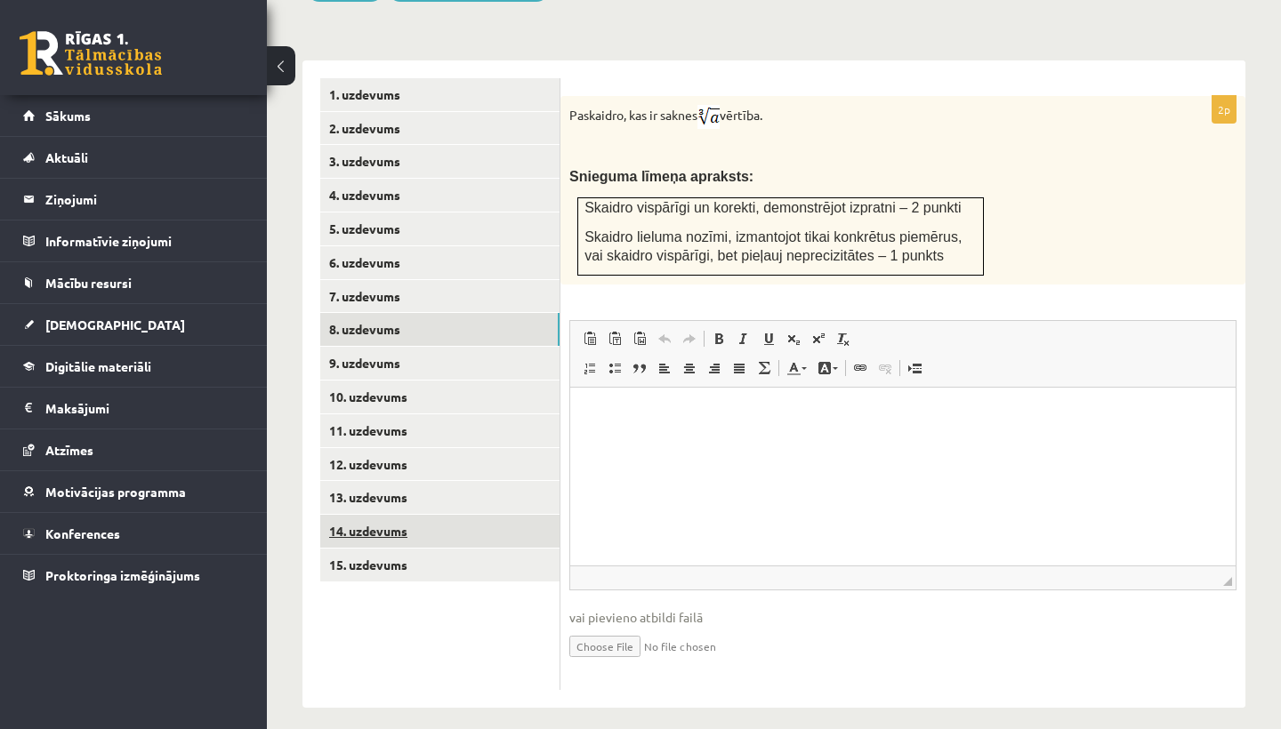
scroll to position [745, 0]
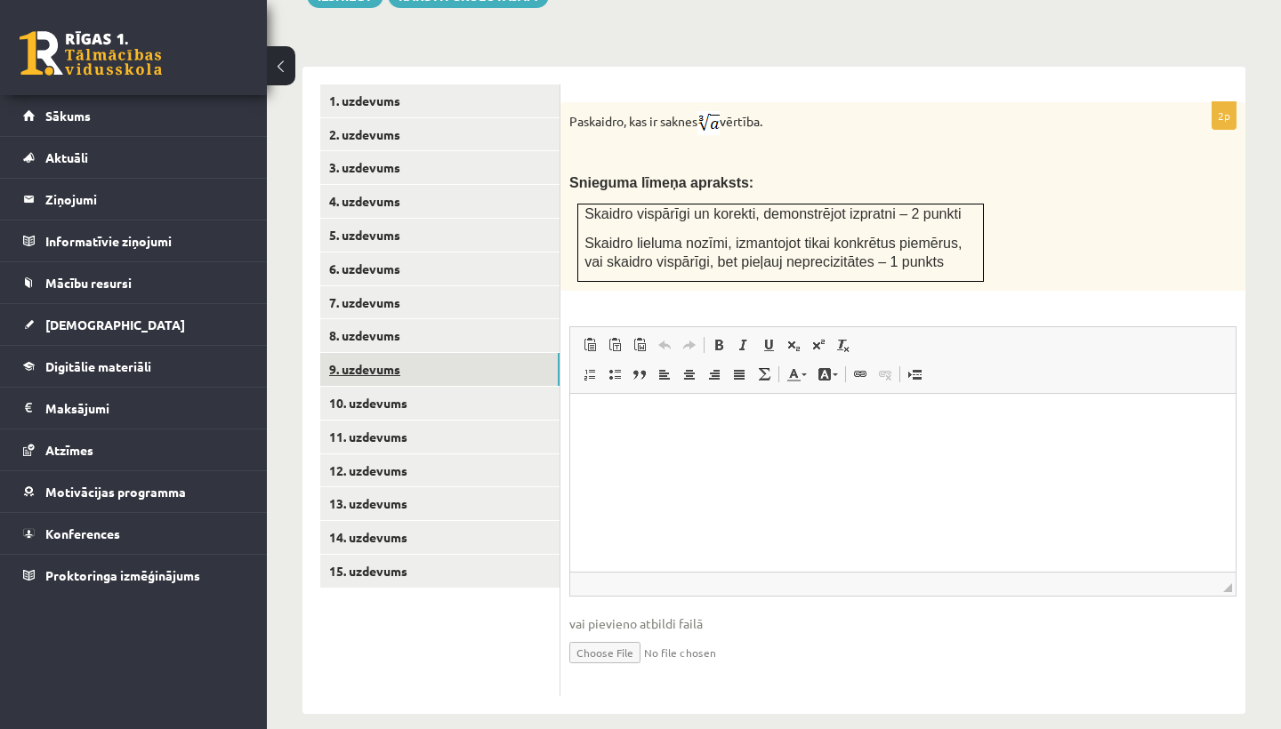
click at [366, 353] on link "9. uzdevums" at bounding box center [439, 369] width 239 height 33
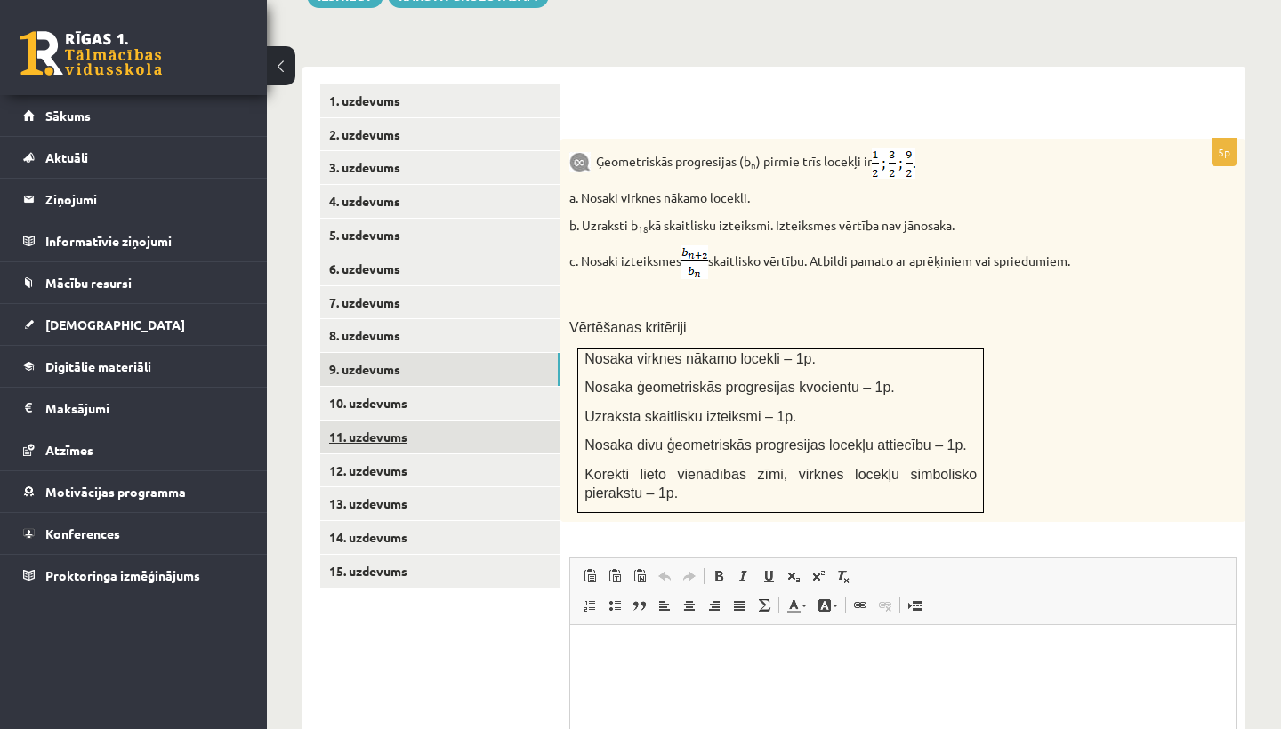
scroll to position [0, 0]
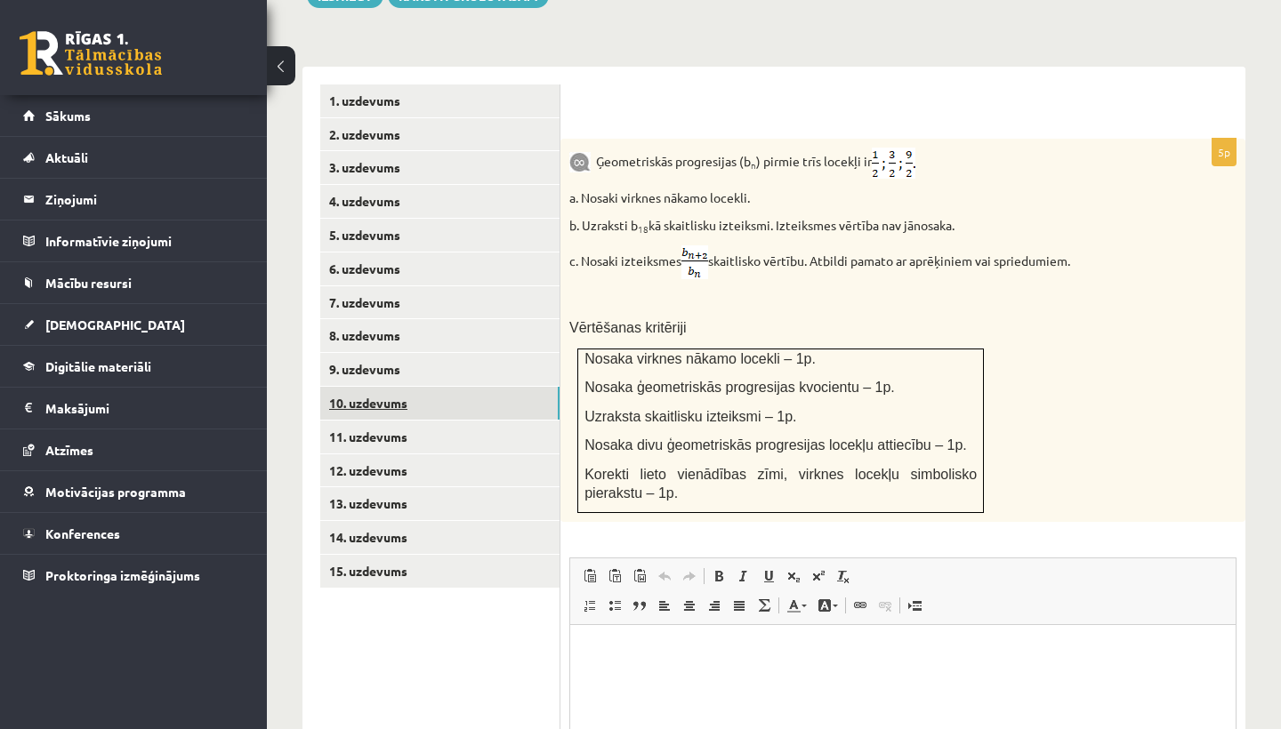
click at [392, 387] on link "10. uzdevums" at bounding box center [439, 403] width 239 height 33
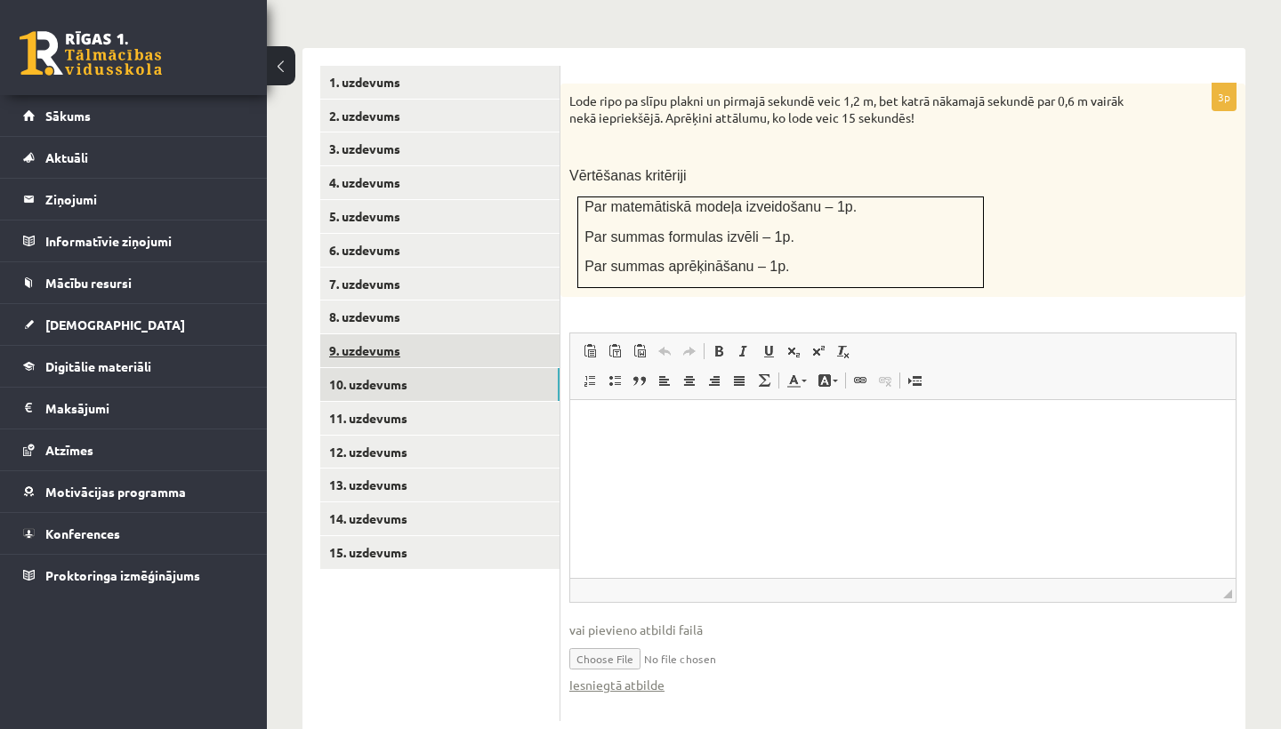
scroll to position [768, 0]
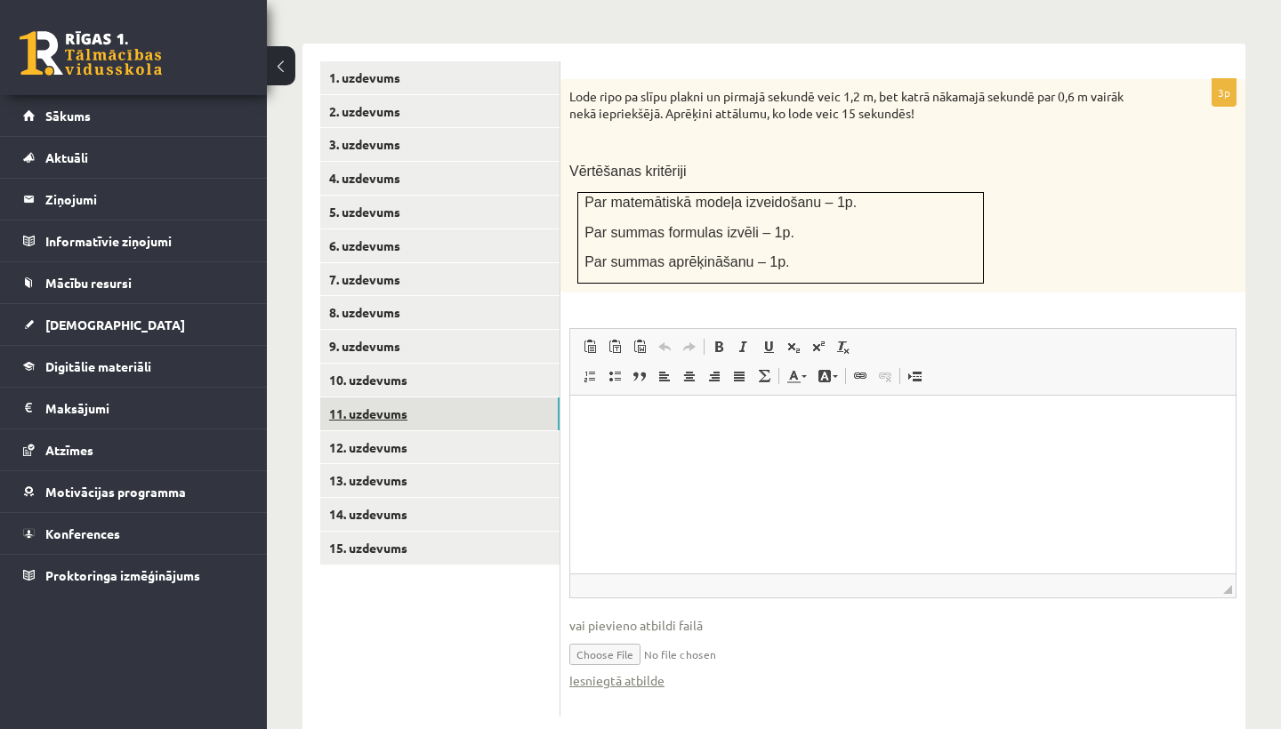
click at [501, 398] on link "11. uzdevums" at bounding box center [439, 414] width 239 height 33
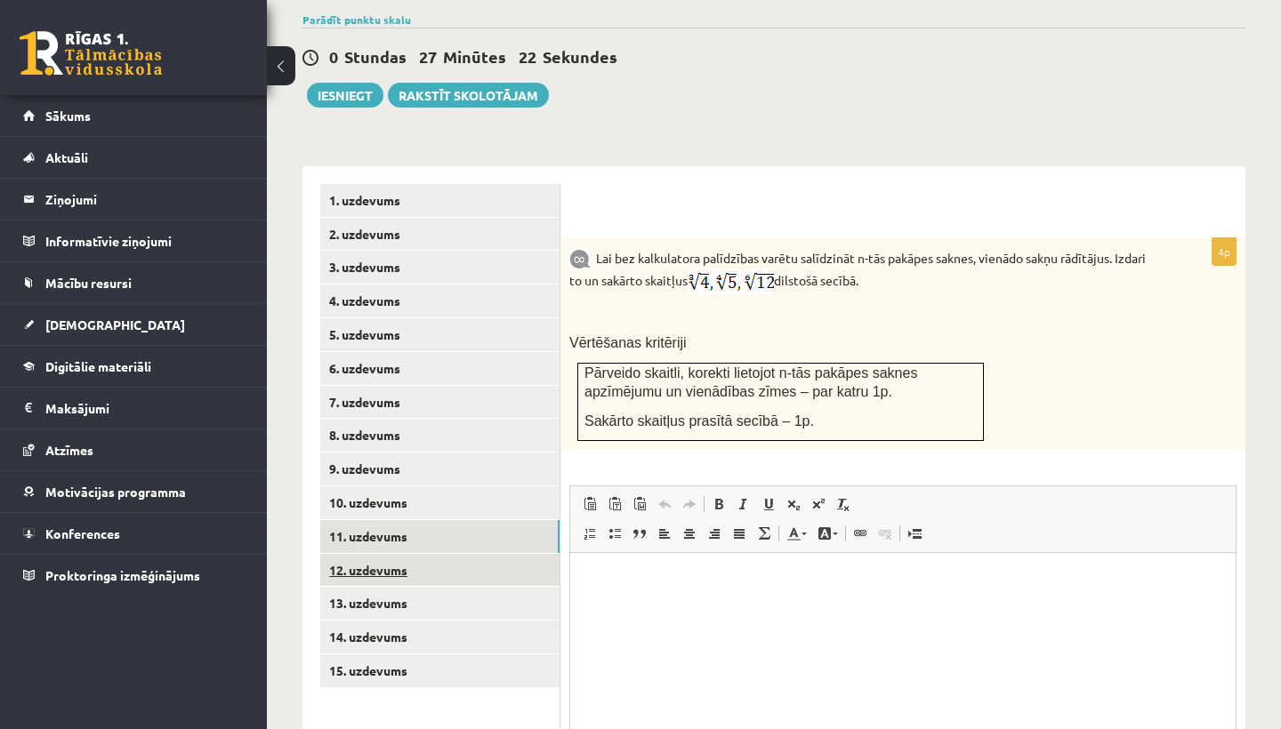
scroll to position [0, 0]
click at [407, 520] on link "11. uzdevums" at bounding box center [439, 536] width 239 height 33
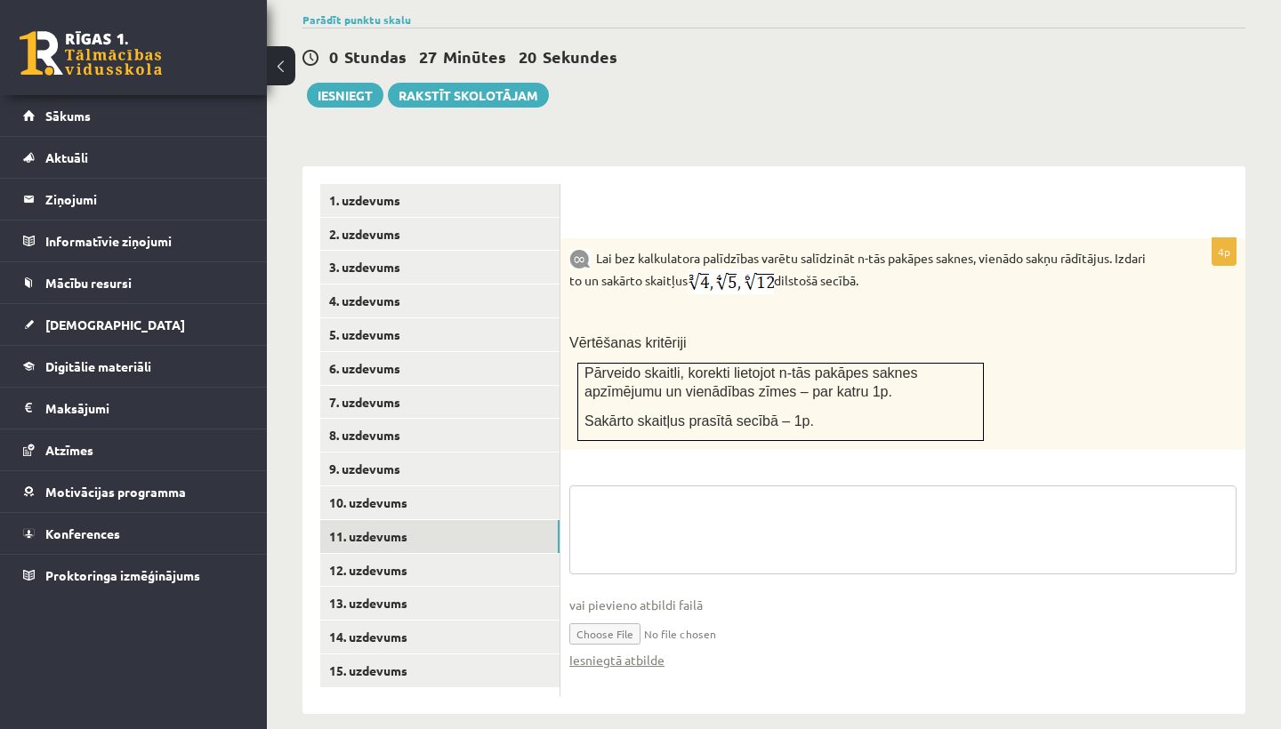
click at [689, 494] on textarea at bounding box center [902, 530] width 667 height 89
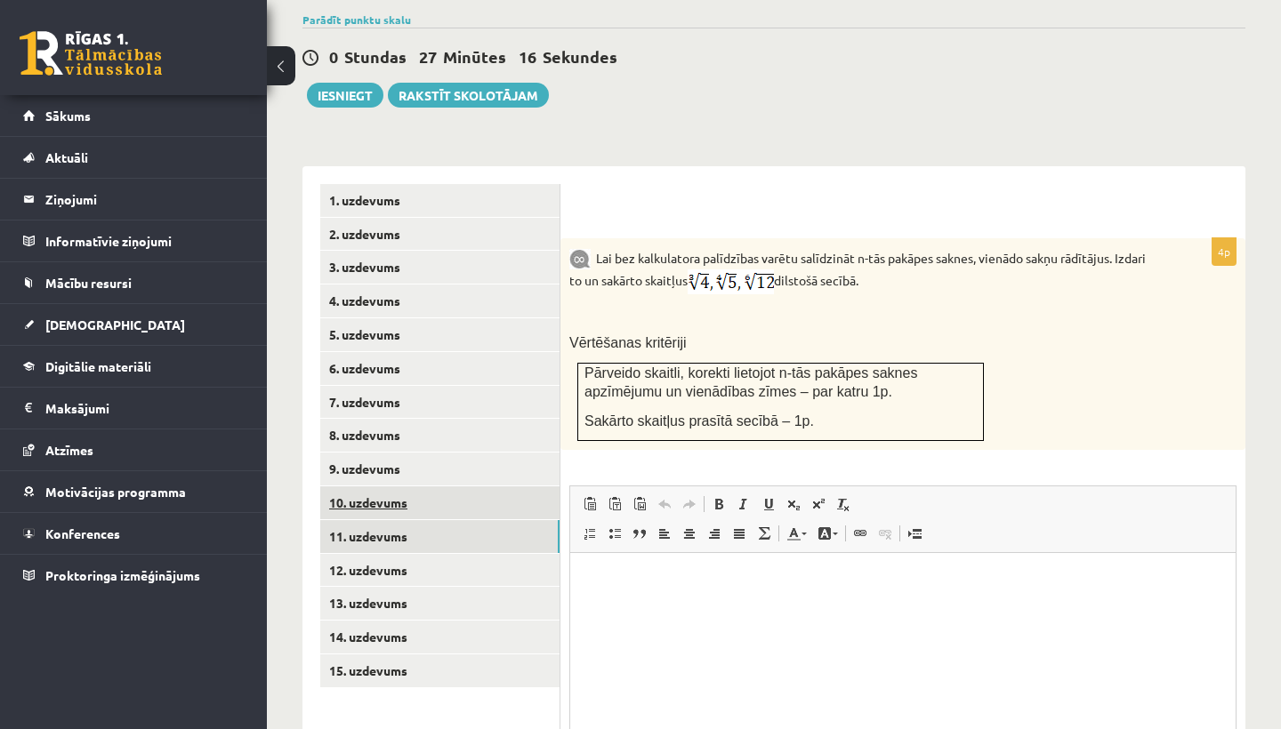
click at [422, 487] on link "10. uzdevums" at bounding box center [439, 503] width 239 height 33
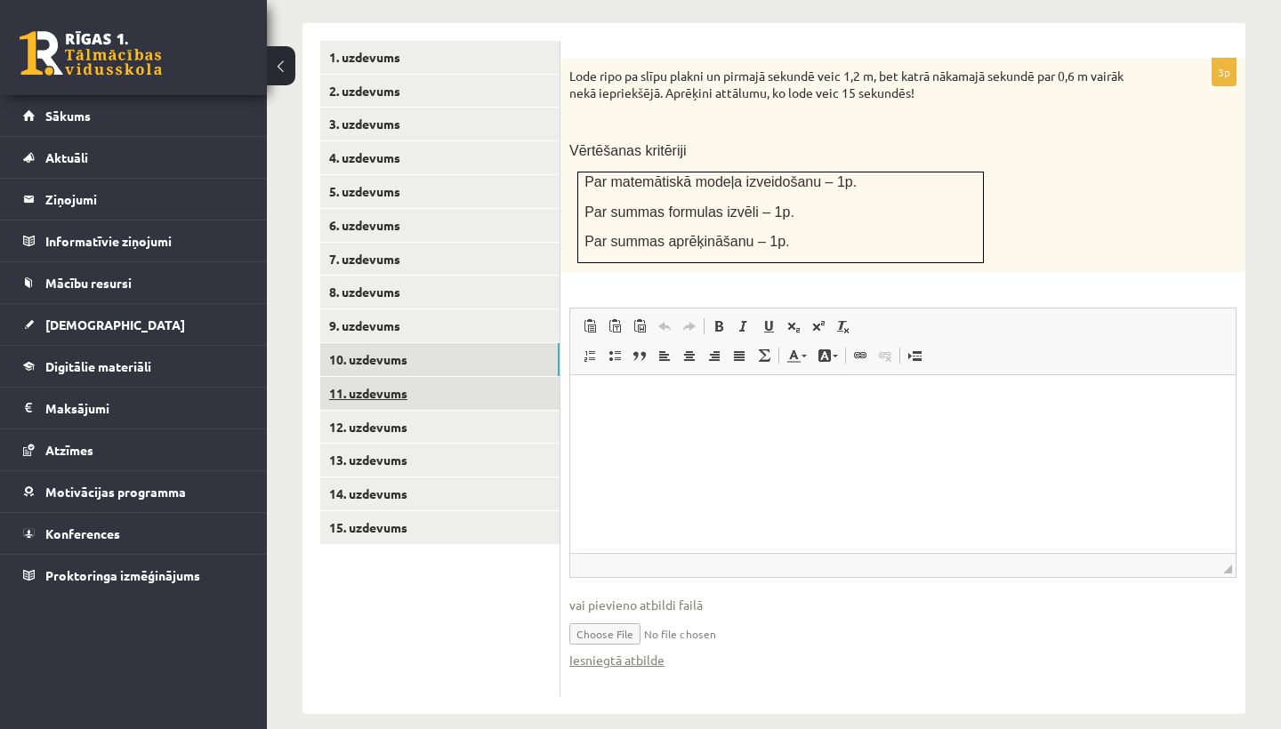
scroll to position [787, 0]
click at [407, 378] on link "11. uzdevums" at bounding box center [439, 394] width 239 height 33
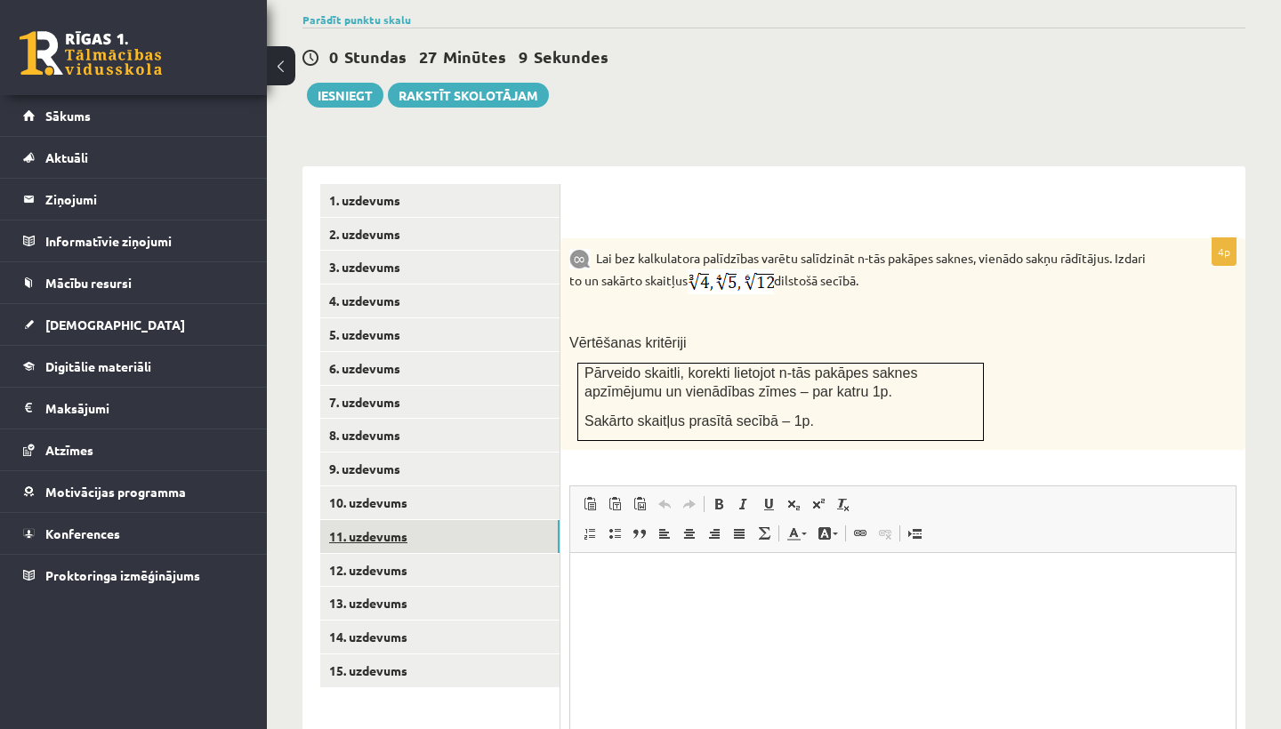
scroll to position [0, 0]
click at [397, 554] on link "12. uzdevums" at bounding box center [439, 570] width 239 height 33
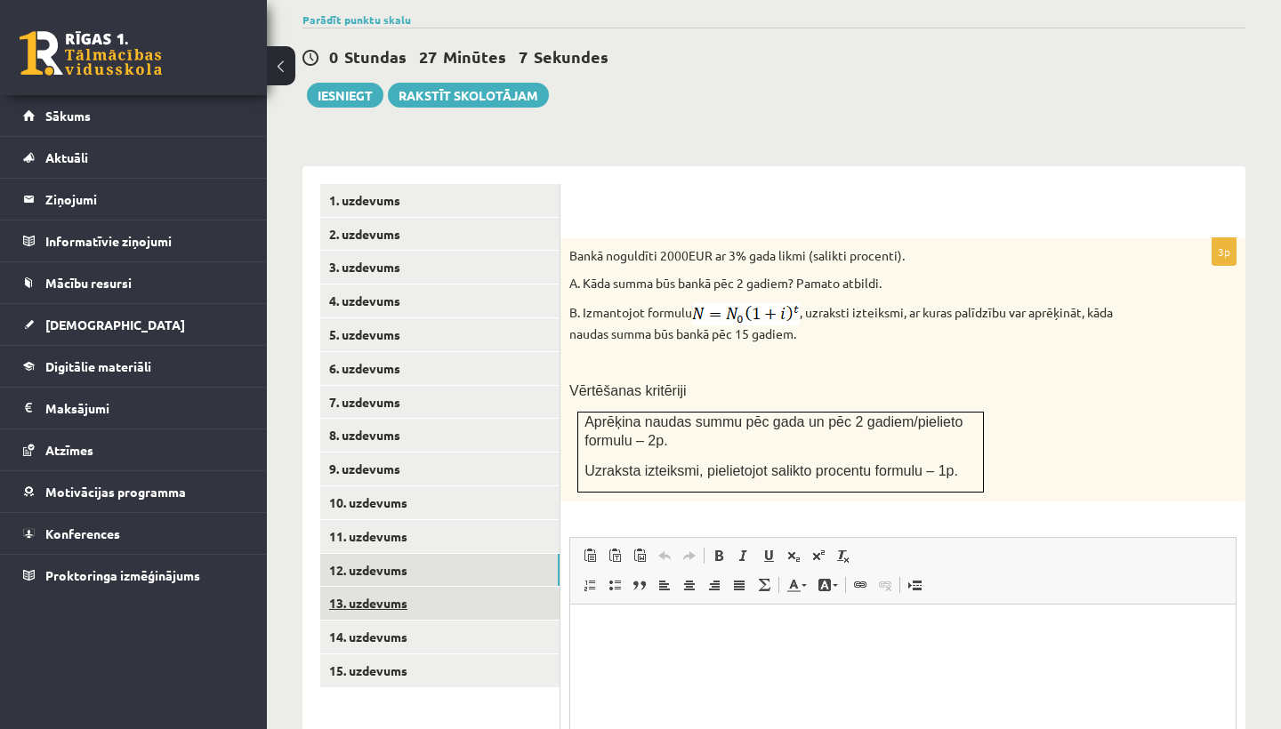
click at [386, 587] on link "13. uzdevums" at bounding box center [439, 603] width 239 height 33
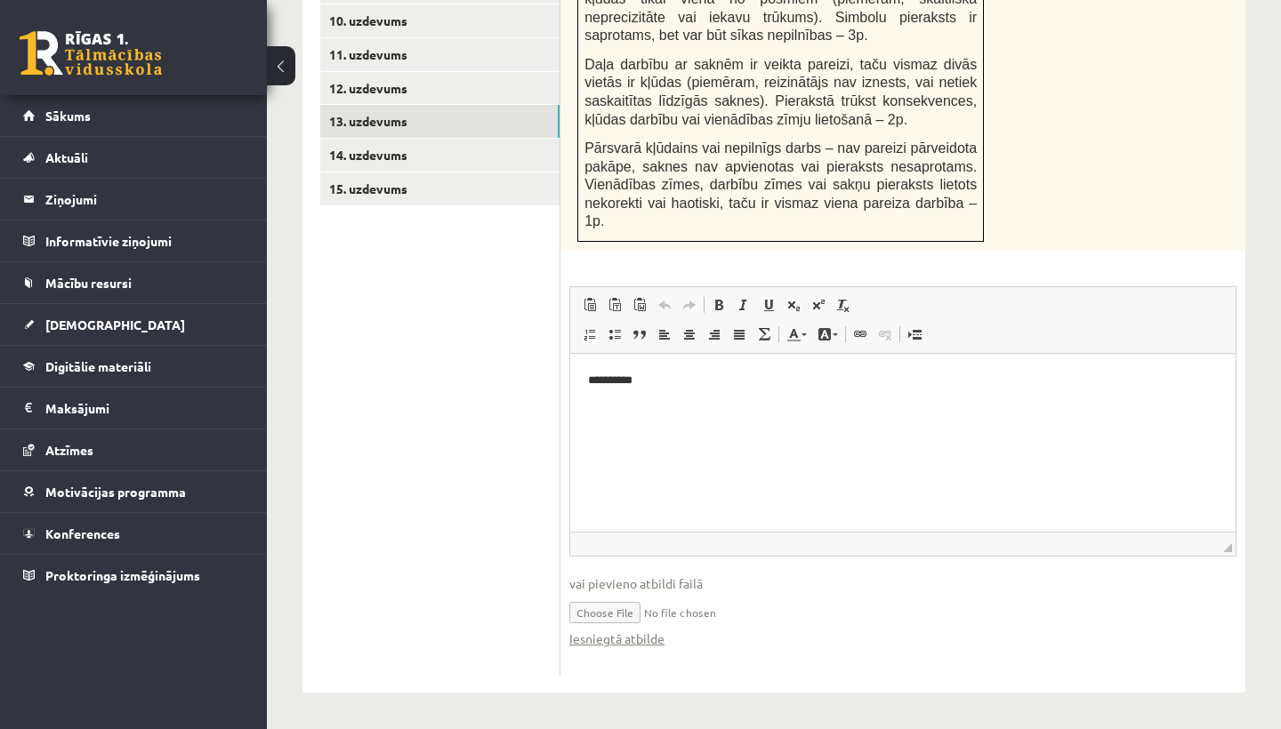
scroll to position [1129, 0]
click at [410, 139] on link "14. uzdevums" at bounding box center [439, 155] width 239 height 33
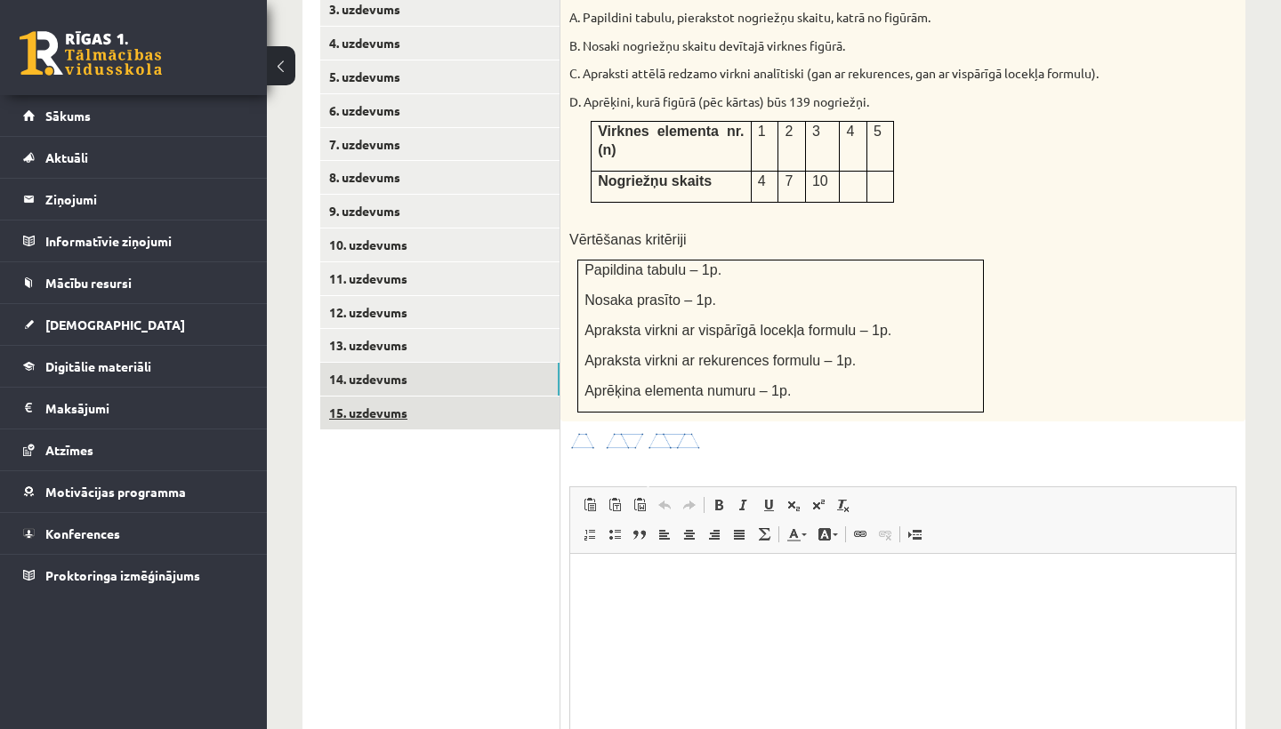
scroll to position [0, 0]
click at [374, 397] on link "15. uzdevums" at bounding box center [439, 413] width 239 height 33
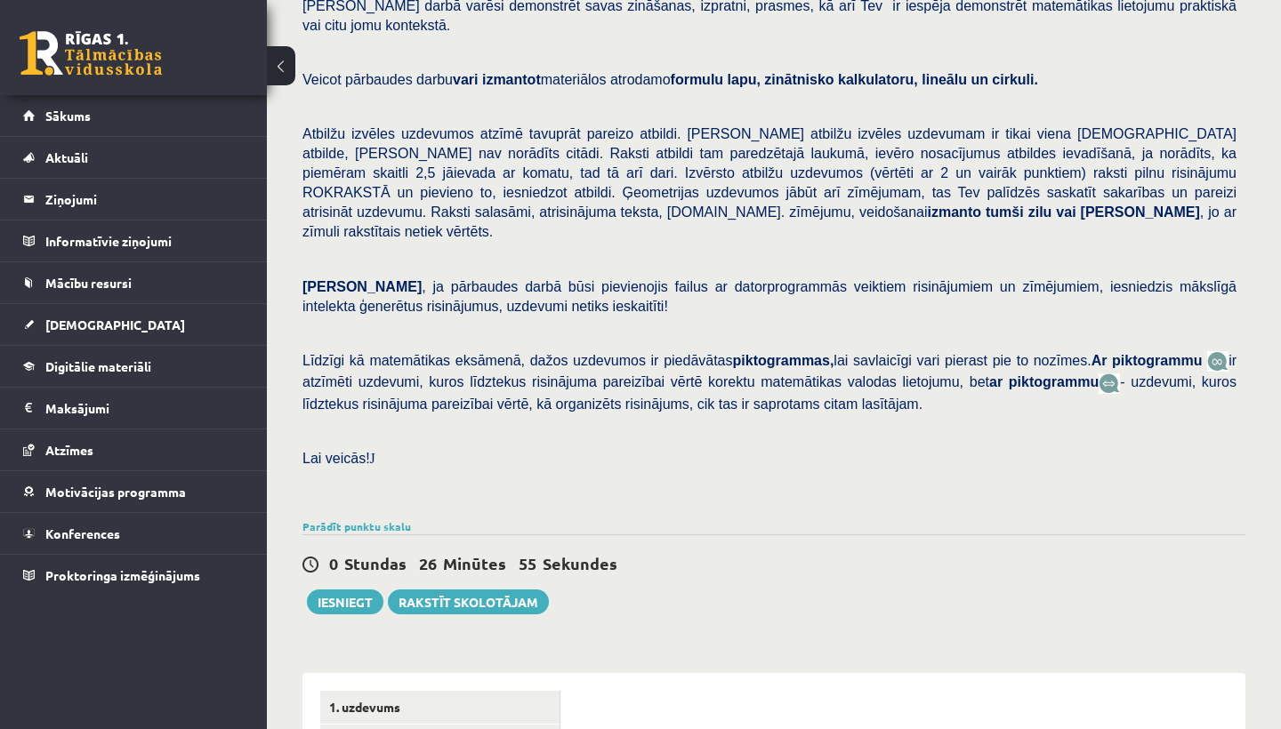
scroll to position [140, 0]
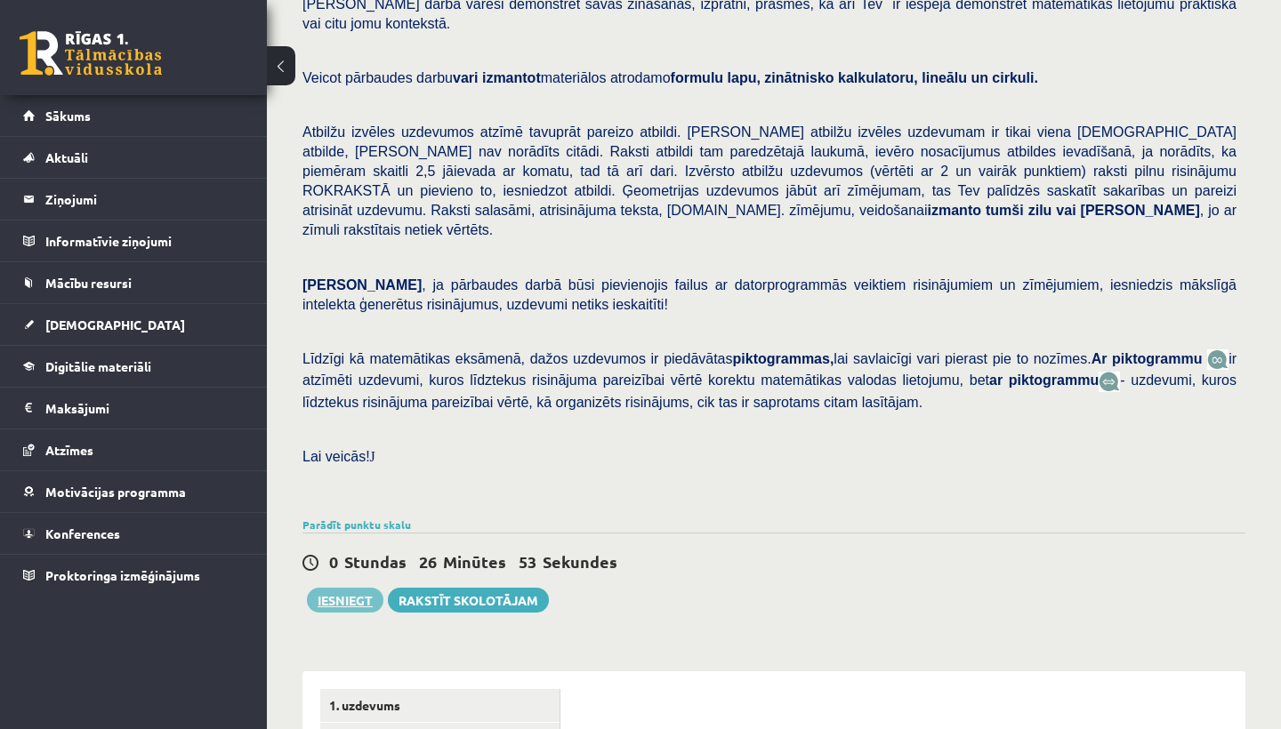
click at [339, 588] on button "Iesniegt" at bounding box center [345, 600] width 76 height 25
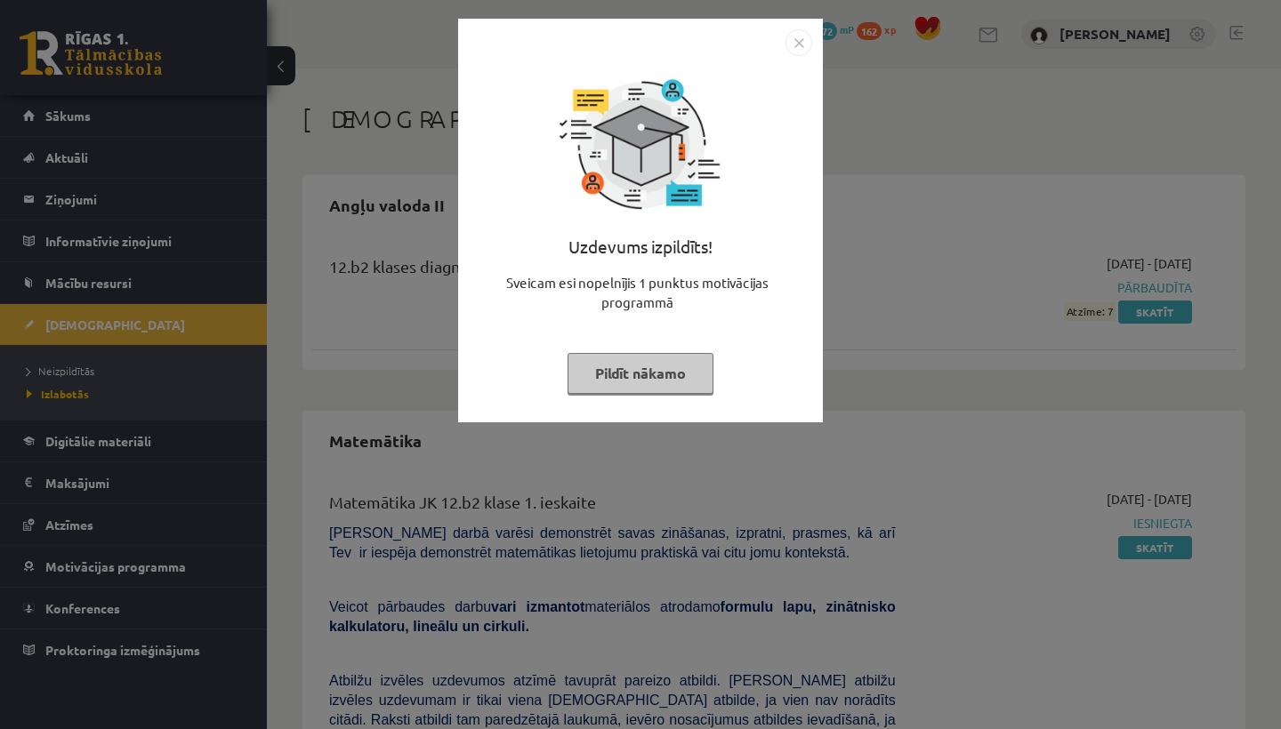
click at [785, 36] on div at bounding box center [640, 42] width 343 height 27
click at [798, 39] on img "Close" at bounding box center [798, 42] width 27 height 27
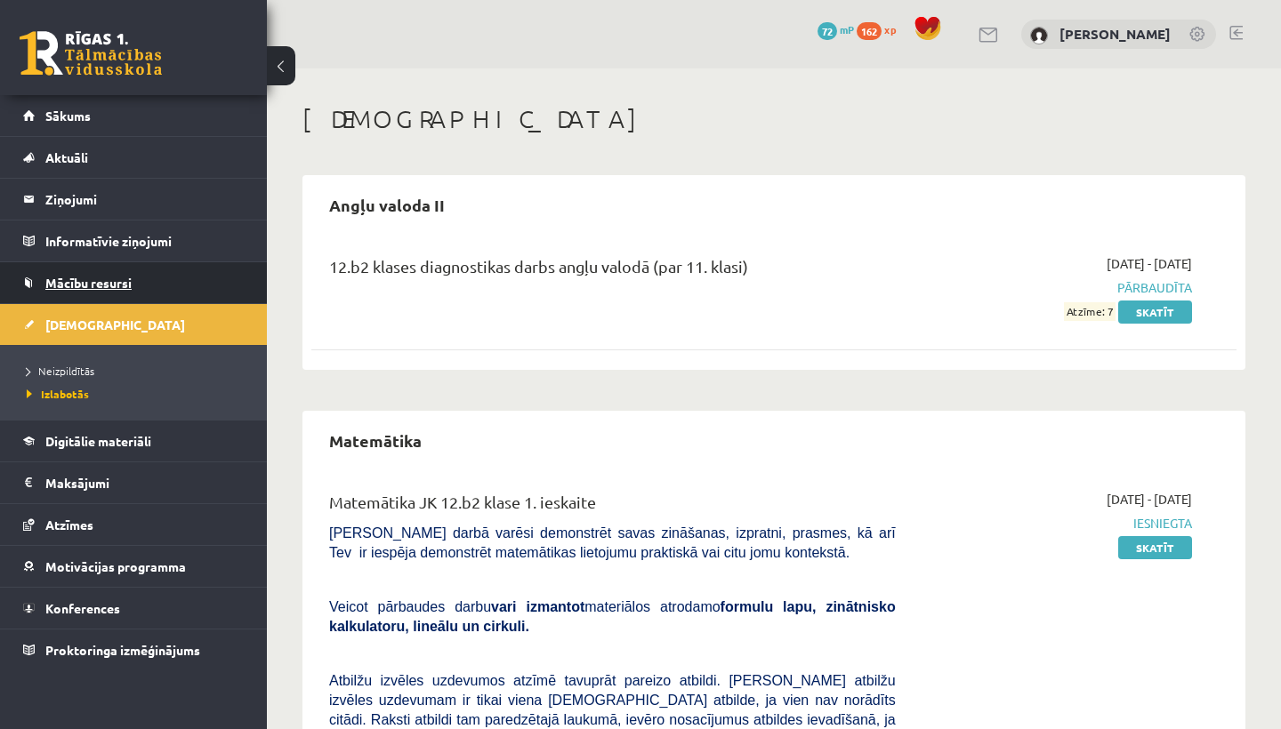
click at [126, 286] on span "Mācību resursi" at bounding box center [88, 283] width 86 height 16
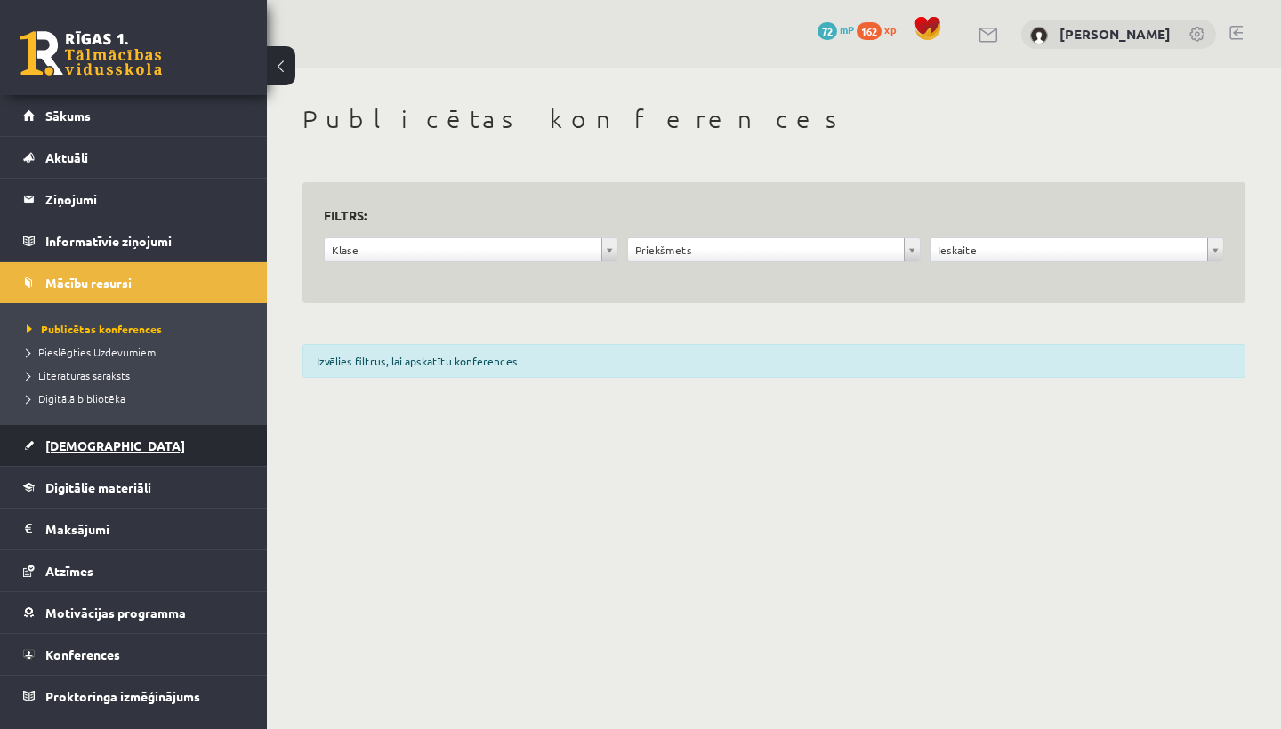
click at [95, 439] on span "[DEMOGRAPHIC_DATA]" at bounding box center [115, 446] width 140 height 16
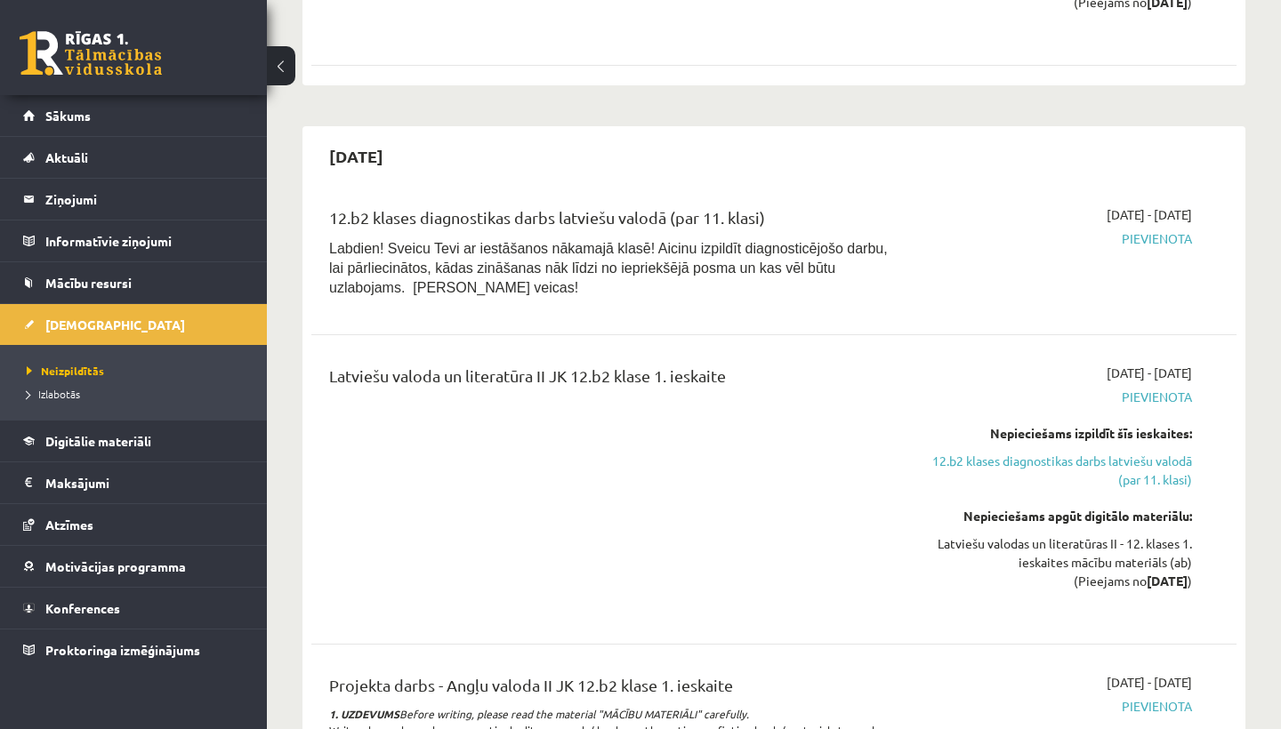
scroll to position [1743, 0]
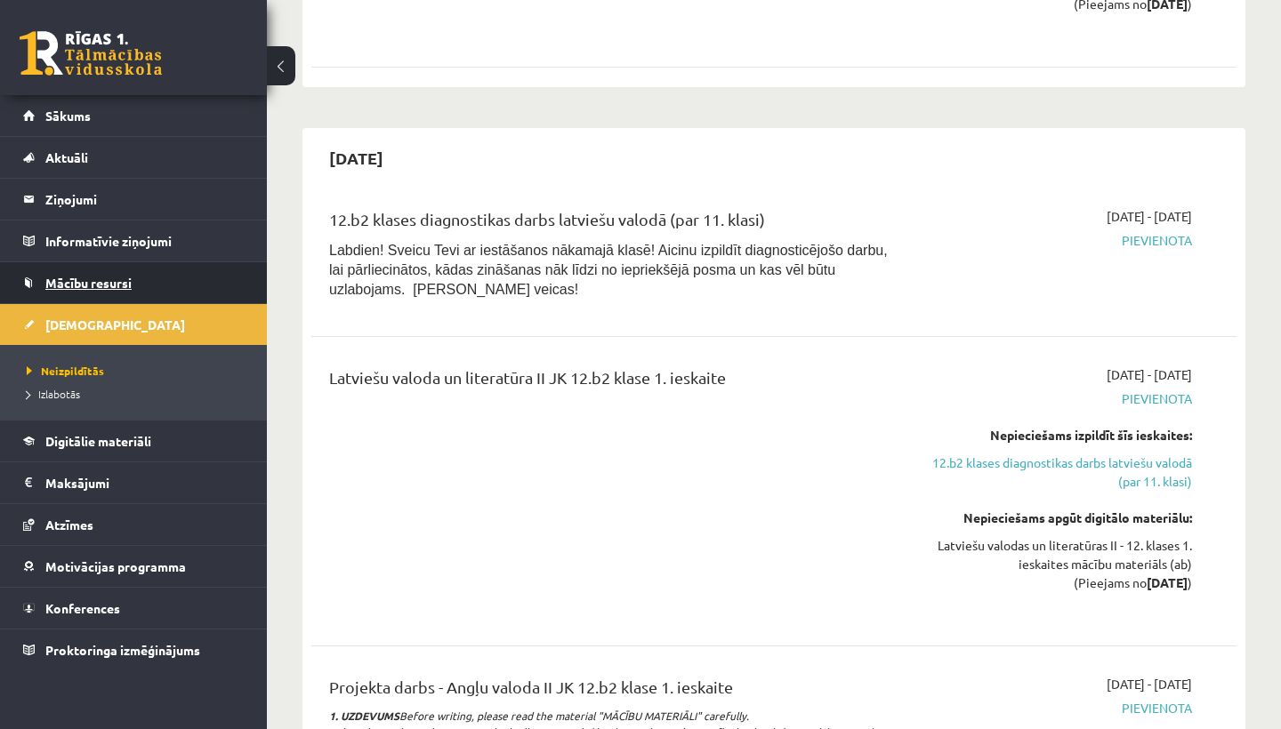
click at [78, 270] on link "Mācību resursi" at bounding box center [133, 282] width 221 height 41
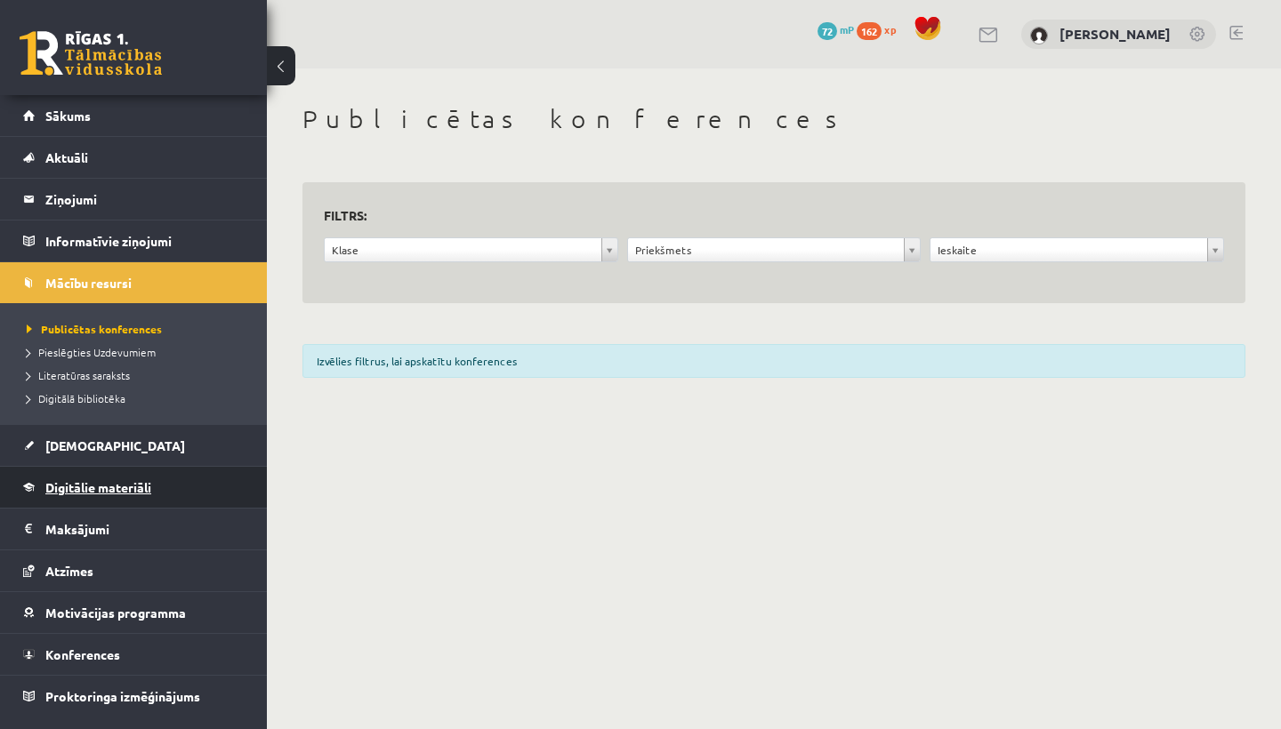
click at [81, 488] on span "Digitālie materiāli" at bounding box center [98, 487] width 106 height 16
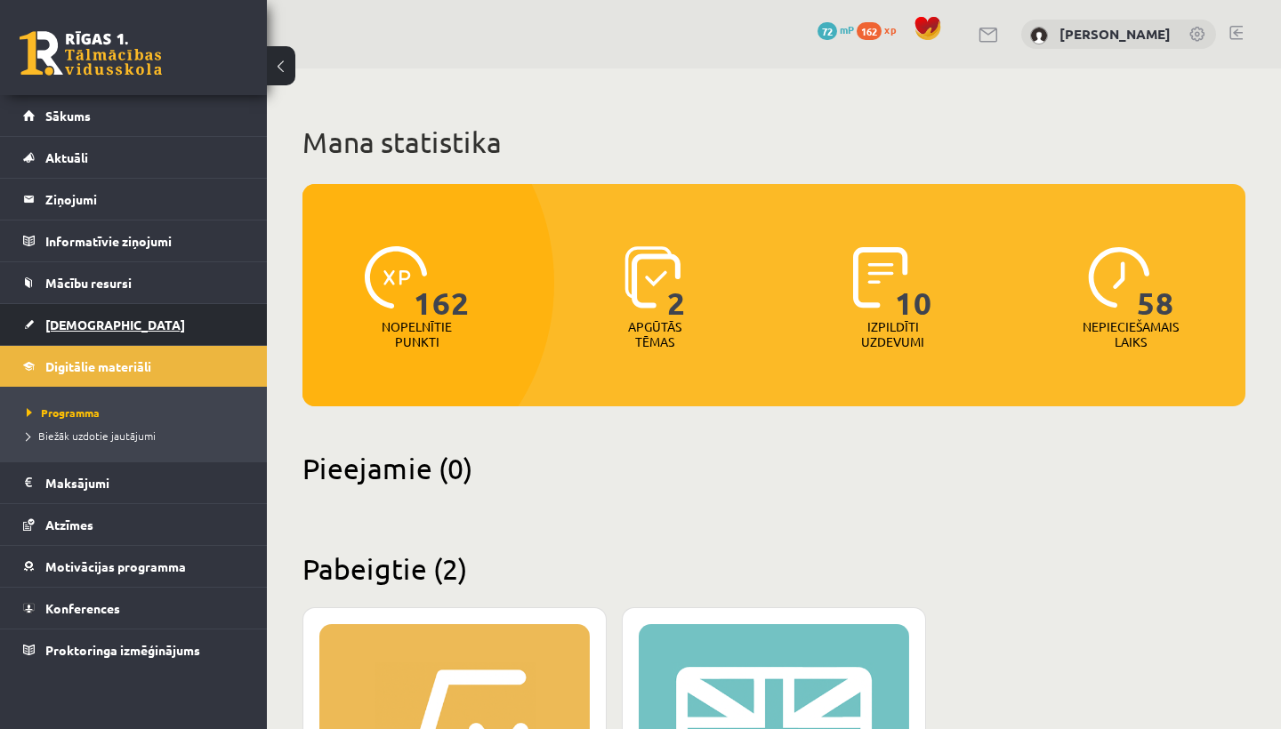
click at [73, 313] on link "[DEMOGRAPHIC_DATA]" at bounding box center [133, 324] width 221 height 41
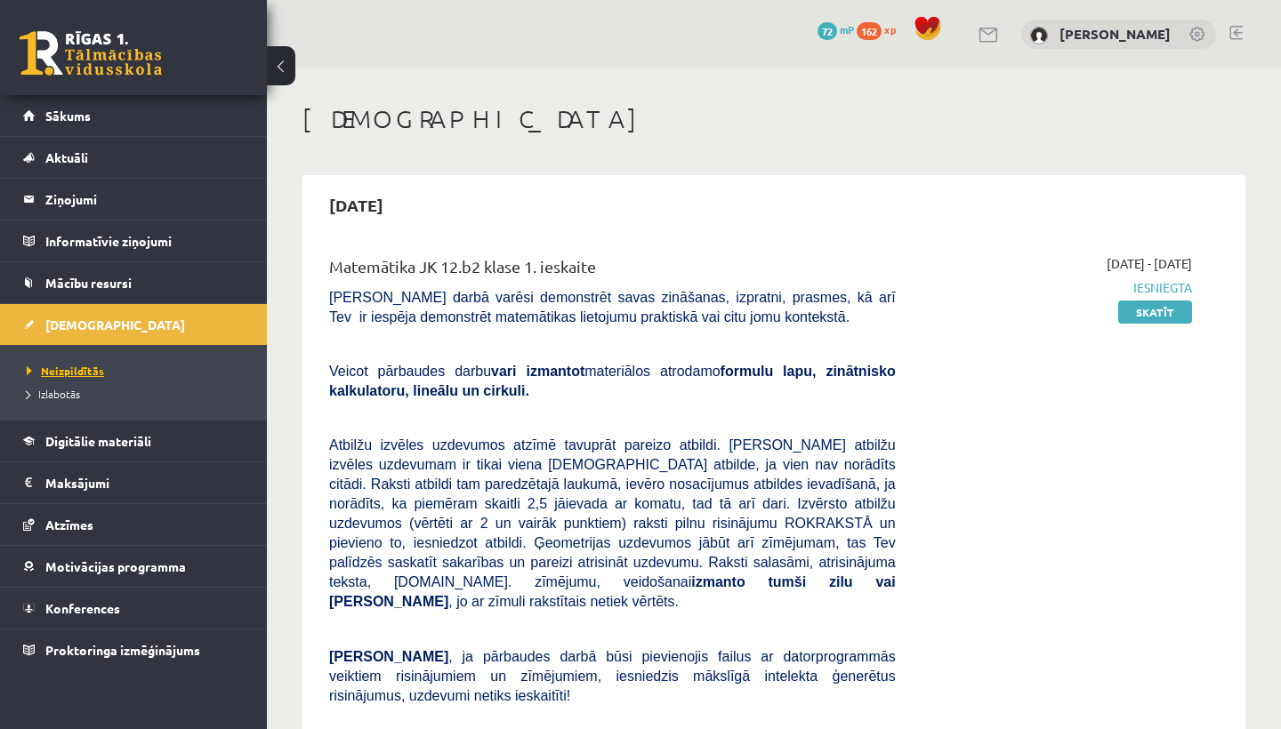
click at [63, 371] on span "Neizpildītās" at bounding box center [65, 371] width 77 height 14
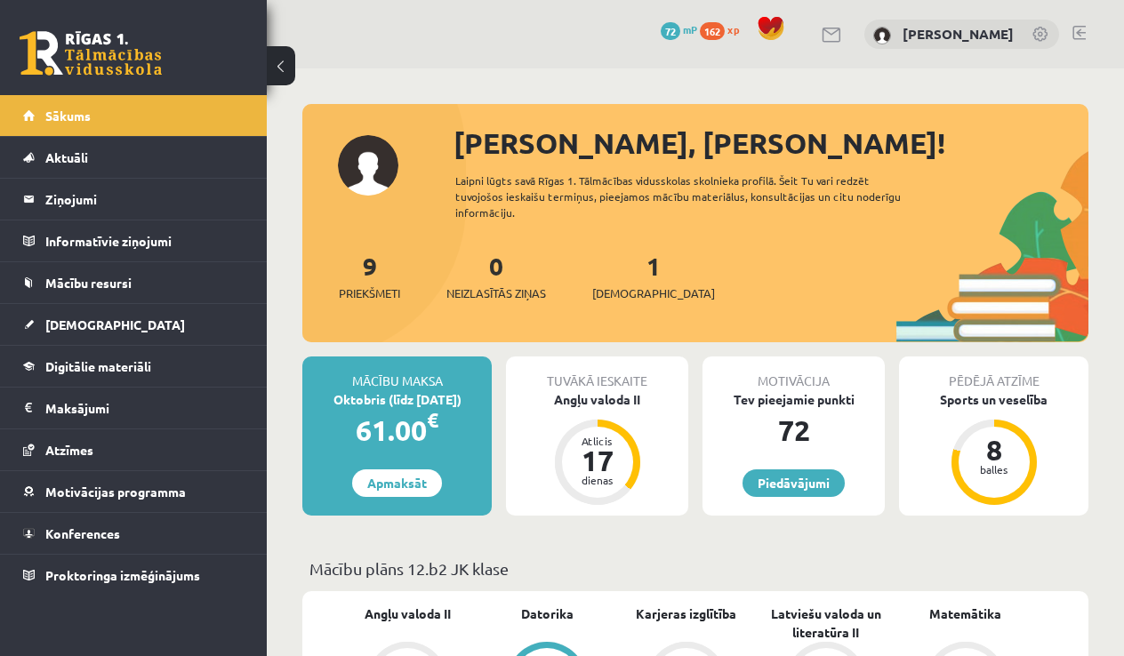
drag, startPoint x: 196, startPoint y: 96, endPoint x: 155, endPoint y: 72, distance: 47.4
